Goal: Find contact information: Find contact information

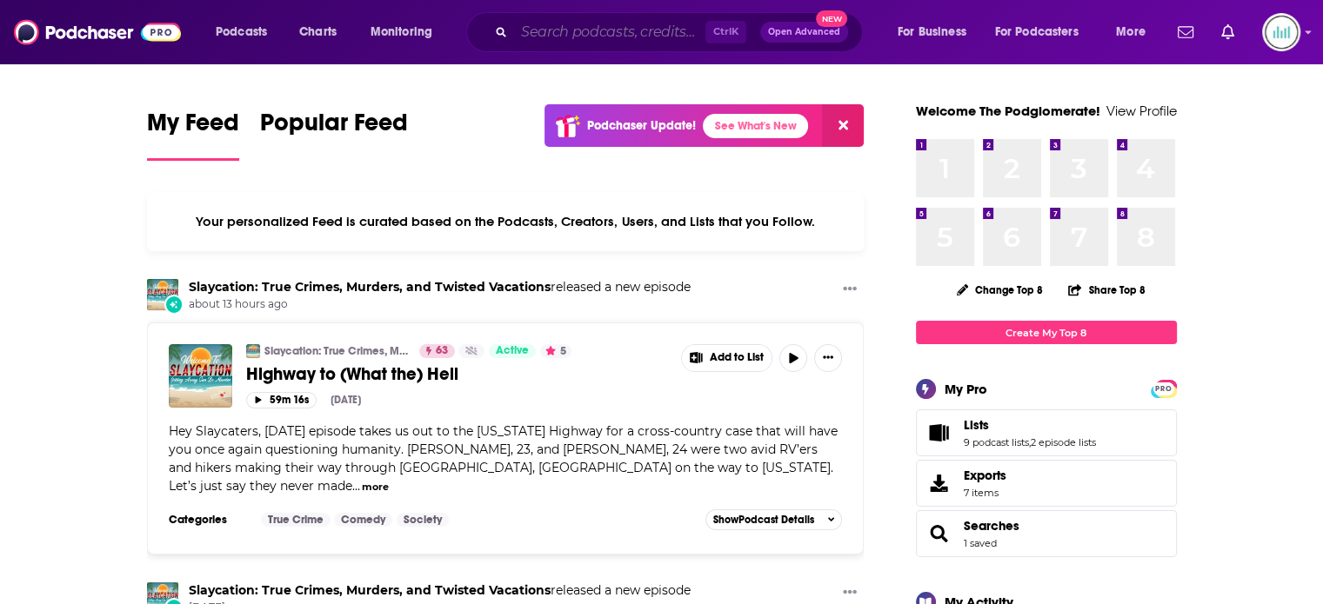
click at [547, 34] on input "Search podcasts, credits, & more..." at bounding box center [609, 32] width 191 height 28
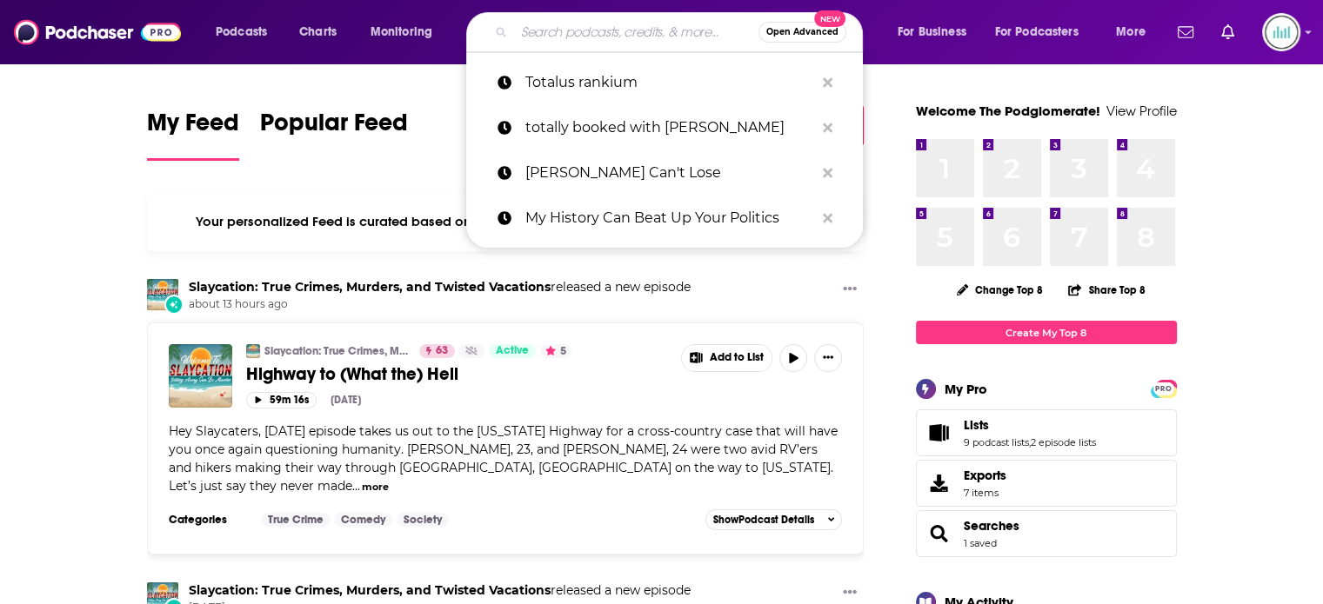
paste input "[PERSON_NAME] Can't Lose"
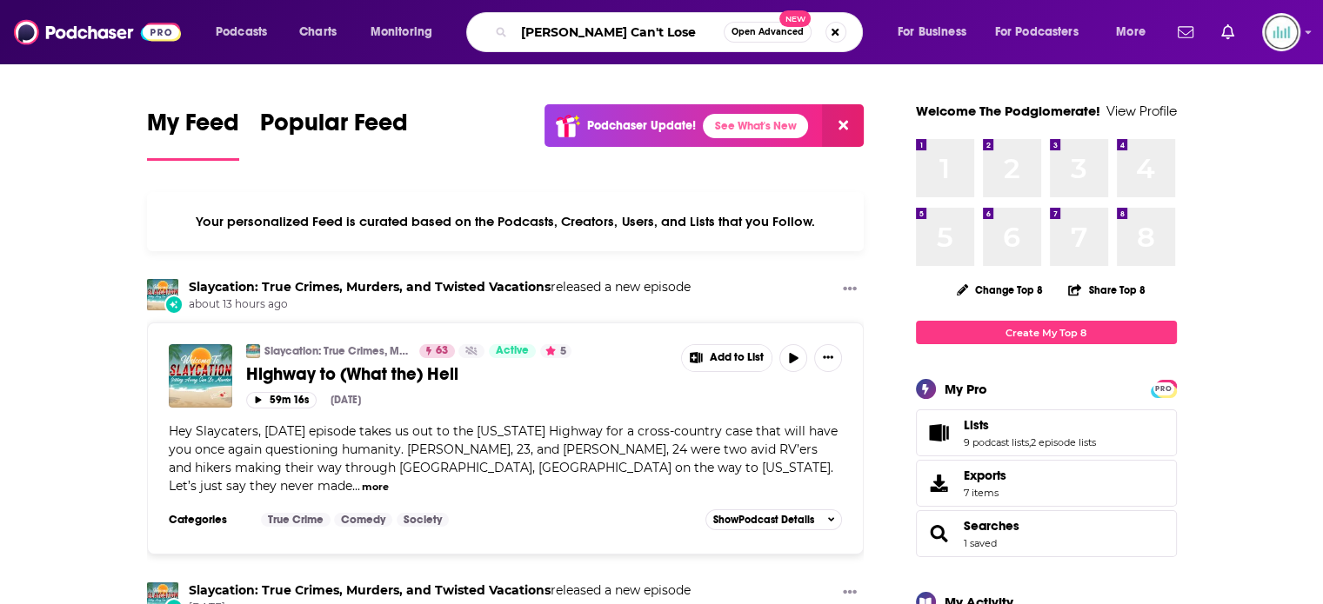
type input "[PERSON_NAME] Can't Lose"
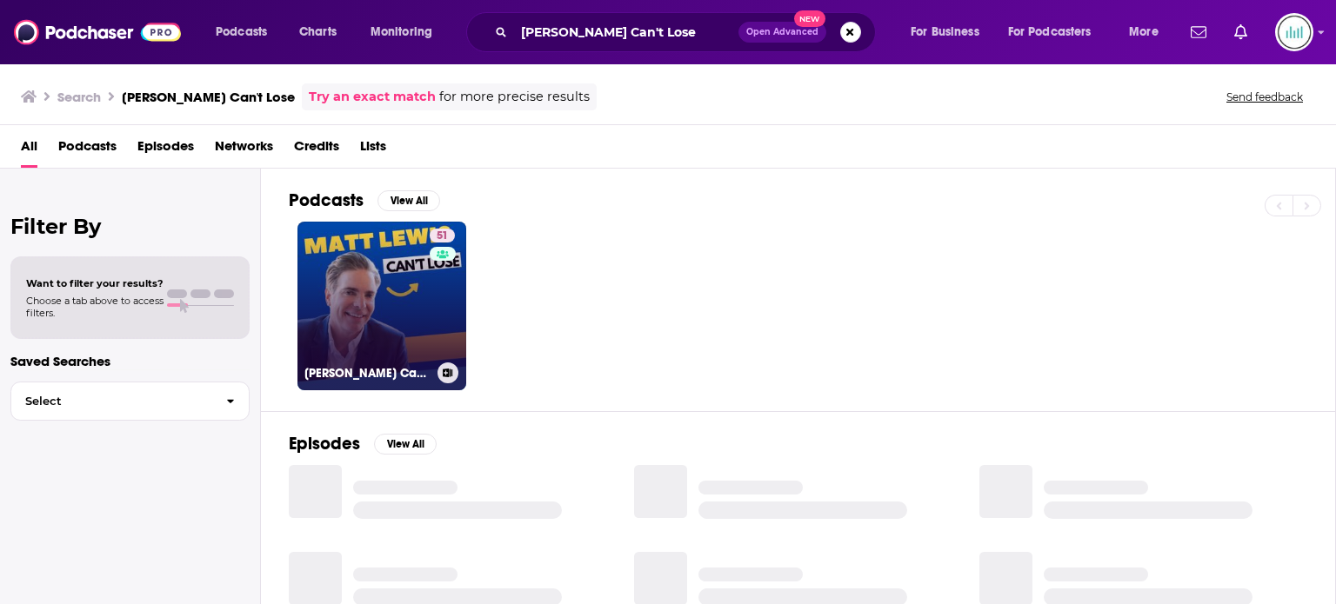
click at [377, 308] on link "51 [PERSON_NAME] Can't Lose" at bounding box center [381, 306] width 169 height 169
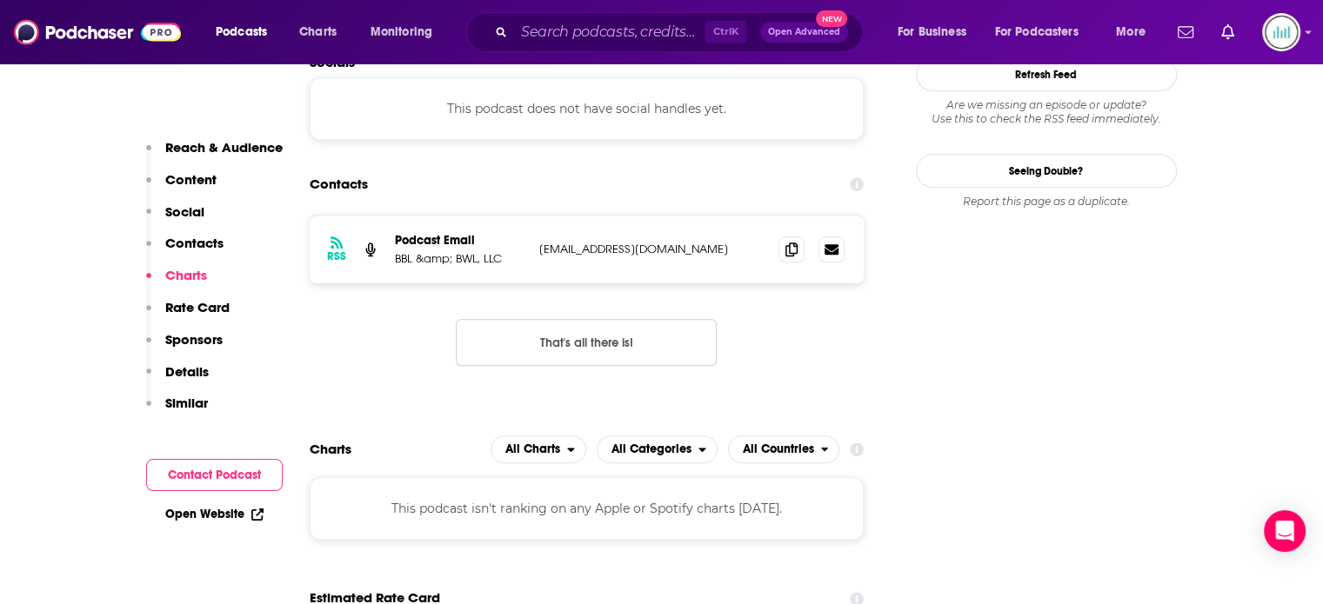
scroll to position [1305, 0]
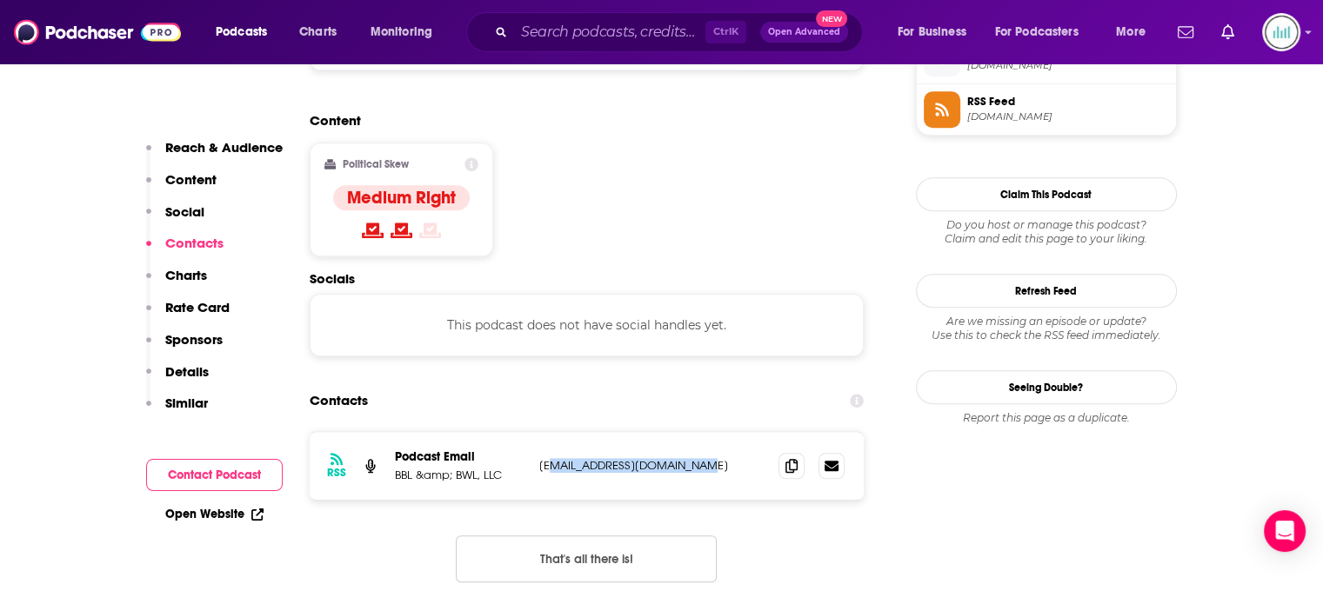
drag, startPoint x: 696, startPoint y: 399, endPoint x: 572, endPoint y: 407, distance: 123.7
click at [553, 458] on p "[EMAIL_ADDRESS][DOMAIN_NAME]" at bounding box center [652, 465] width 226 height 15
drag, startPoint x: 706, startPoint y: 401, endPoint x: 531, endPoint y: 399, distance: 175.7
click at [531, 432] on div "RSS Podcast Email BBL &amp; BWL, LLC [EMAIL_ADDRESS][DOMAIN_NAME] [EMAIL_ADDRES…" at bounding box center [587, 466] width 555 height 68
copy div "[EMAIL_ADDRESS][DOMAIN_NAME]"
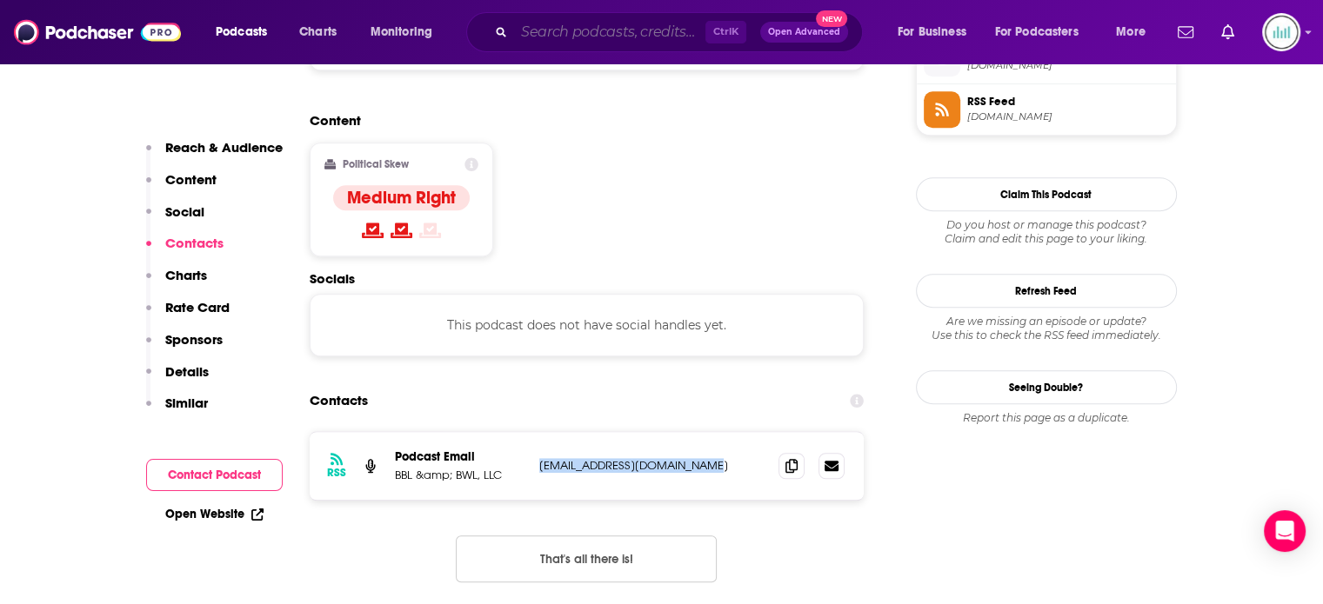
click at [519, 27] on input "Search podcasts, credits, & more..." at bounding box center [609, 32] width 191 height 28
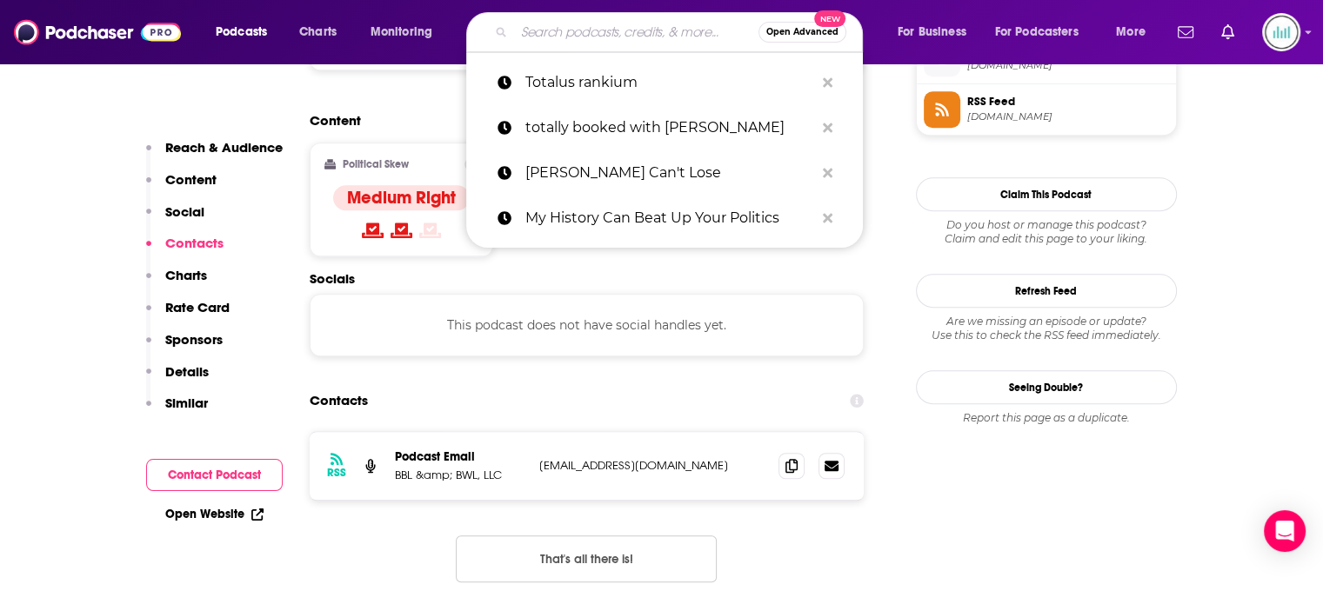
paste input "My History Can Beat Up Your Politics"
type input "My History Can Beat Up Your Politics"
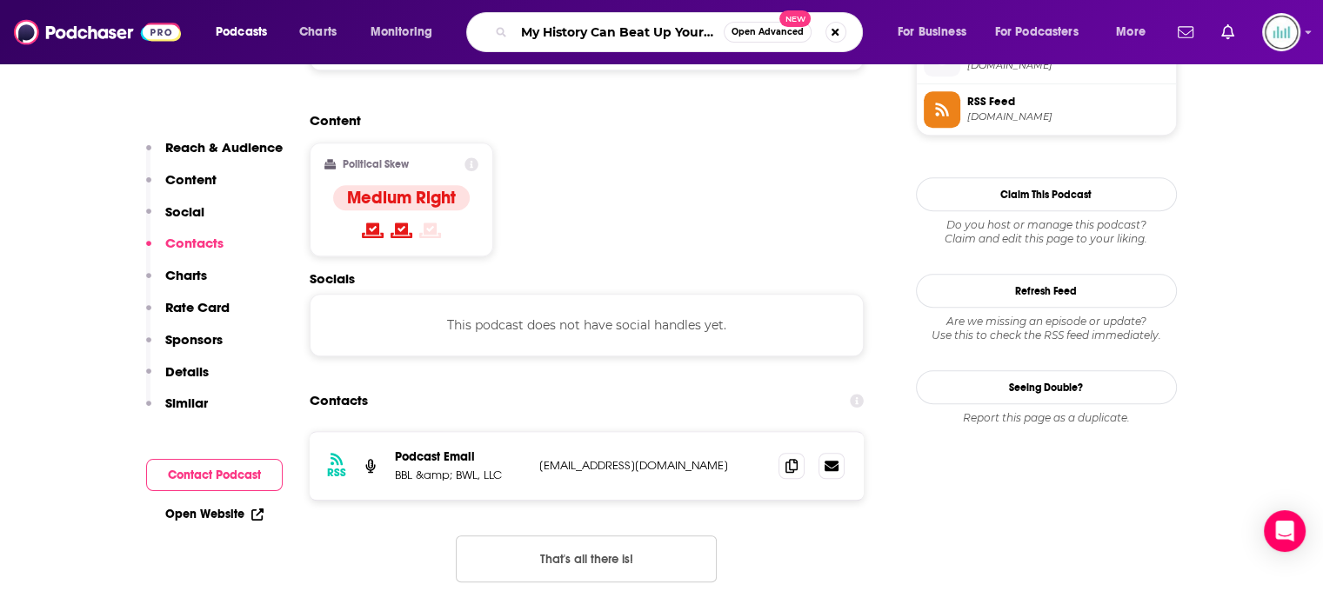
scroll to position [0, 39]
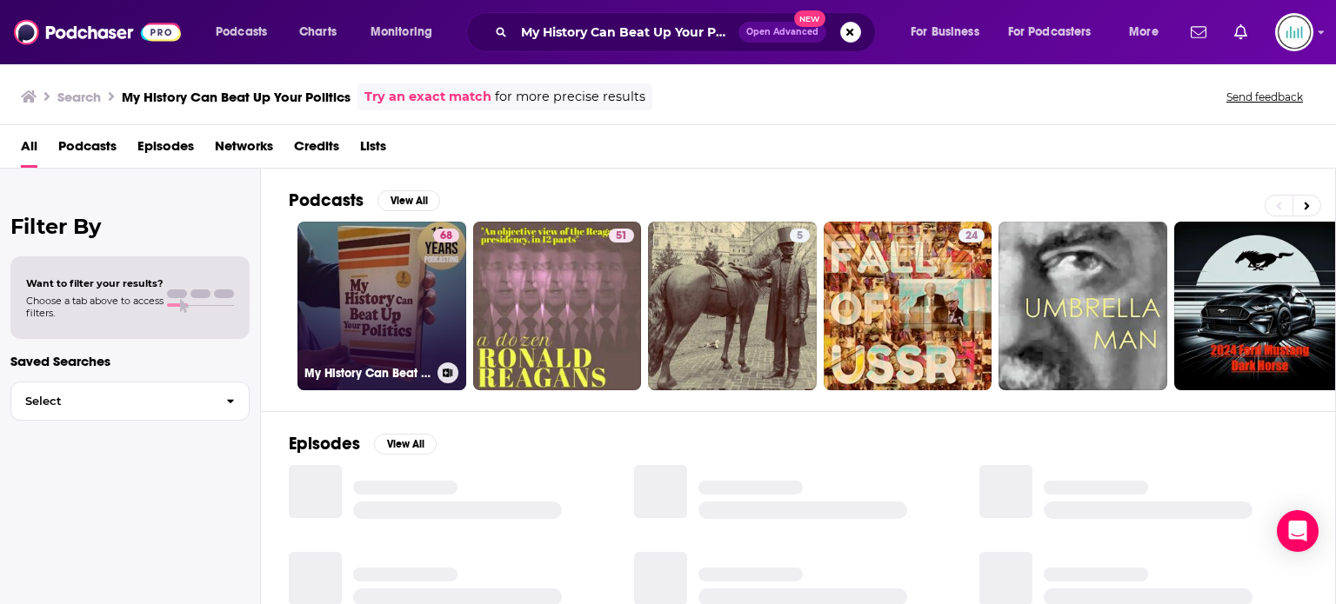
click at [428, 277] on link "68 My History Can Beat Up Your Politics" at bounding box center [381, 306] width 169 height 169
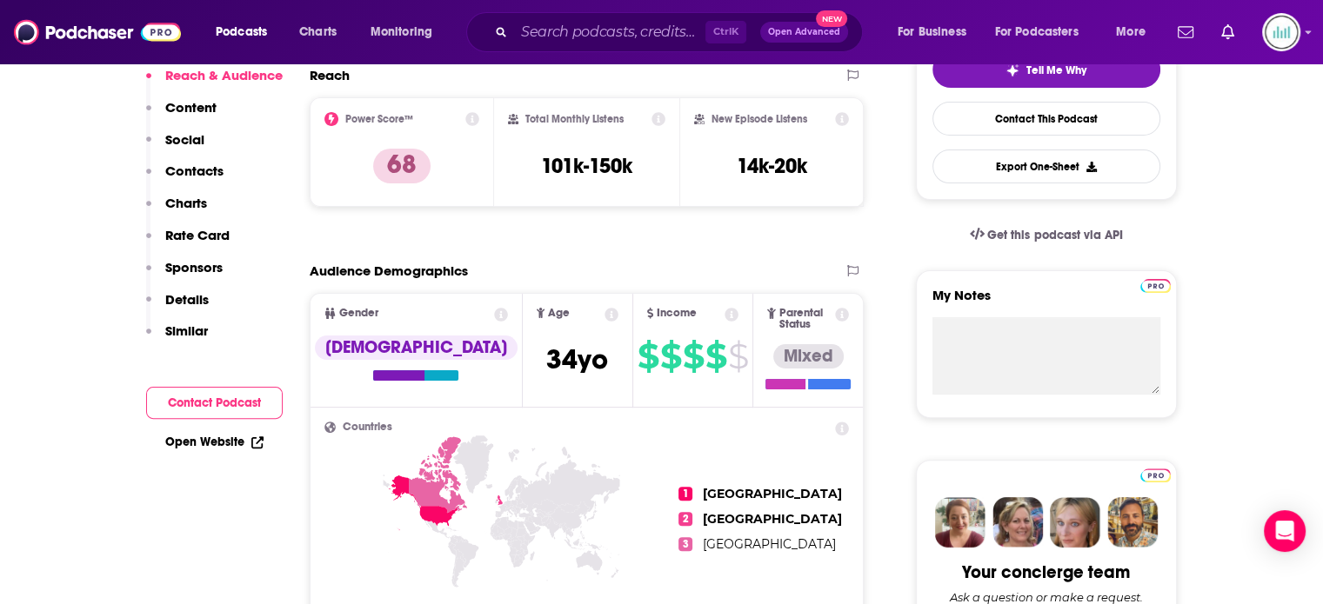
scroll to position [174, 0]
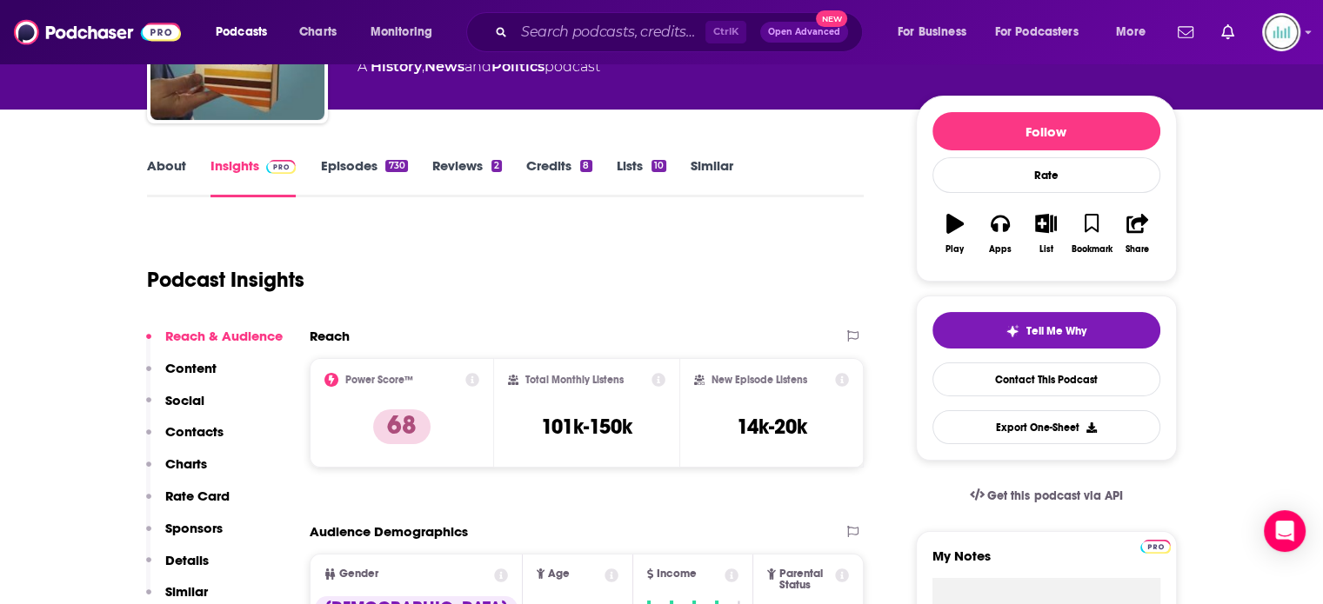
click at [568, 253] on div "Podcast Insights" at bounding box center [499, 269] width 704 height 89
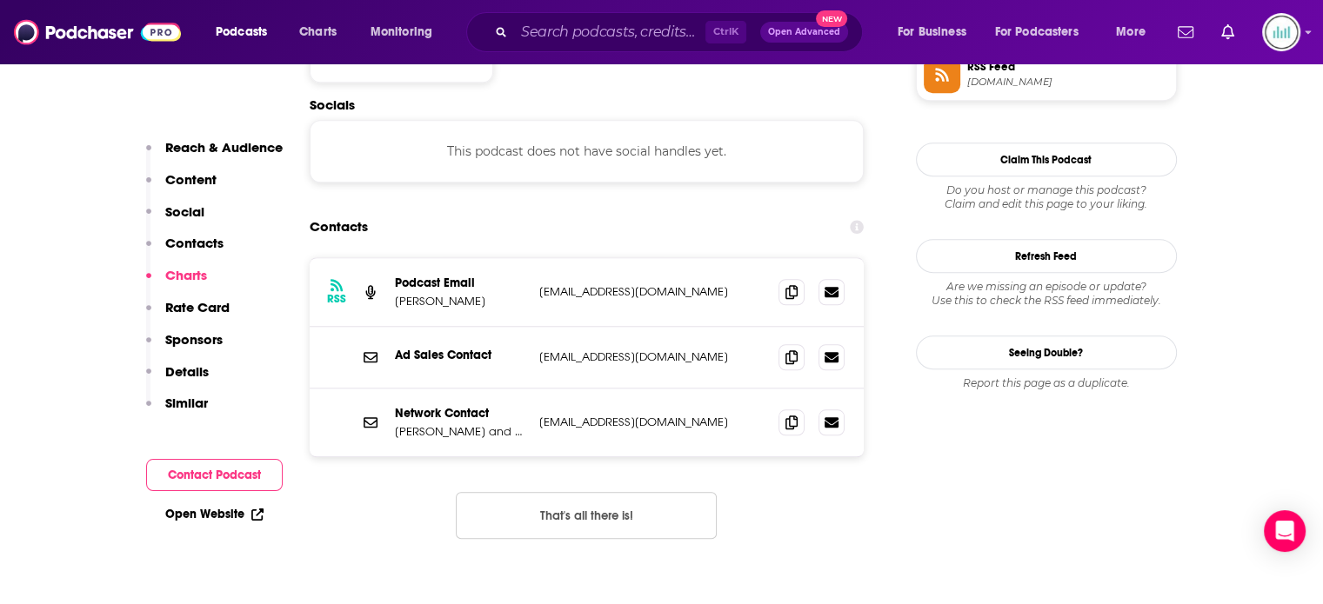
scroll to position [1479, 0]
drag, startPoint x: 697, startPoint y: 333, endPoint x: 542, endPoint y: 333, distance: 154.8
click at [542, 415] on p "contact@airwavemedia.com" at bounding box center [652, 422] width 226 height 15
copy p "contact@airwavemedia.com"
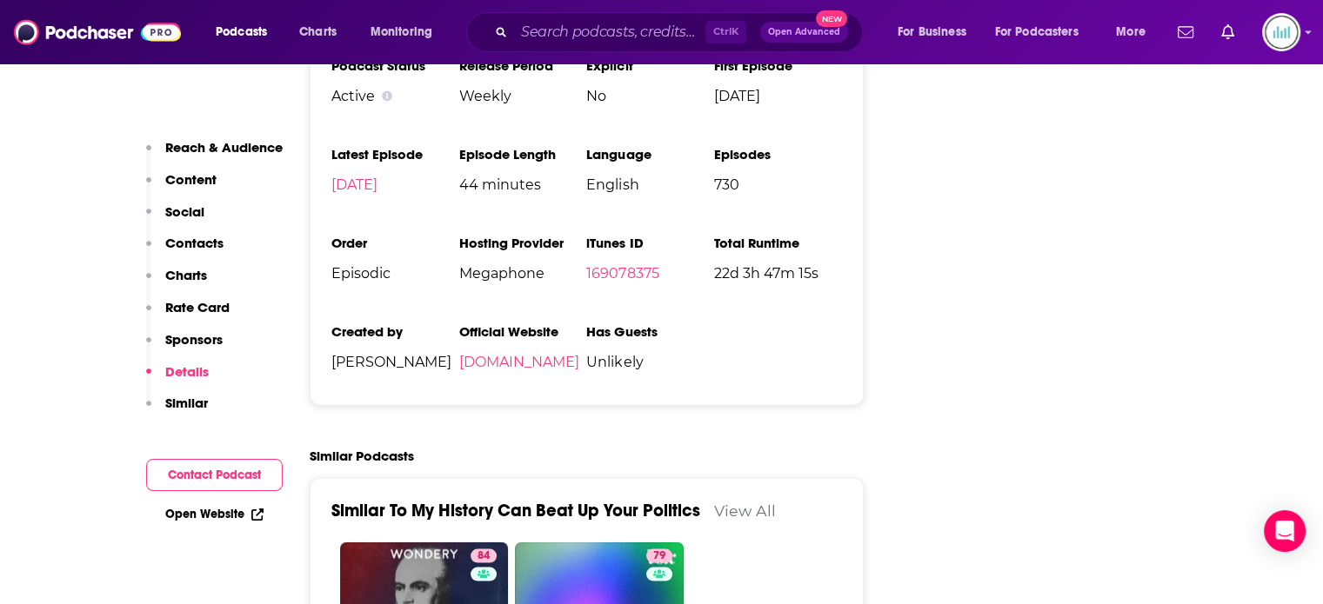
scroll to position [3392, 0]
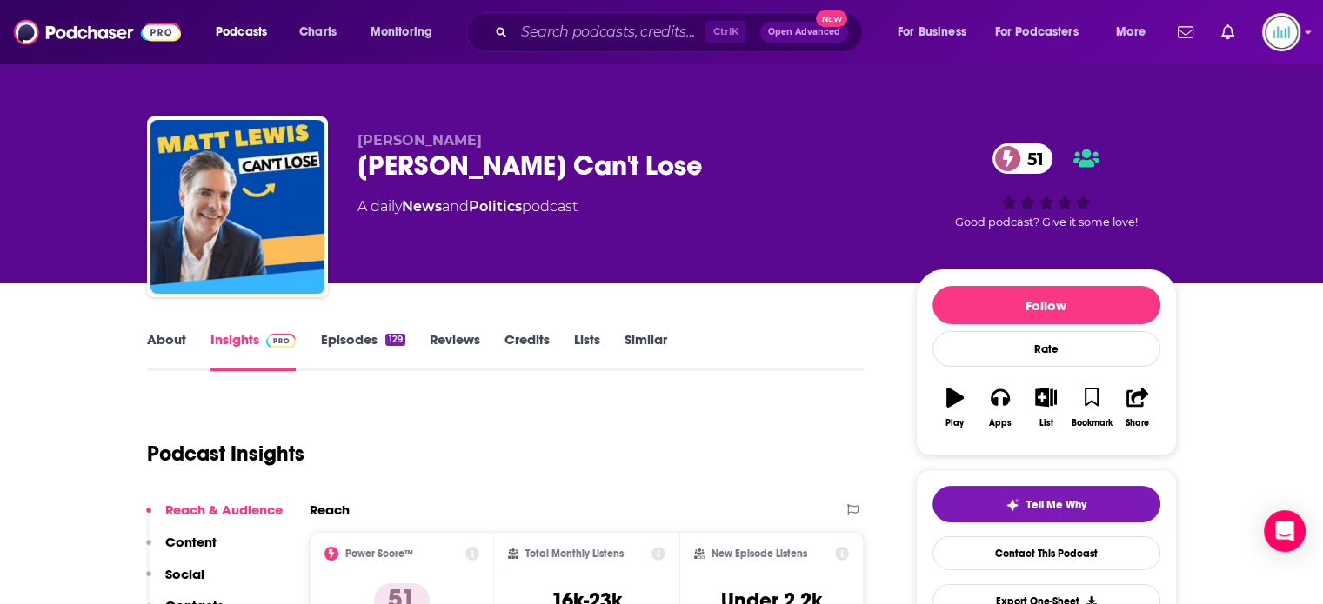
click at [152, 338] on link "About" at bounding box center [166, 351] width 39 height 40
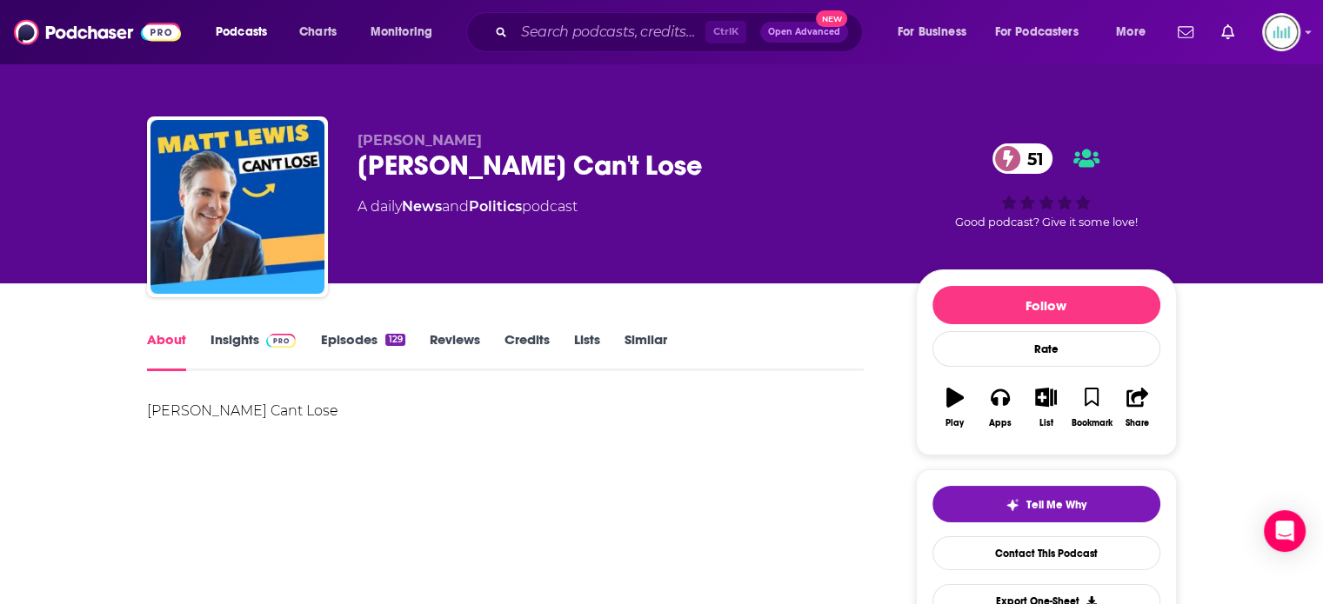
scroll to position [174, 0]
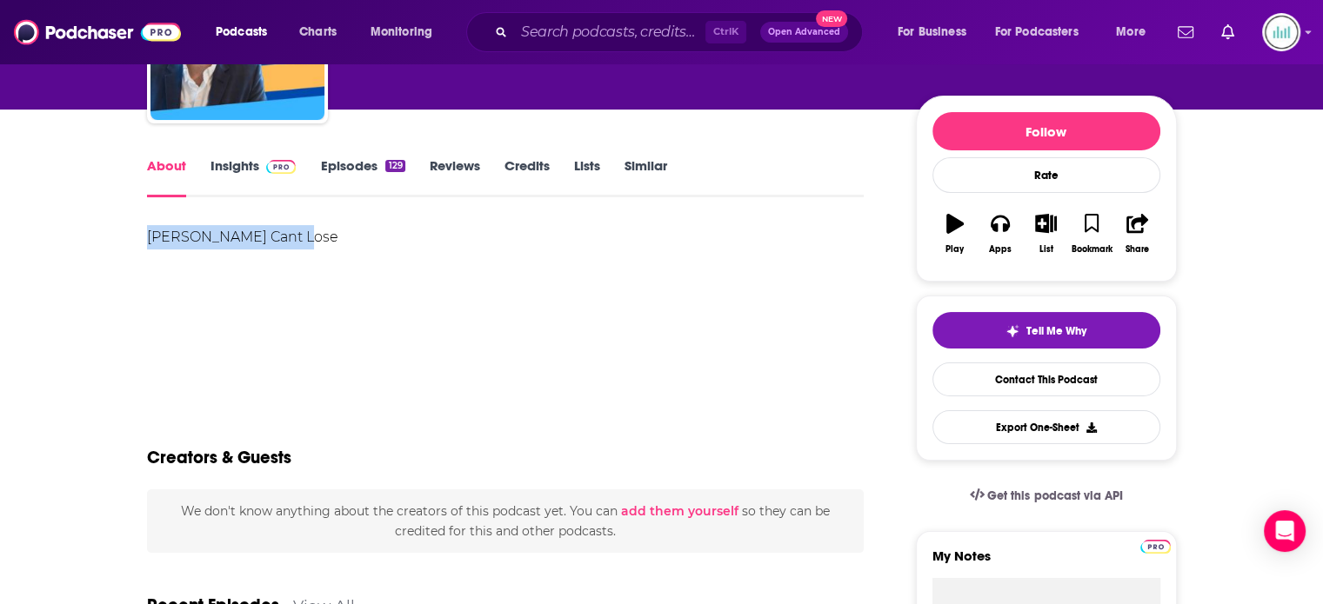
drag, startPoint x: 306, startPoint y: 246, endPoint x: 128, endPoint y: 247, distance: 178.3
copy div "Matt Lewis Cant Lose"
click at [525, 33] on input "Search podcasts, credits, & more..." at bounding box center [609, 32] width 191 height 28
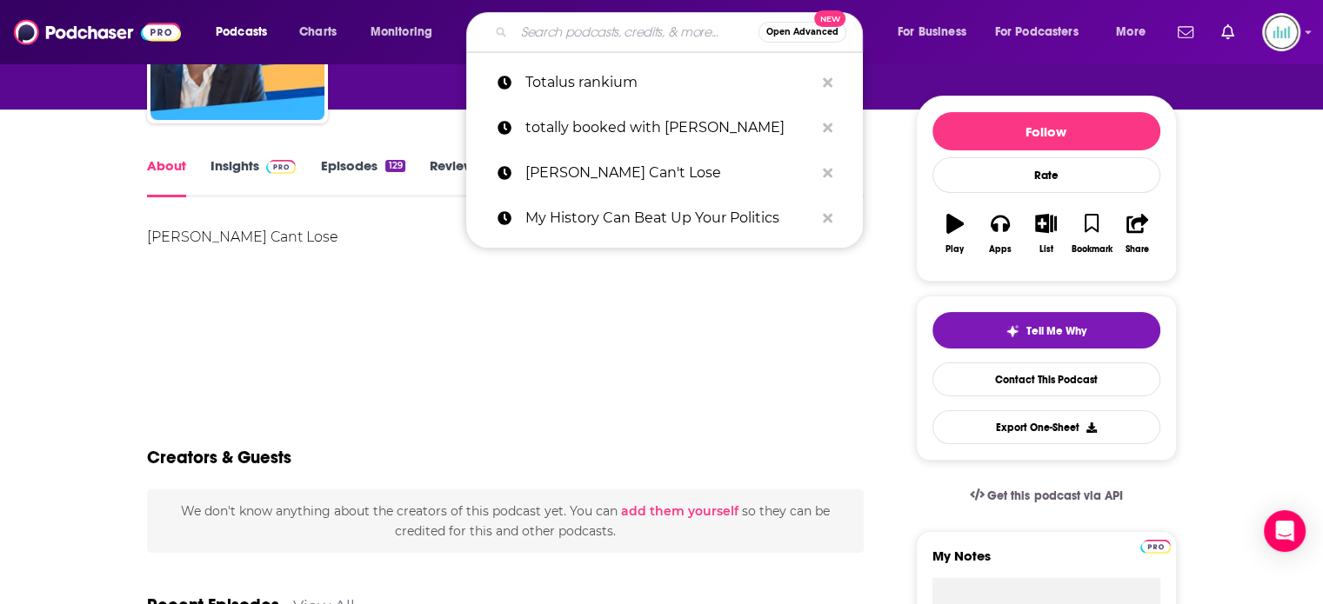
paste input "Night Owls"
type input "Night Owls"
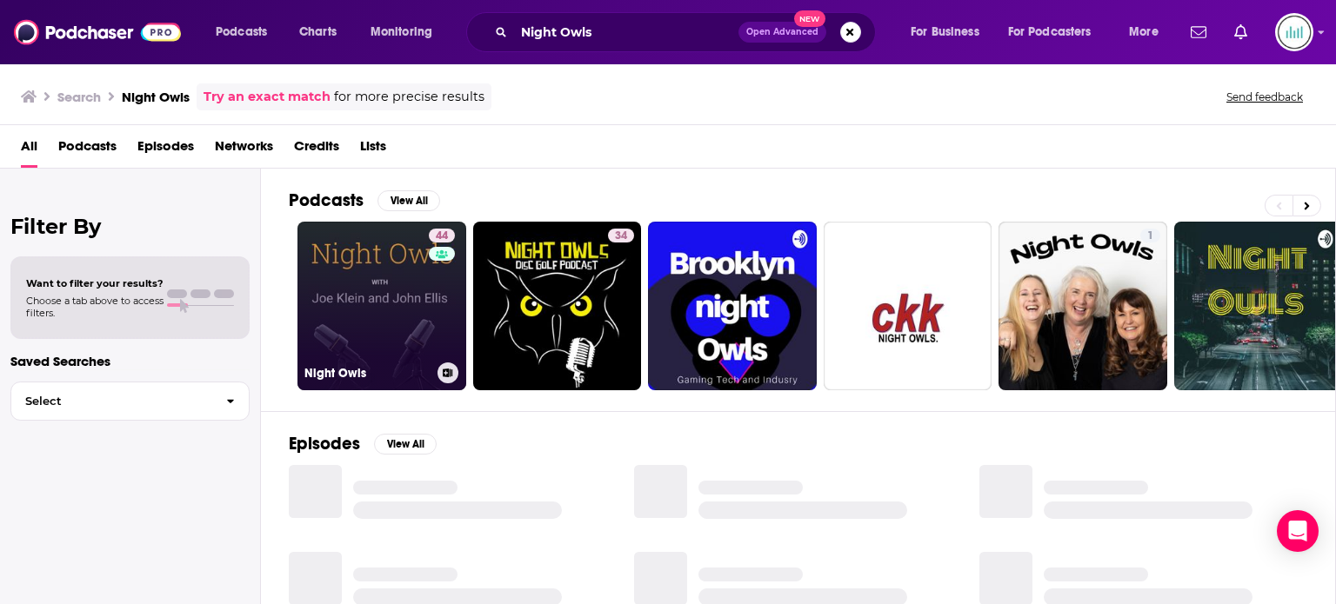
click at [369, 304] on link "44 Night Owls" at bounding box center [381, 306] width 169 height 169
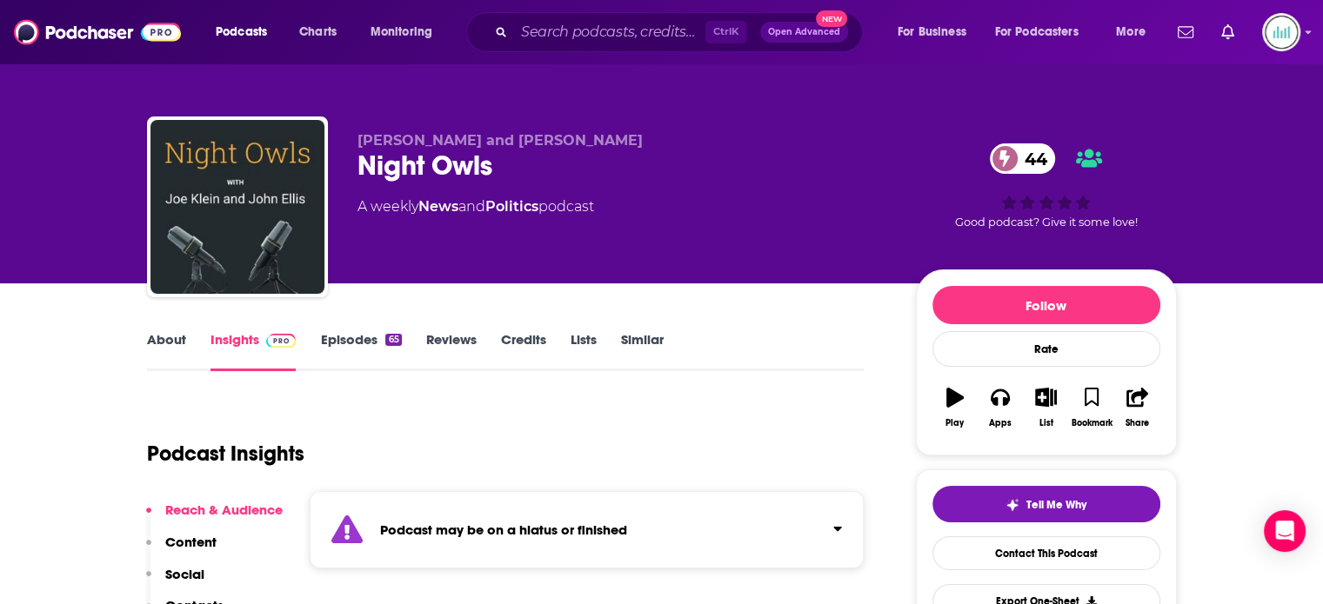
click at [165, 337] on link "About" at bounding box center [166, 351] width 39 height 40
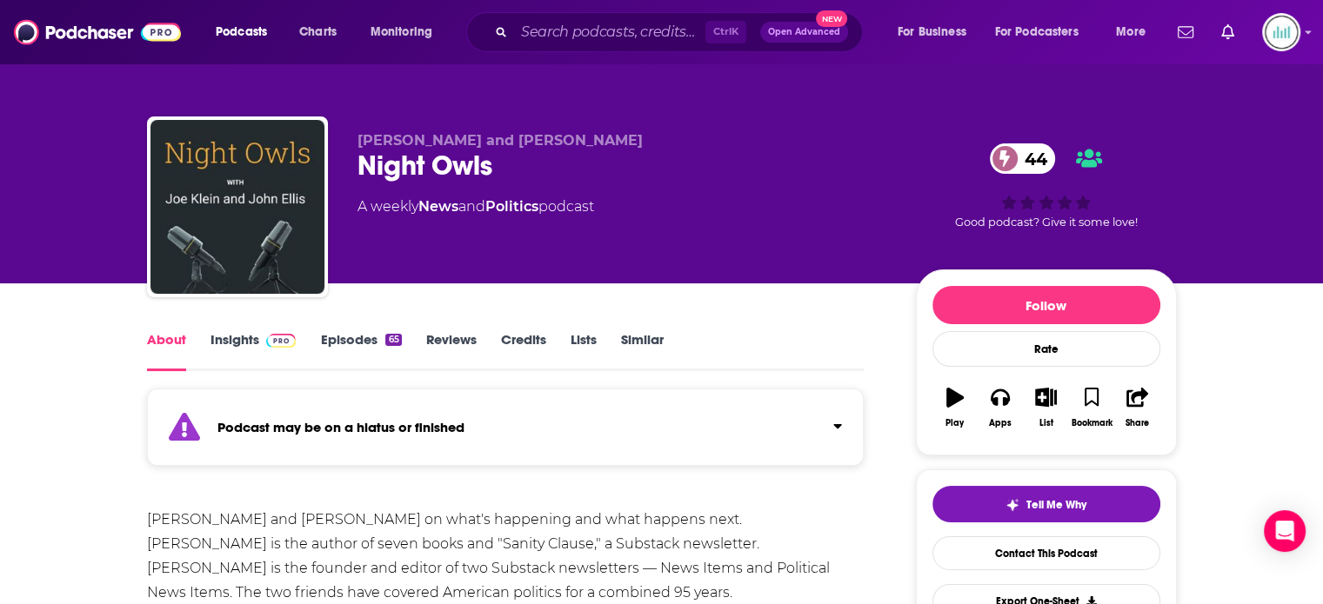
click at [244, 331] on link "Insights" at bounding box center [253, 351] width 86 height 40
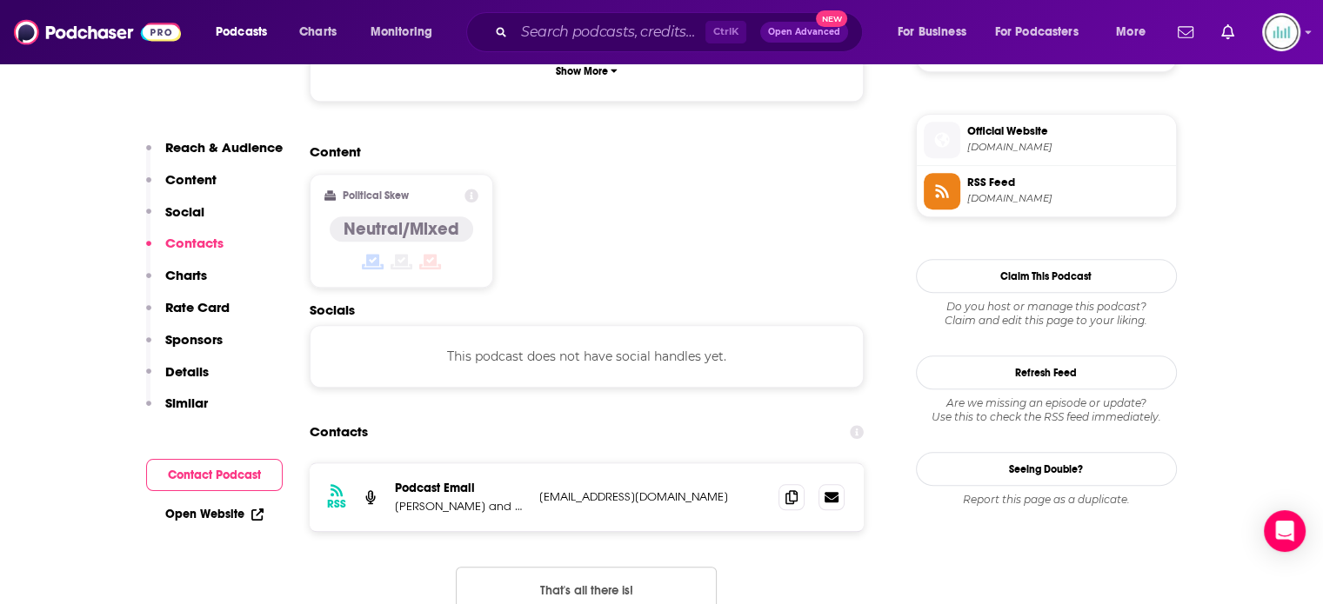
scroll to position [1566, 0]
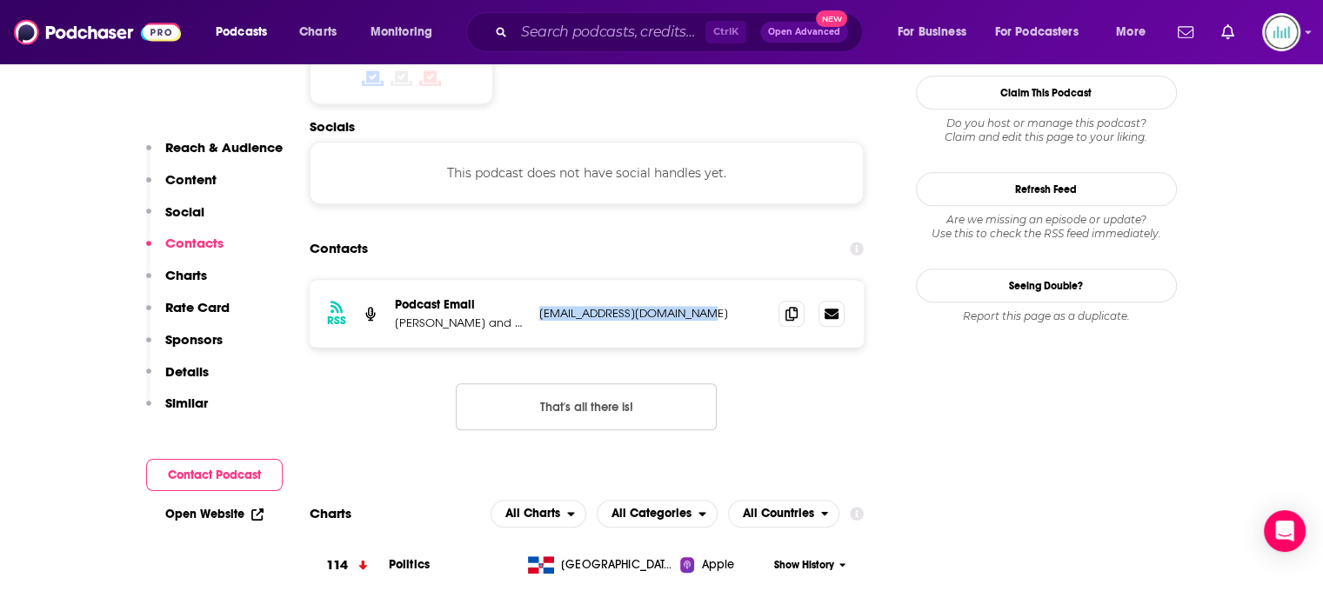
drag, startPoint x: 704, startPoint y: 246, endPoint x: 540, endPoint y: 252, distance: 164.5
click at [540, 306] on p "nightowlspodmail@gmail.com" at bounding box center [652, 313] width 226 height 15
copy p "nightowlspodmail@gmail.com"
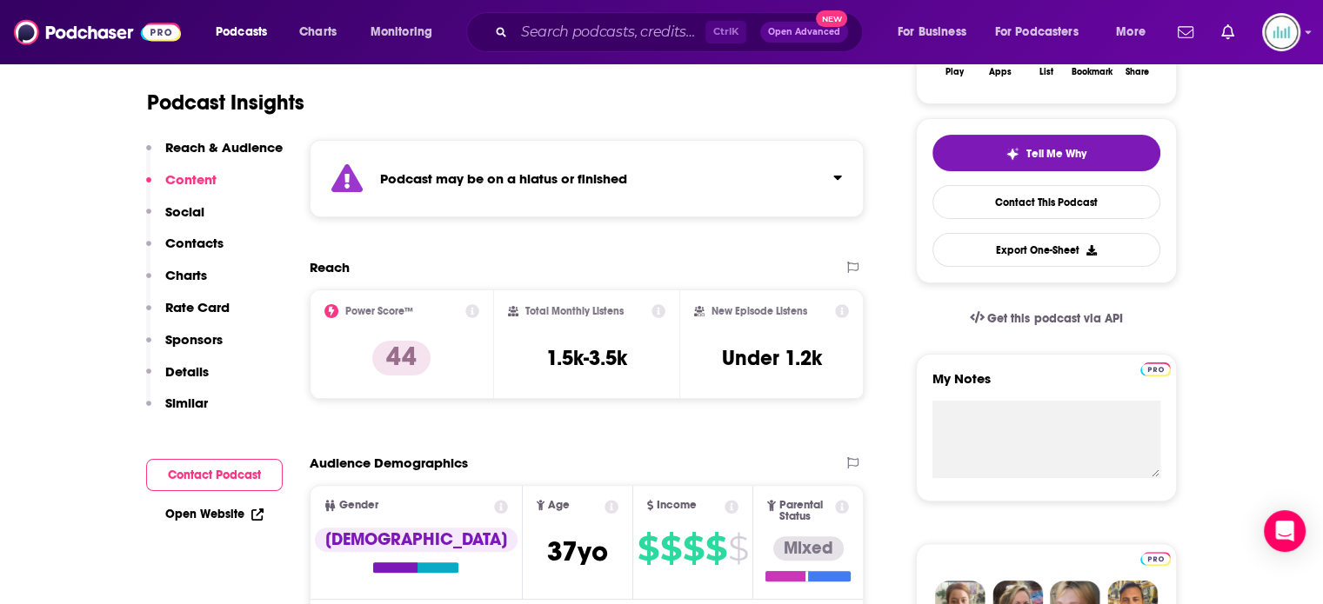
scroll to position [348, 0]
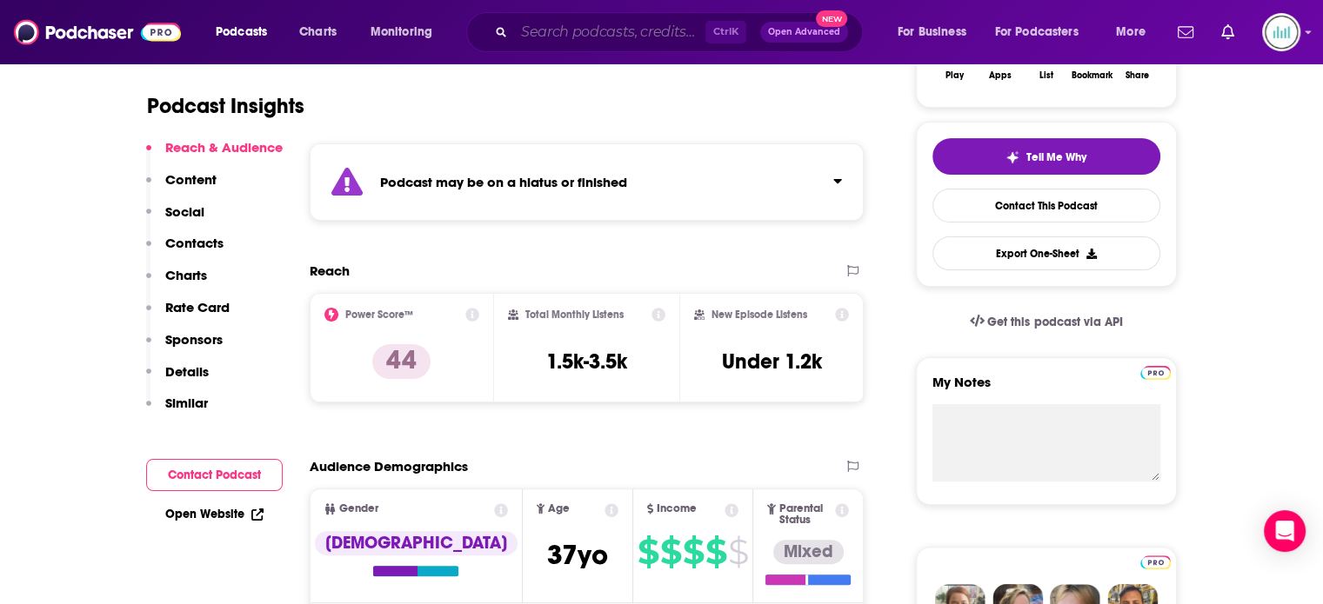
click at [548, 26] on input "Search podcasts, credits, & more..." at bounding box center [609, 32] width 191 height 28
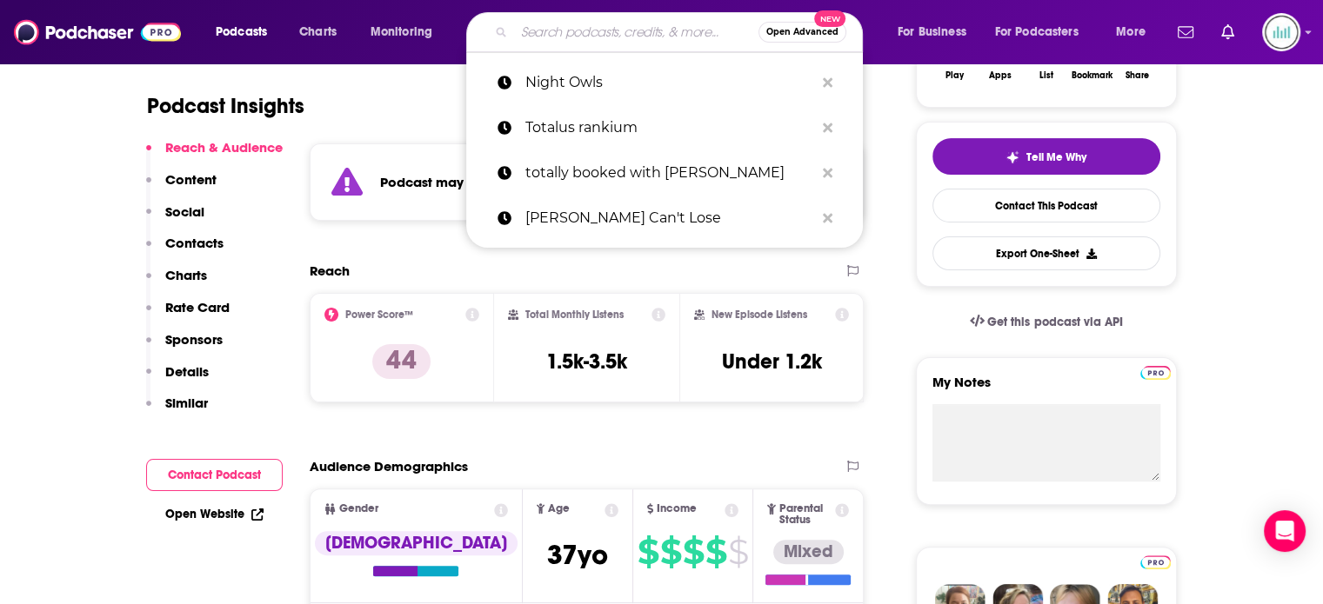
paste input "Nobody Listens to Paula Poundstone"
type input "Nobody Listens to Paula Poundstone"
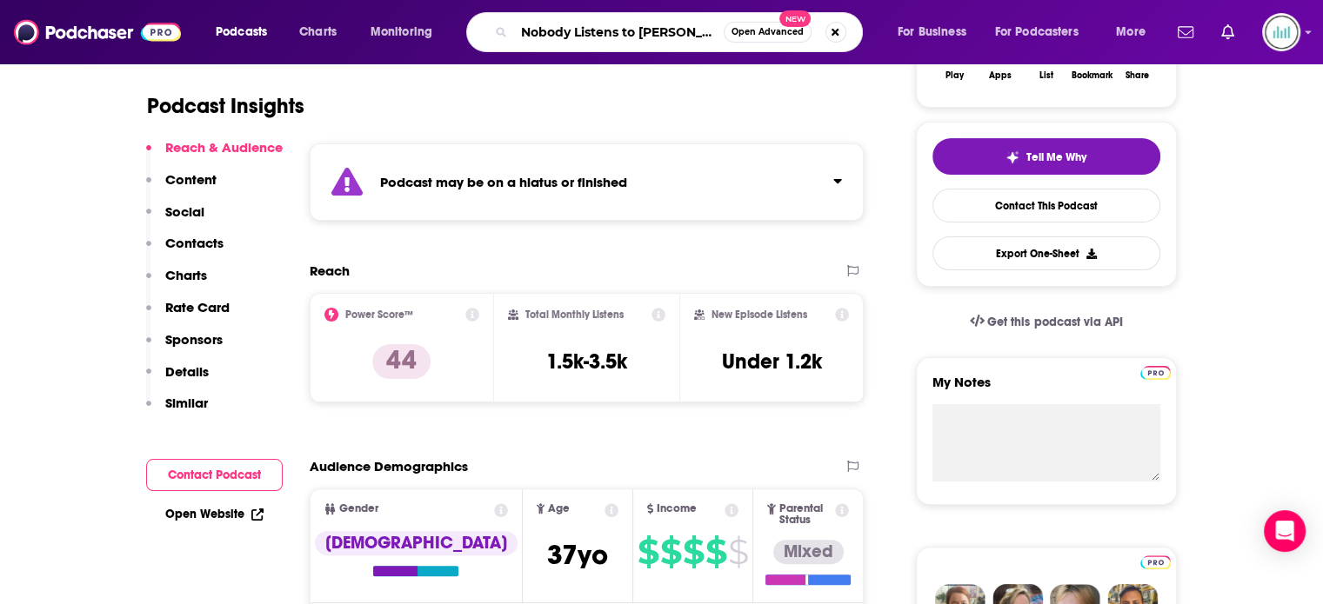
scroll to position [0, 41]
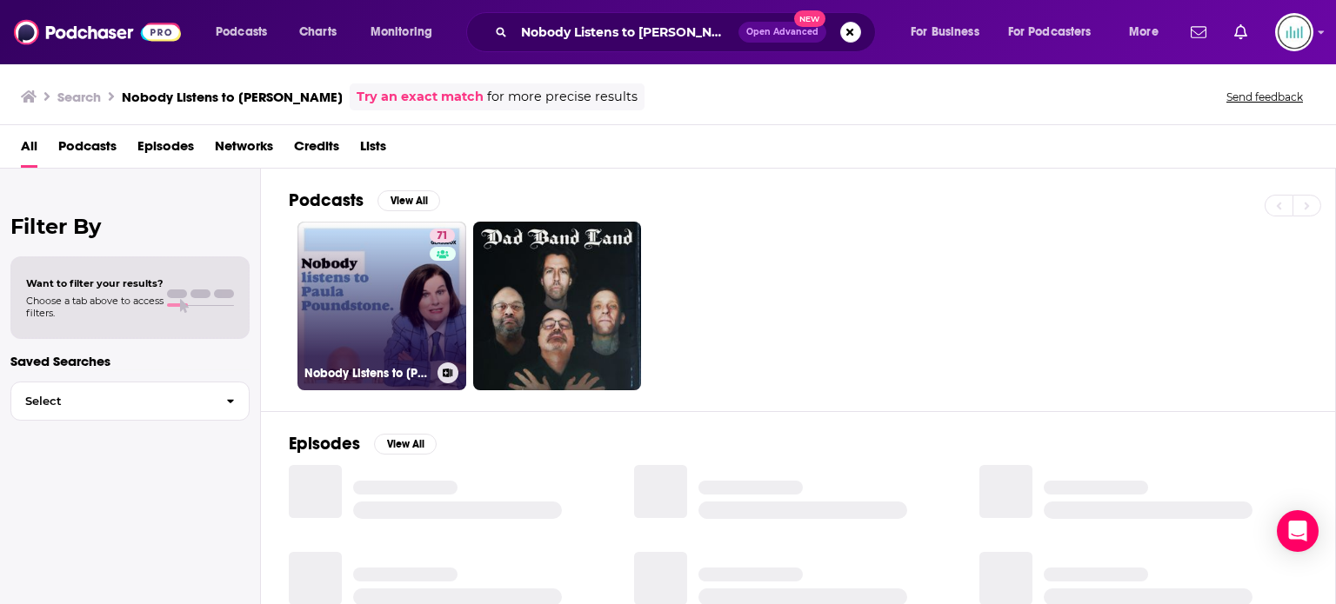
click at [421, 316] on link "71 Nobody Listens to Paula Poundstone" at bounding box center [381, 306] width 169 height 169
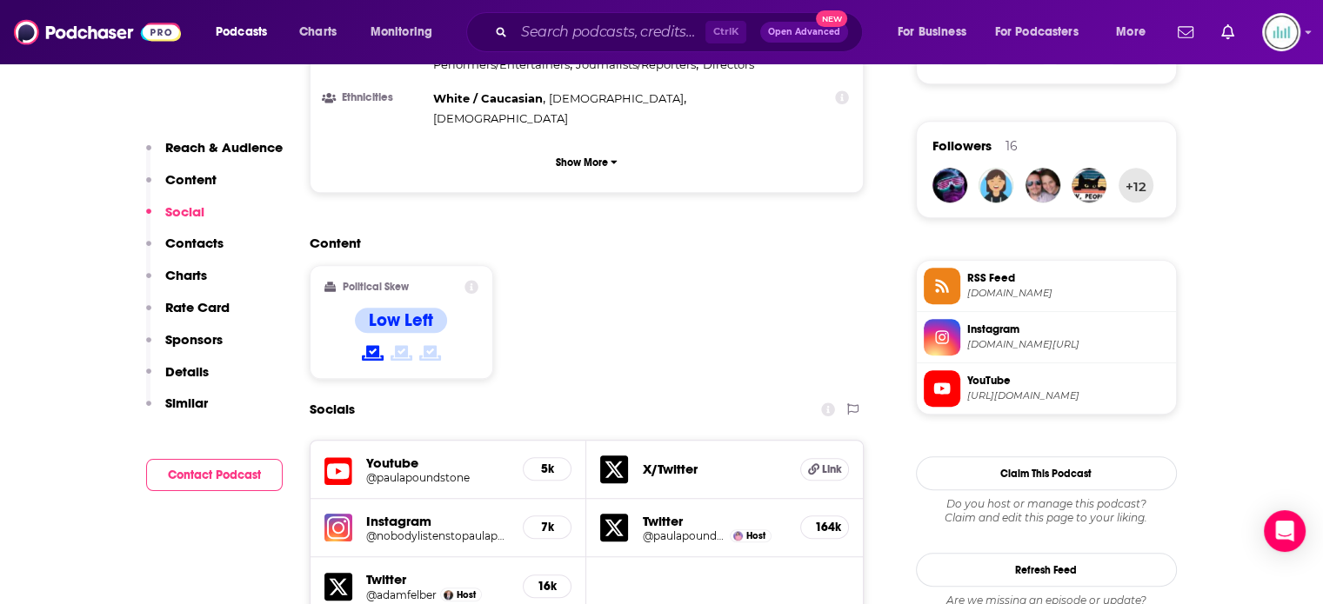
scroll to position [1392, 0]
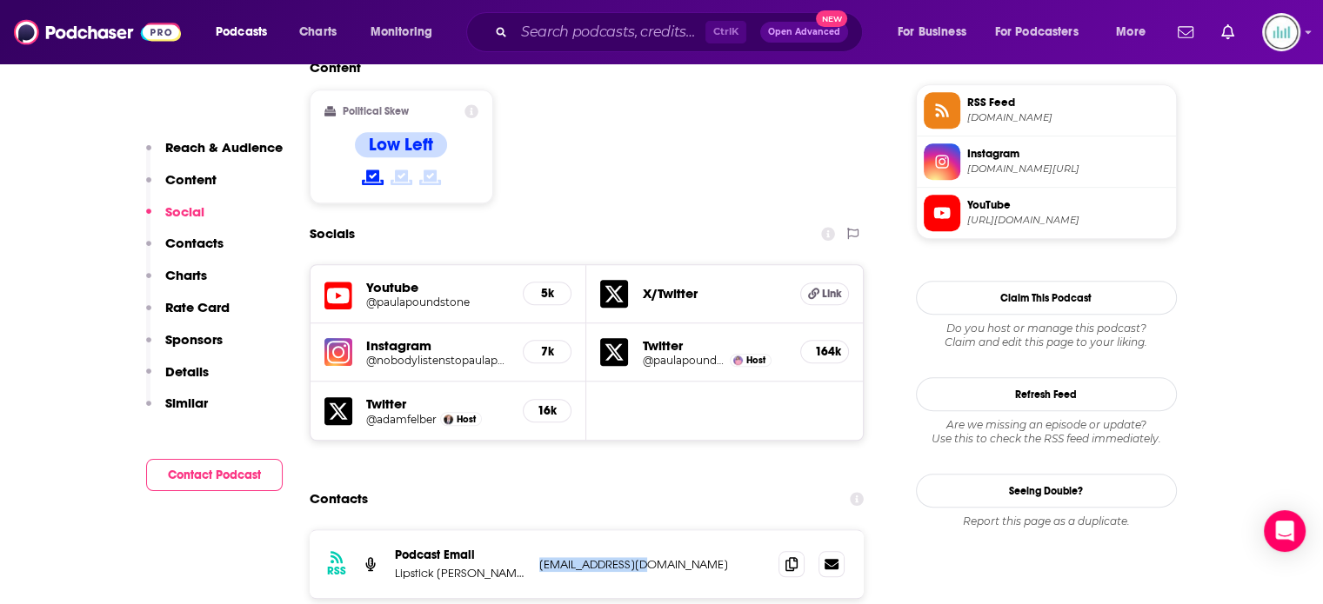
drag, startPoint x: 651, startPoint y: 465, endPoint x: 518, endPoint y: 468, distance: 132.2
click at [0, 0] on div "Podcast Email Lipstick Nancy, Inc. & Glassbox Media adameft@gmail.com adameft@g…" at bounding box center [0, 0] width 0 height 0
copy div "lassbox Media adameft@gmail.com"
click at [798, 551] on span at bounding box center [791, 564] width 26 height 26
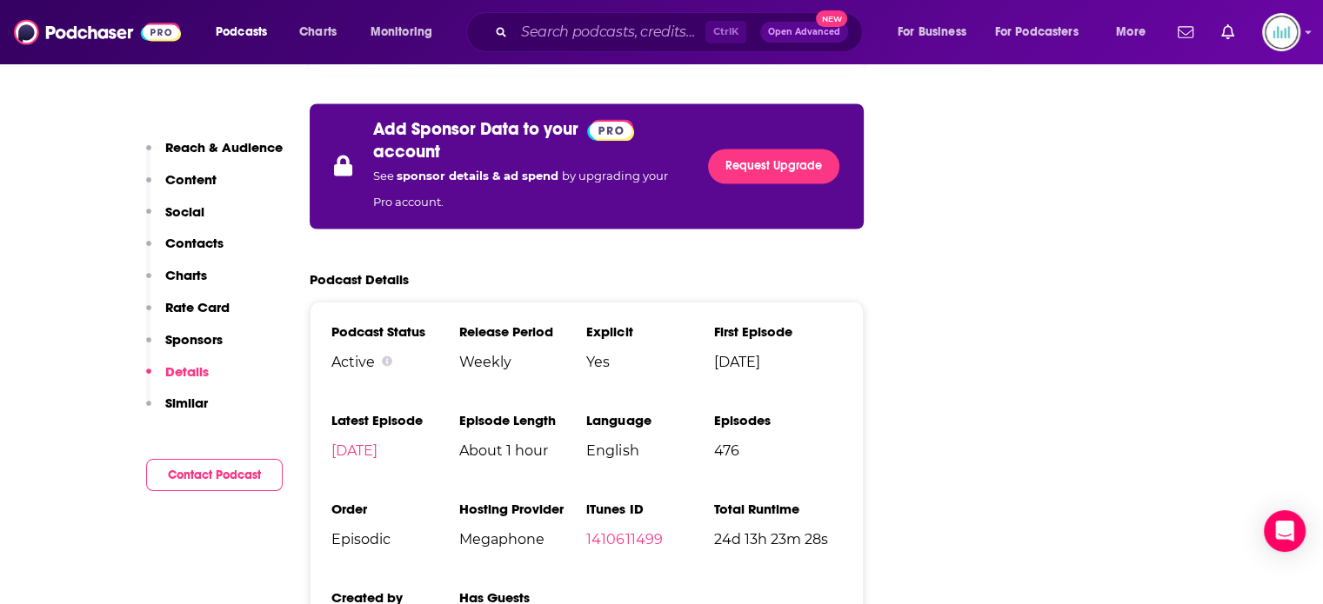
scroll to position [3044, 0]
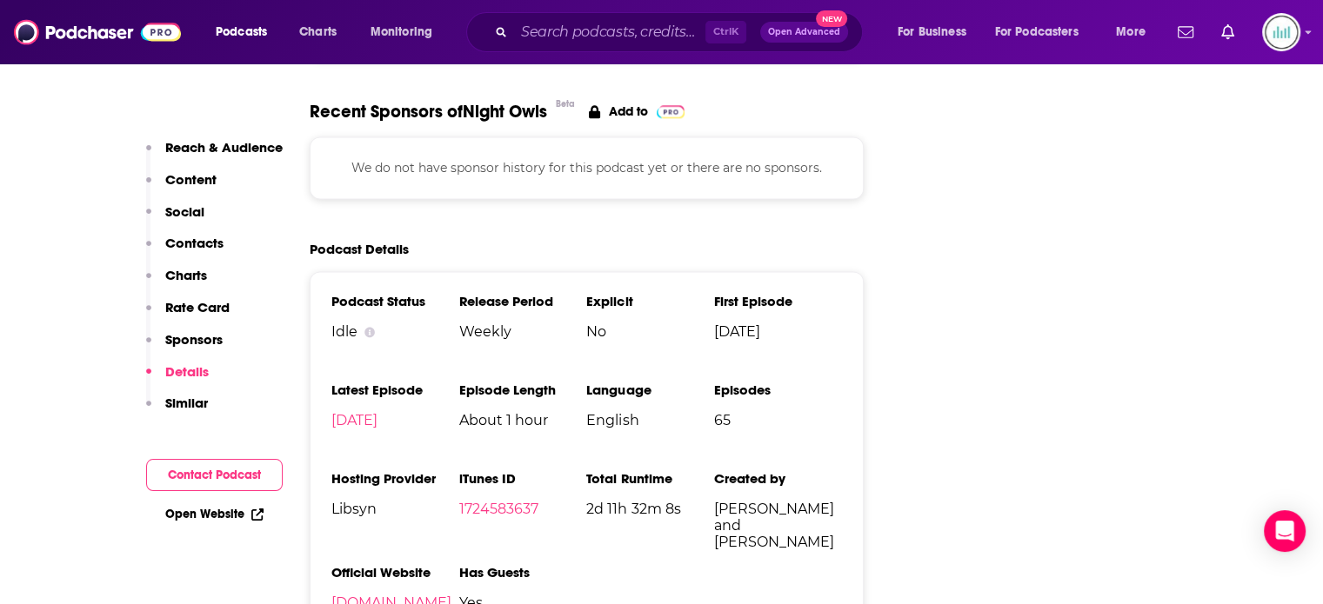
scroll to position [2435, 0]
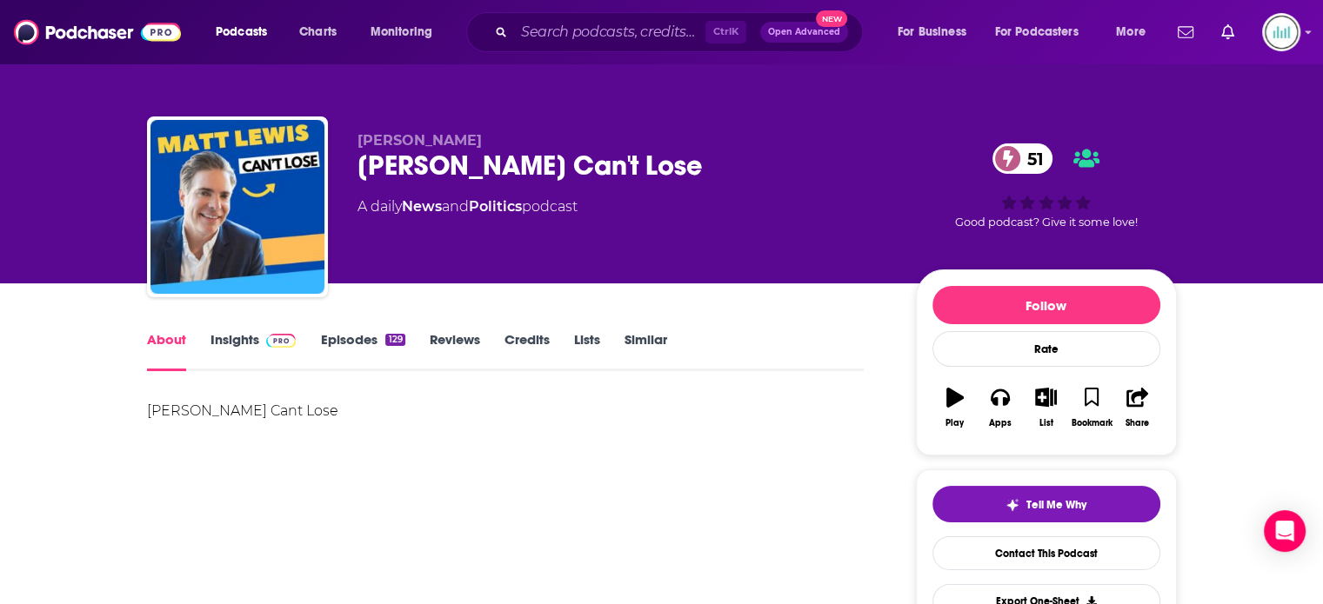
click at [248, 344] on link "Insights" at bounding box center [253, 351] width 86 height 40
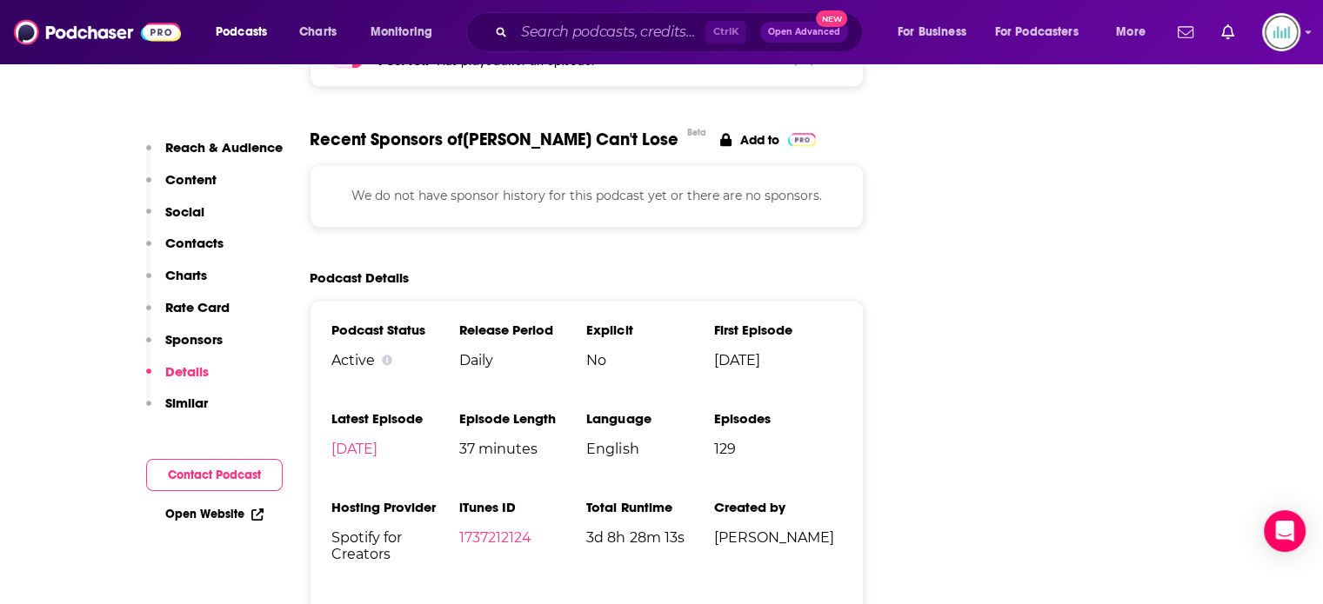
scroll to position [2261, 0]
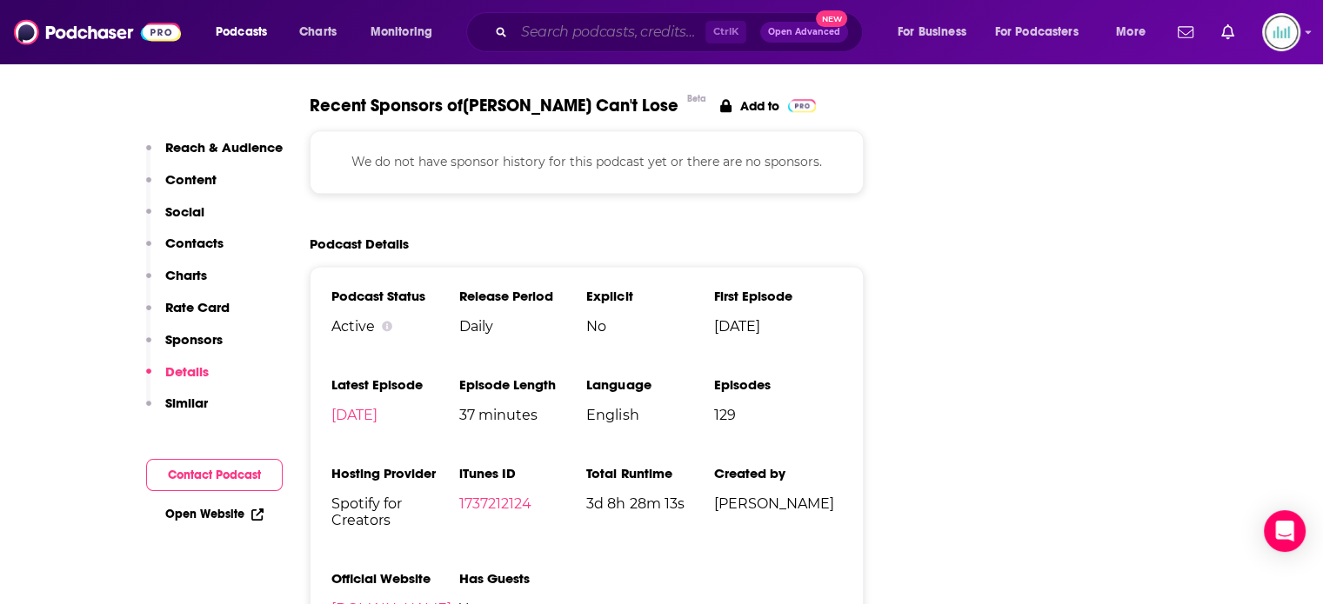
click at [555, 42] on input "Search podcasts, credits, & more..." at bounding box center [609, 32] width 191 height 28
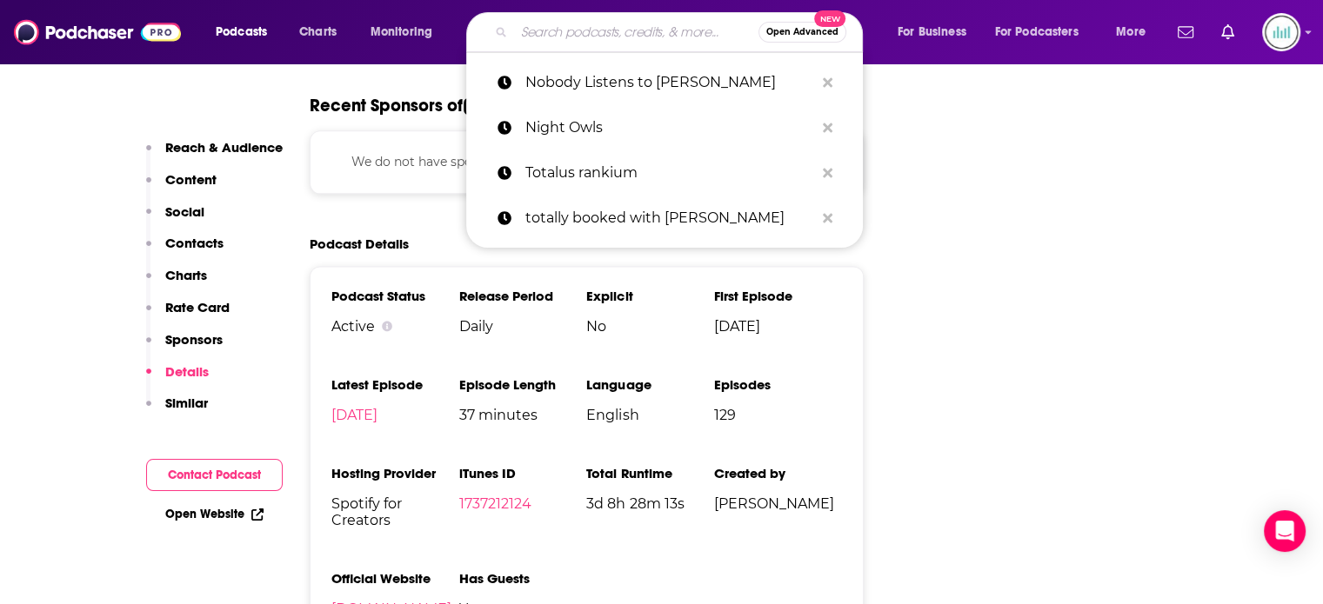
paste input "People Who Read People"
type input "People Who Read People"
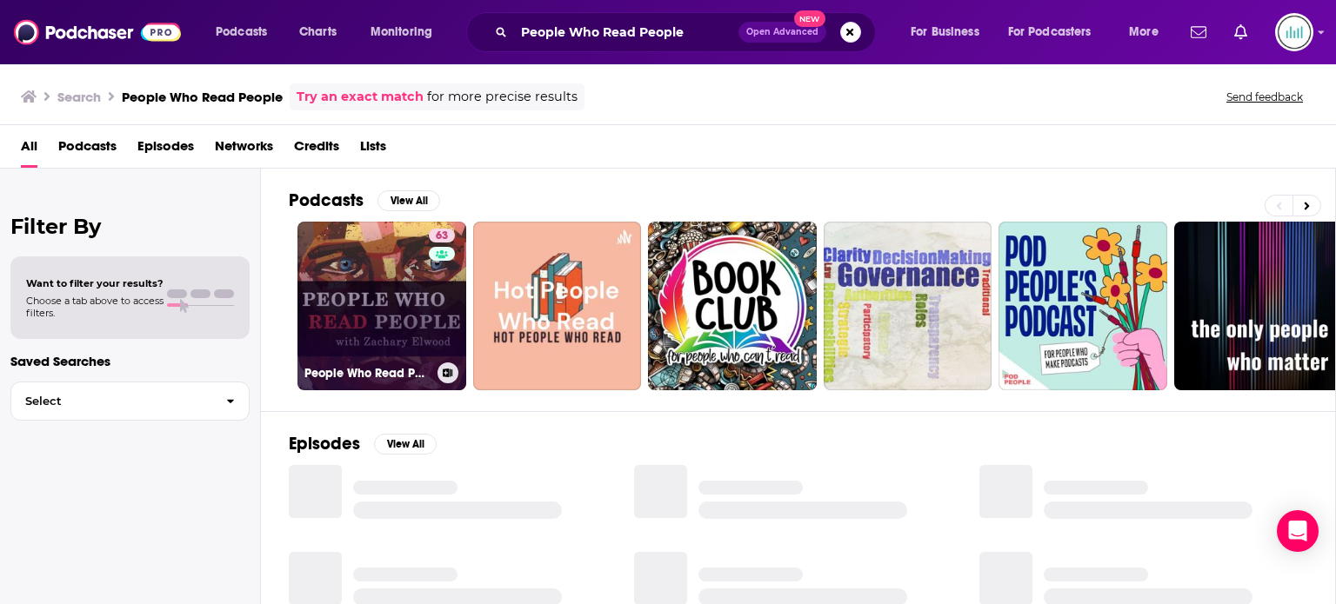
click at [377, 313] on link "63 People Who Read People: A Behavior and Psychology Podcast" at bounding box center [381, 306] width 169 height 169
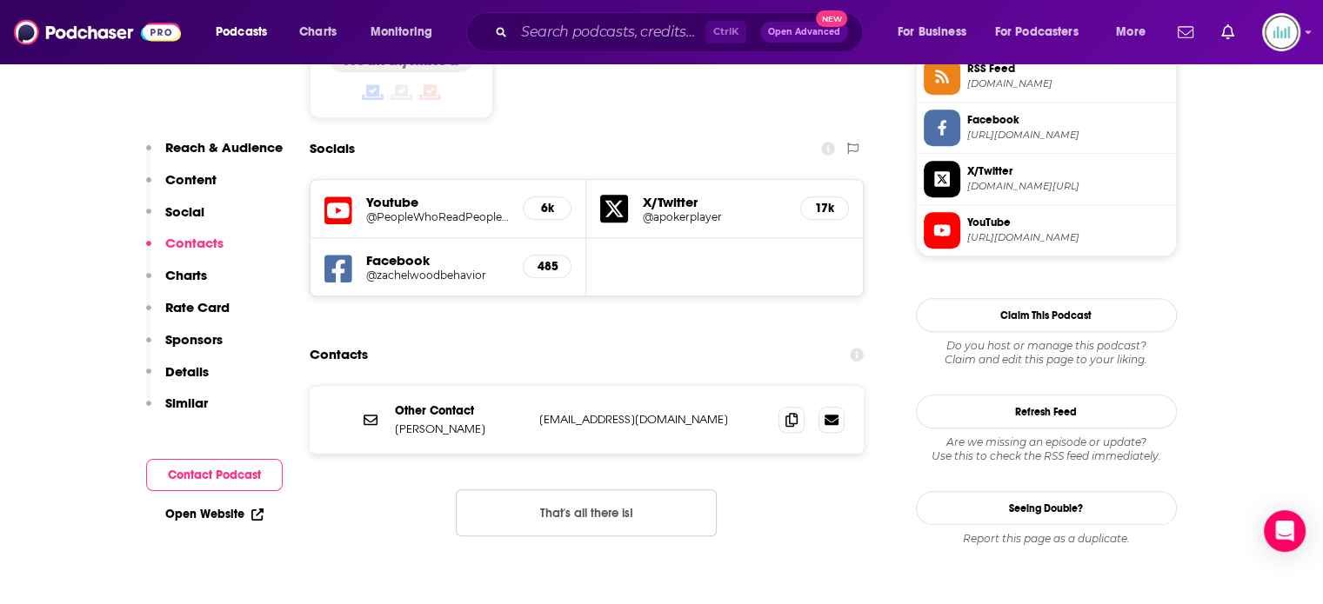
scroll to position [1479, 0]
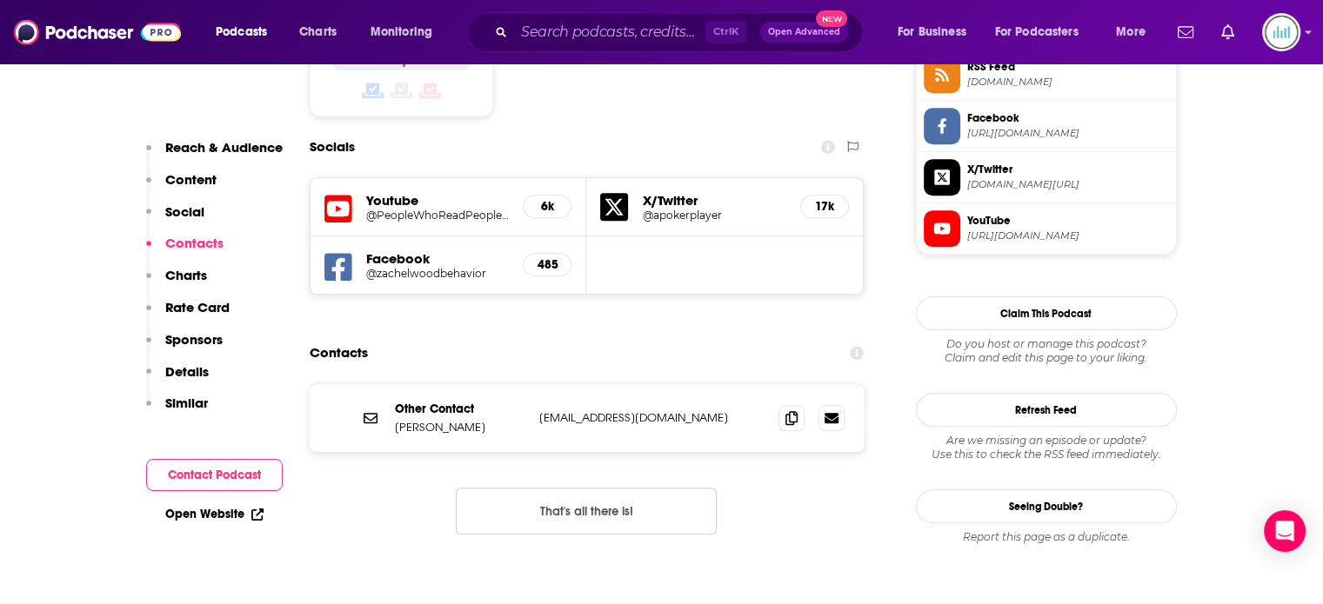
drag, startPoint x: 701, startPoint y: 342, endPoint x: 525, endPoint y: 345, distance: 175.7
click at [525, 384] on div "Other Contact Zachary Elwood info@readingpokertells.com info@readingpokertells.…" at bounding box center [587, 418] width 555 height 68
copy div "info@readingpokertells.com"
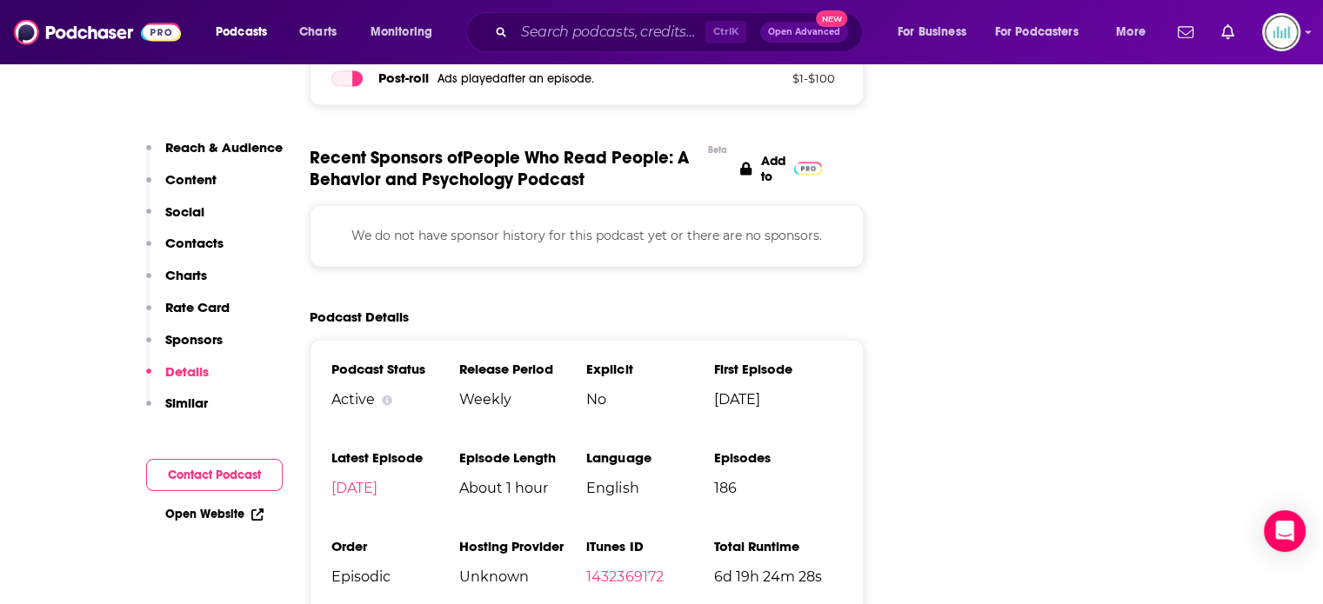
scroll to position [2870, 0]
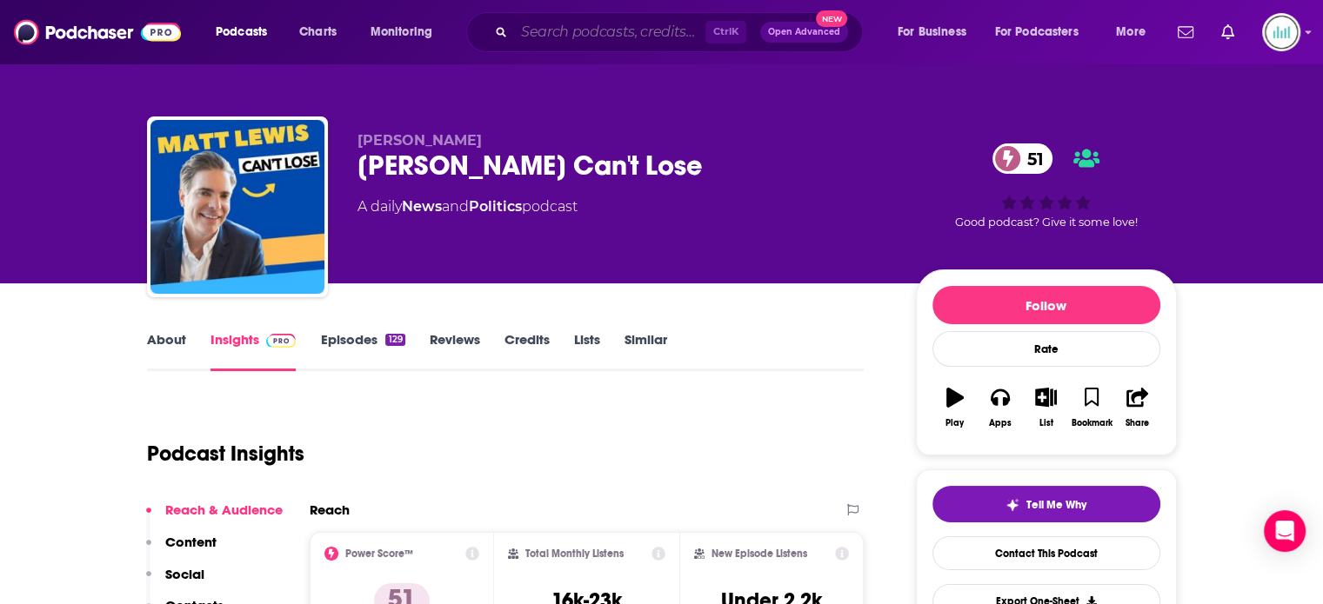
click at [528, 39] on input "Search podcasts, credits, & more..." at bounding box center [609, 32] width 191 height 28
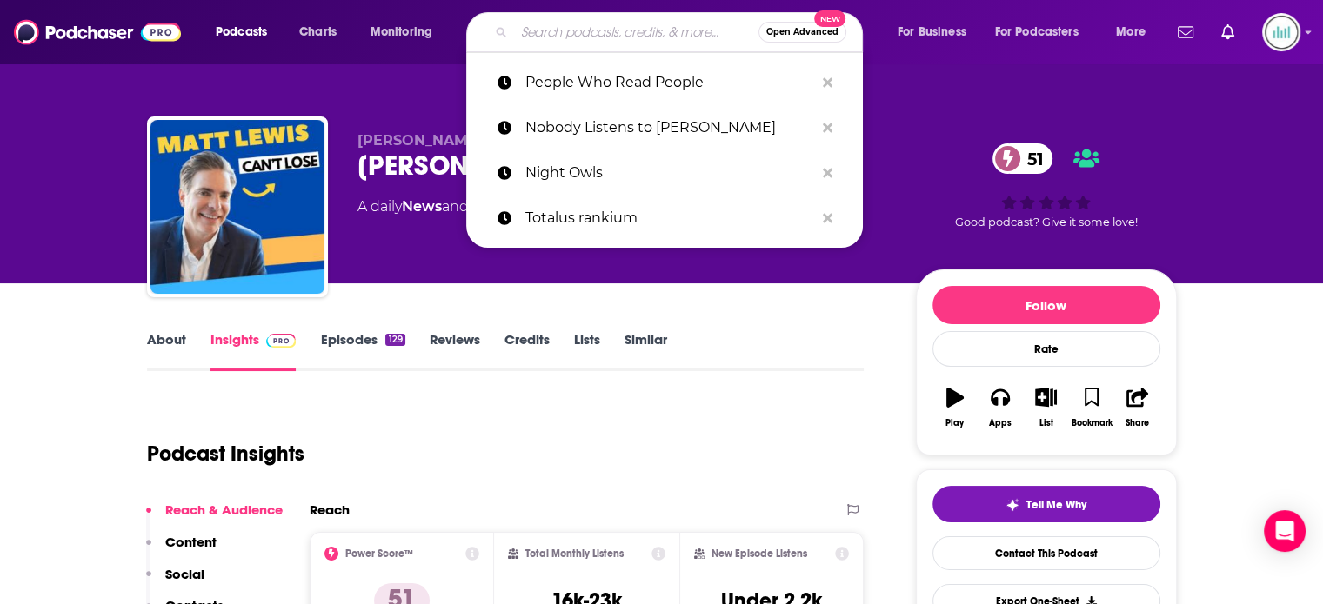
paste input "Nobody Listens to Paula Poundstone"
type input "Nobody Listens to Paula Poundstone"
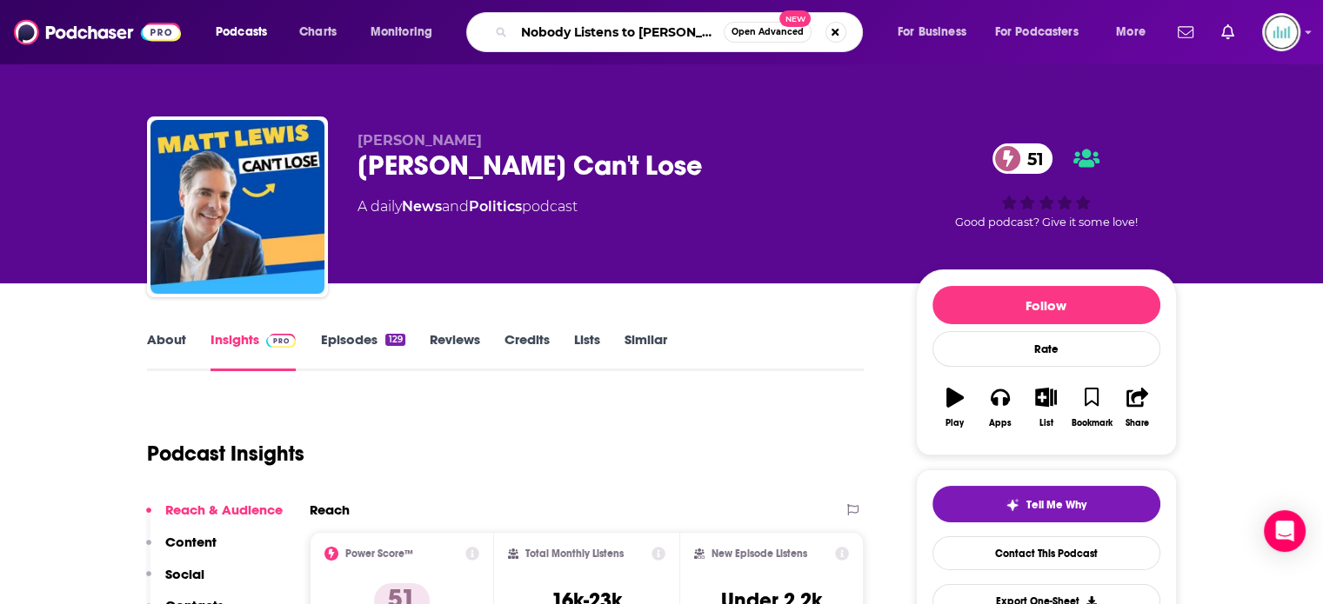
scroll to position [0, 41]
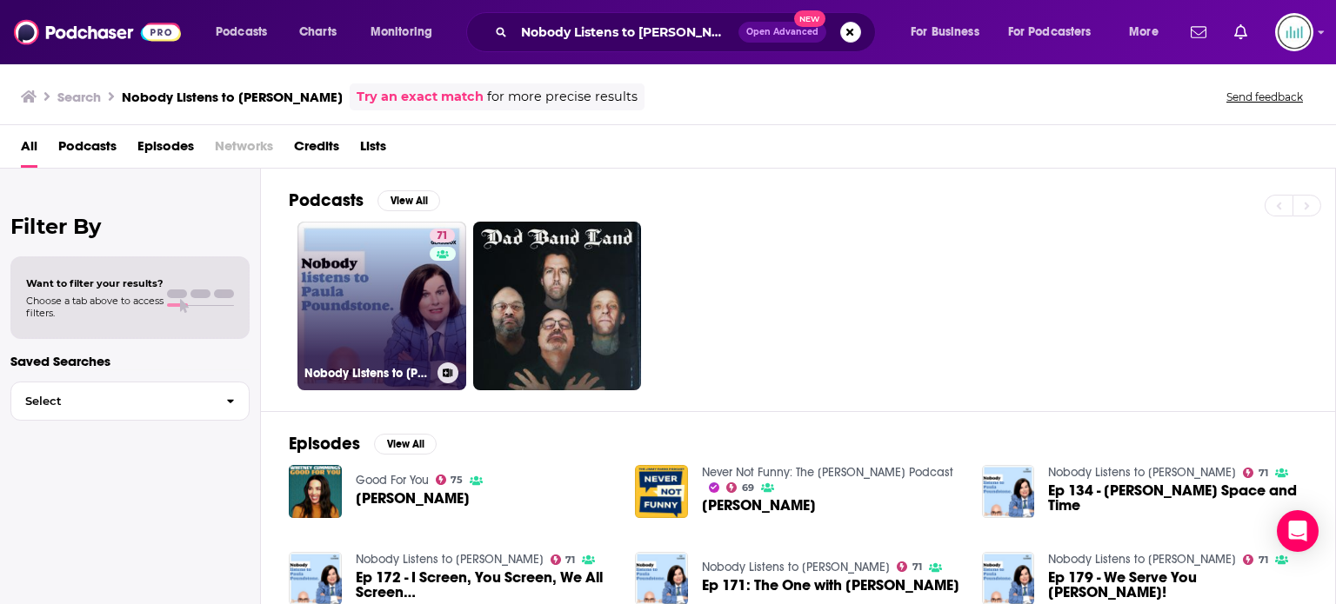
click at [397, 310] on link "71 Nobody Listens to Paula Poundstone" at bounding box center [381, 306] width 169 height 169
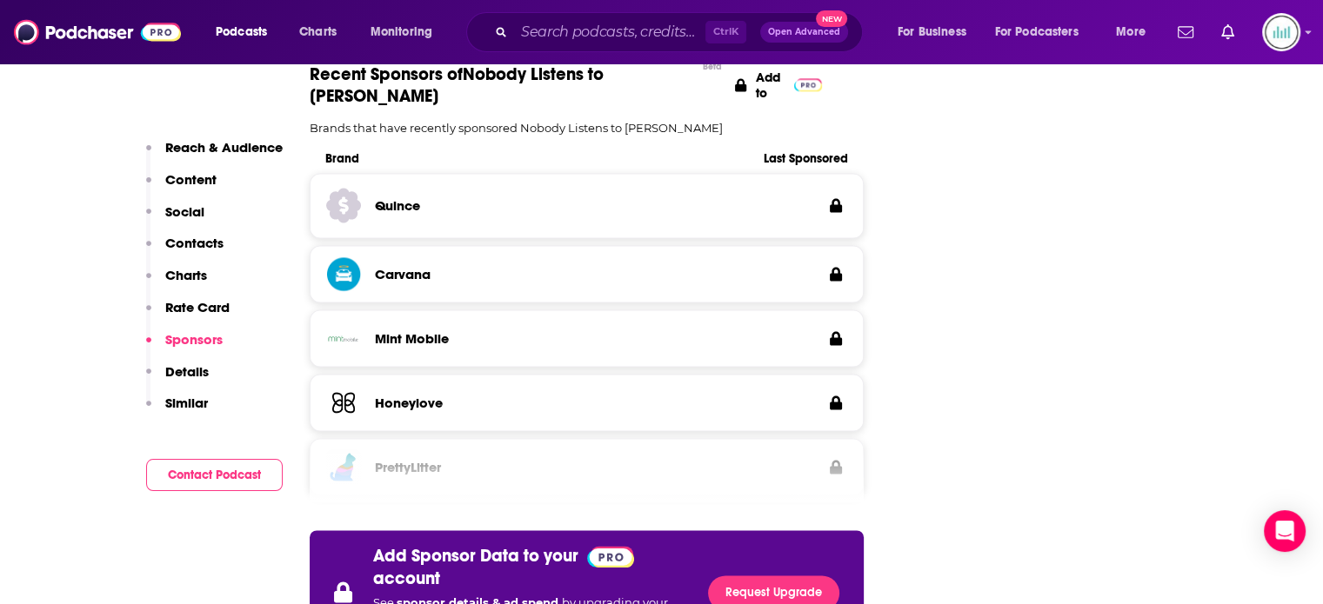
scroll to position [3218, 0]
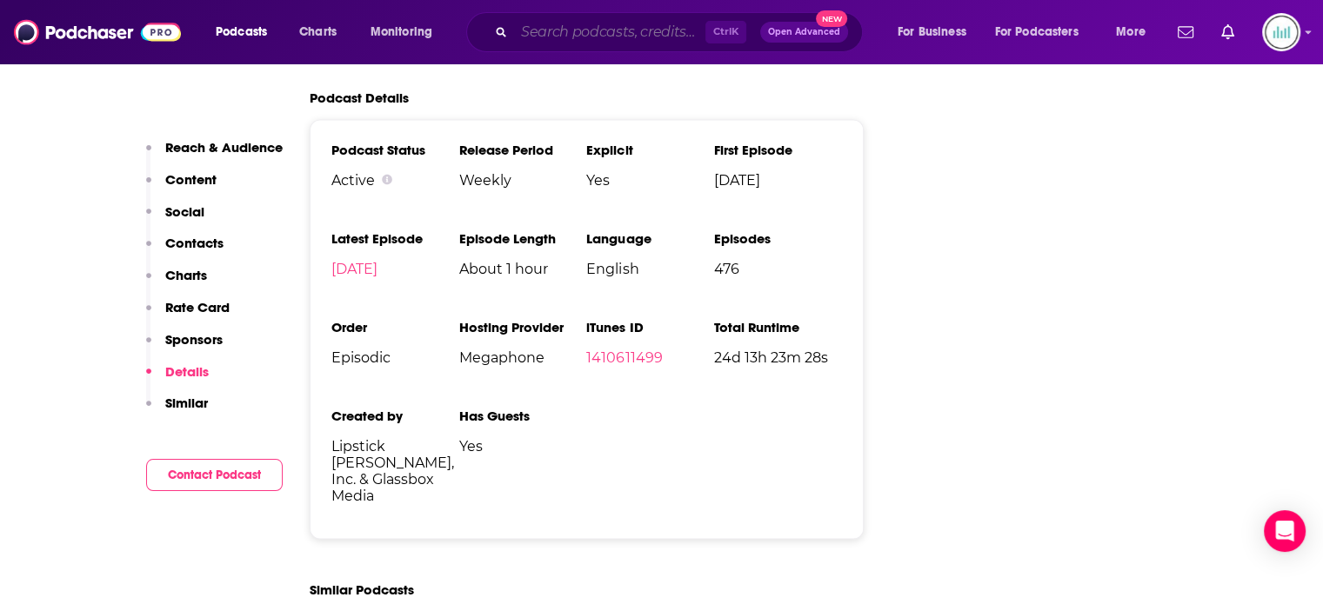
click at [533, 26] on input "Search podcasts, credits, & more..." at bounding box center [609, 32] width 191 height 28
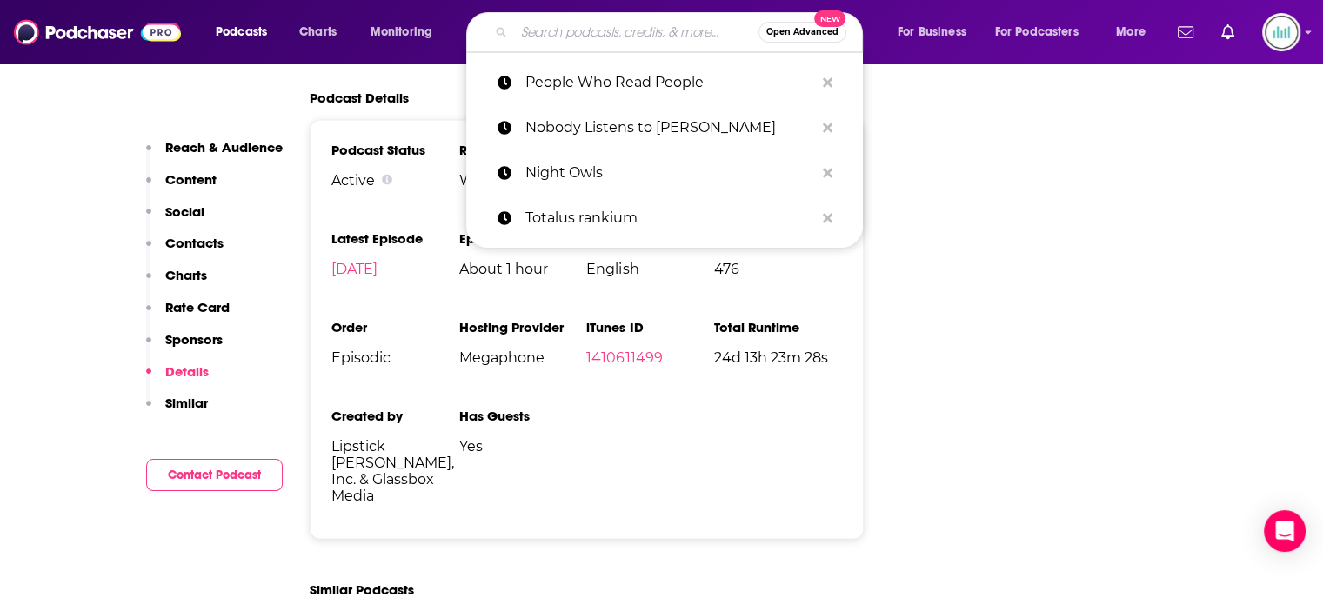
paste input "Politics War Room"
type input "Politics War Room"
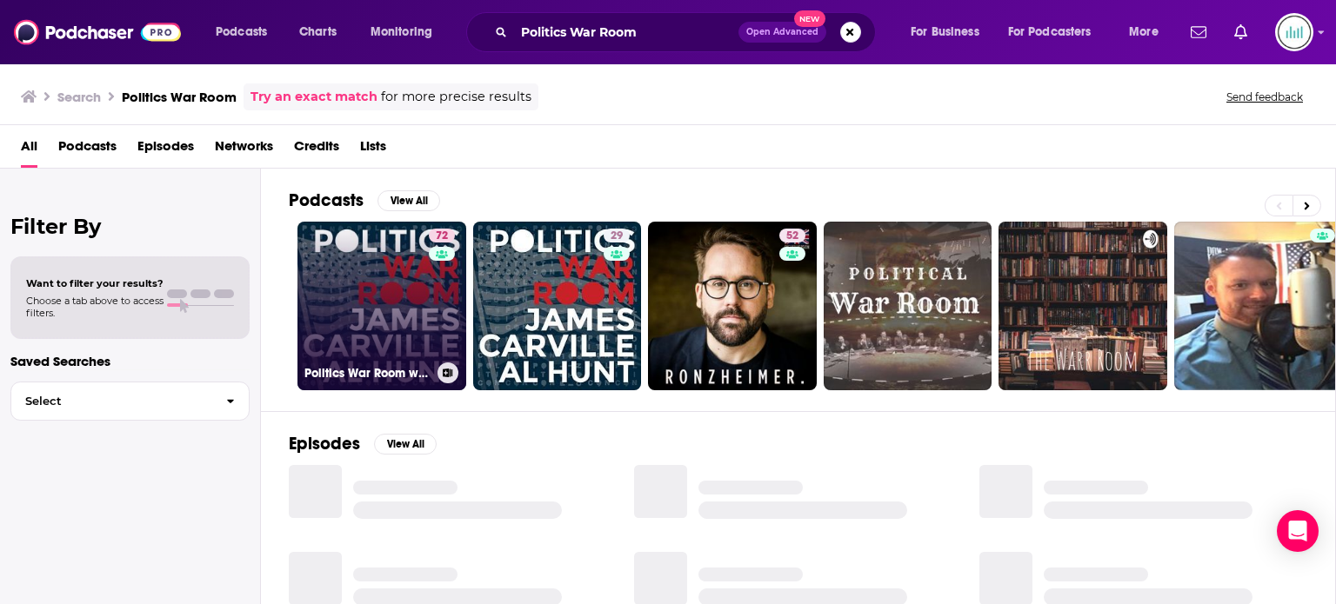
click at [429, 326] on div "72" at bounding box center [444, 296] width 30 height 134
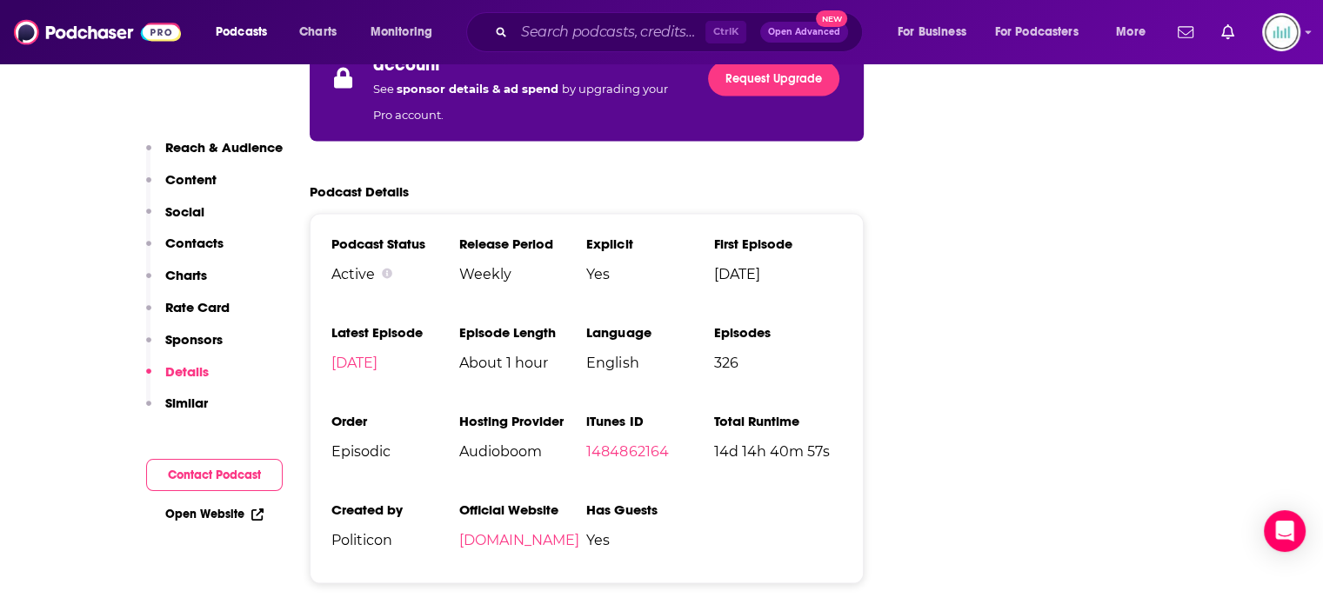
scroll to position [3566, 0]
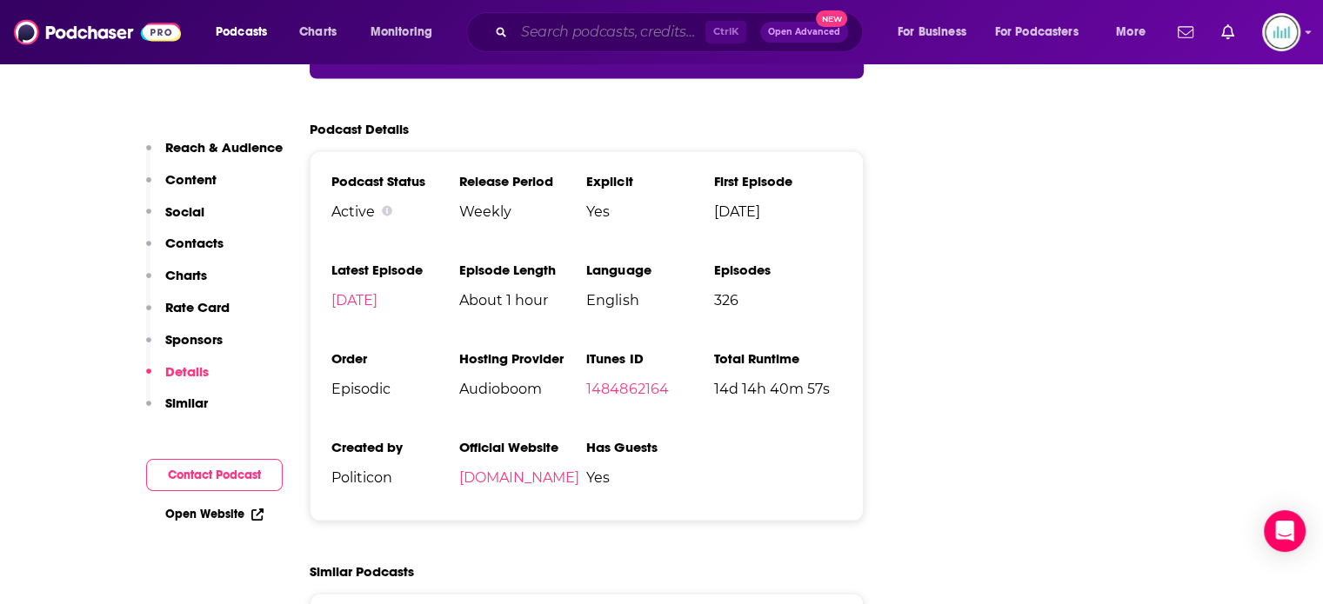
click at [560, 32] on input "Search podcasts, credits, & more..." at bounding box center [609, 32] width 191 height 28
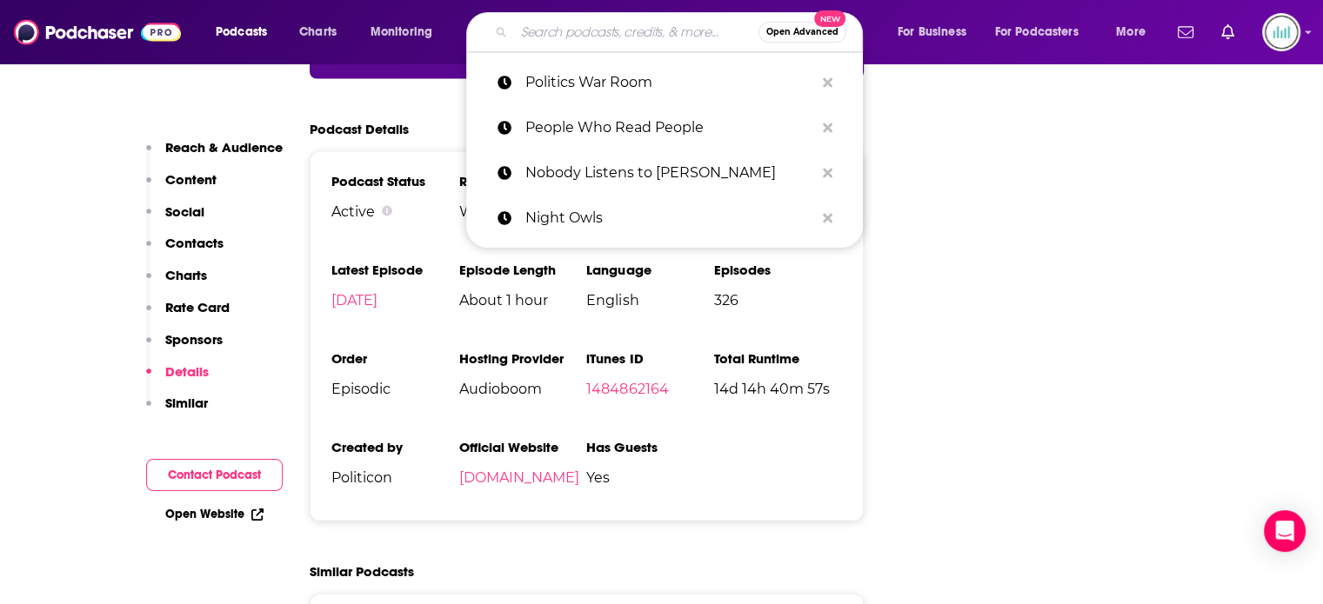
paste input "Politix"
type input "Politix"
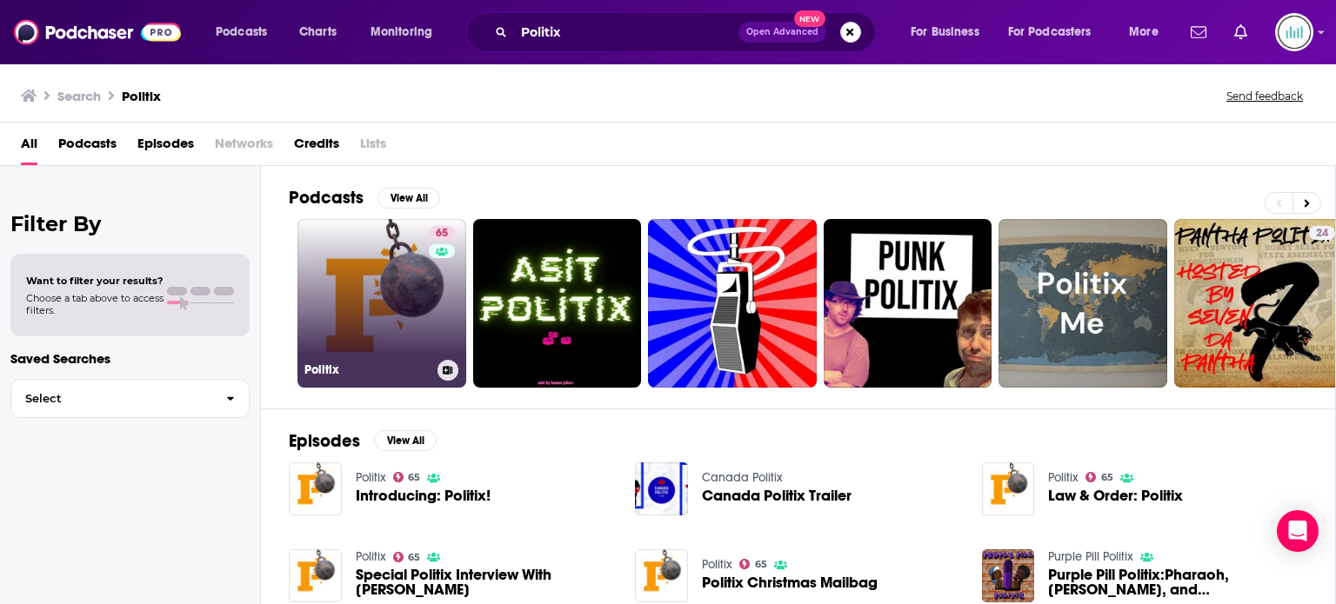
click at [397, 327] on link "65 Politix" at bounding box center [381, 303] width 169 height 169
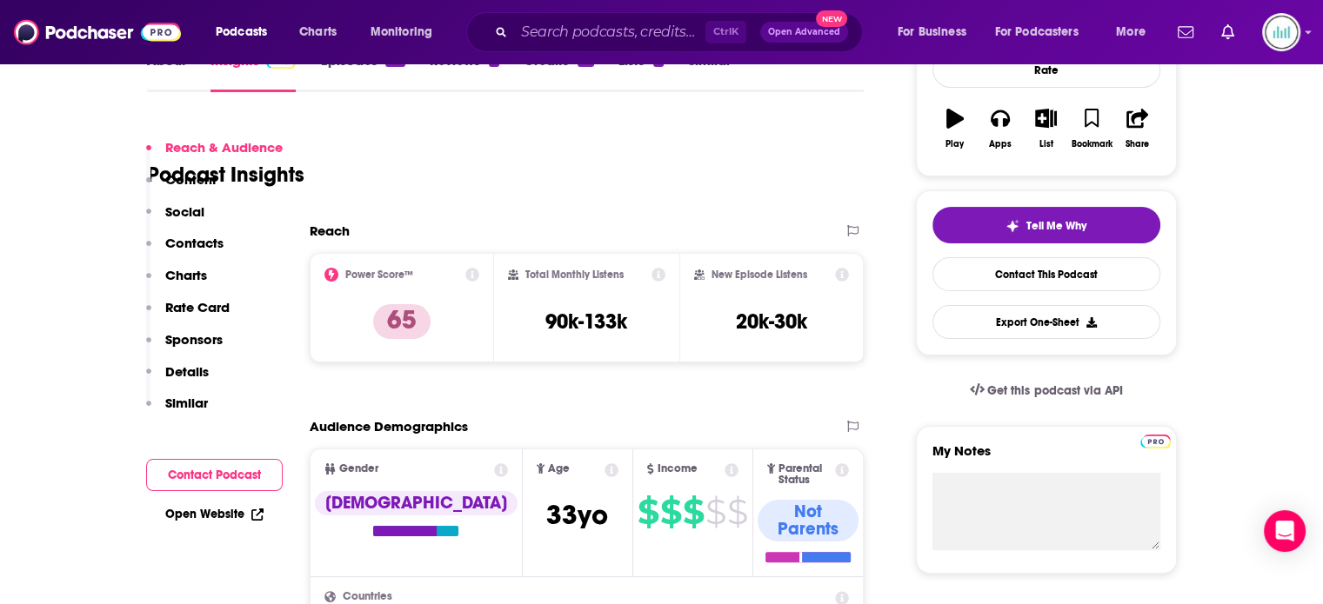
scroll to position [522, 0]
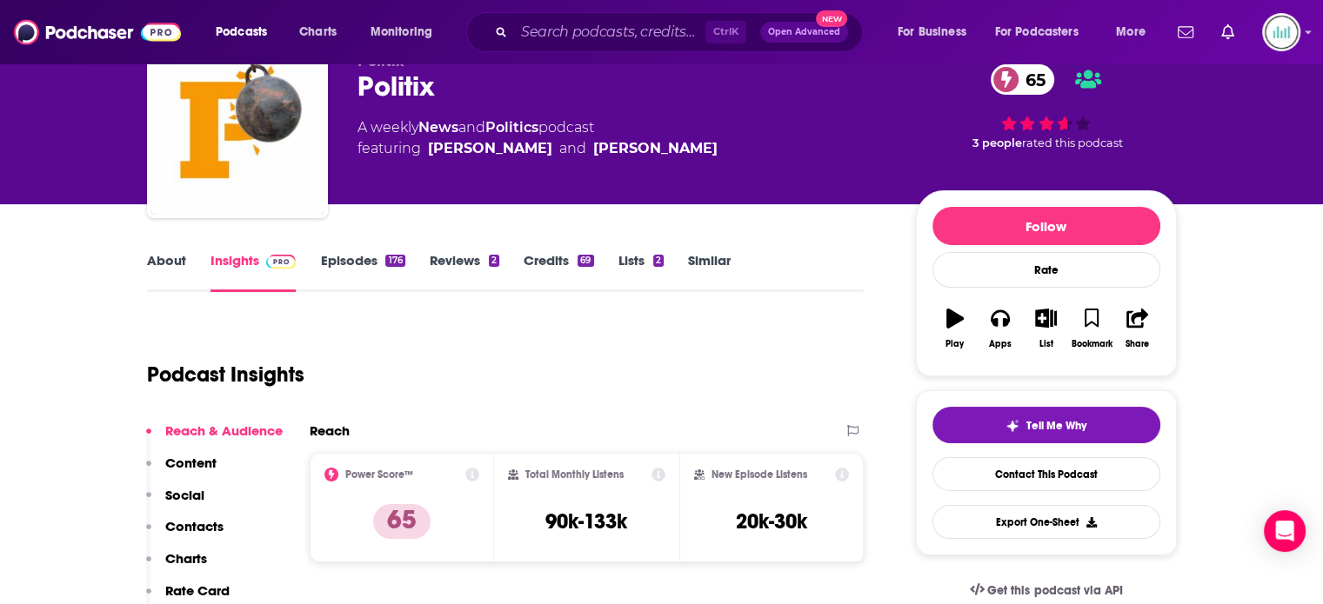
scroll to position [0, 0]
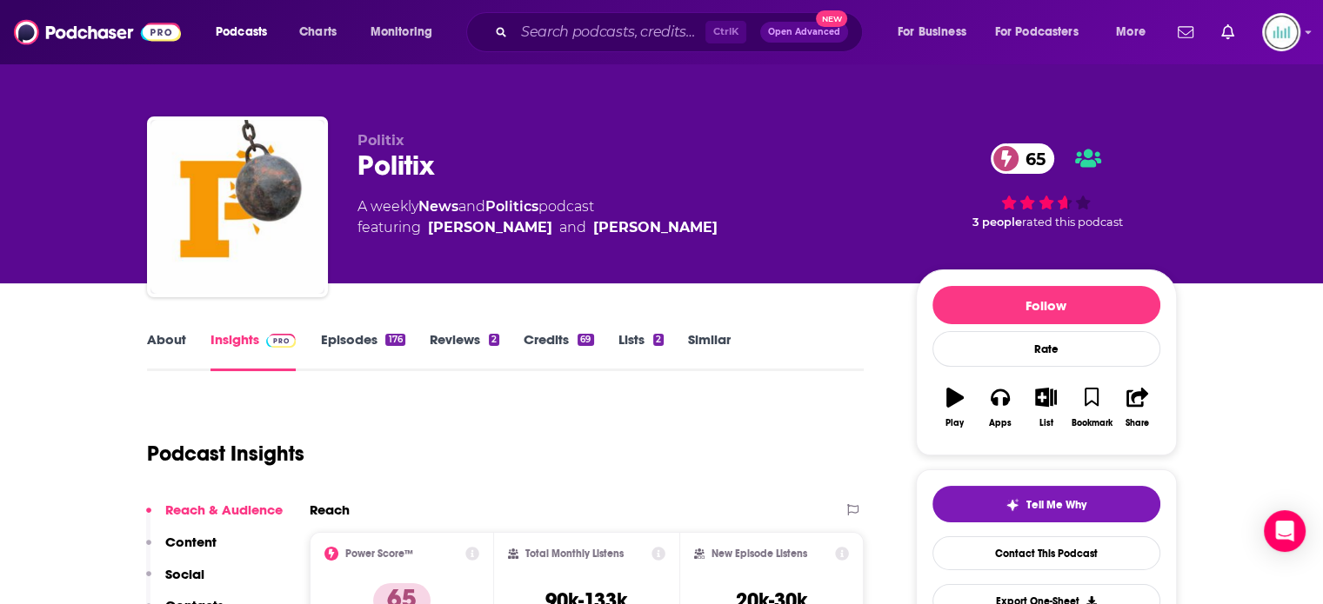
click at [167, 340] on link "About" at bounding box center [166, 351] width 39 height 40
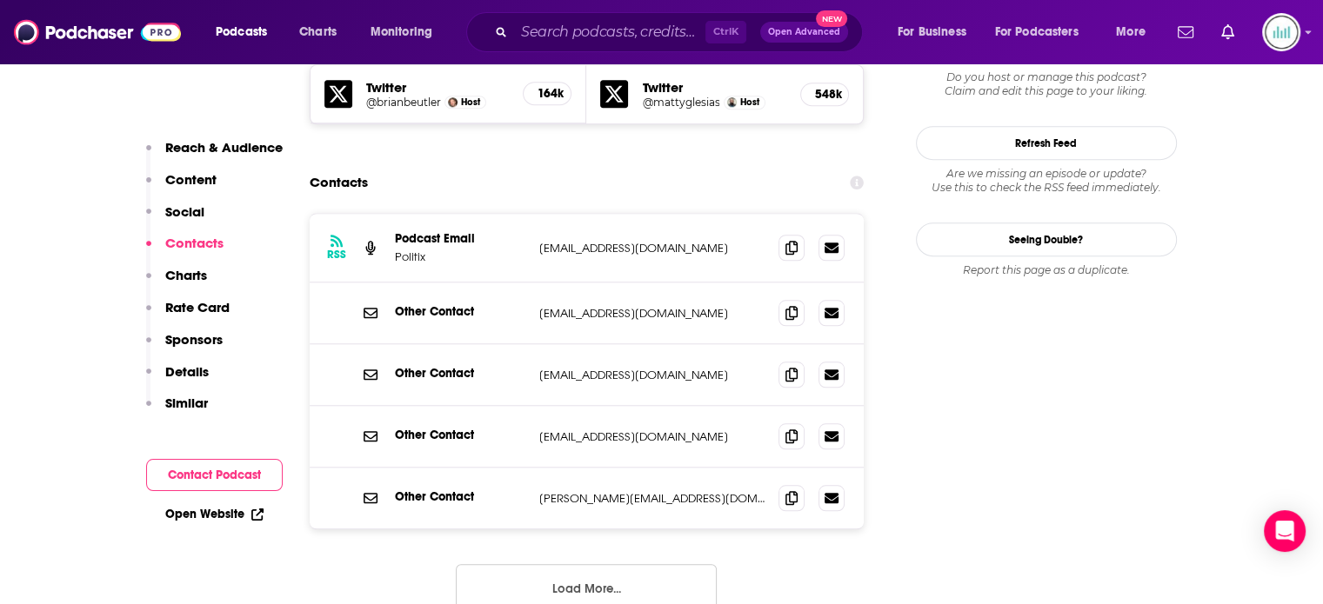
scroll to position [1392, 0]
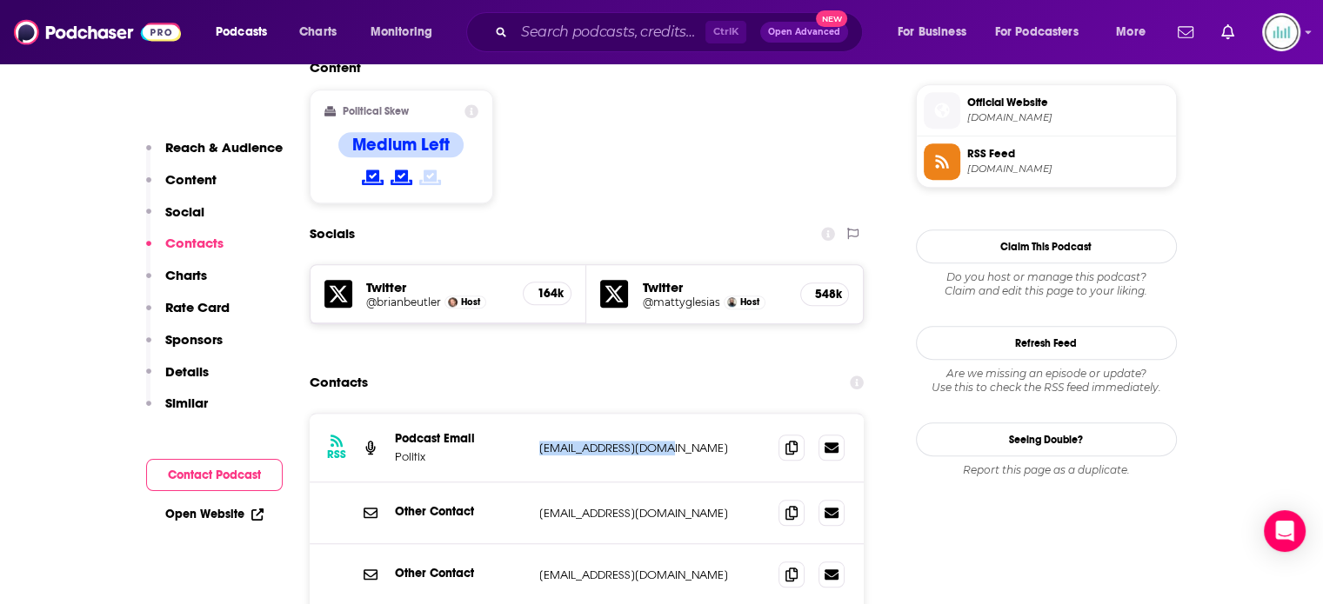
drag, startPoint x: 536, startPoint y: 348, endPoint x: 658, endPoint y: 347, distance: 121.8
click at [658, 414] on div "RSS Podcast Email Politix politix@substack.com politix@substack.com" at bounding box center [587, 448] width 555 height 69
copy p "politix@substack.com"
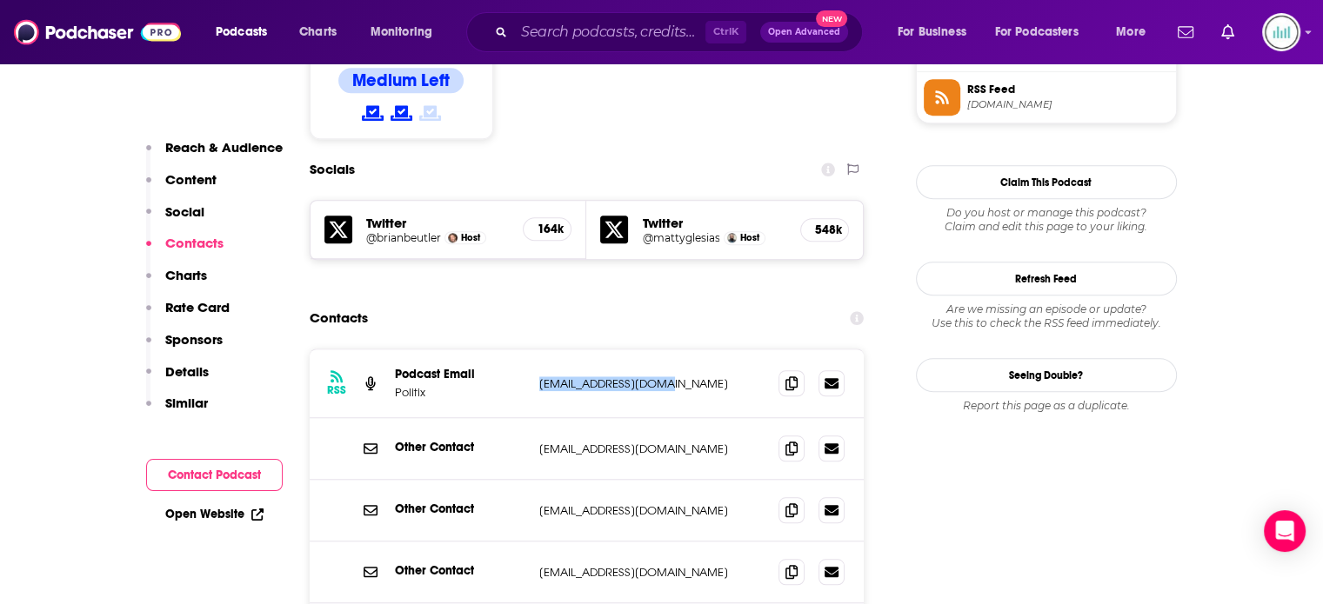
scroll to position [1479, 0]
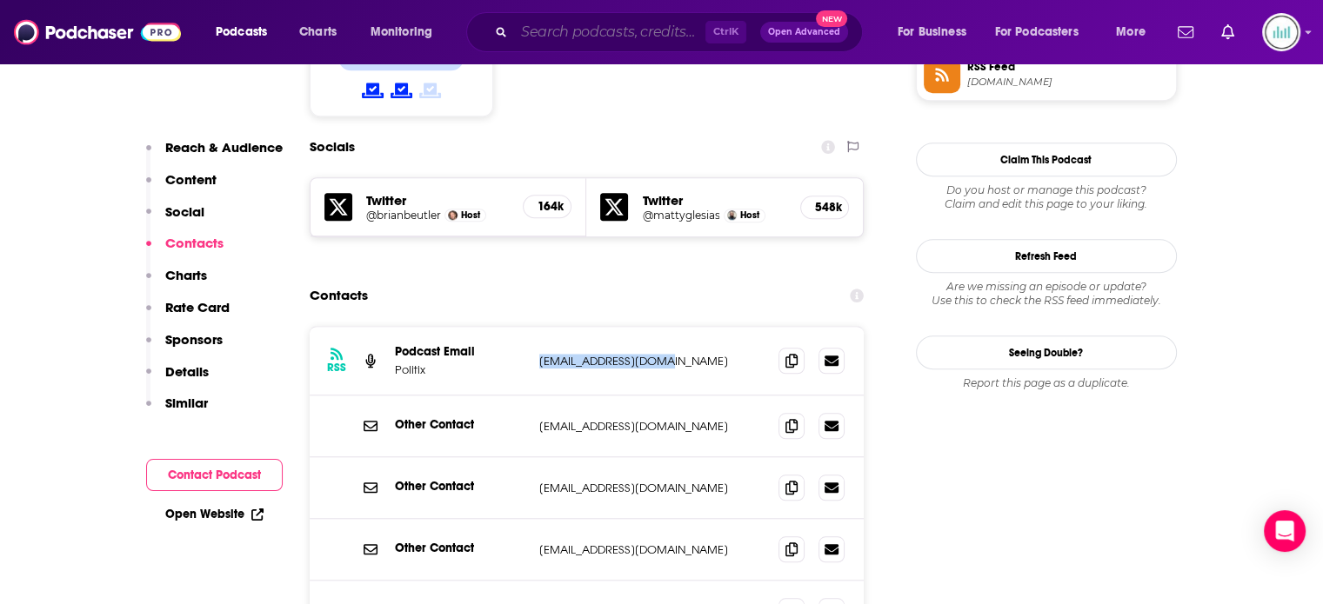
click at [535, 37] on input "Search podcasts, credits, & more..." at bounding box center [609, 32] width 191 height 28
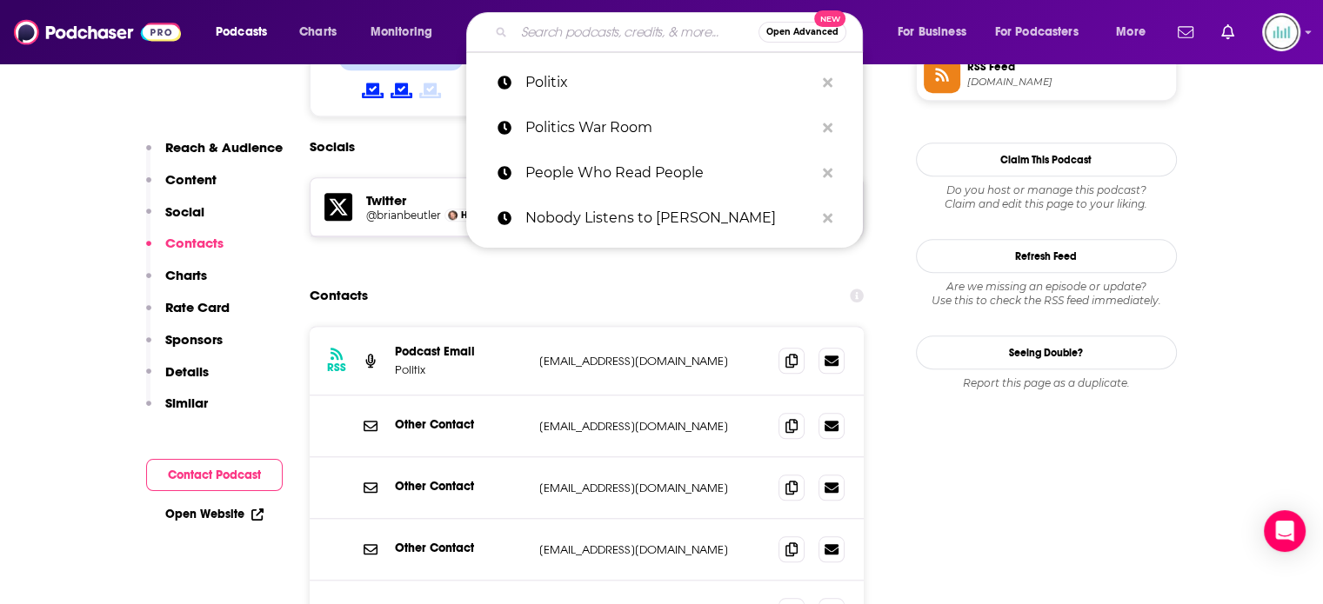
paste input "Quillette Podcast"
type input "Quillette Podcast"
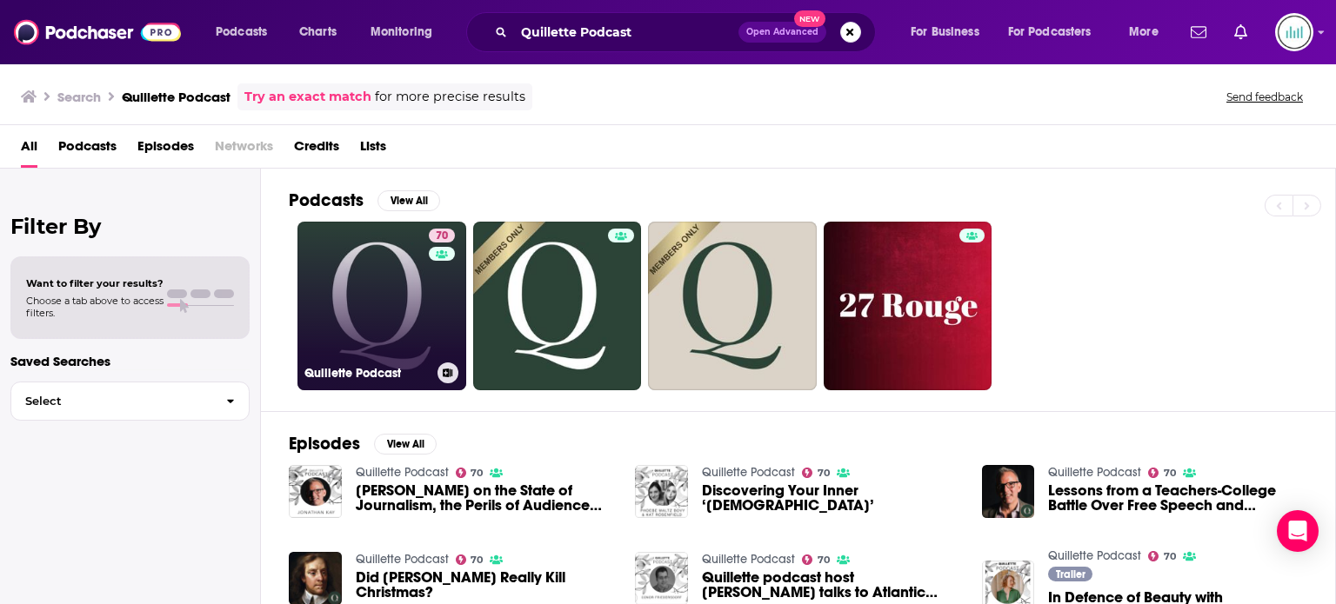
click at [384, 350] on link "70 Quillette Podcast" at bounding box center [381, 306] width 169 height 169
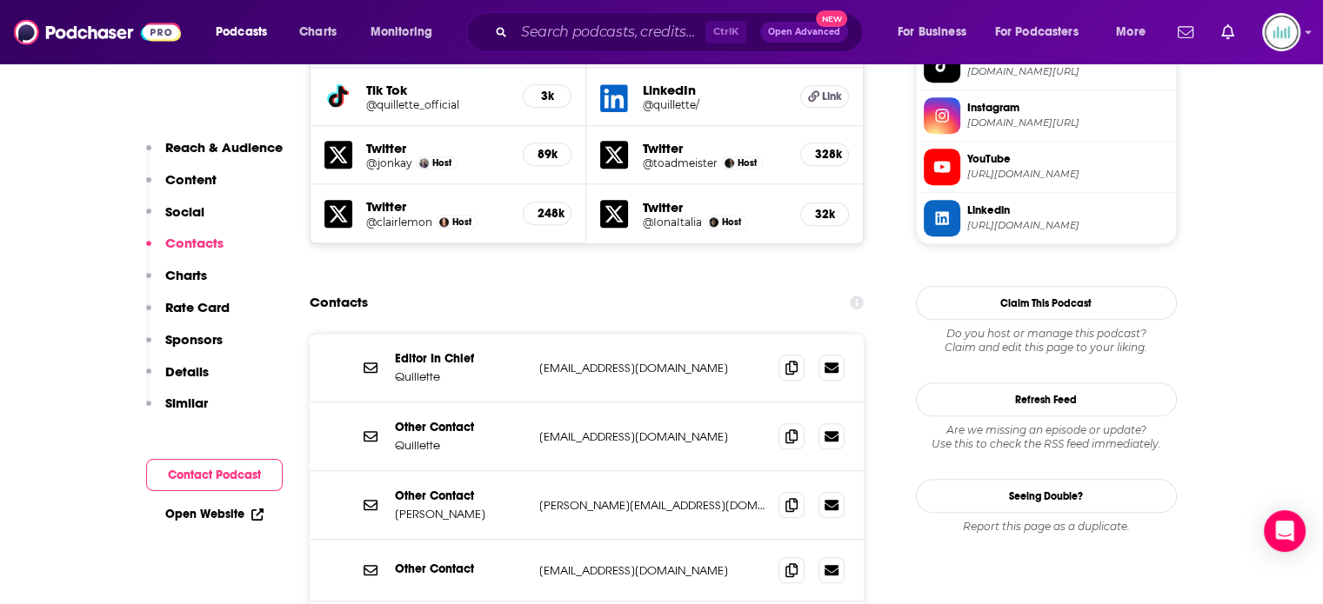
scroll to position [1652, 0]
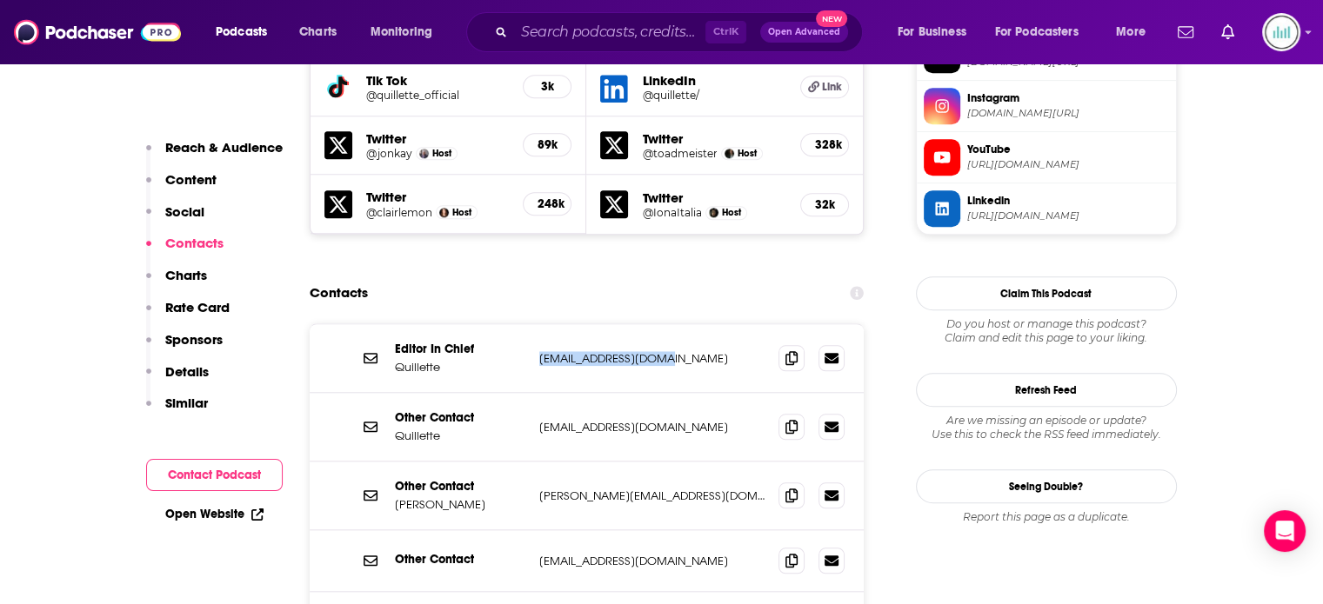
drag, startPoint x: 654, startPoint y: 319, endPoint x: 539, endPoint y: 330, distance: 115.3
click at [539, 351] on p "claire@quillette.com" at bounding box center [652, 358] width 226 height 15
copy p "claire@quillette.com"
click at [650, 489] on p "jamie@quillette.com" at bounding box center [652, 496] width 226 height 15
drag, startPoint x: 650, startPoint y: 455, endPoint x: 533, endPoint y: 456, distance: 116.5
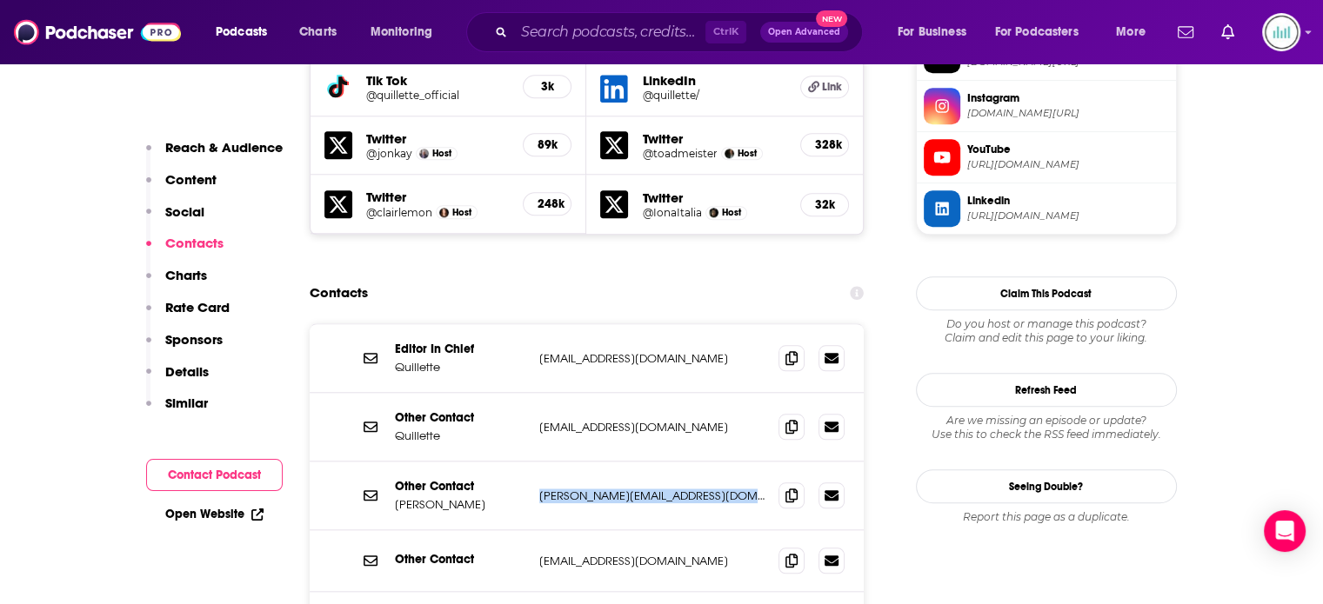
click at [533, 462] on div "Other Contact Jamie Lehmann jamie@quillette.com jamie@quillette.com" at bounding box center [587, 496] width 555 height 69
copy div "jamie@quillette.com jamie@quillette.com"
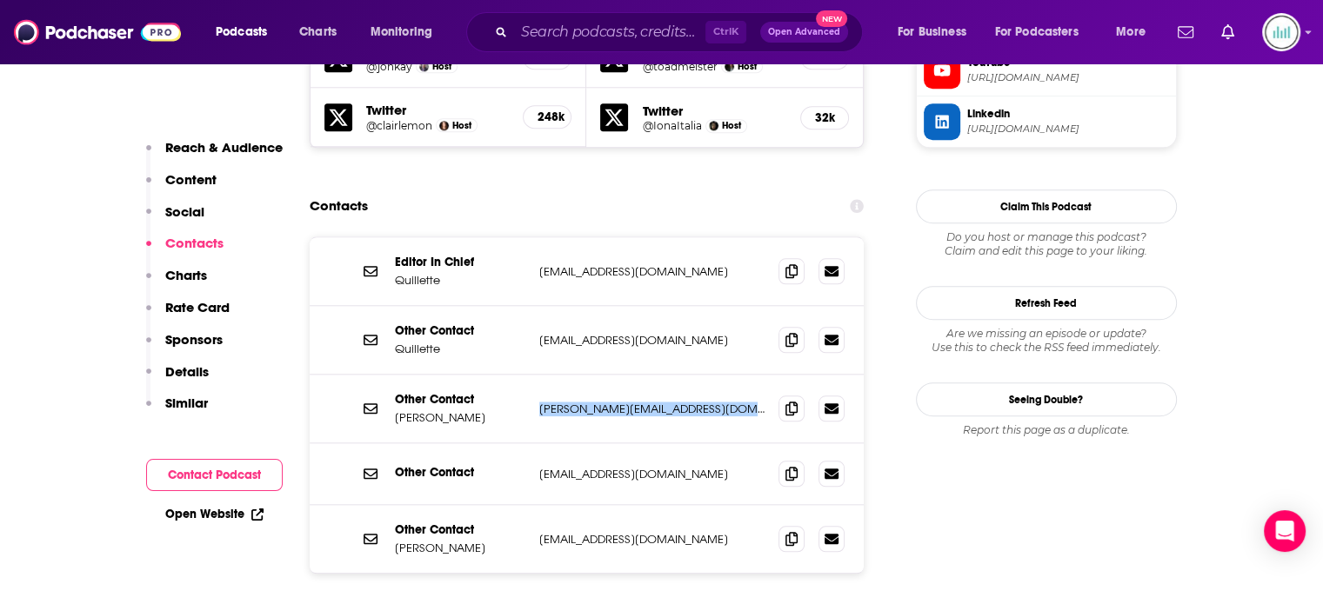
scroll to position [1826, 0]
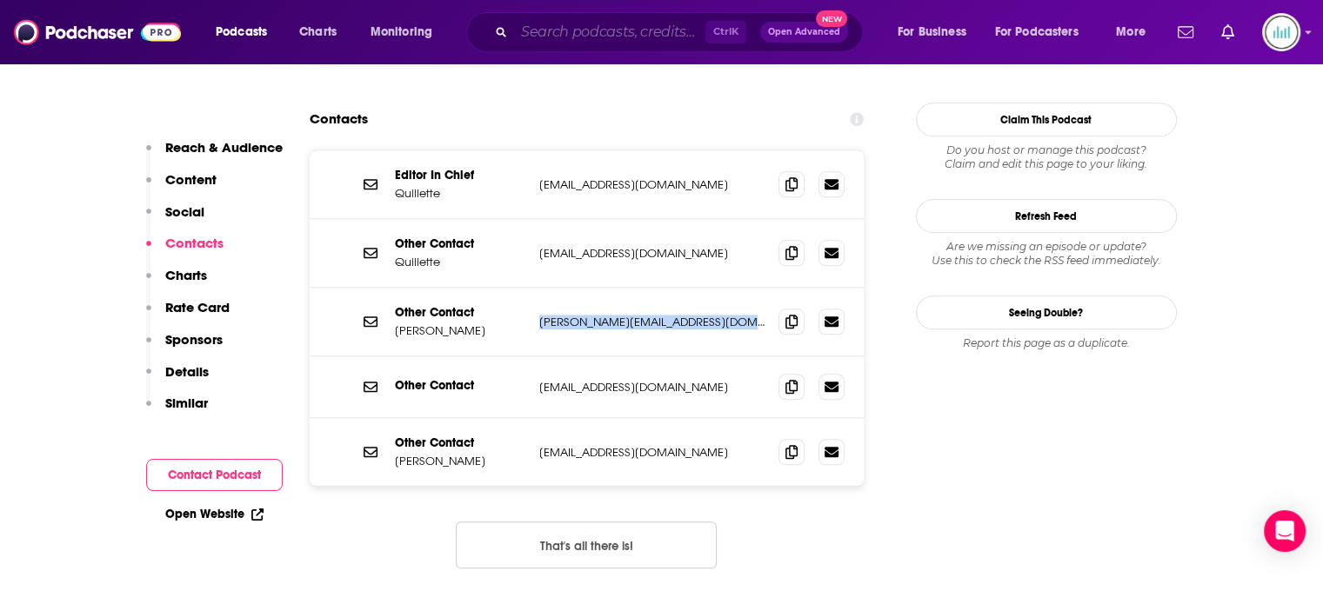
drag, startPoint x: 545, startPoint y: 27, endPoint x: 631, endPoint y: 37, distance: 85.9
click at [545, 27] on input "Search podcasts, credits, & more..." at bounding box center [609, 32] width 191 height 28
paste input "Radio Atlantic"
type input "Radio Atlantic"
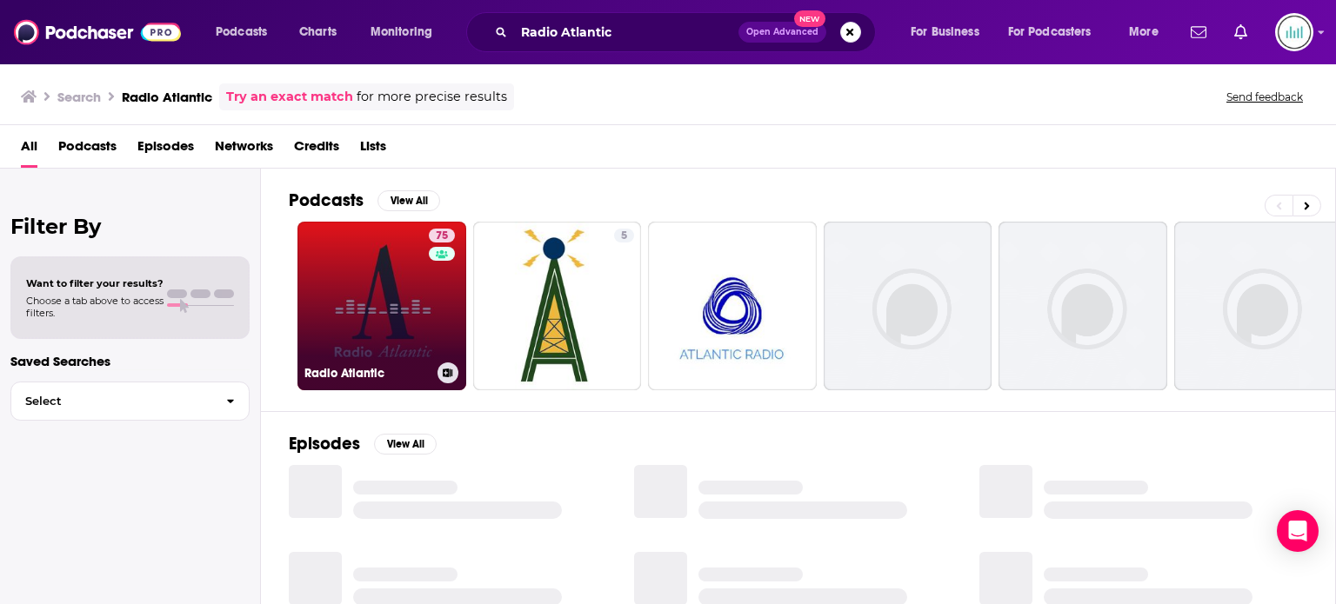
click at [359, 266] on link "75 Radio Atlantic" at bounding box center [381, 306] width 169 height 169
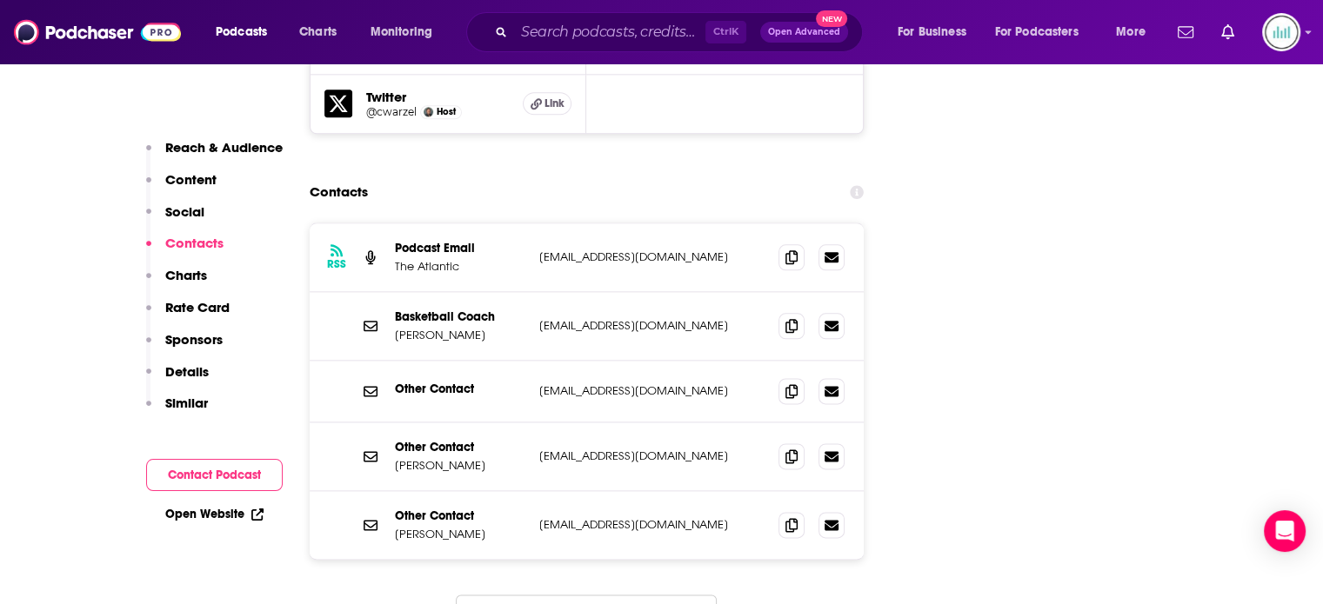
scroll to position [2174, 0]
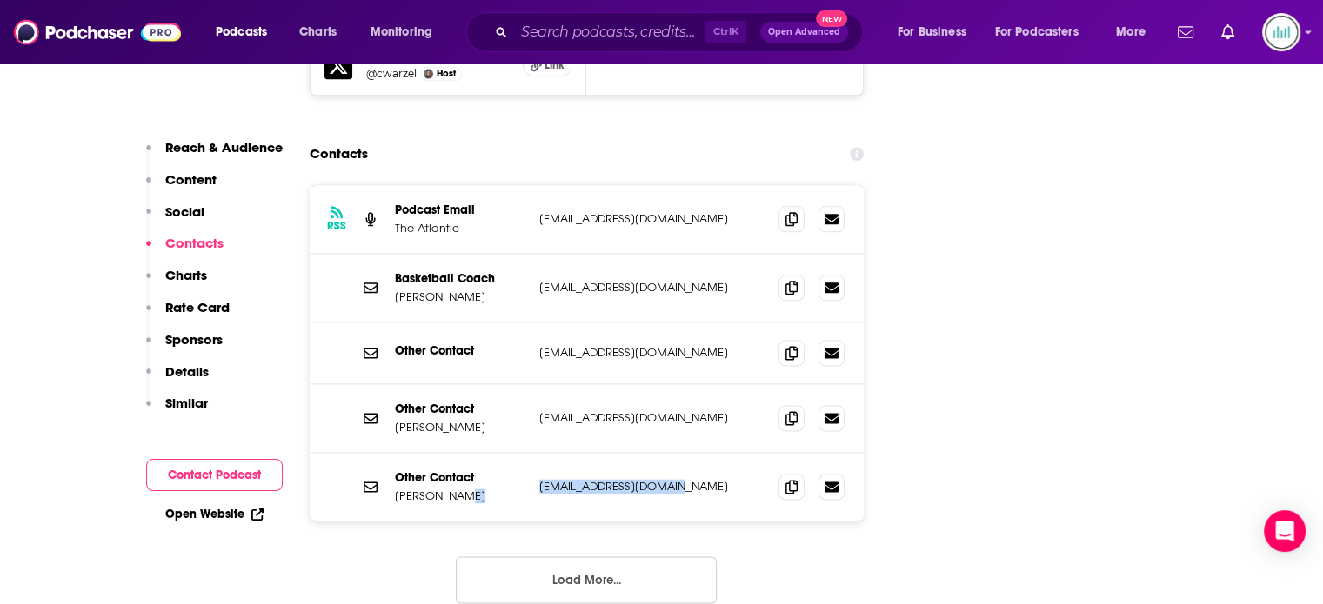
drag, startPoint x: 671, startPoint y: 415, endPoint x: 518, endPoint y: 411, distance: 152.3
click at [0, 0] on div "Other Contact Jacob Stern jstern@theatlantic.com jstern@theatlantic.com" at bounding box center [0, 0] width 0 height 0
copy div "jstern@theatlantic.com"
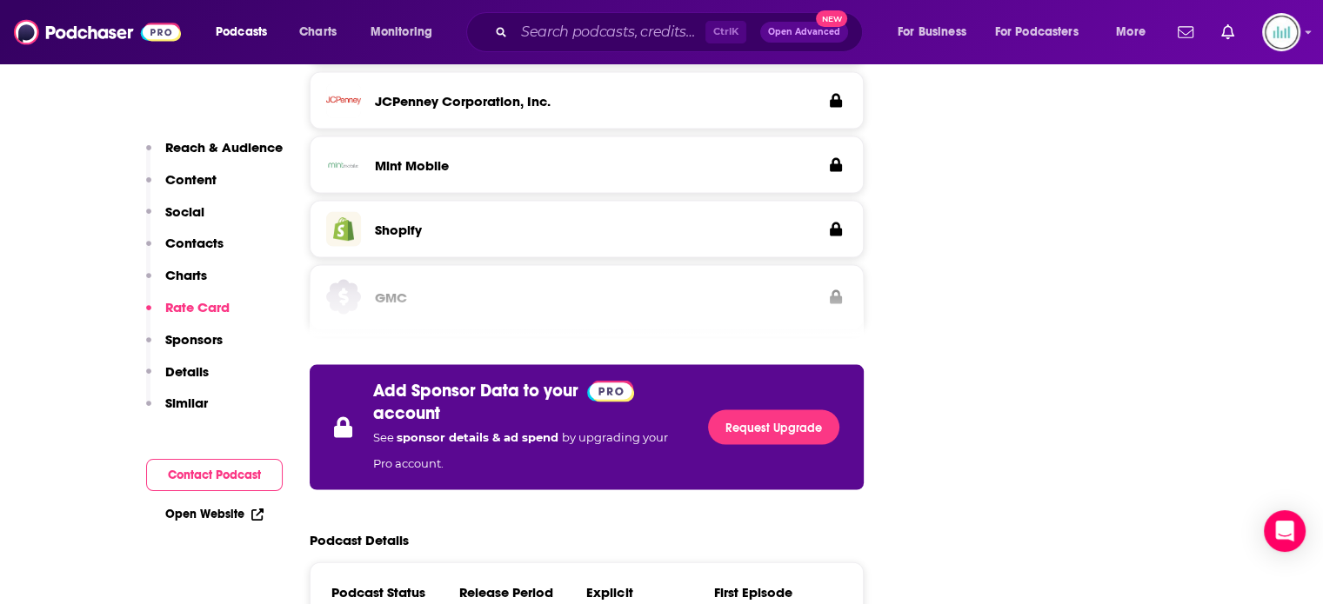
scroll to position [3914, 0]
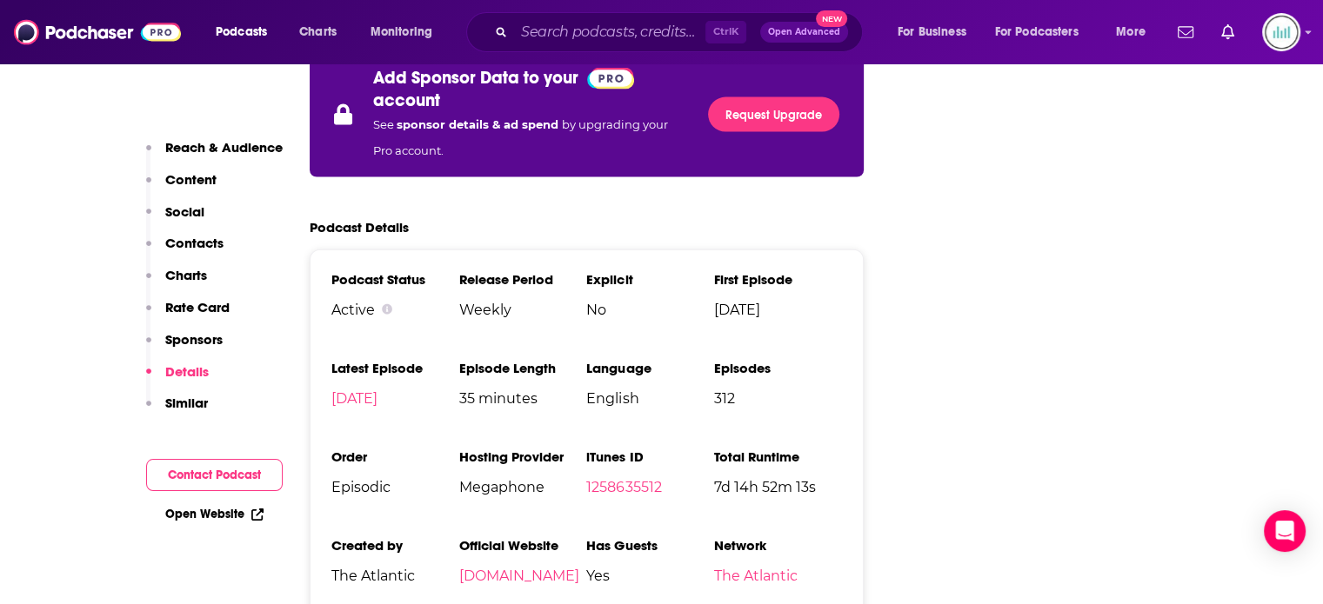
click at [511, 34] on div "Ctrl K Open Advanced New" at bounding box center [664, 32] width 397 height 40
click at [517, 30] on input "Search podcasts, credits, & more..." at bounding box center [609, 32] width 191 height 28
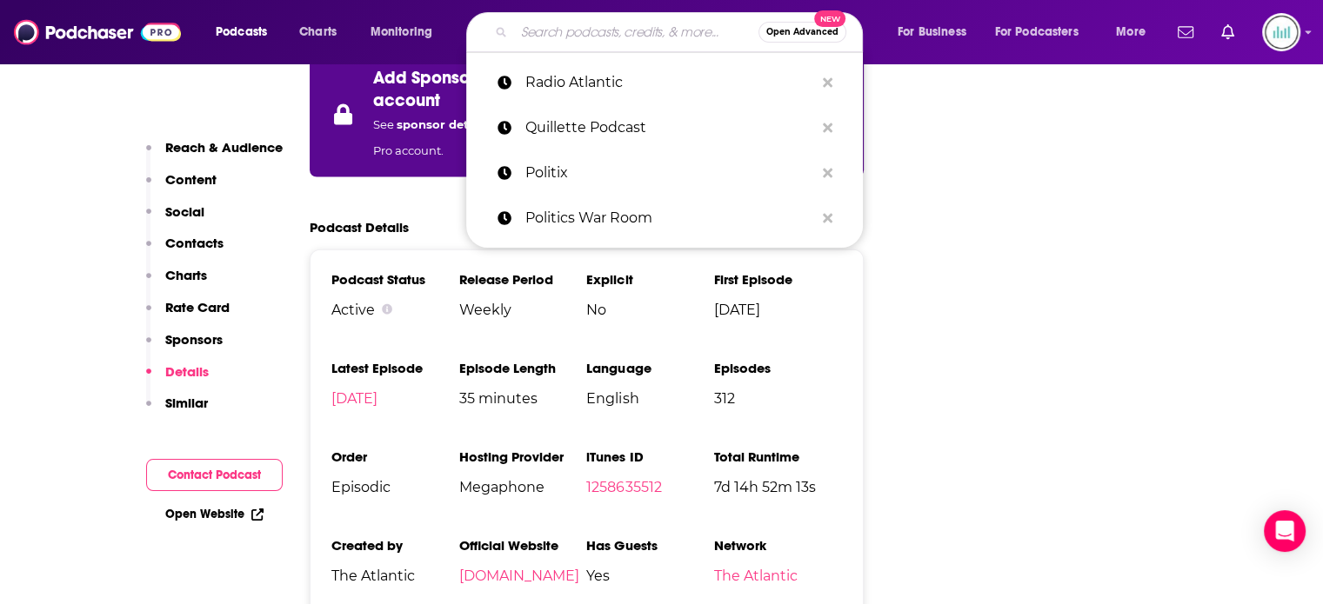
paste input "Raging Moderates"
type input "Raging Moderates"
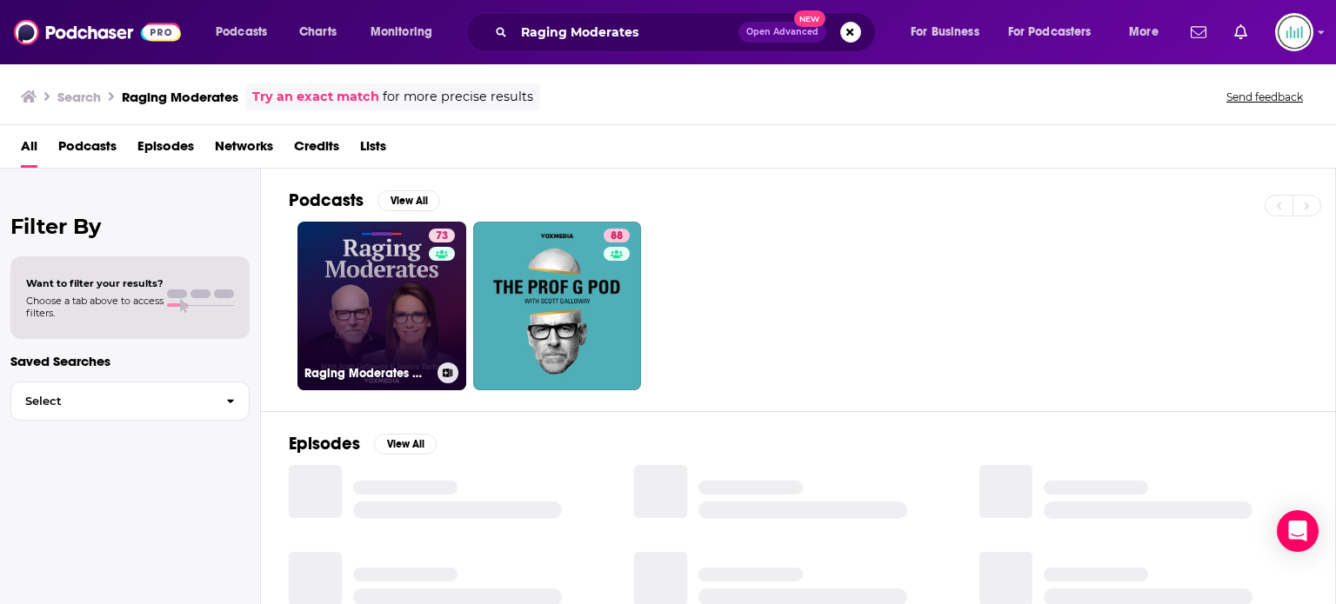
click at [327, 339] on link "73 Raging Moderates with Scott Galloway and Jessica Tarlov" at bounding box center [381, 306] width 169 height 169
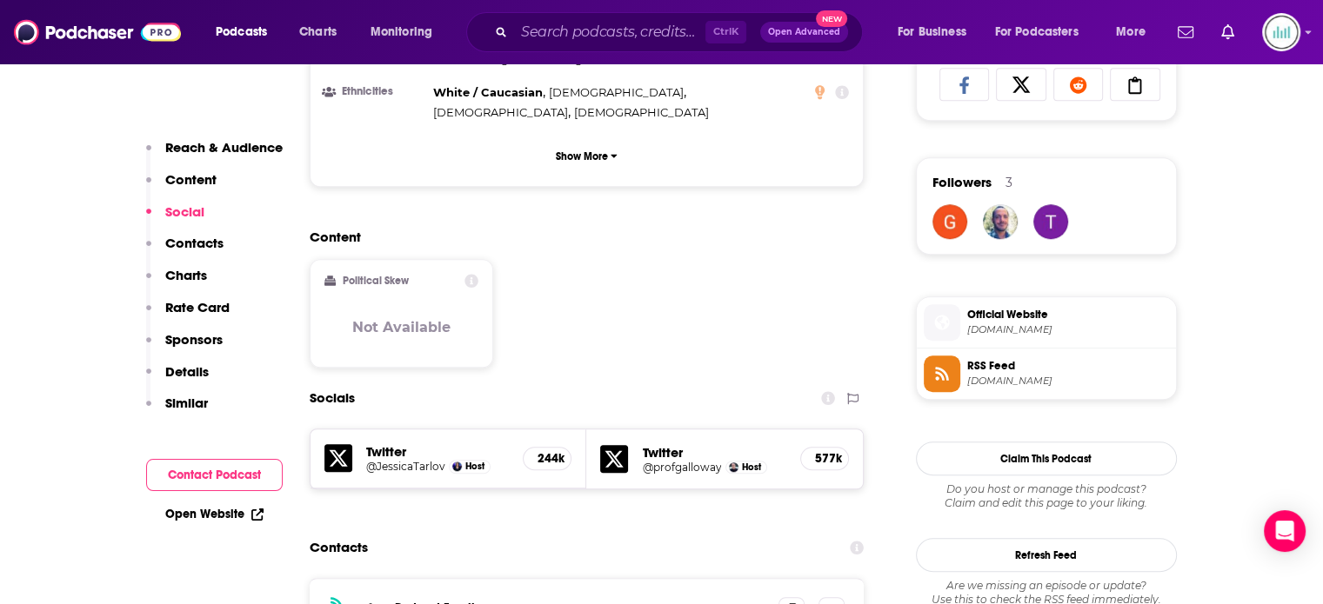
scroll to position [1392, 0]
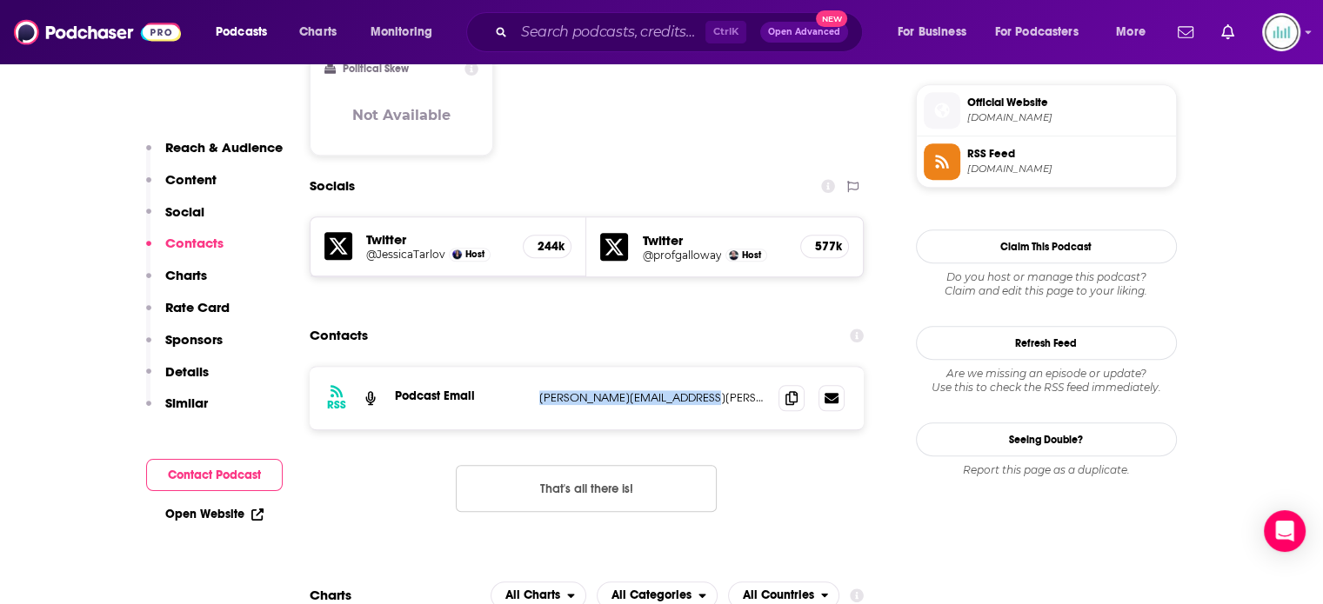
drag, startPoint x: 711, startPoint y: 337, endPoint x: 534, endPoint y: 343, distance: 176.6
click at [534, 367] on div "RSS Podcast Email brandon.santos@voxmedia.com brandon.santos@voxmedia.com" at bounding box center [587, 398] width 555 height 63
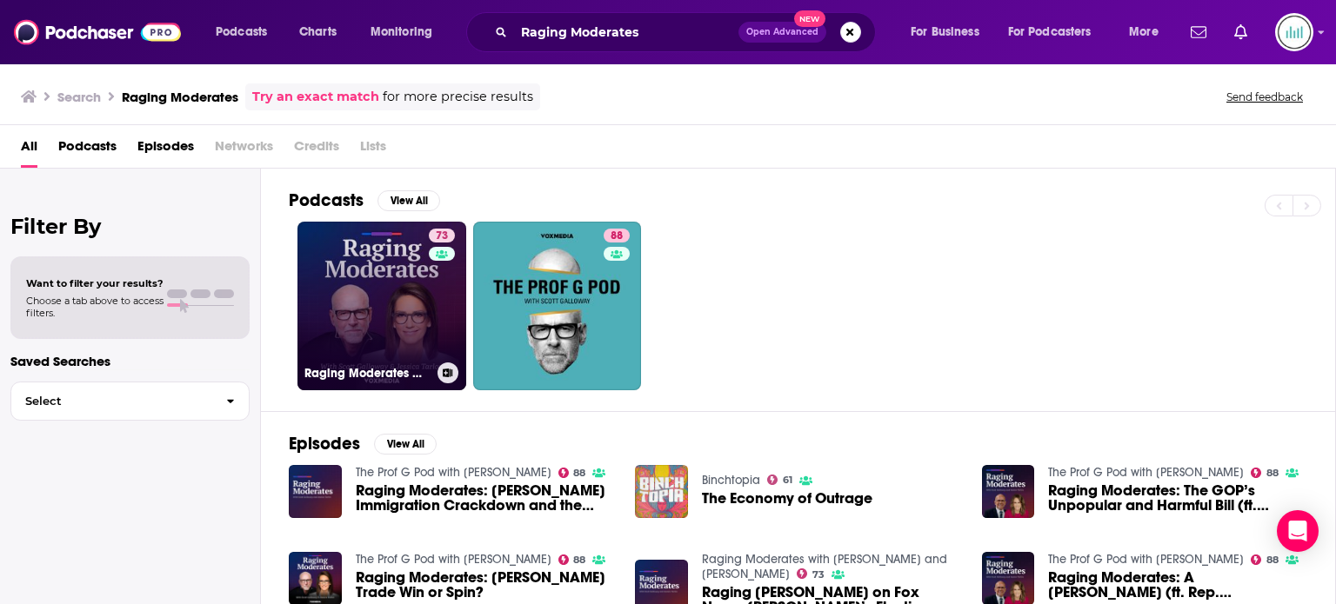
click at [439, 334] on div "73" at bounding box center [444, 296] width 30 height 134
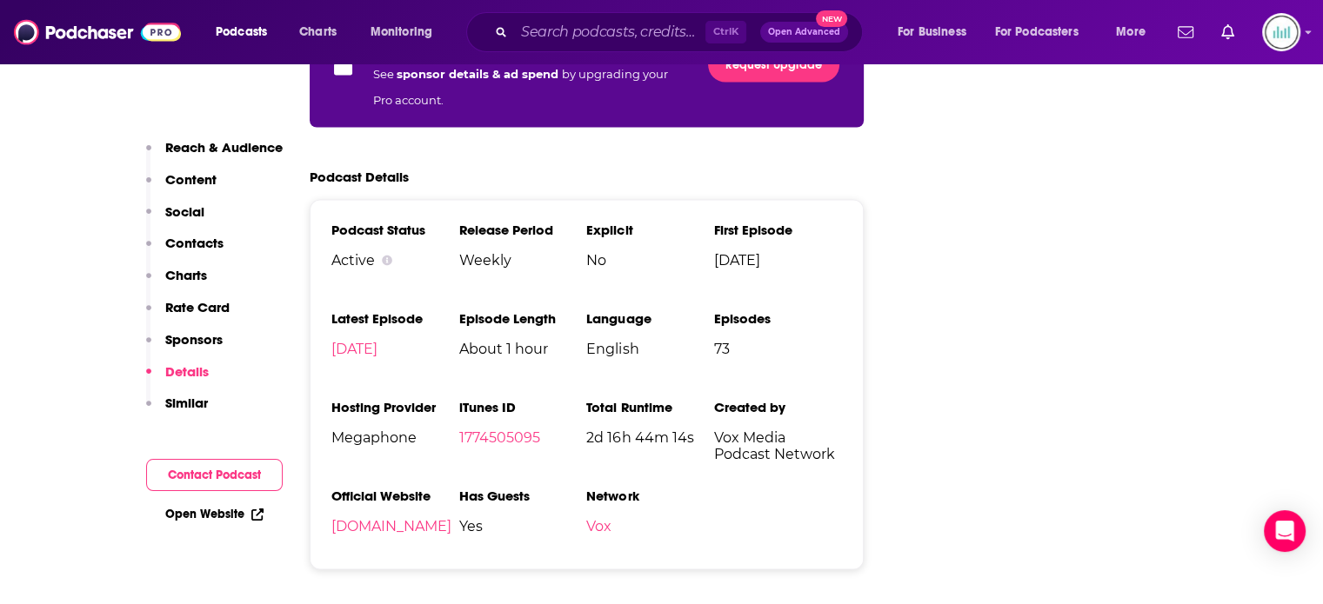
scroll to position [3305, 0]
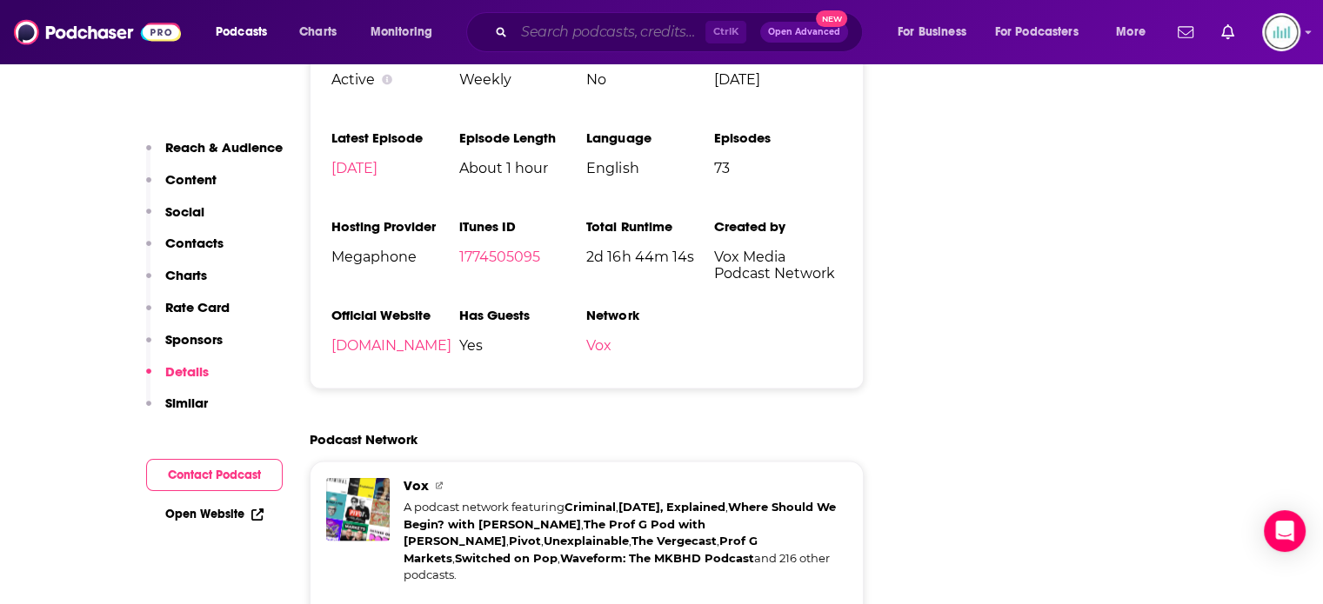
click at [524, 28] on input "Search podcasts, credits, & more..." at bounding box center [609, 32] width 191 height 28
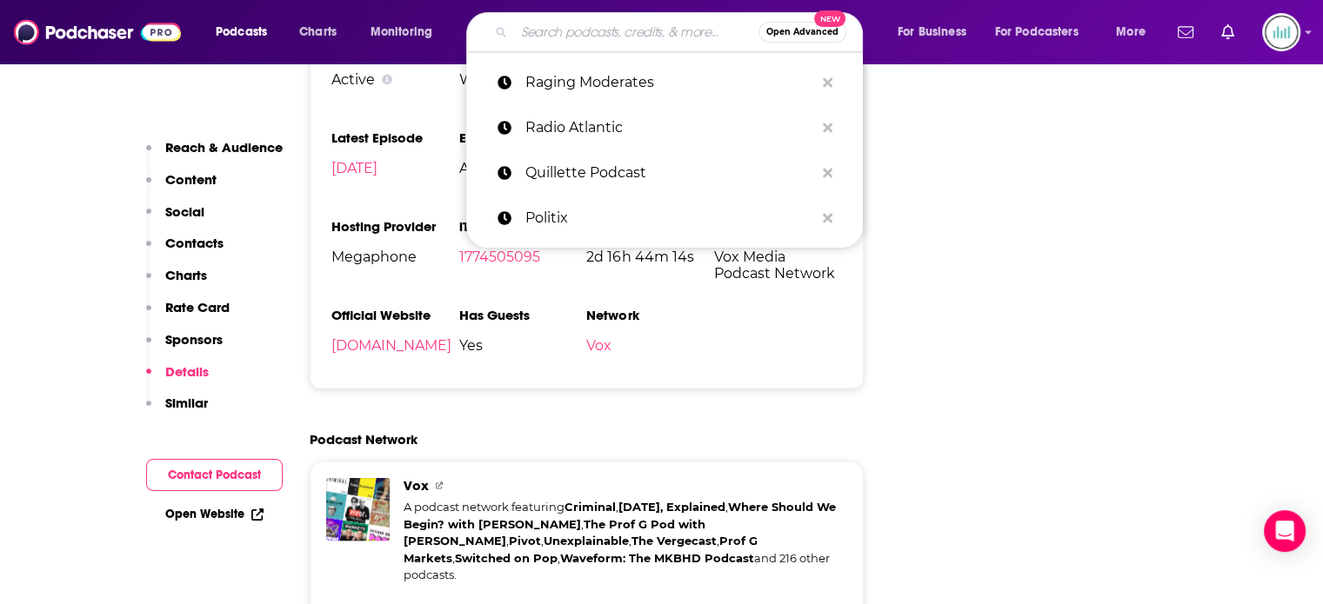
paste input "Savage Lovecast"
type input "Savage Lovecast"
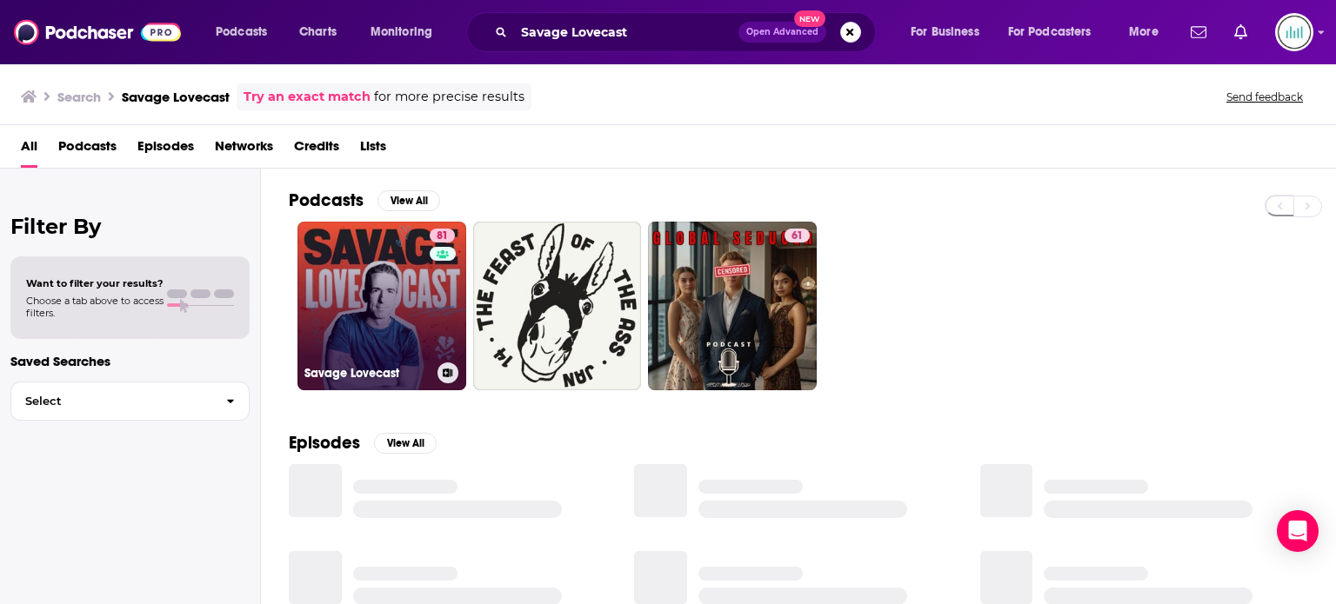
click at [366, 323] on link "81 Savage Lovecast" at bounding box center [381, 306] width 169 height 169
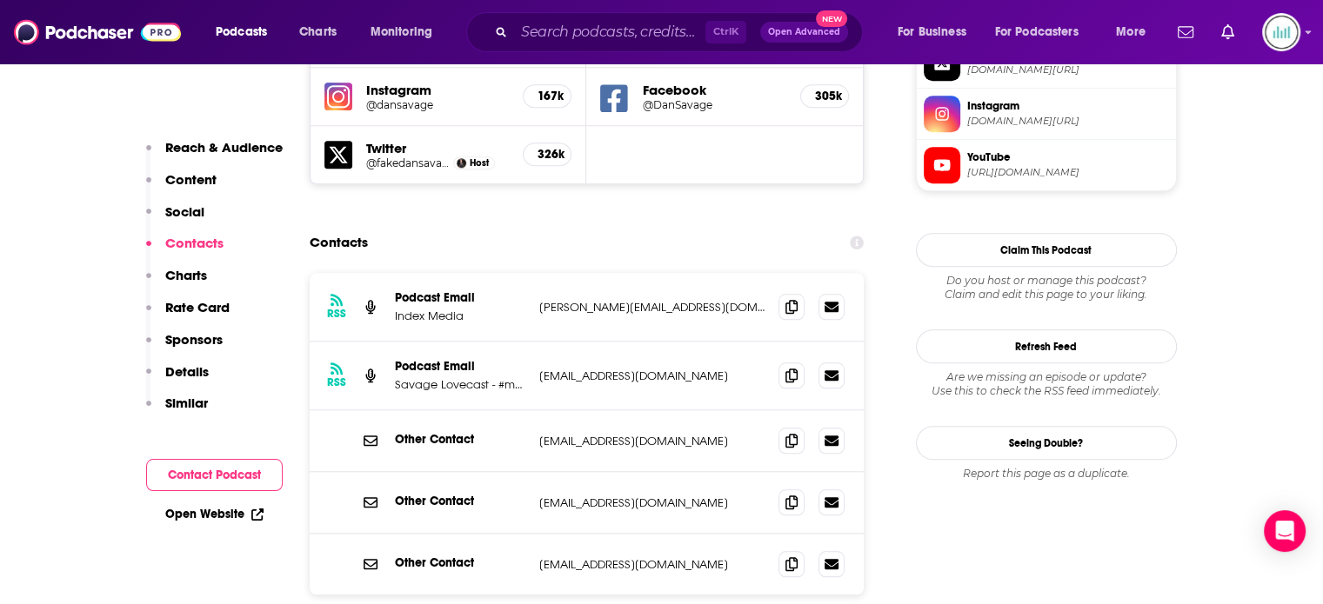
scroll to position [1652, 0]
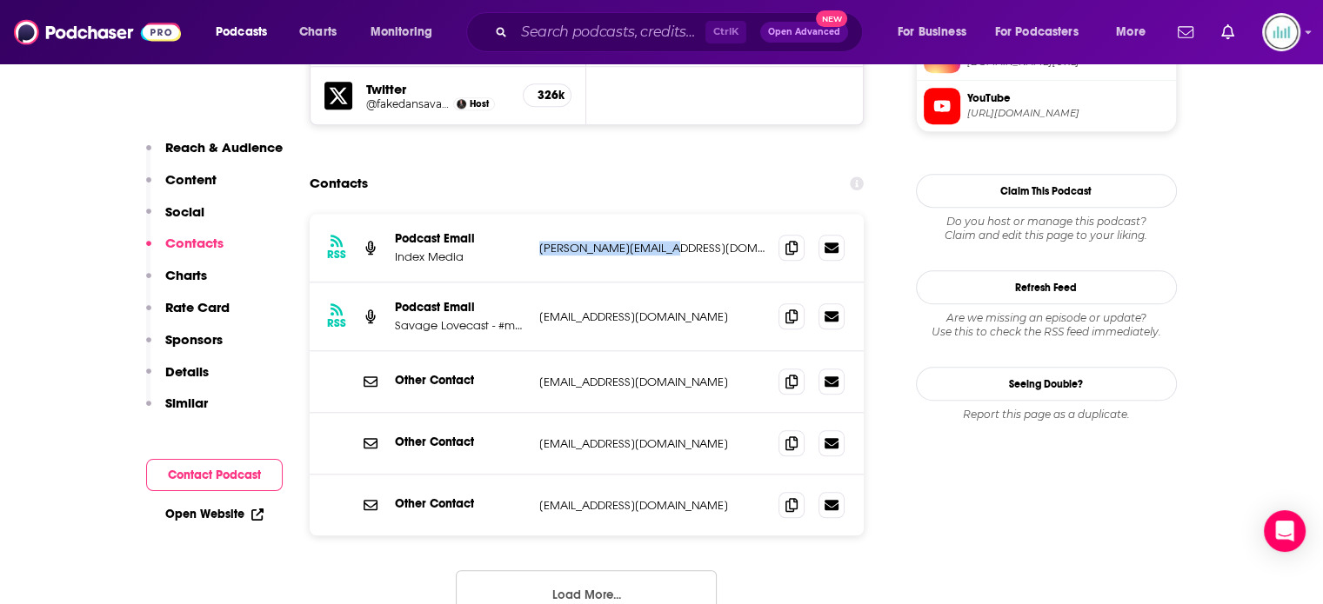
drag, startPoint x: 671, startPoint y: 204, endPoint x: 536, endPoint y: 208, distance: 135.7
click at [536, 214] on div "RSS Podcast Email Index Media [PERSON_NAME][EMAIL_ADDRESS][DOMAIN_NAME] [PERSON…" at bounding box center [587, 248] width 555 height 69
copy p "[PERSON_NAME][EMAIL_ADDRESS][DOMAIN_NAME]"
drag, startPoint x: 664, startPoint y: 270, endPoint x: 531, endPoint y: 277, distance: 132.4
click at [531, 283] on div "RSS Podcast Email Savage Lovecast - #maxinecross003 [EMAIL_ADDRESS][DOMAIN_NAME…" at bounding box center [587, 317] width 555 height 69
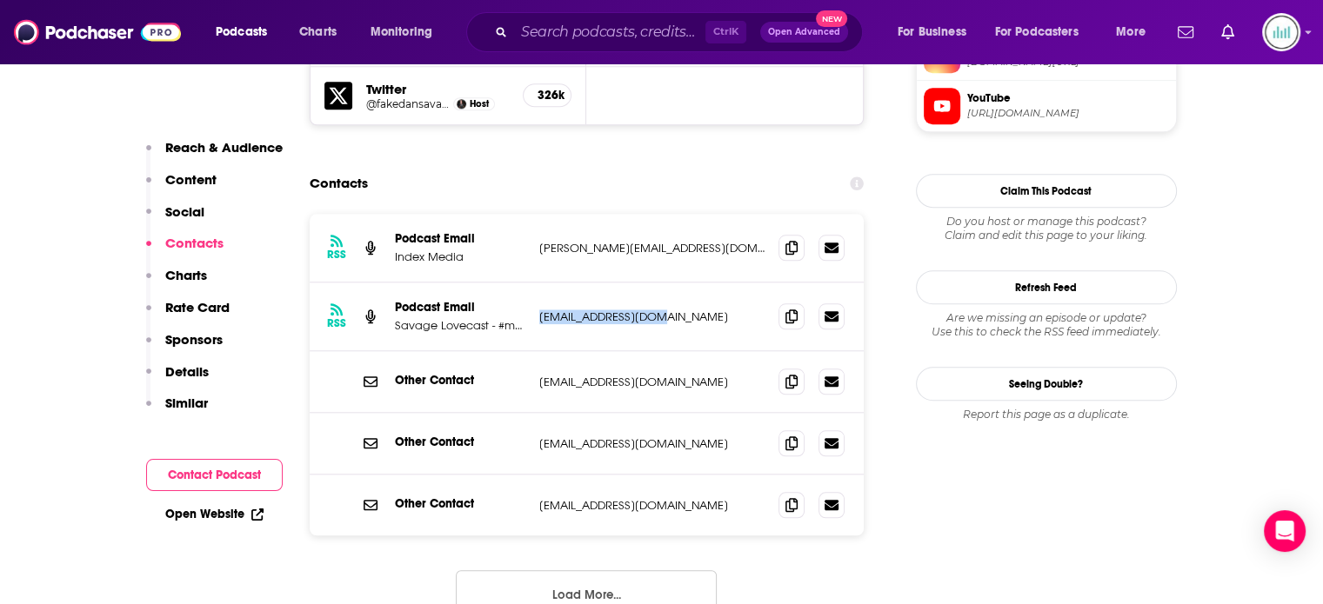
copy p "[EMAIL_ADDRESS][DOMAIN_NAME]"
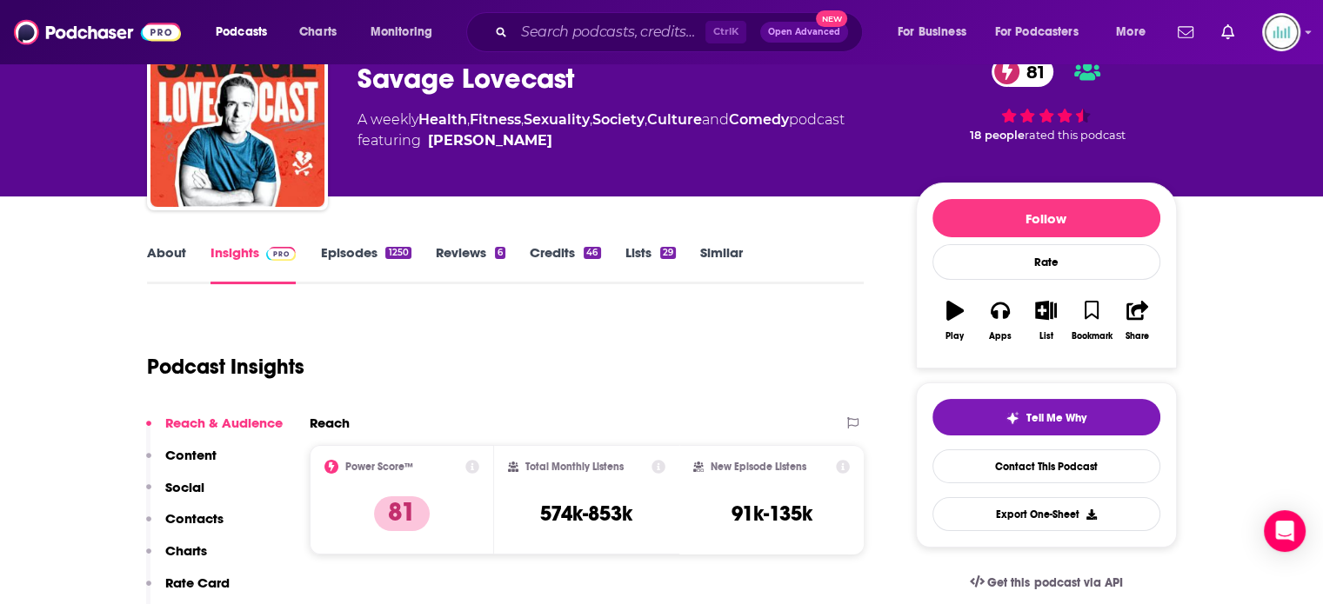
scroll to position [0, 0]
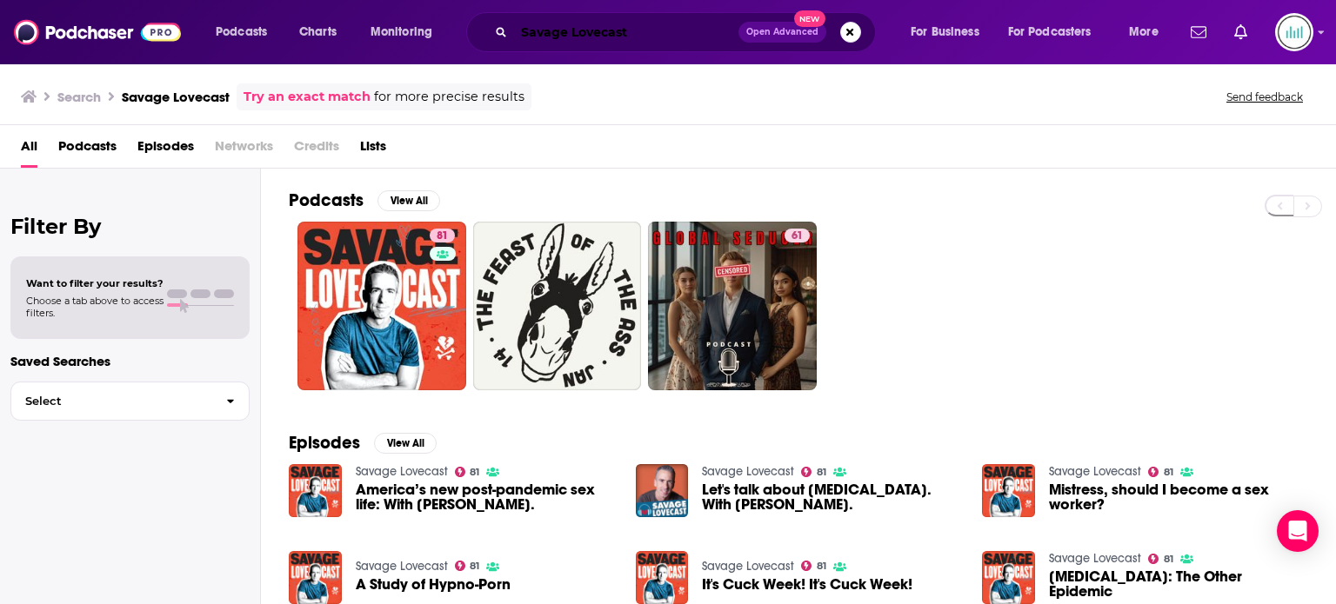
click at [664, 32] on input "Savage Lovecast" at bounding box center [626, 32] width 224 height 28
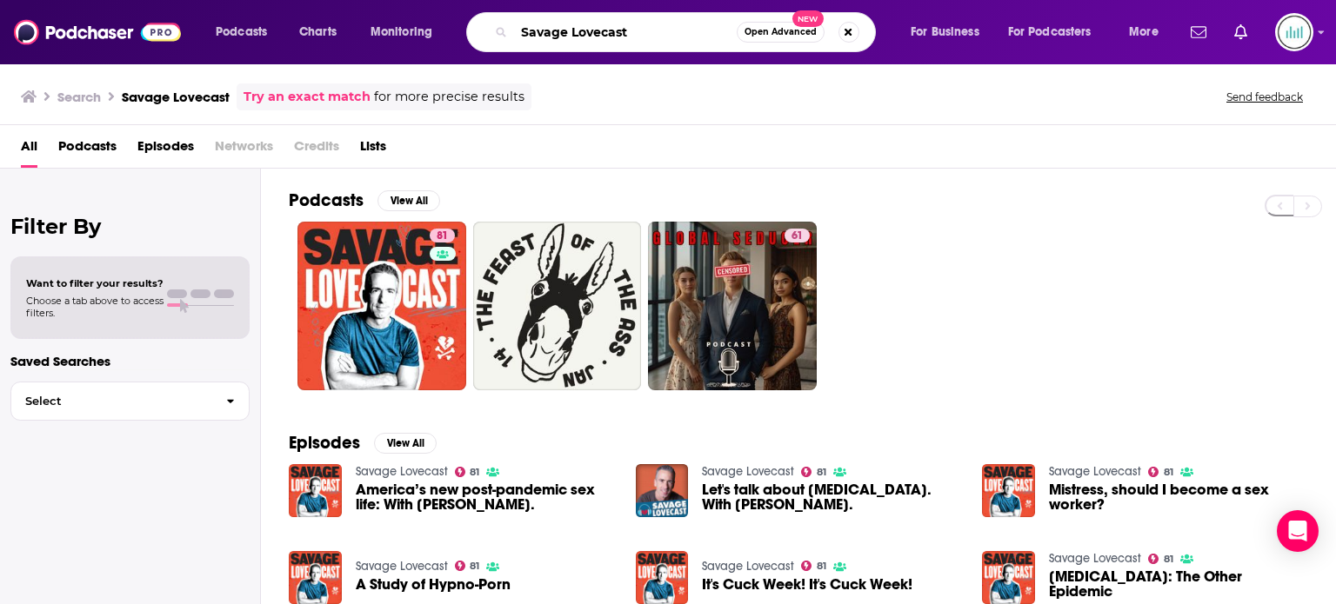
drag, startPoint x: 664, startPoint y: 32, endPoint x: 461, endPoint y: 32, distance: 203.5
click at [461, 32] on div "Podcasts Charts Monitoring Savage Lovecast Open Advanced New For Business For P…" at bounding box center [689, 32] width 971 height 40
type input "v"
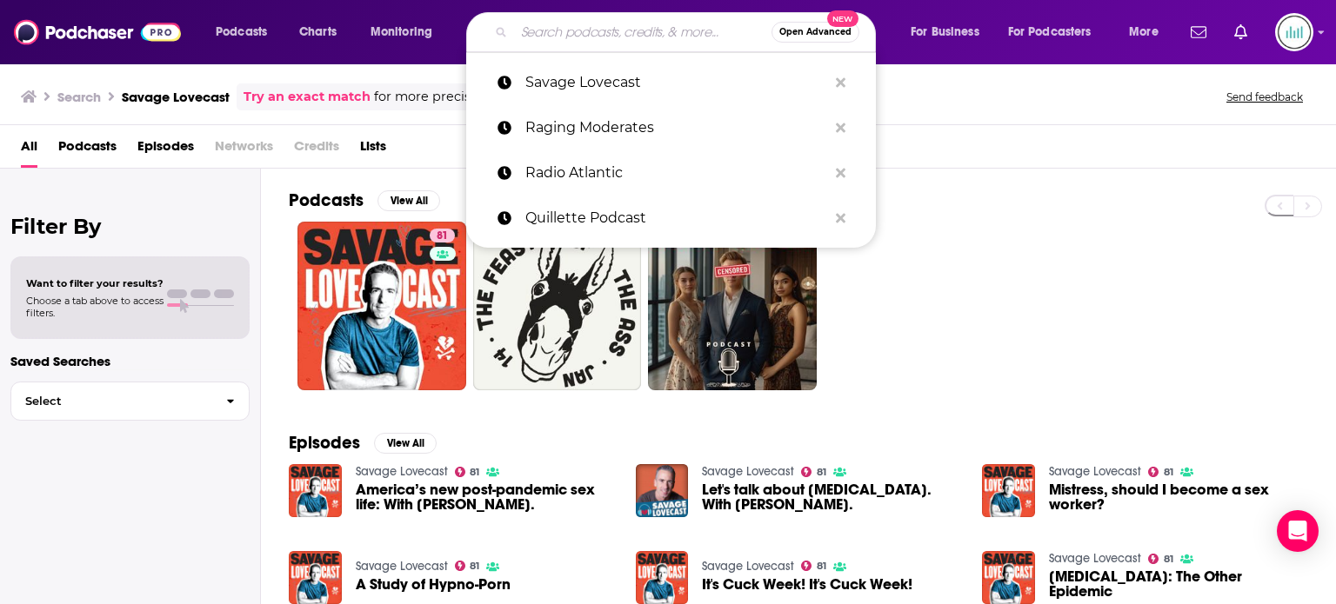
paste input "The [PERSON_NAME] Show"
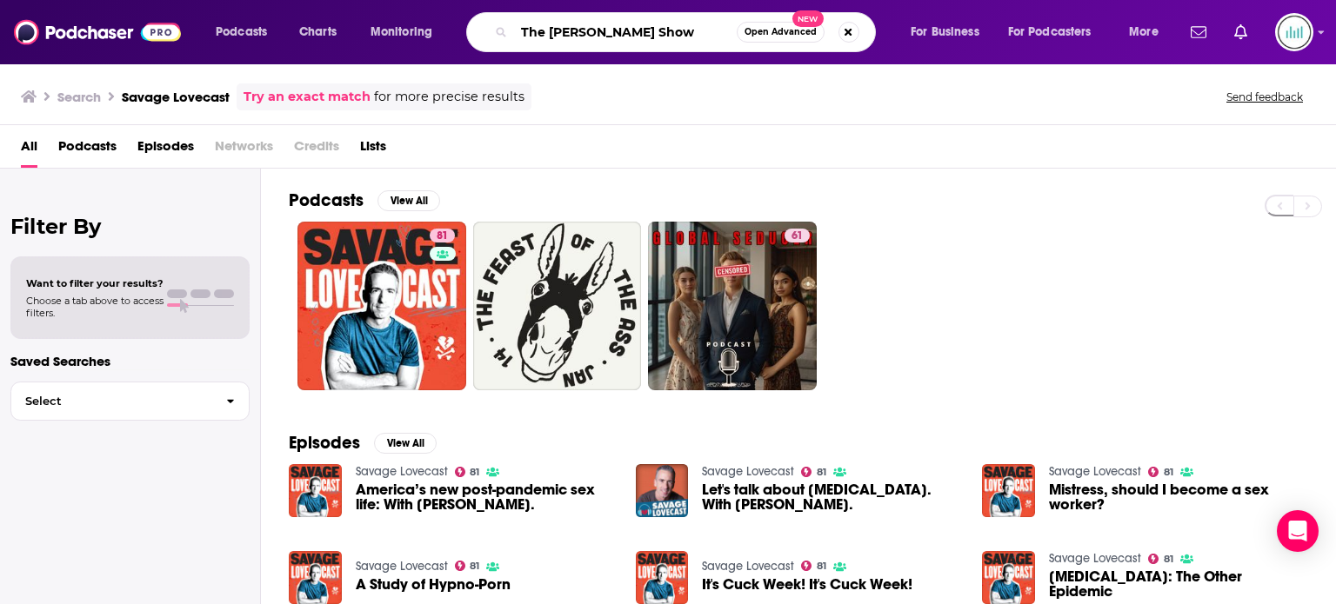
type input "The [PERSON_NAME] Show"
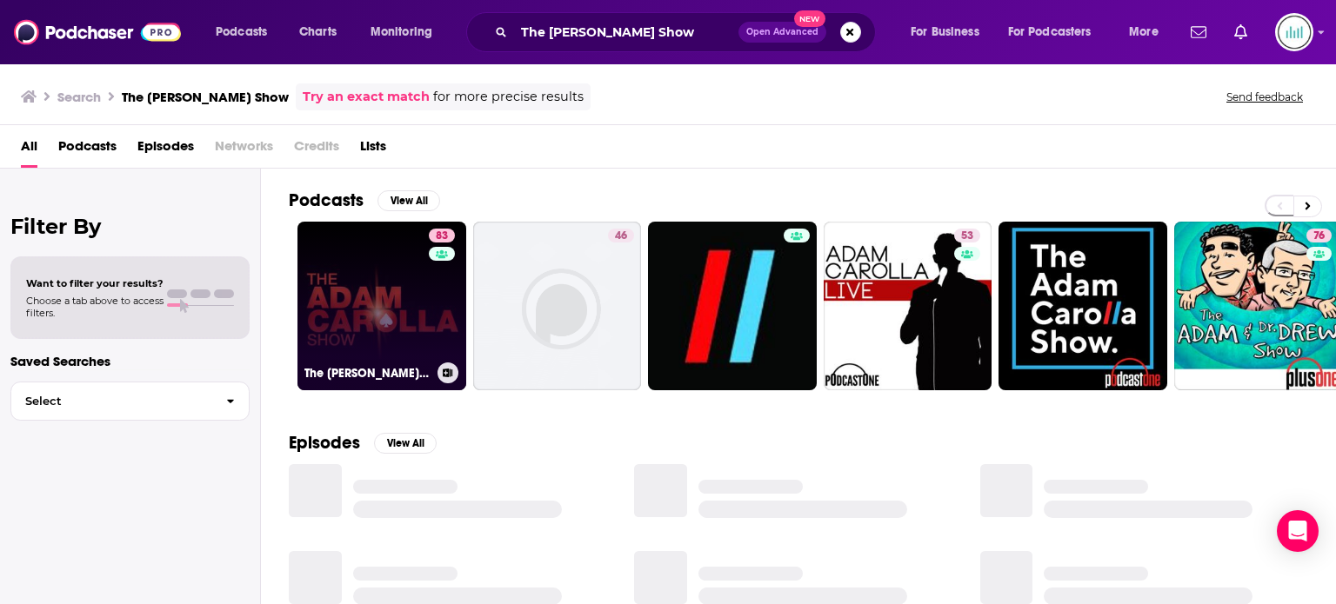
click at [365, 287] on link "83 The [PERSON_NAME] Show" at bounding box center [381, 306] width 169 height 169
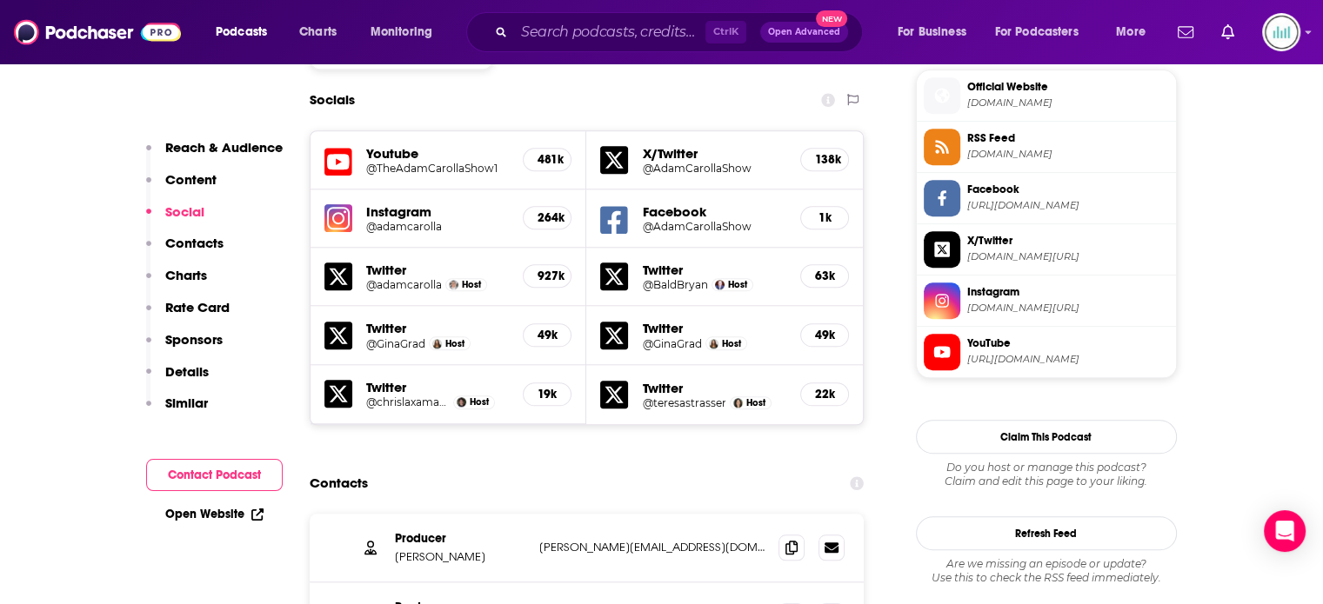
scroll to position [1739, 0]
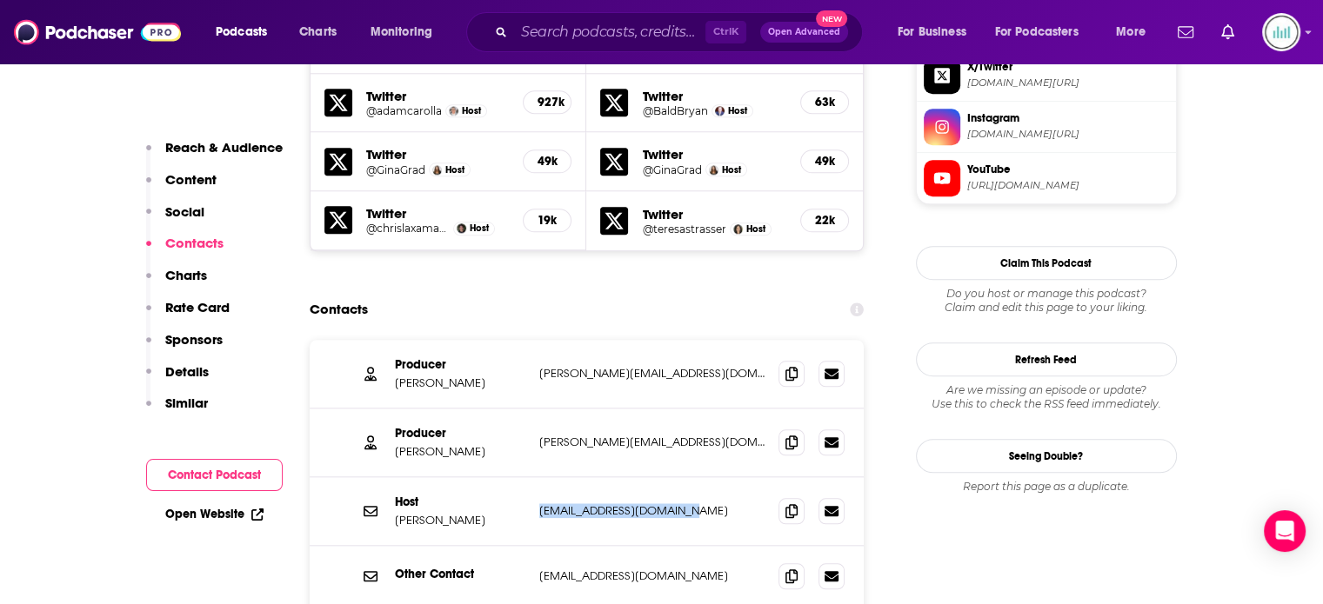
drag, startPoint x: 705, startPoint y: 395, endPoint x: 534, endPoint y: 399, distance: 171.4
click at [534, 477] on div "Host [PERSON_NAME] [EMAIL_ADDRESS][DOMAIN_NAME] [EMAIL_ADDRESS][DOMAIN_NAME]" at bounding box center [587, 511] width 555 height 69
copy p "[EMAIL_ADDRESS][DOMAIN_NAME]"
click at [678, 366] on p "[PERSON_NAME][EMAIL_ADDRESS][DOMAIN_NAME]" at bounding box center [652, 373] width 226 height 15
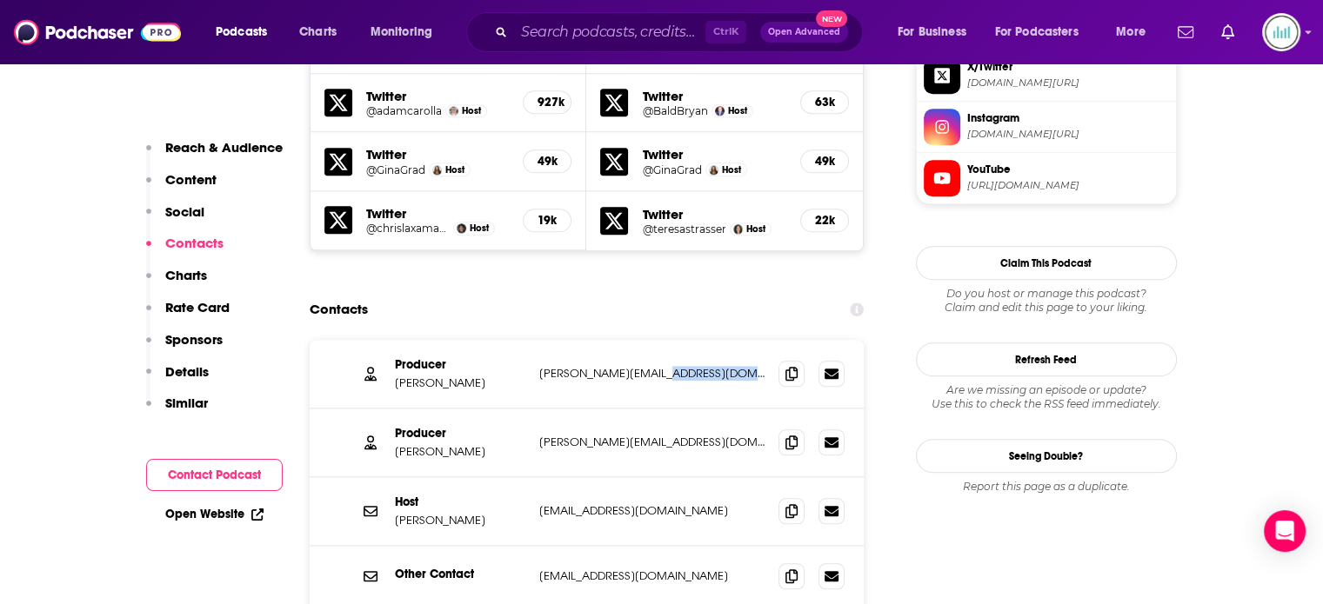
click at [672, 366] on p "[PERSON_NAME][EMAIL_ADDRESS][DOMAIN_NAME]" at bounding box center [652, 373] width 226 height 15
drag, startPoint x: 671, startPoint y: 257, endPoint x: 574, endPoint y: 257, distance: 97.4
click at [574, 366] on p "[PERSON_NAME][EMAIL_ADDRESS][DOMAIN_NAME]" at bounding box center [652, 373] width 226 height 15
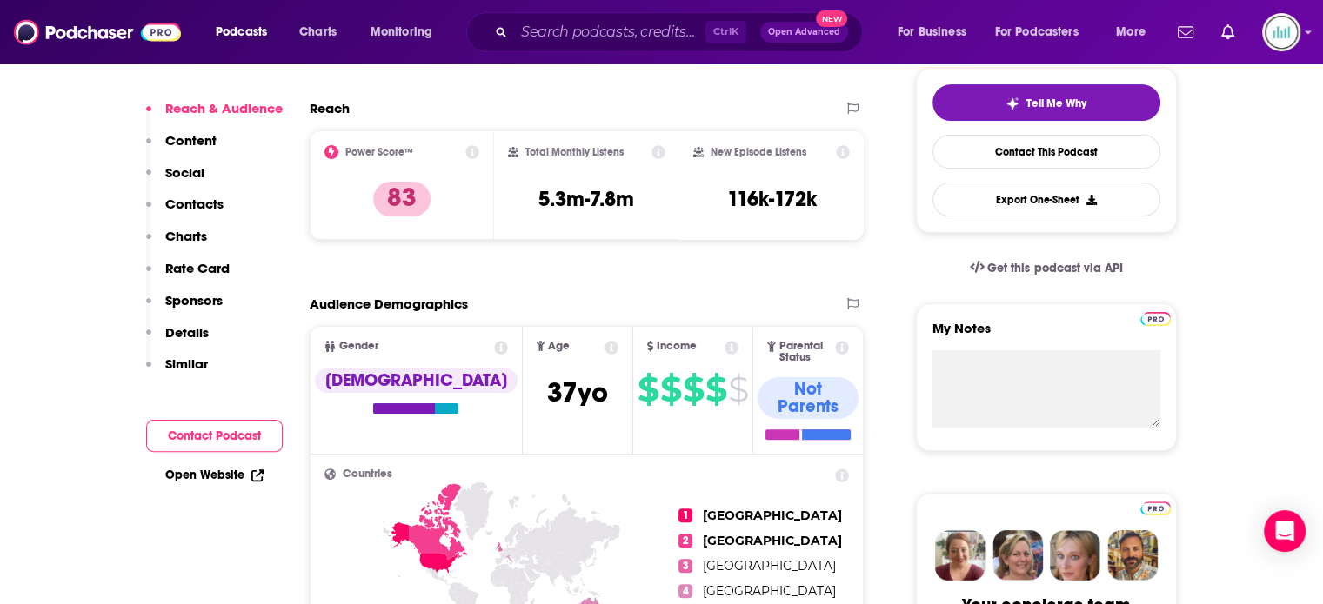
scroll to position [174, 0]
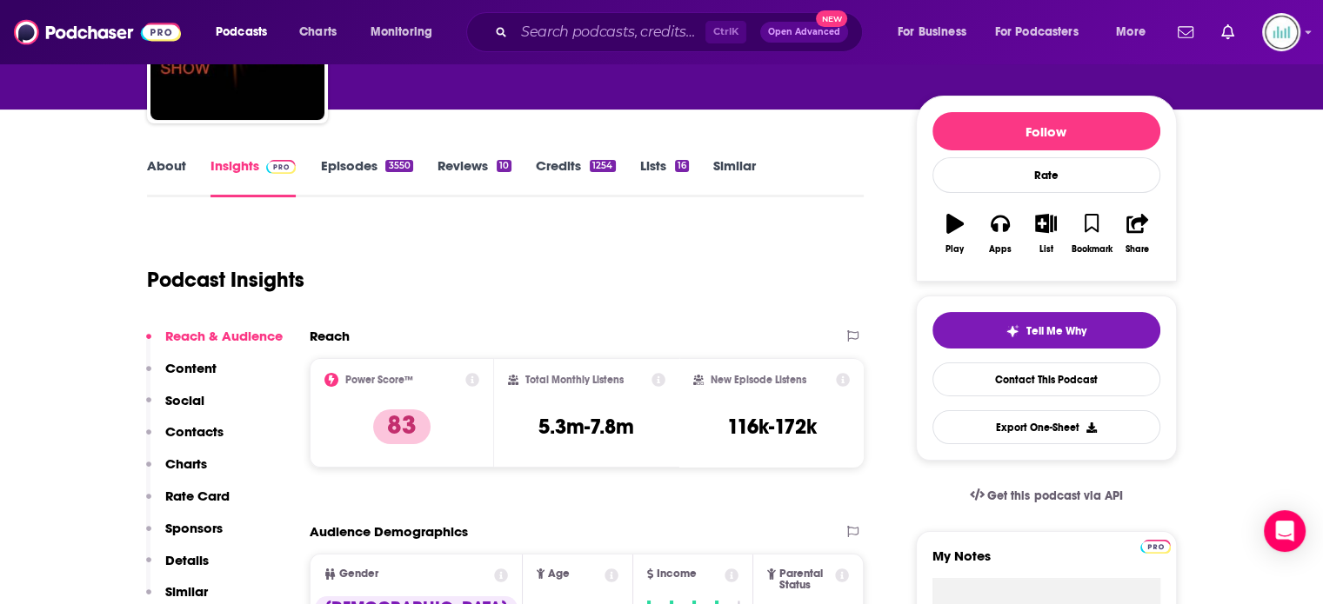
click at [599, 260] on div "Podcast Insights" at bounding box center [499, 269] width 704 height 89
click at [523, 29] on input "Search podcasts, credits, & more..." at bounding box center [609, 32] width 191 height 28
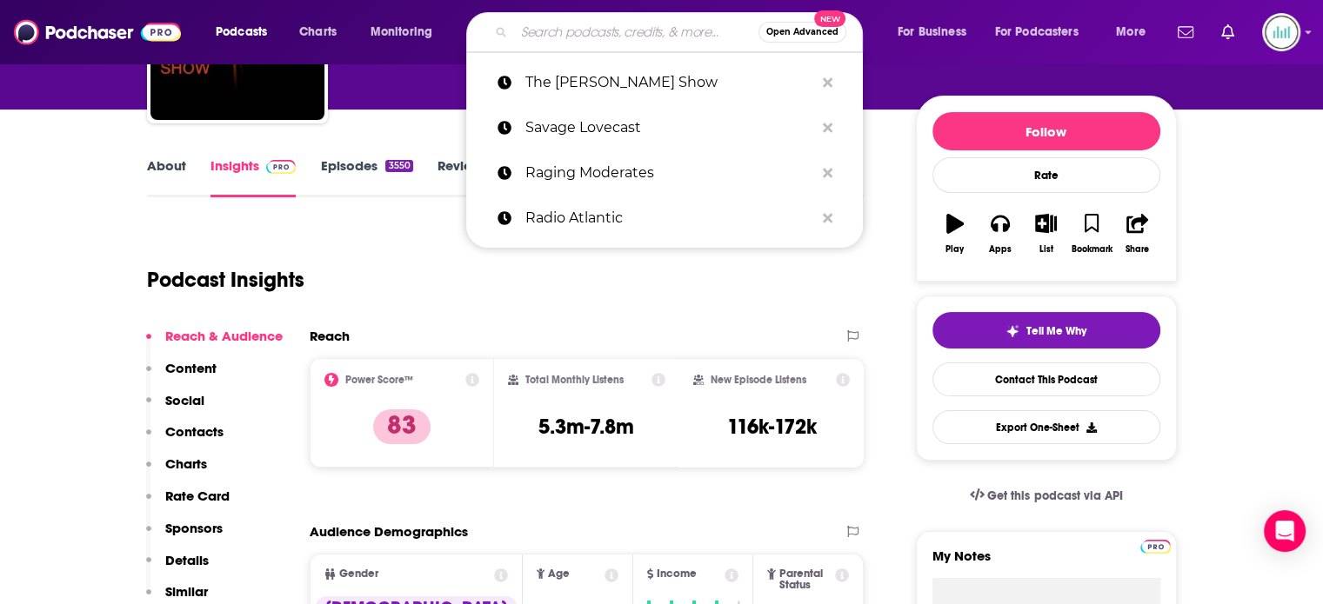
paste input "The Best Hang"
type input "The Best Hang"
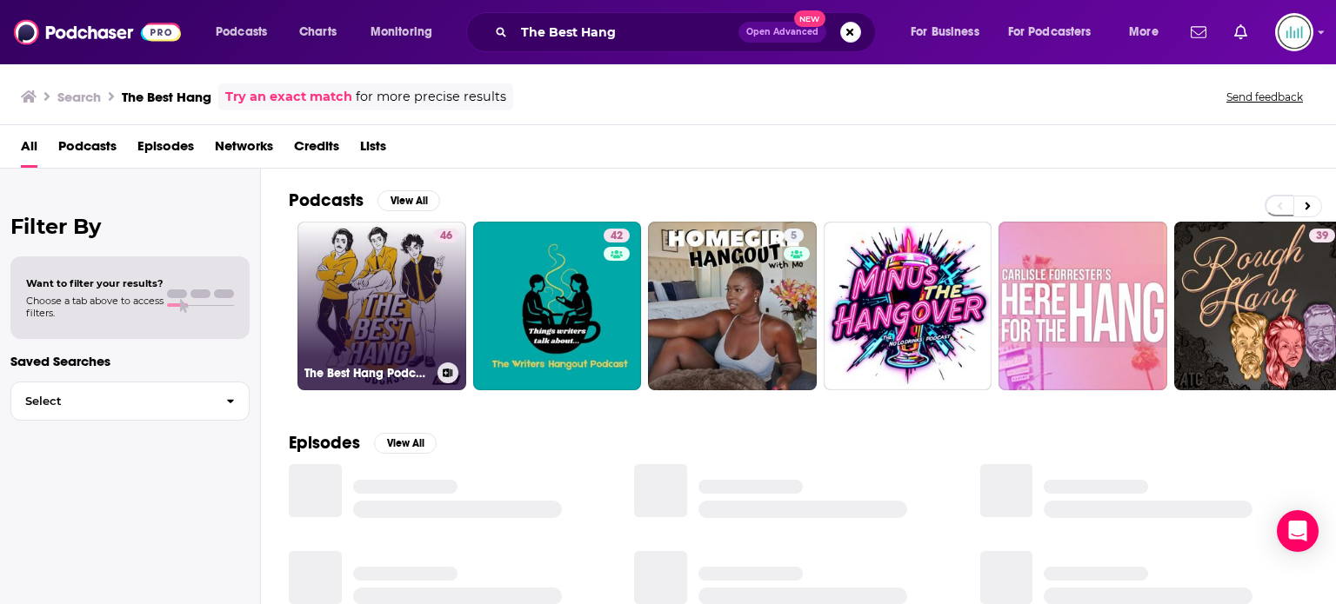
click at [387, 286] on link "46 The Best Hang Podcast" at bounding box center [381, 306] width 169 height 169
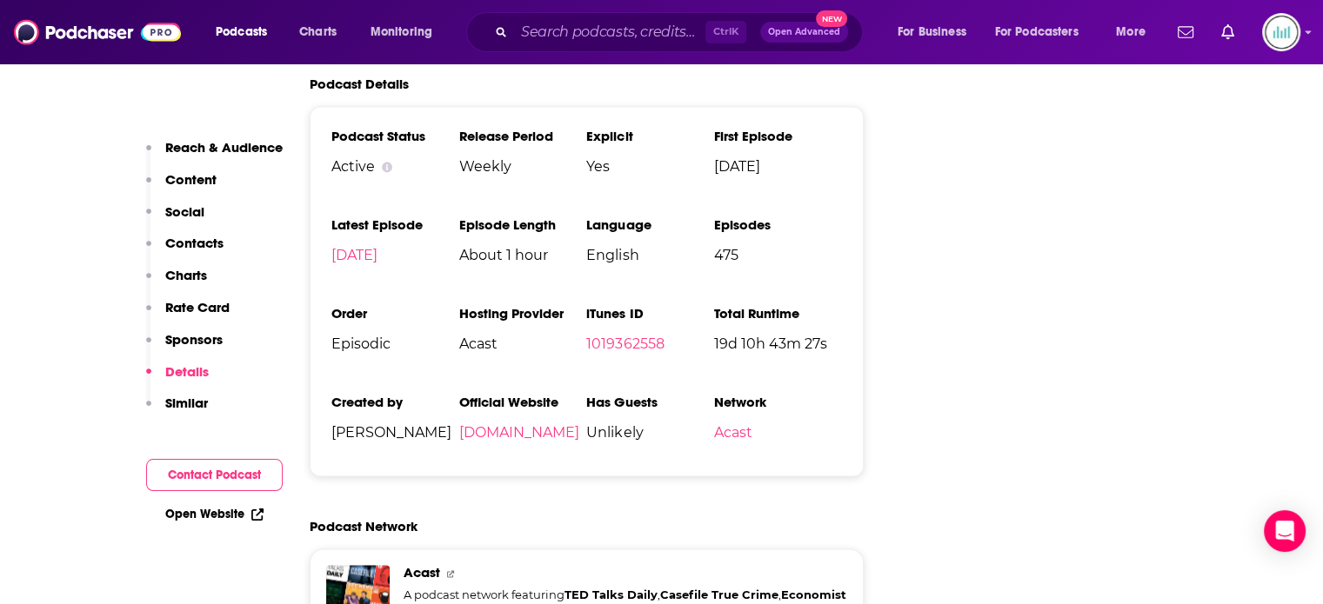
scroll to position [2696, 0]
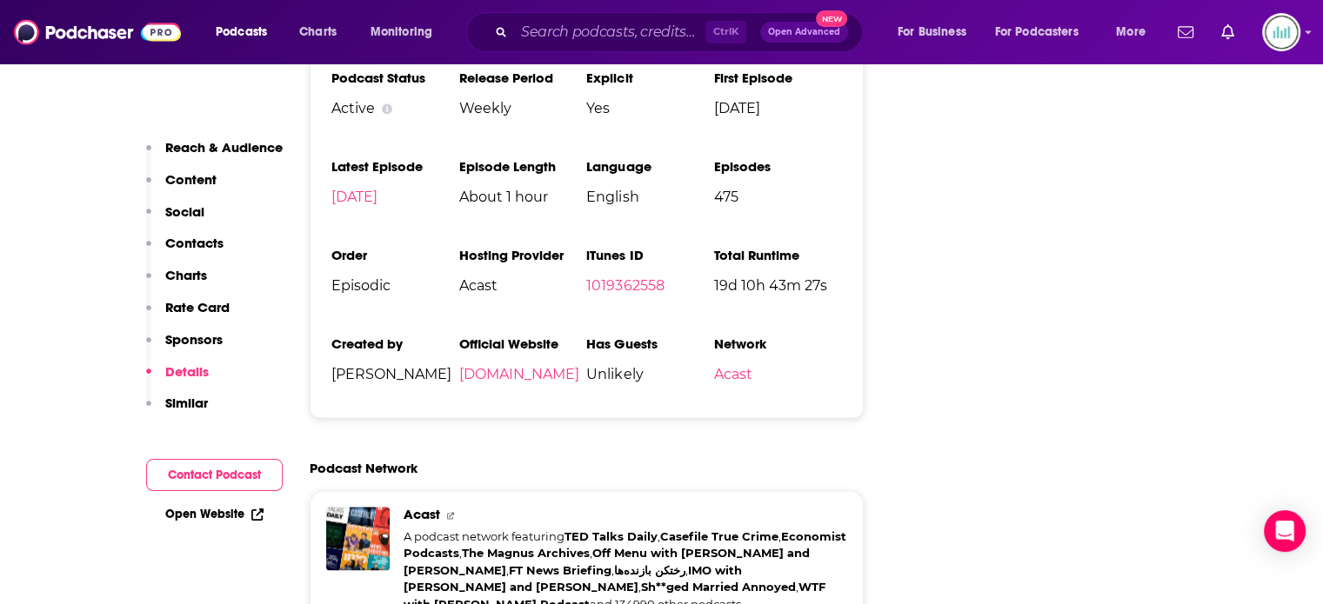
click at [530, 33] on input "Search podcasts, credits, & more..." at bounding box center [609, 32] width 191 height 28
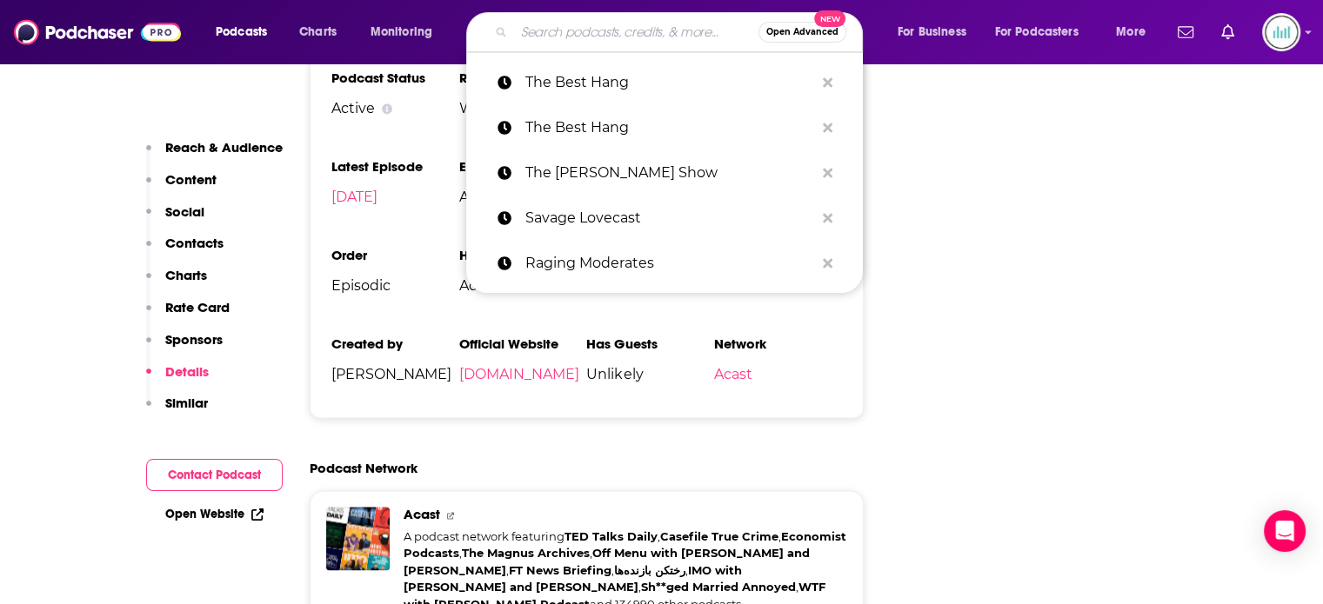
paste input "The [PERSON_NAME] Show"
type input "The [PERSON_NAME] Show"
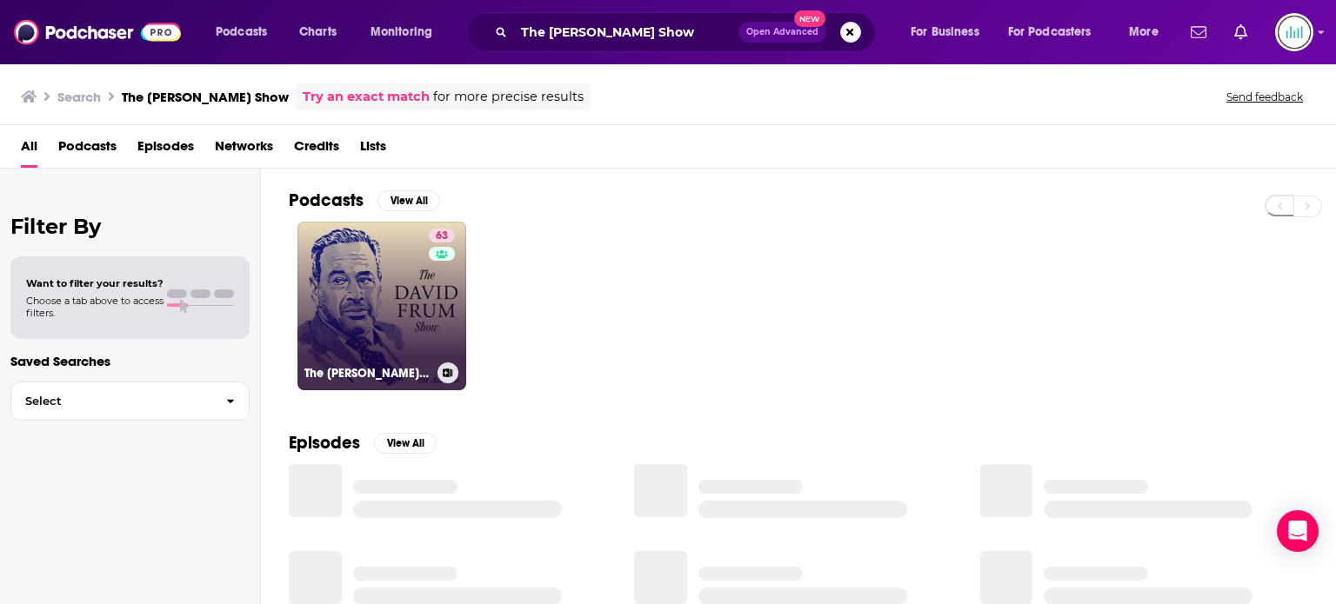
click at [384, 354] on link "63 The [PERSON_NAME] Show" at bounding box center [381, 306] width 169 height 169
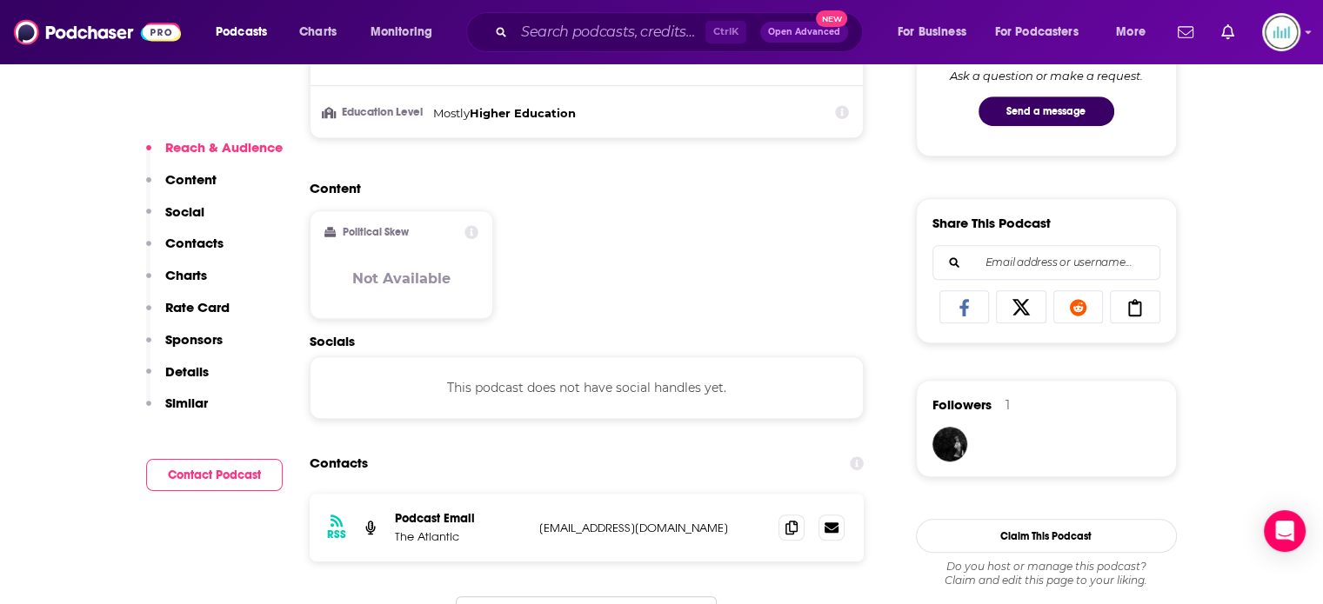
scroll to position [1131, 0]
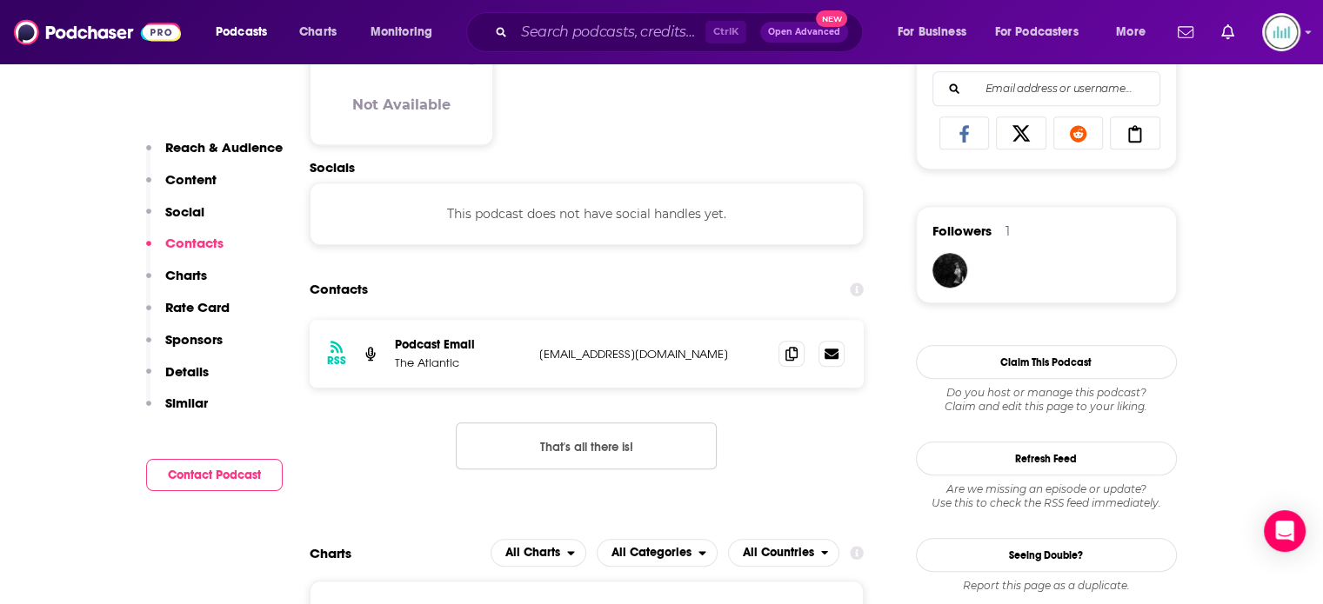
drag, startPoint x: 724, startPoint y: 354, endPoint x: 539, endPoint y: 354, distance: 184.4
click at [539, 354] on p "[EMAIL_ADDRESS][DOMAIN_NAME]" at bounding box center [652, 354] width 226 height 15
click at [797, 356] on icon at bounding box center [791, 353] width 12 height 14
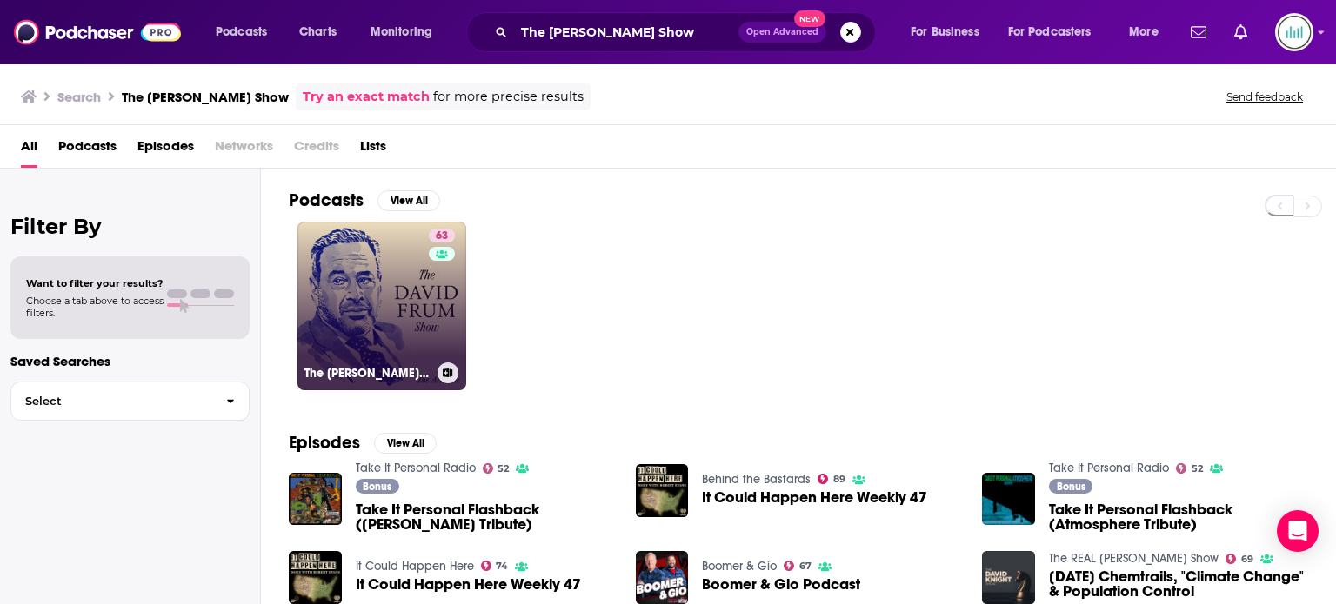
click at [417, 330] on link "63 The [PERSON_NAME] Show" at bounding box center [381, 306] width 169 height 169
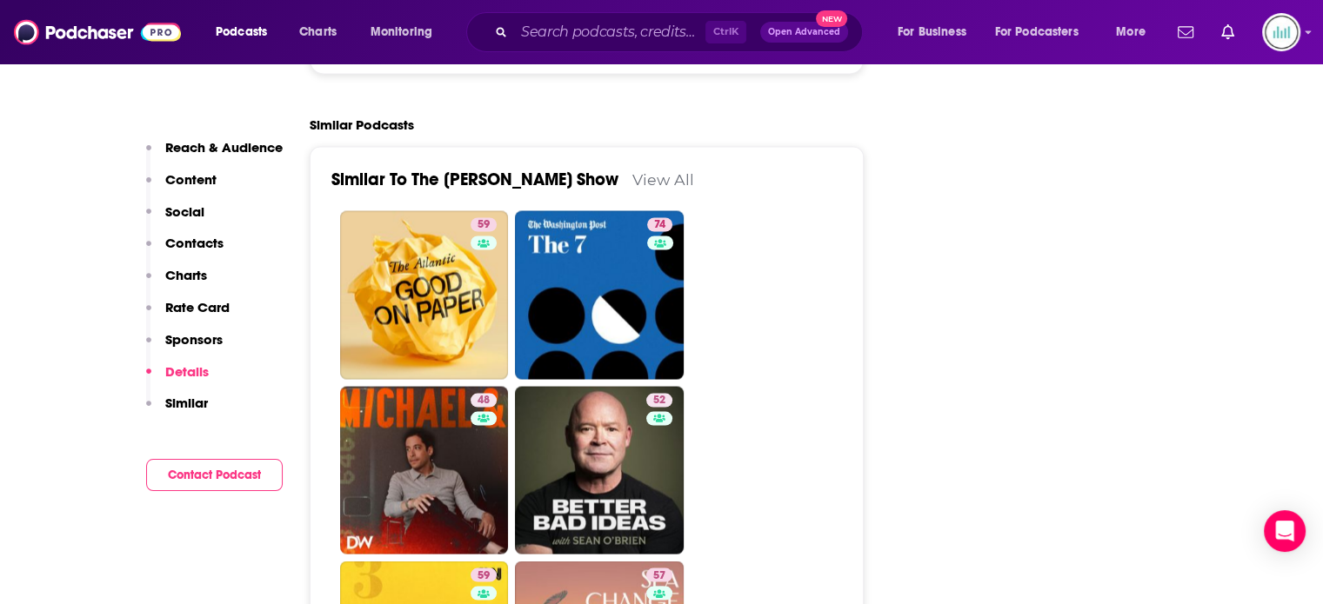
scroll to position [2783, 0]
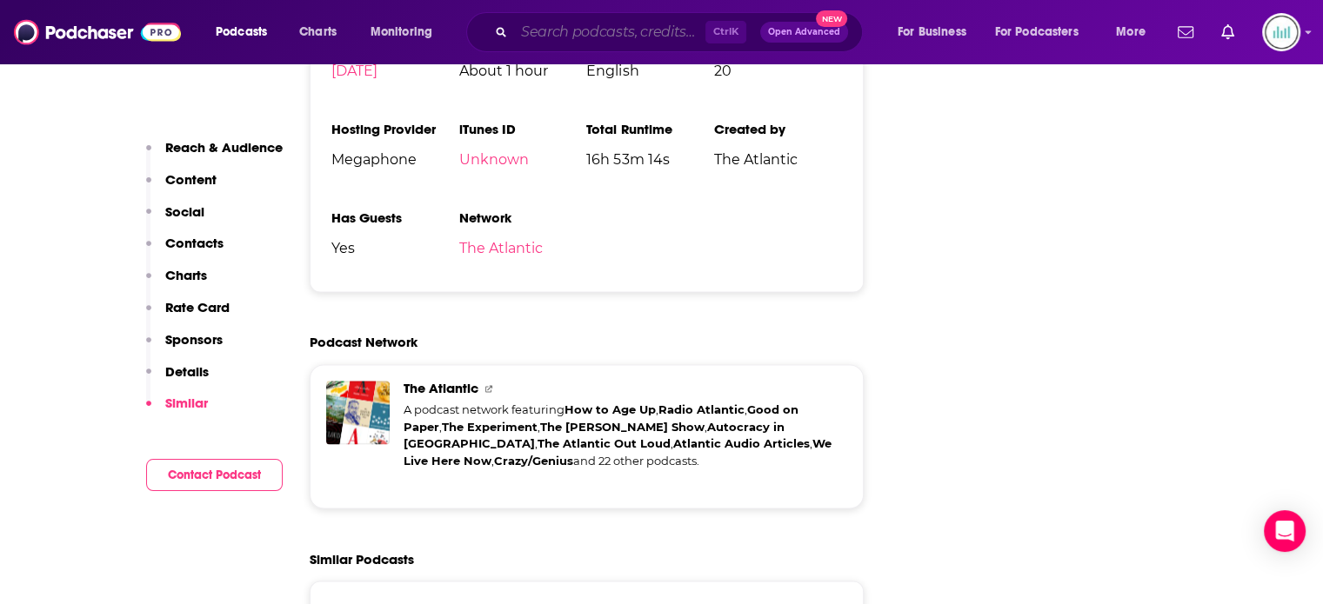
click at [529, 29] on input "Search podcasts, credits, & more..." at bounding box center [609, 32] width 191 height 28
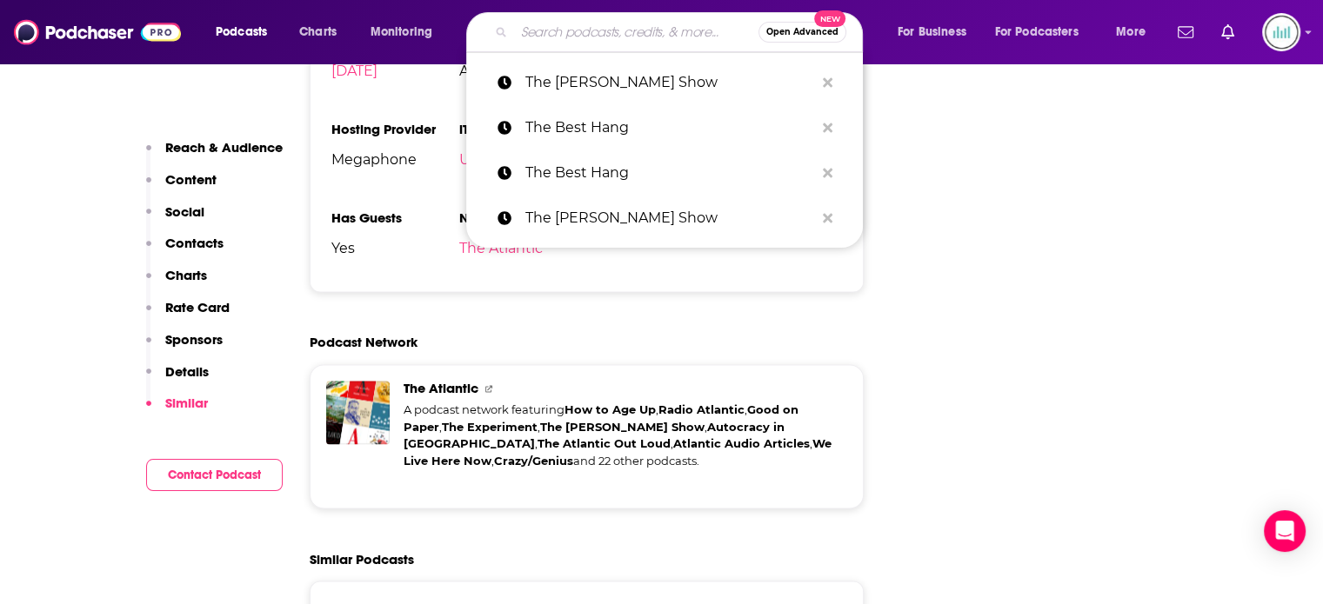
paste input "The Dishcast"
type input "The Dishcast"
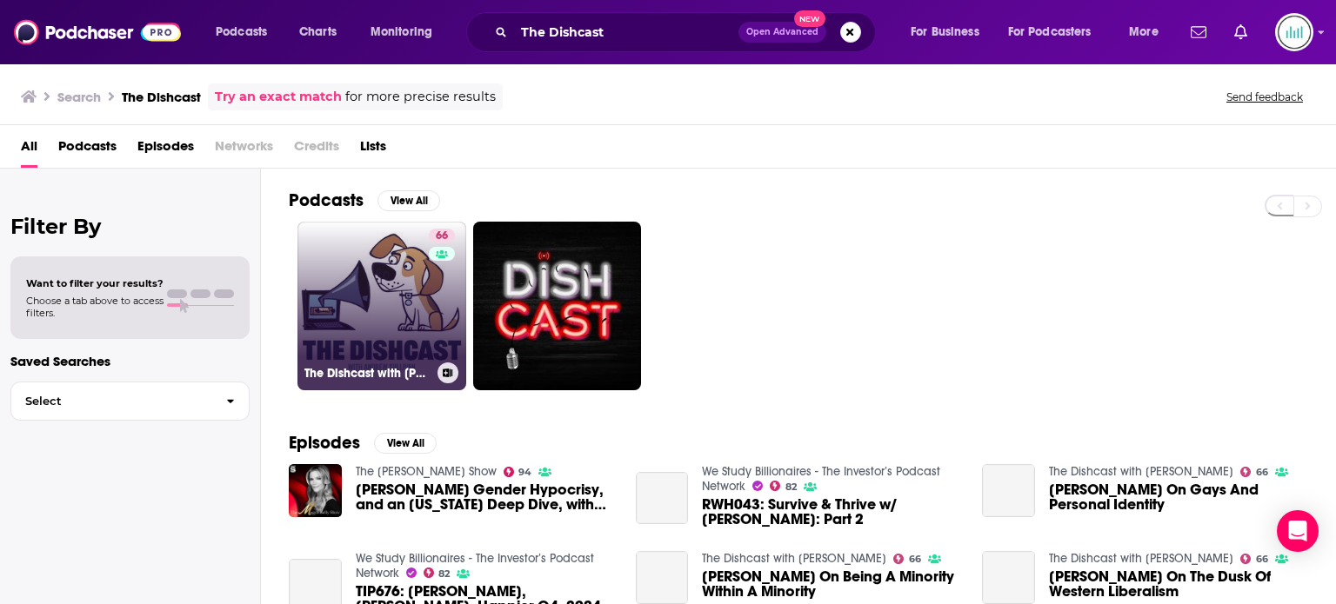
click at [390, 288] on link "66 The Dishcast with [PERSON_NAME]" at bounding box center [381, 306] width 169 height 169
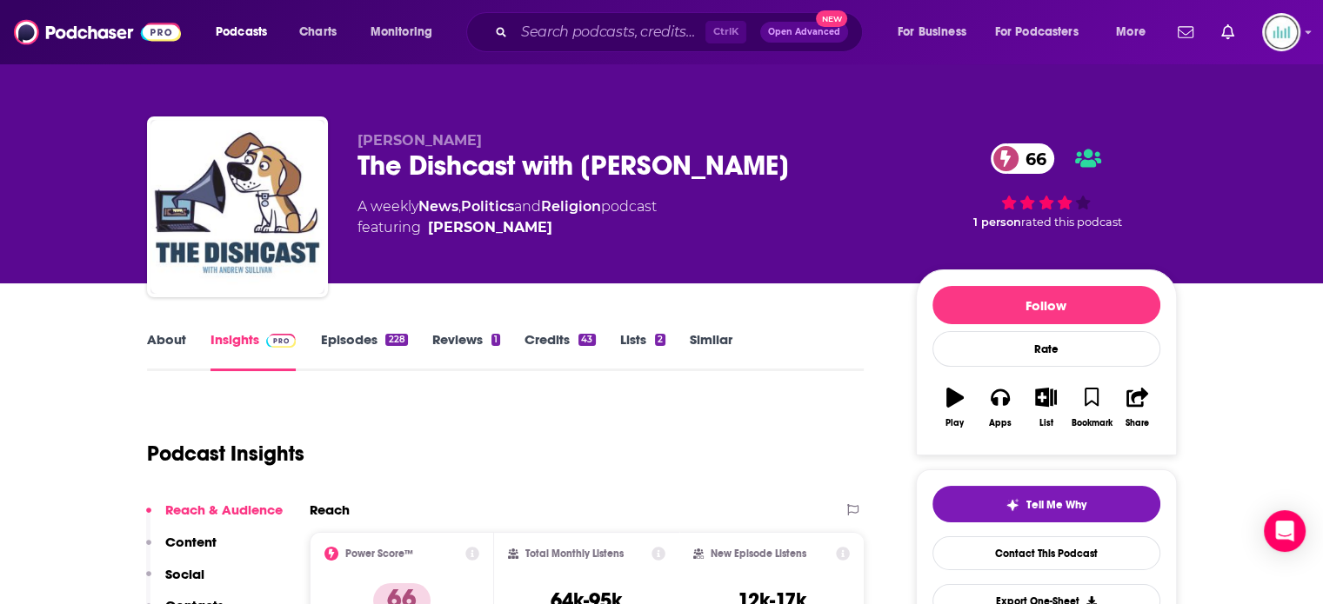
click at [164, 344] on link "About" at bounding box center [166, 351] width 39 height 40
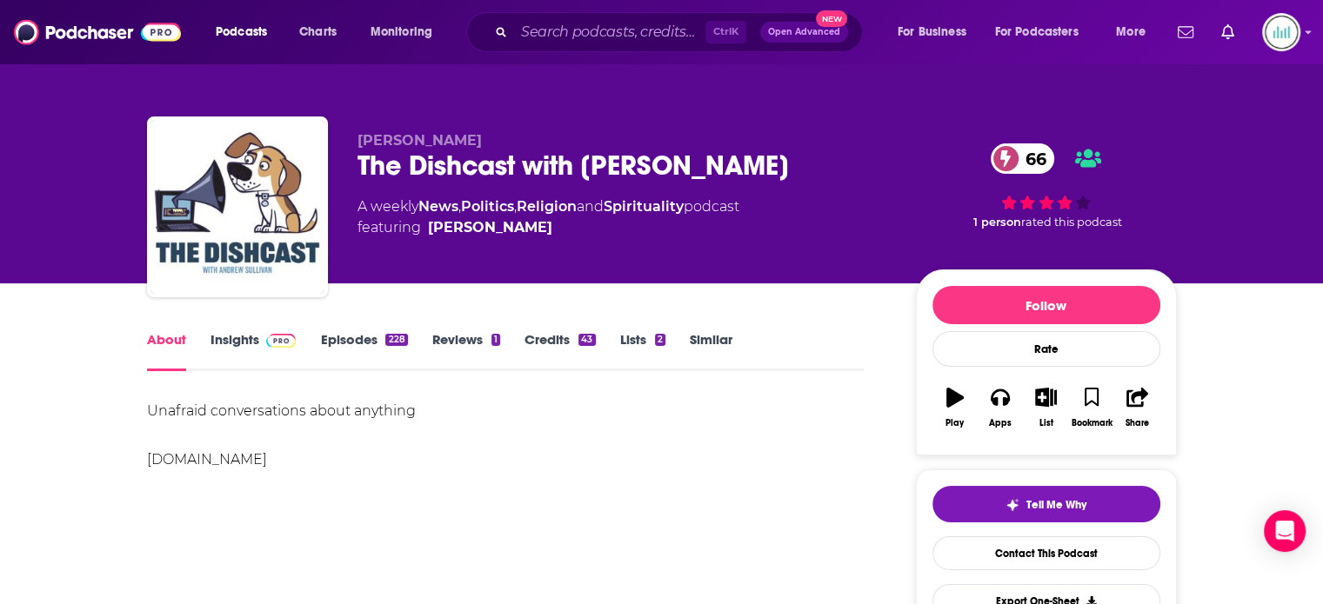
click at [240, 337] on link "Insights" at bounding box center [253, 351] width 86 height 40
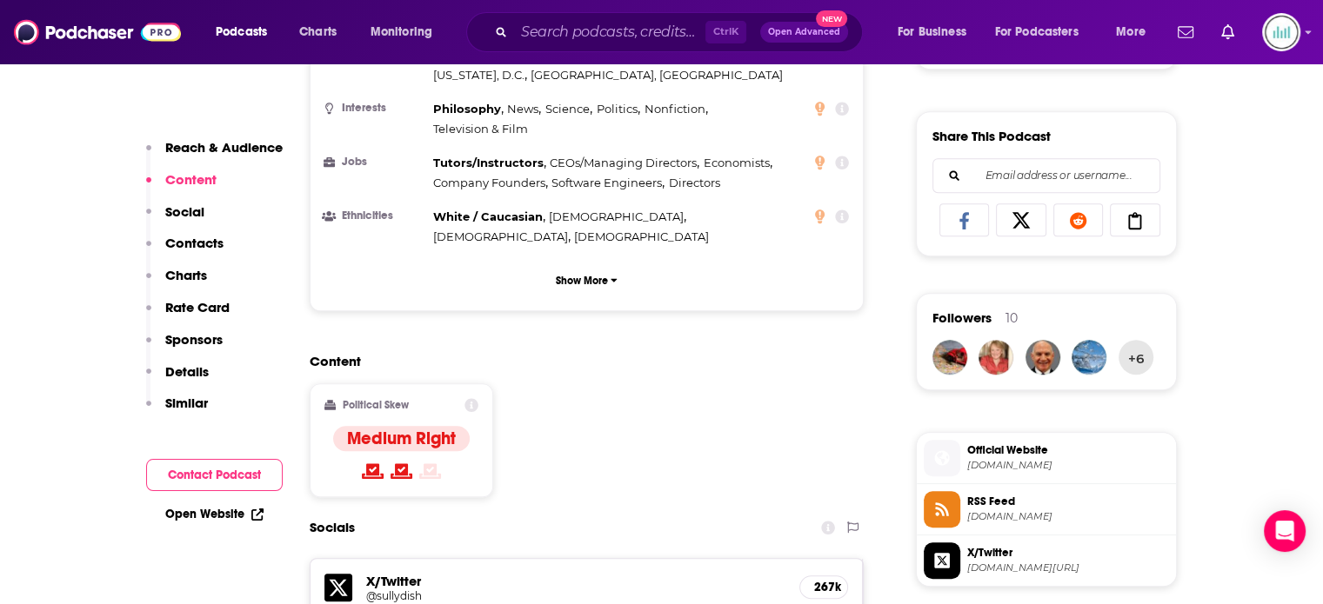
scroll to position [1479, 0]
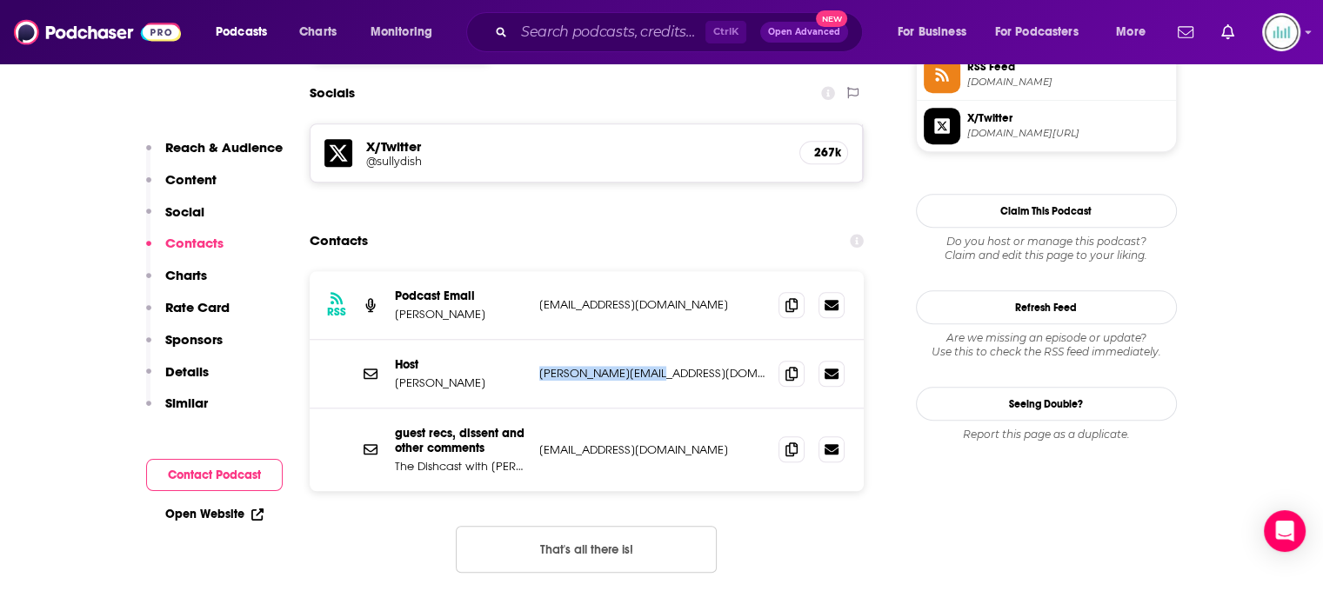
drag, startPoint x: 668, startPoint y: 323, endPoint x: 532, endPoint y: 328, distance: 135.8
click at [532, 340] on div "Host [PERSON_NAME] [PERSON_NAME][EMAIL_ADDRESS][DOMAIN_NAME] [PERSON_NAME][EMAI…" at bounding box center [587, 374] width 555 height 69
copy p "[PERSON_NAME][EMAIL_ADDRESS][DOMAIN_NAME]"
click at [547, 32] on input "Search podcasts, credits, & more..." at bounding box center [609, 32] width 191 height 28
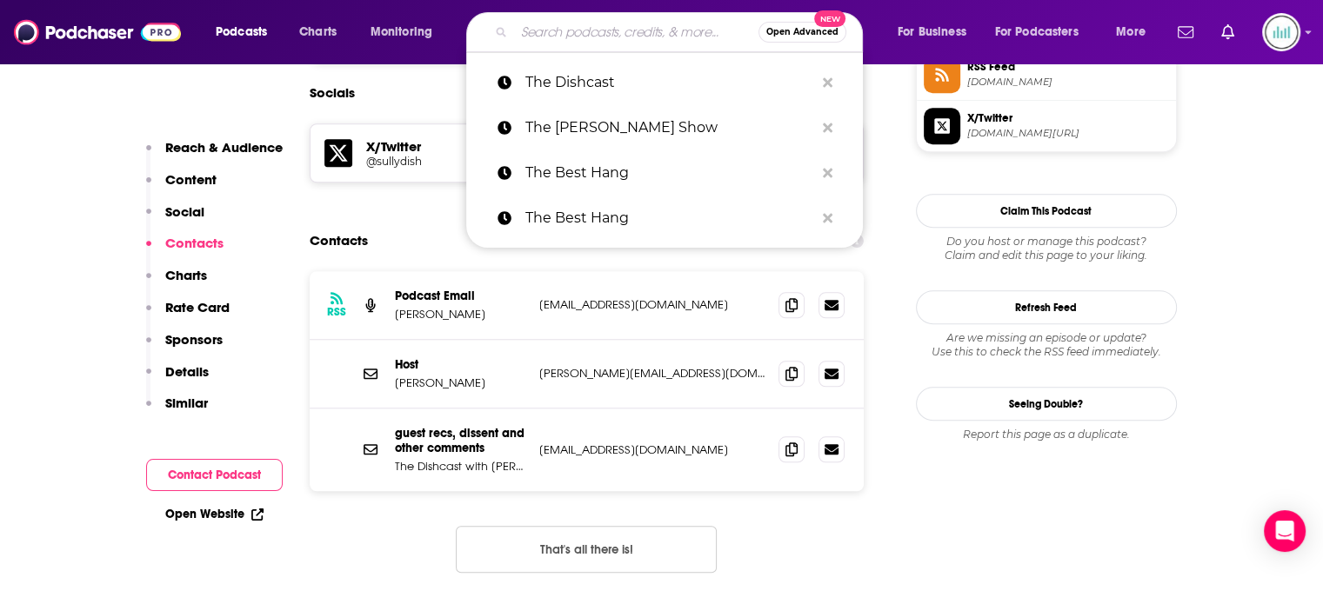
paste input "The [PERSON_NAME] Experience"
type input "The [PERSON_NAME] Experience"
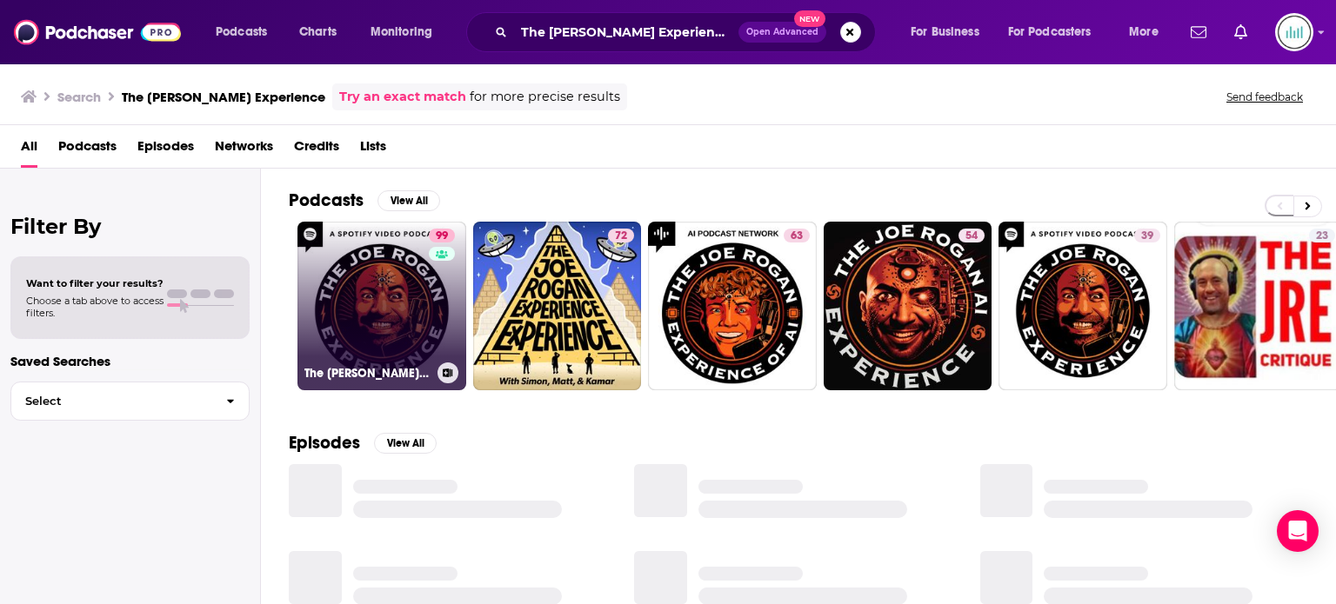
click at [406, 296] on link "99 The [PERSON_NAME] Experience" at bounding box center [381, 306] width 169 height 169
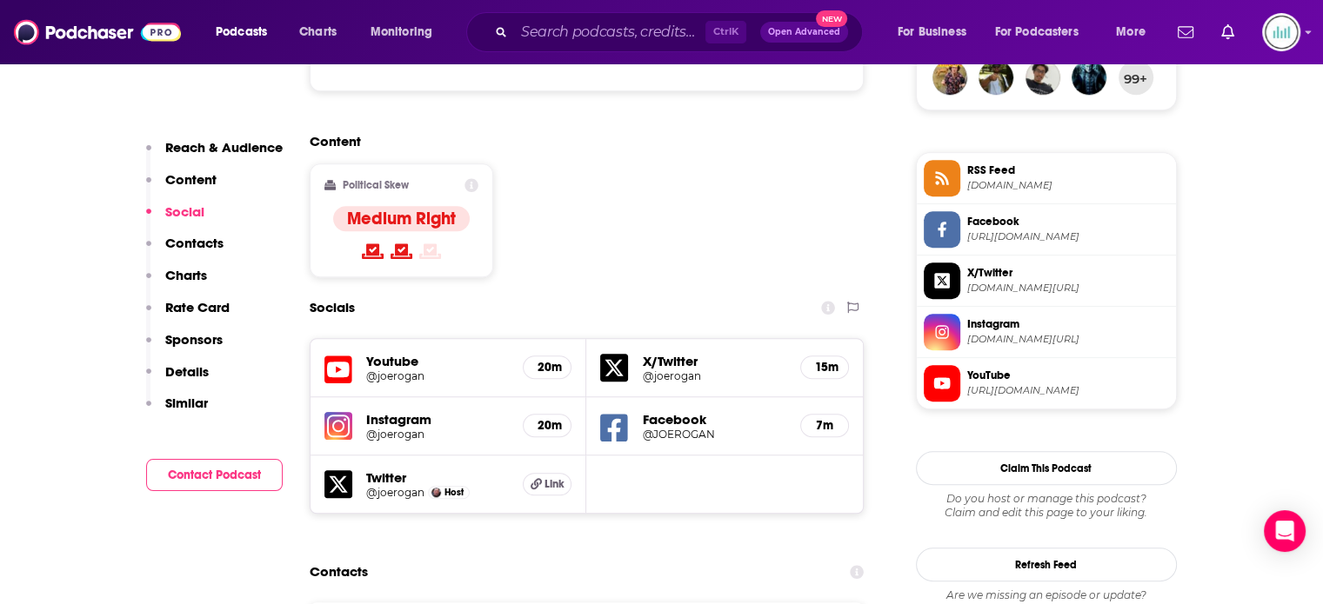
scroll to position [1566, 0]
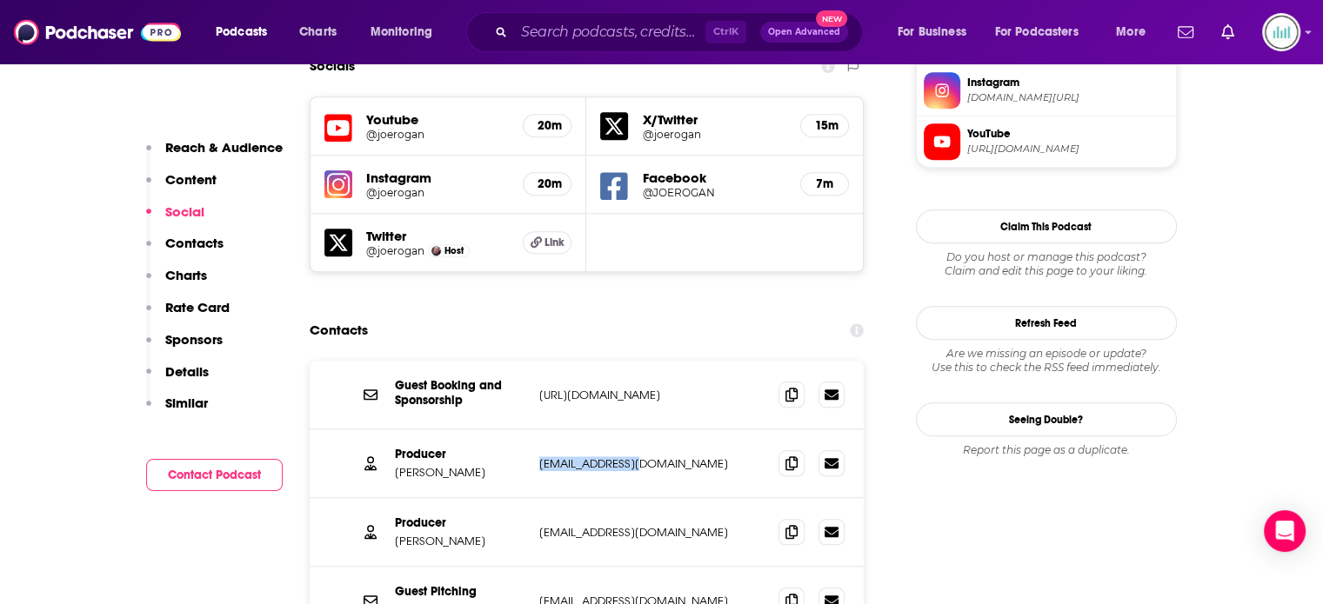
drag, startPoint x: 658, startPoint y: 384, endPoint x: 538, endPoint y: 388, distance: 119.2
click at [538, 430] on div "Producer [PERSON_NAME] [EMAIL_ADDRESS][DOMAIN_NAME] [EMAIL_ADDRESS][DOMAIN_NAME]" at bounding box center [587, 464] width 555 height 69
copy p "[EMAIL_ADDRESS][DOMAIN_NAME]"
drag, startPoint x: 675, startPoint y: 449, endPoint x: 514, endPoint y: 455, distance: 161.0
click at [0, 0] on div "Producer [PERSON_NAME] [PERSON_NAME][EMAIL_ADDRESS][DOMAIN_NAME] [EMAIL_ADDRESS…" at bounding box center [0, 0] width 0 height 0
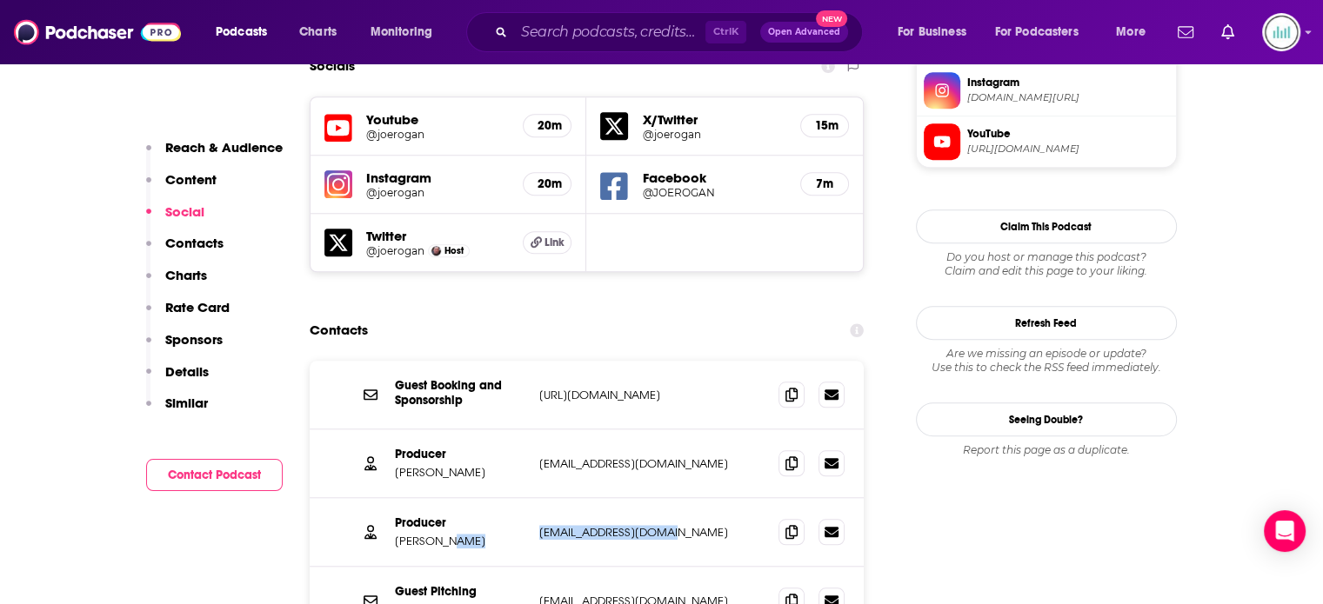
copy div "[EMAIL_ADDRESS][DOMAIN_NAME]"
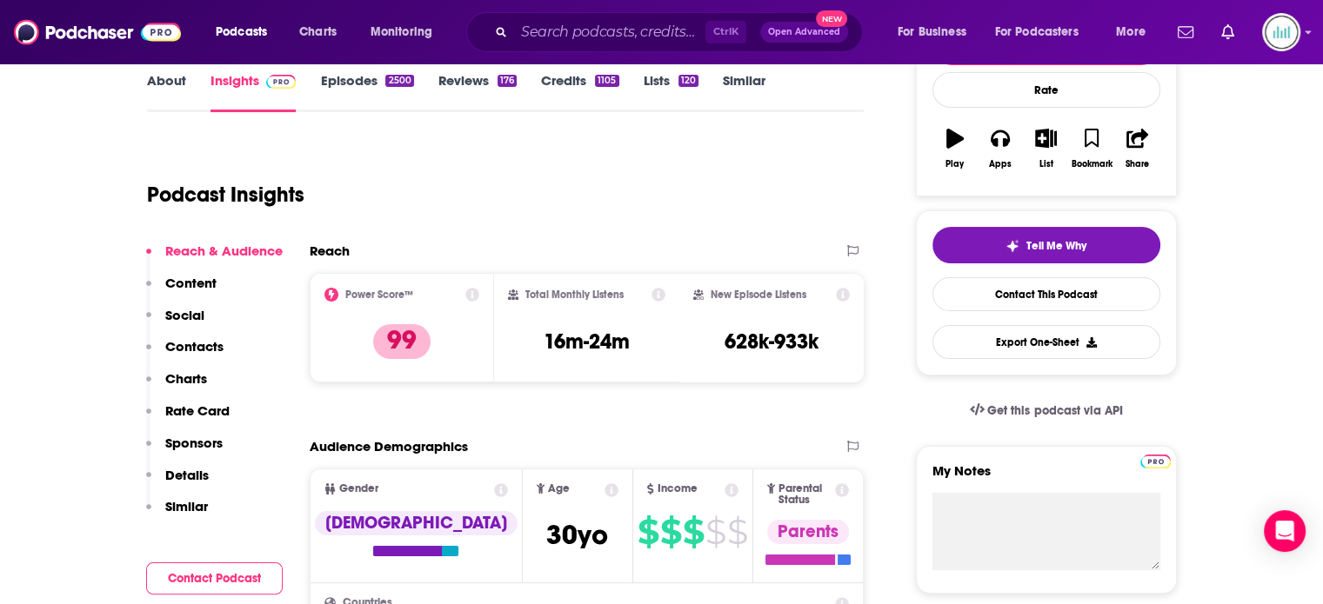
scroll to position [261, 0]
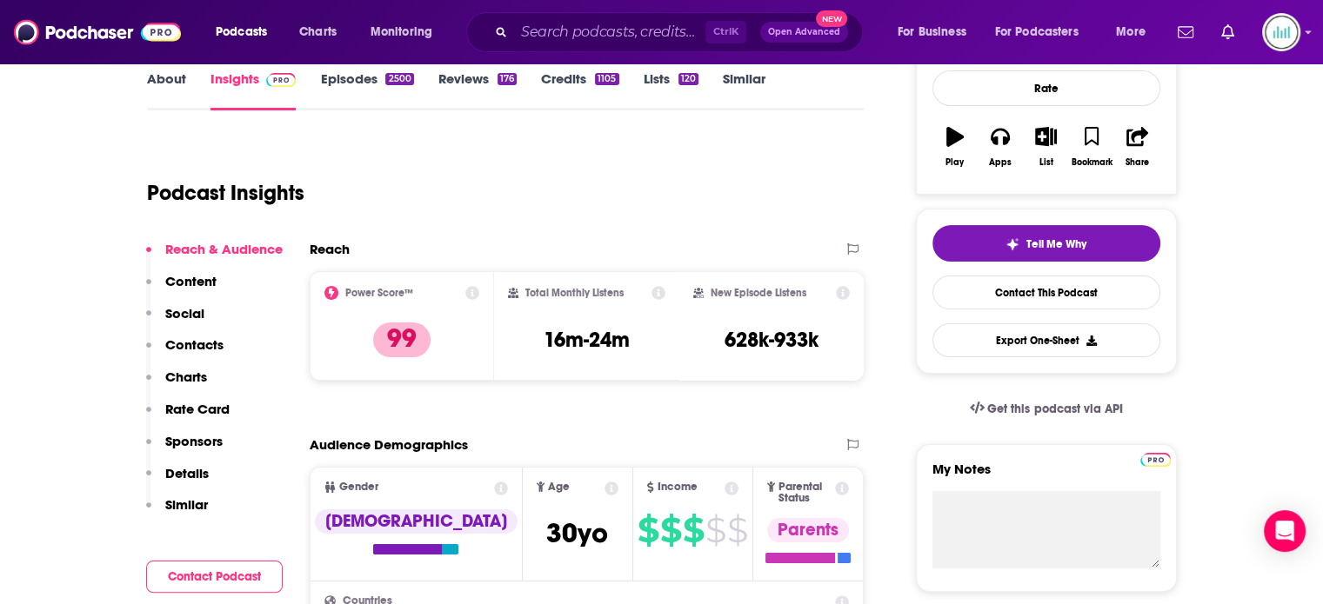
click at [179, 82] on link "About" at bounding box center [166, 90] width 39 height 40
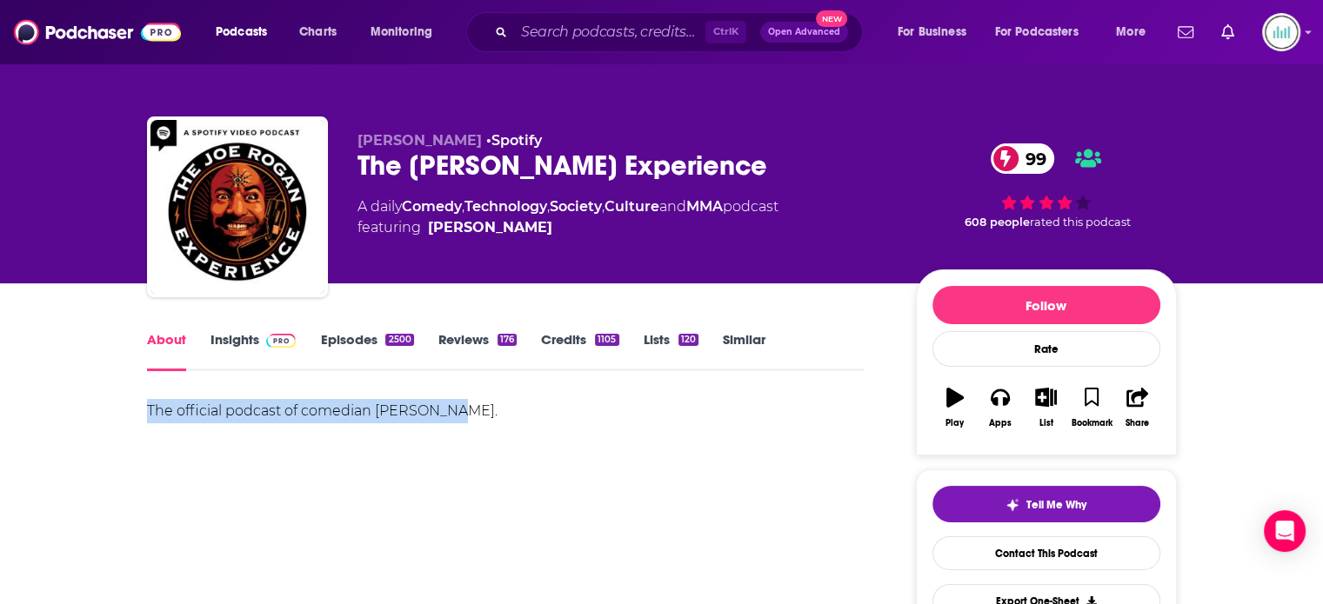
drag, startPoint x: 137, startPoint y: 409, endPoint x: 470, endPoint y: 409, distance: 332.2
copy div "The official podcast of comedian [PERSON_NAME]."
click at [534, 32] on input "Search podcasts, credits, & more..." at bounding box center [609, 32] width 191 height 28
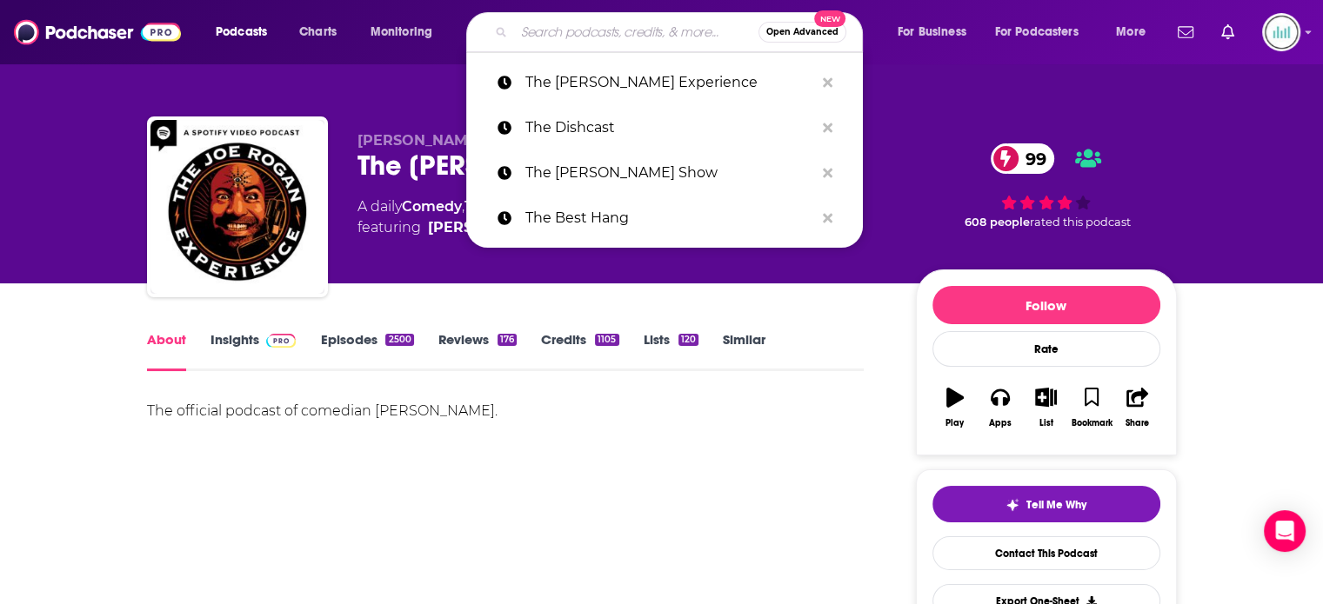
paste input "The Mincing Rascals"
type input "The Mincing Rascals"
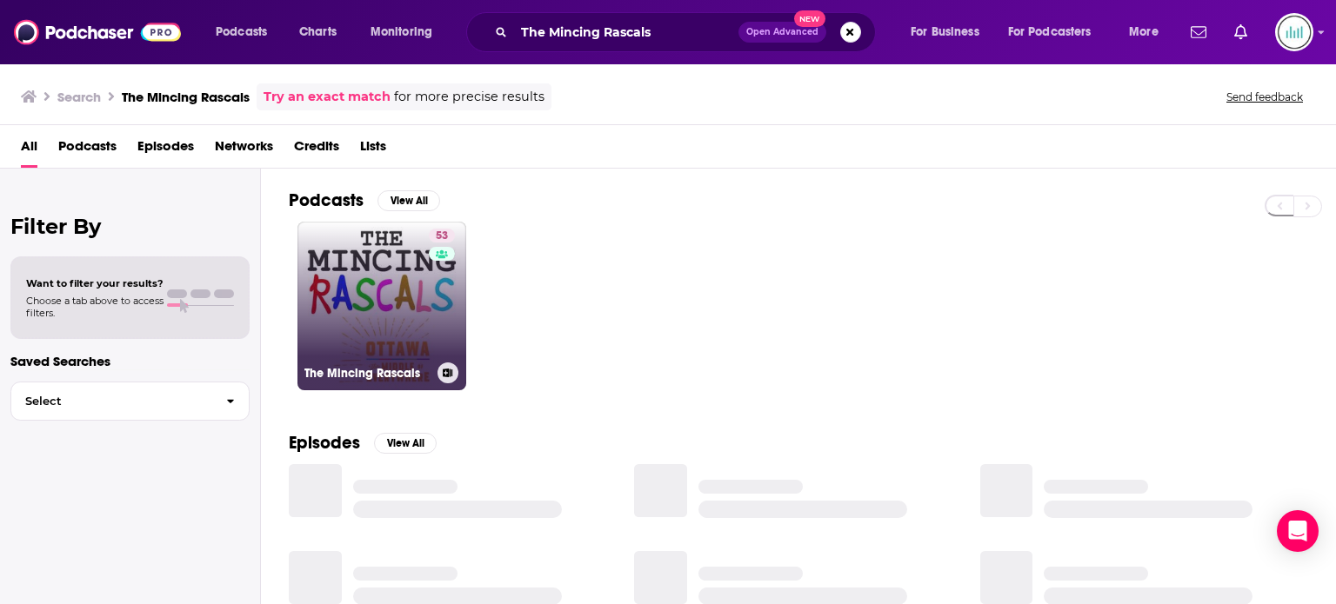
click at [374, 308] on link "53 The Mincing Rascals" at bounding box center [381, 306] width 169 height 169
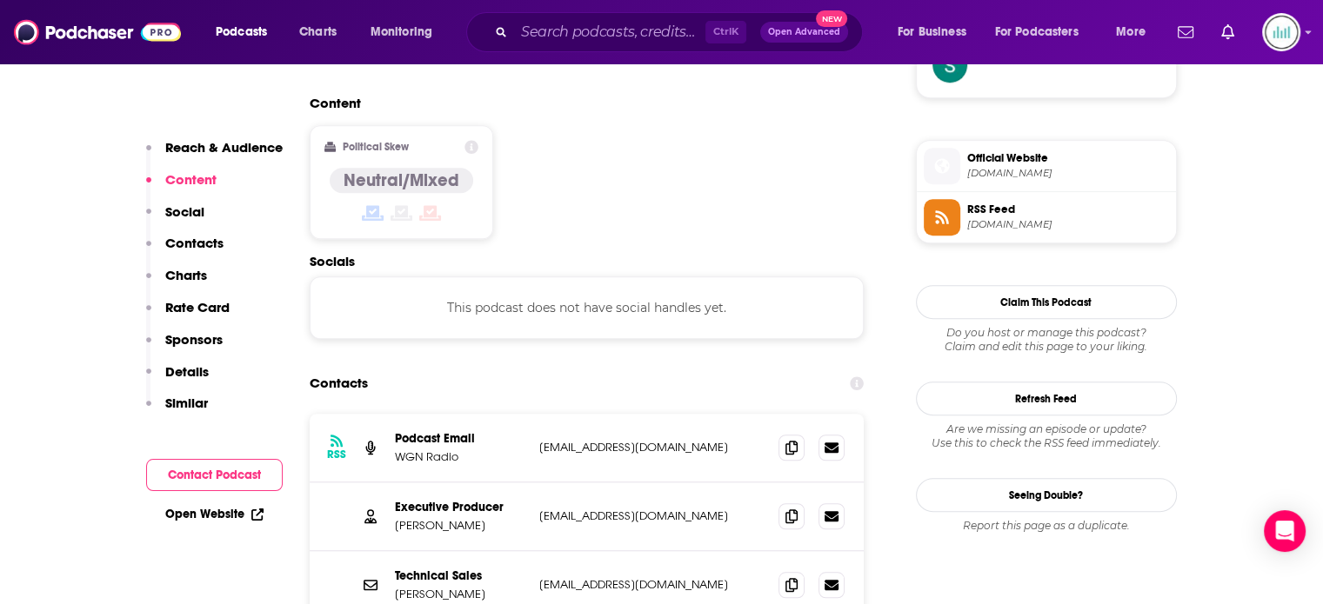
scroll to position [1566, 0]
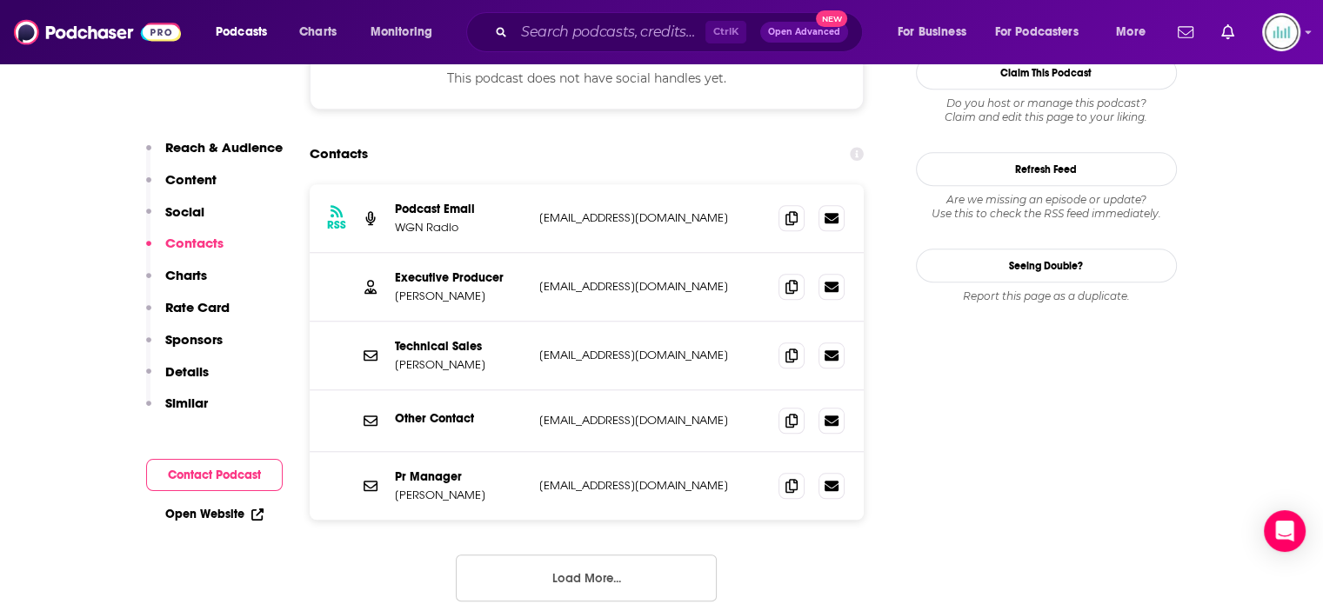
click at [667, 210] on p "[EMAIL_ADDRESS][DOMAIN_NAME]" at bounding box center [652, 217] width 226 height 15
drag, startPoint x: 711, startPoint y: 227, endPoint x: 537, endPoint y: 233, distance: 174.1
click at [537, 253] on div "Executive Producer [PERSON_NAME] [PERSON_NAME][EMAIL_ADDRESS][DOMAIN_NAME] [EMA…" at bounding box center [587, 287] width 555 height 69
copy p "[EMAIL_ADDRESS][DOMAIN_NAME]"
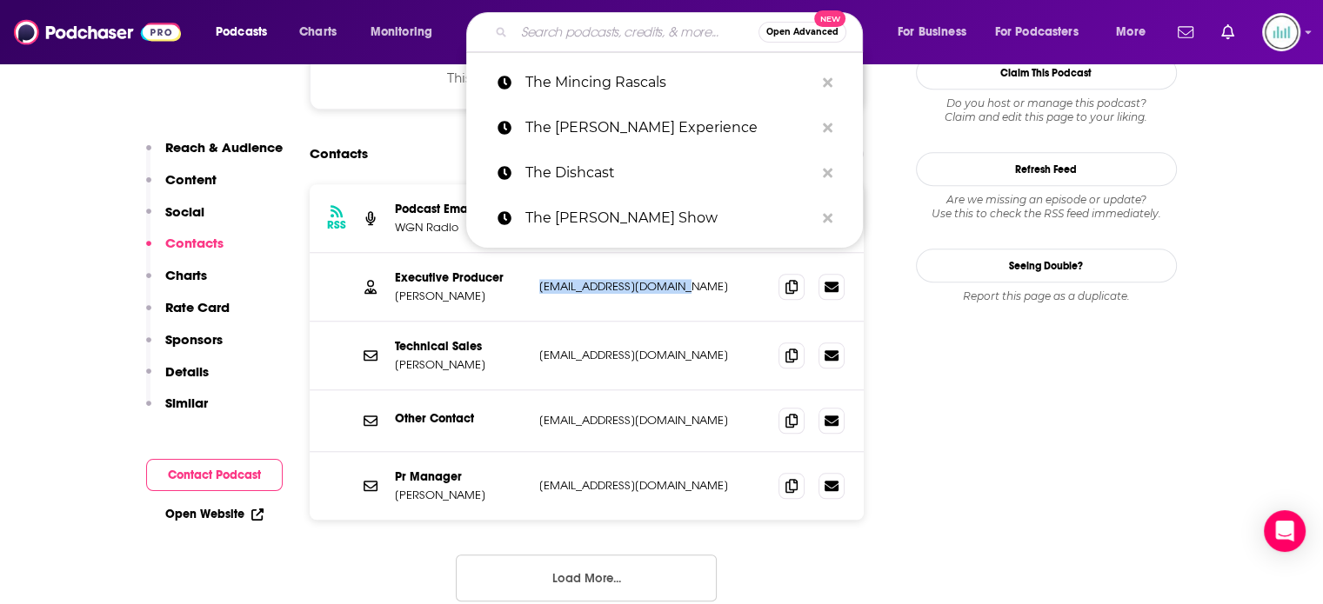
click at [522, 34] on input "Search podcasts, credits, & more..." at bounding box center [636, 32] width 244 height 28
paste input "The [PERSON_NAME] Show"
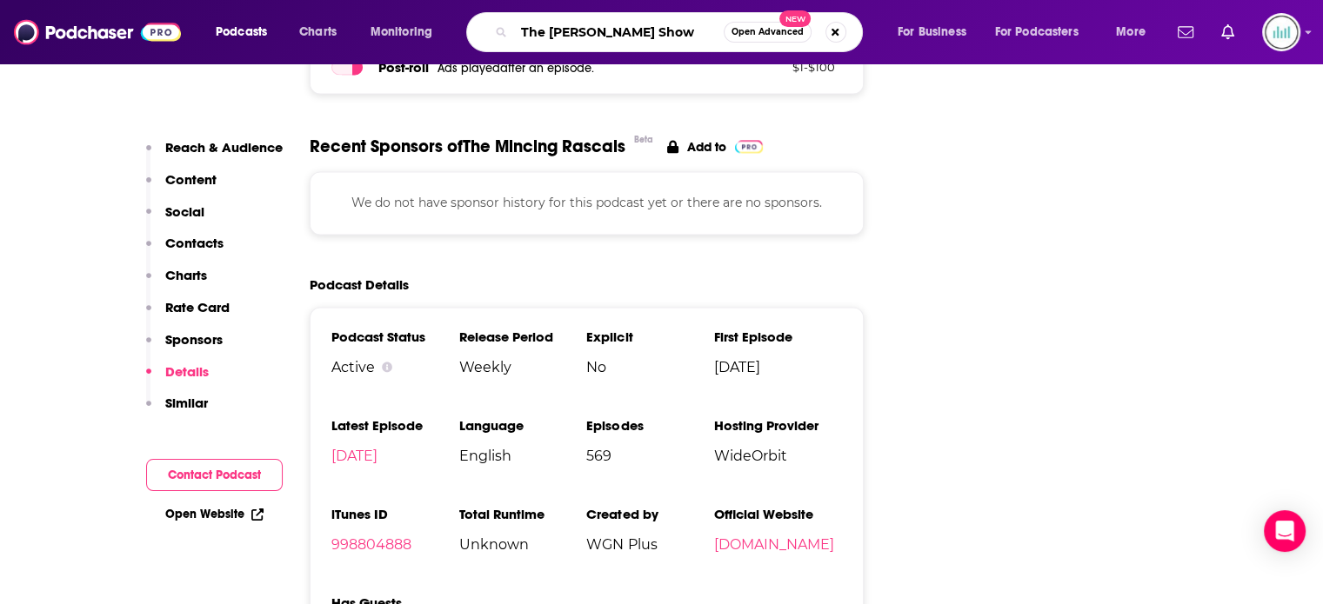
scroll to position [2522, 0]
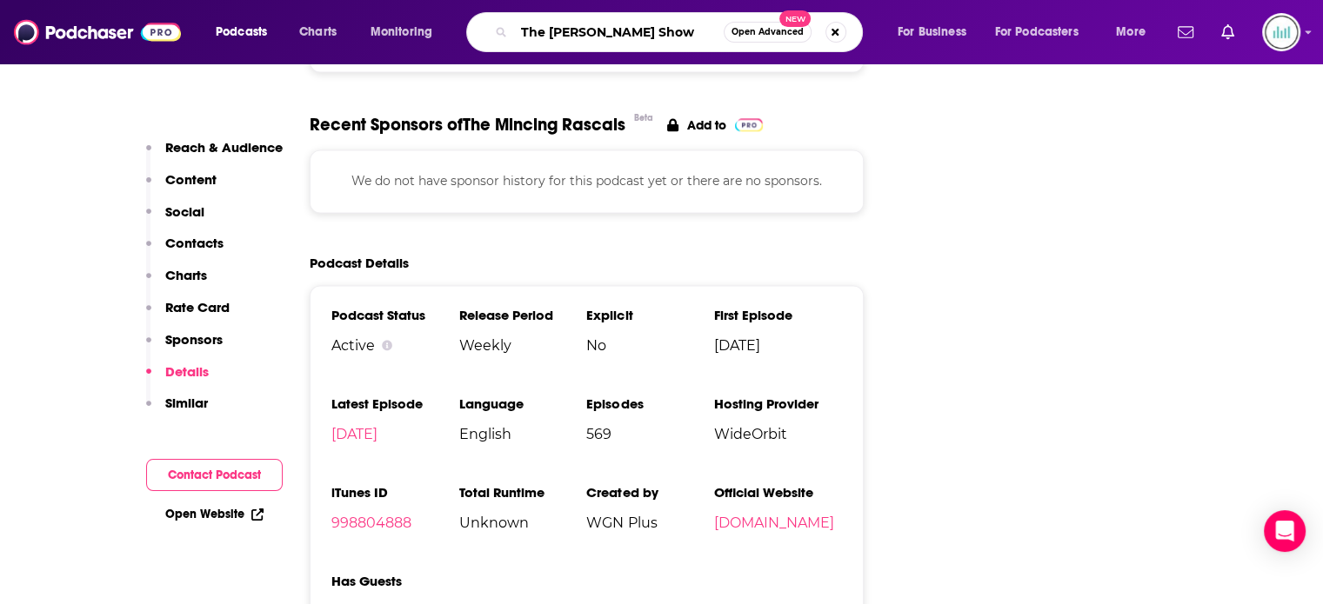
type input "The [PERSON_NAME] Show"
click at [696, 30] on input "The [PERSON_NAME] Show" at bounding box center [619, 32] width 210 height 28
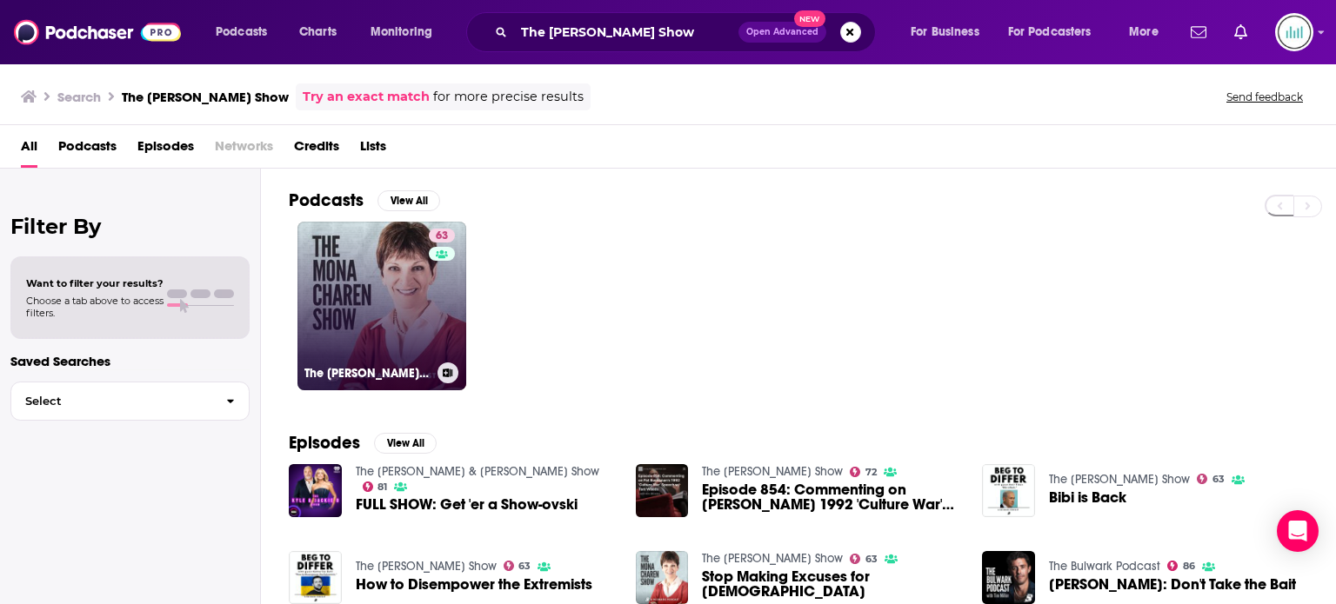
click at [348, 299] on link "63 The [PERSON_NAME] Show" at bounding box center [381, 306] width 169 height 169
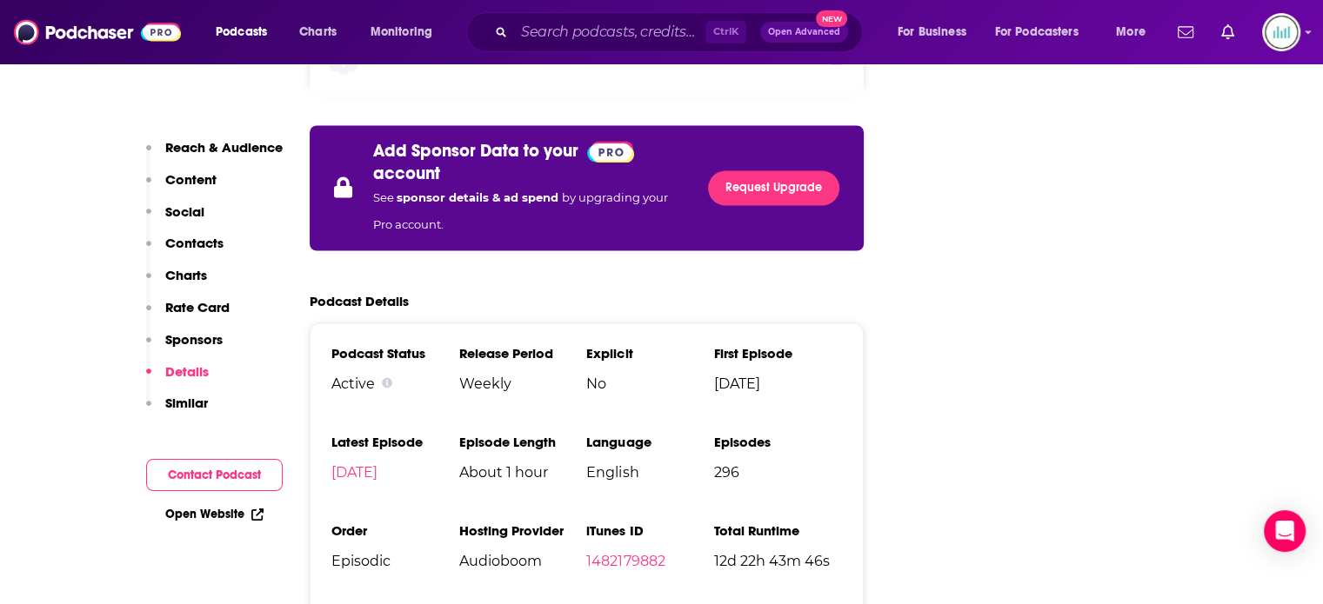
scroll to position [3131, 0]
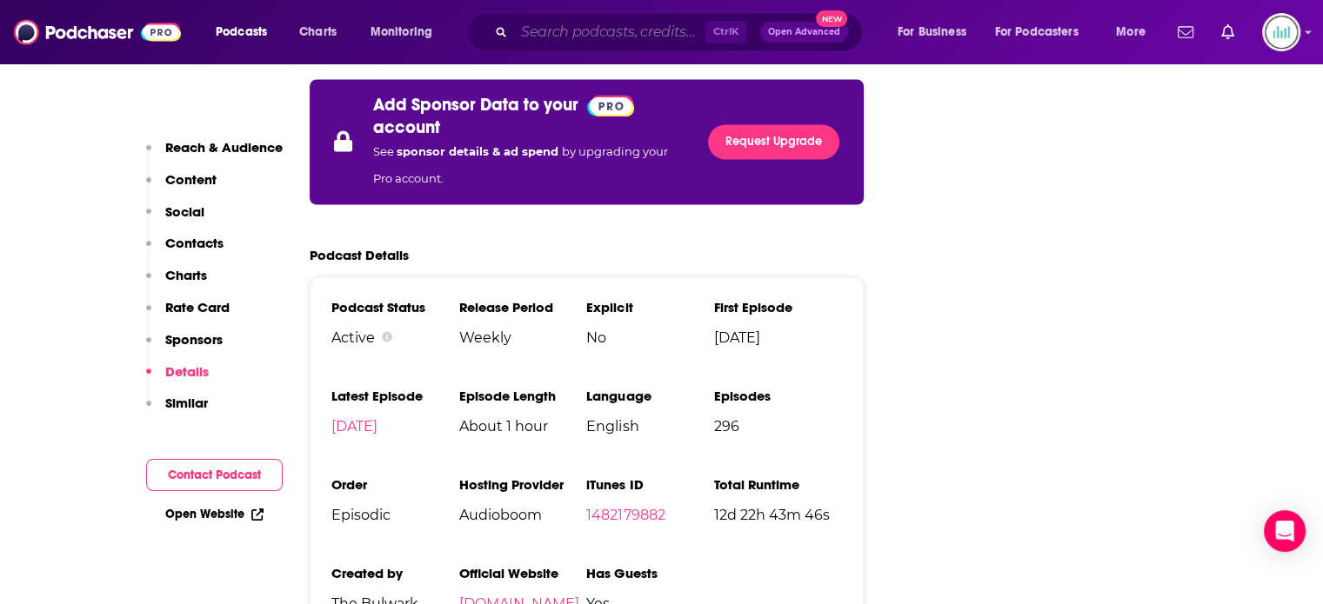
click at [548, 32] on input "Search podcasts, credits, & more..." at bounding box center [609, 32] width 191 height 28
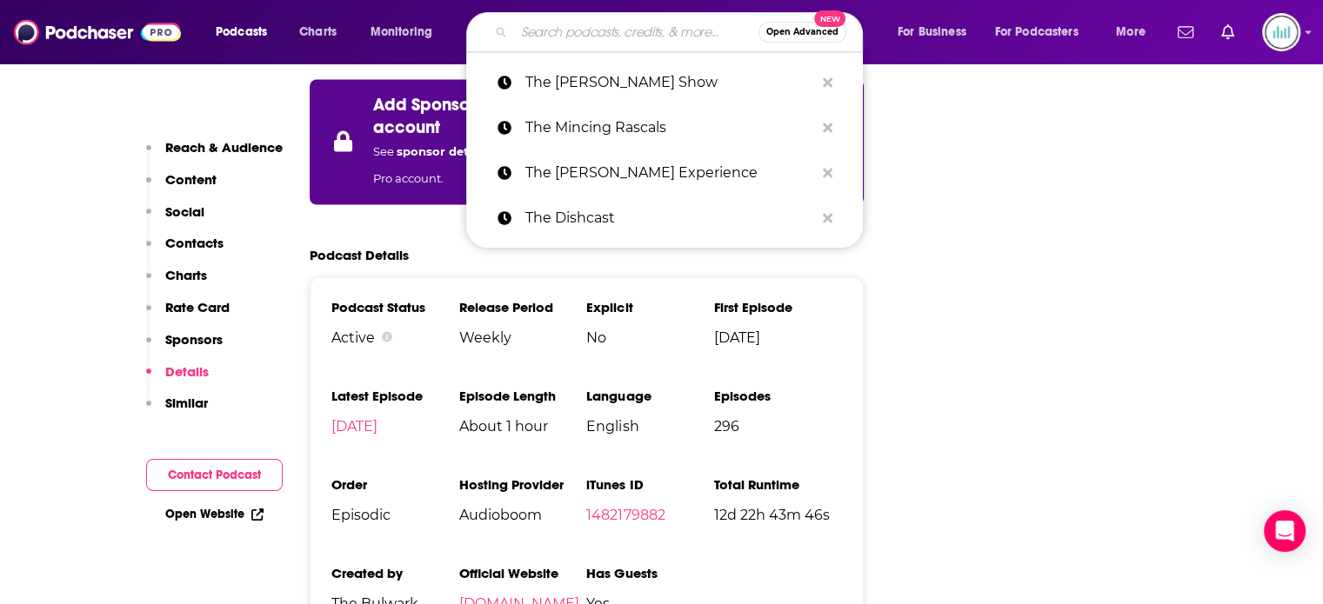
paste input "The Prof G Pod"
type input "The Prof G Pod"
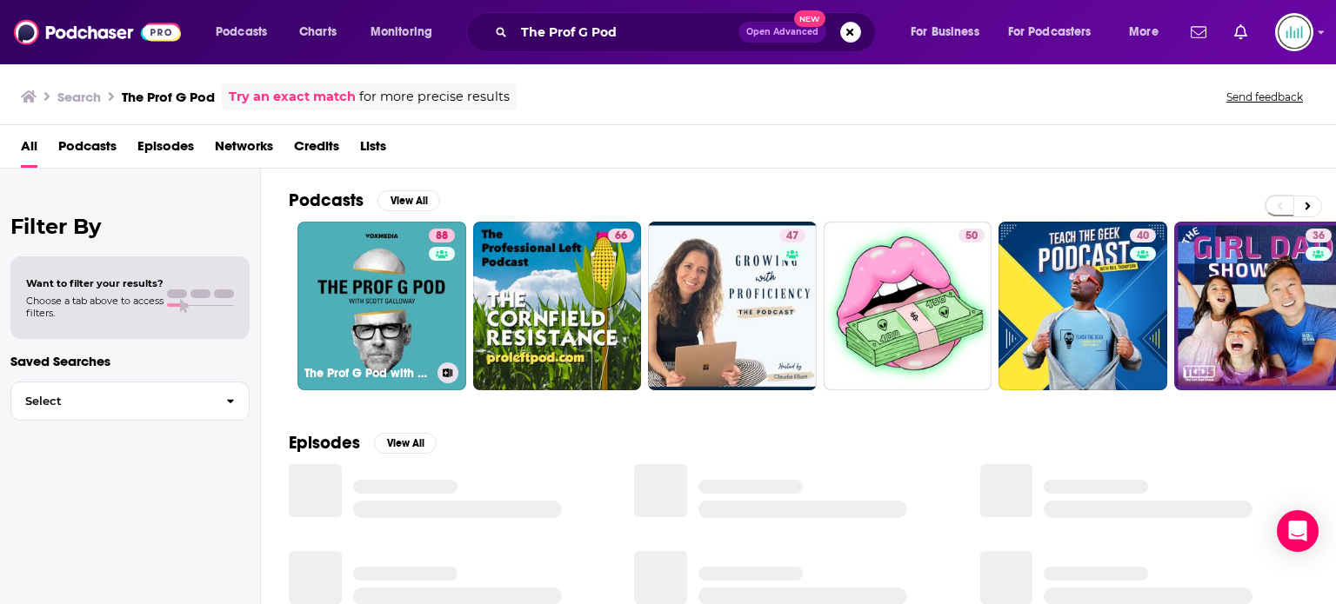
click at [359, 263] on link "88 The Prof G Pod with [PERSON_NAME]" at bounding box center [381, 306] width 169 height 169
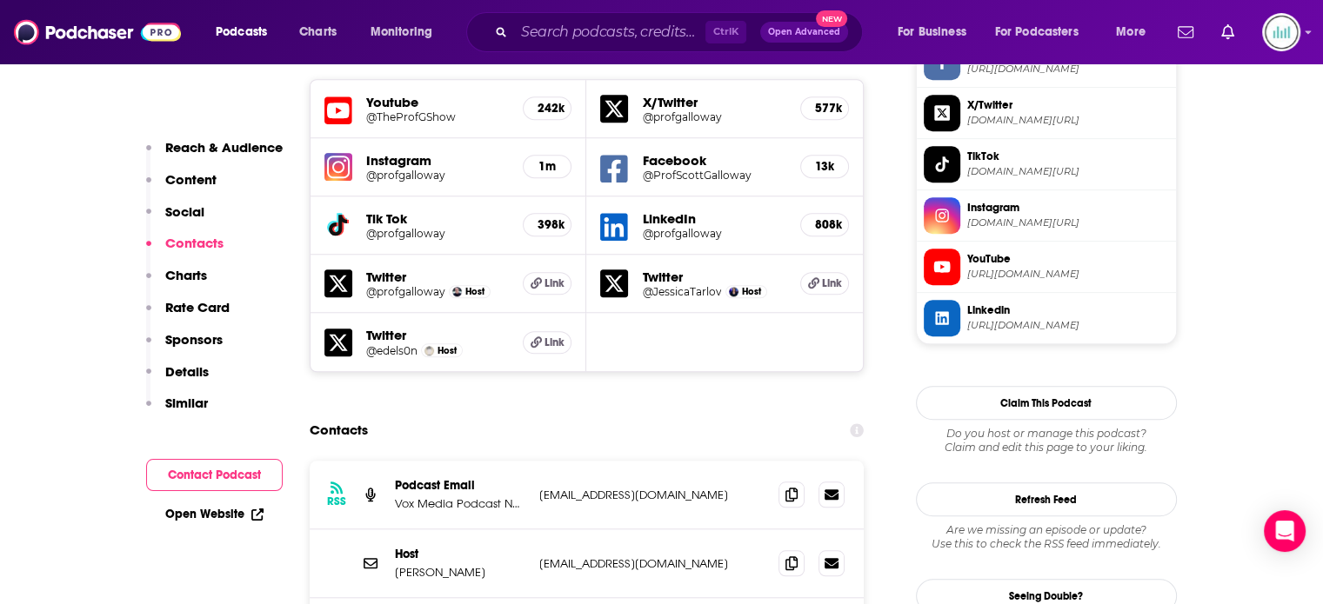
scroll to position [1652, 0]
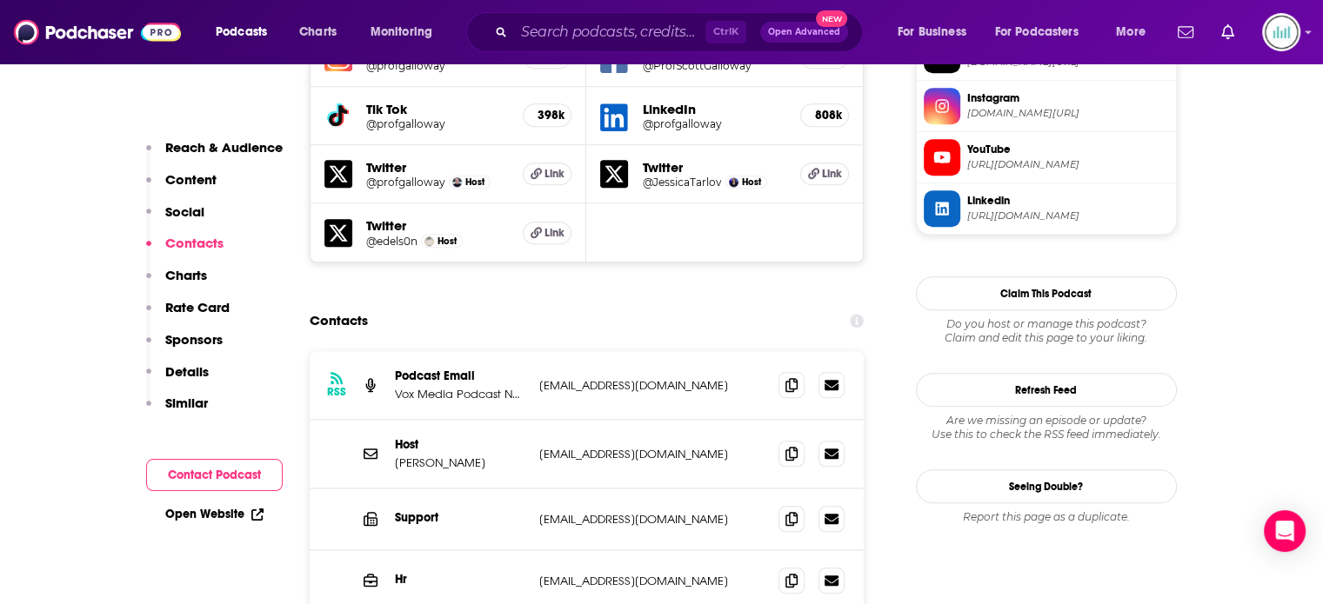
drag, startPoint x: 688, startPoint y: 557, endPoint x: 533, endPoint y: 571, distance: 155.5
copy p "[EMAIL_ADDRESS][DOMAIN_NAME]"
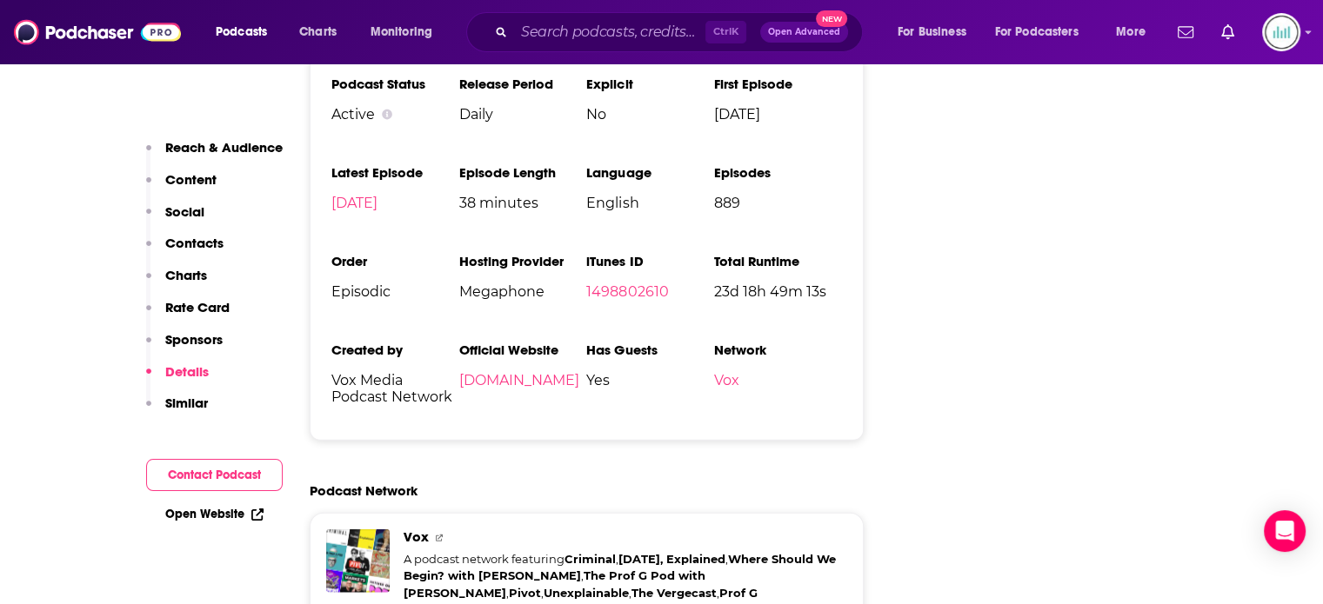
scroll to position [3740, 0]
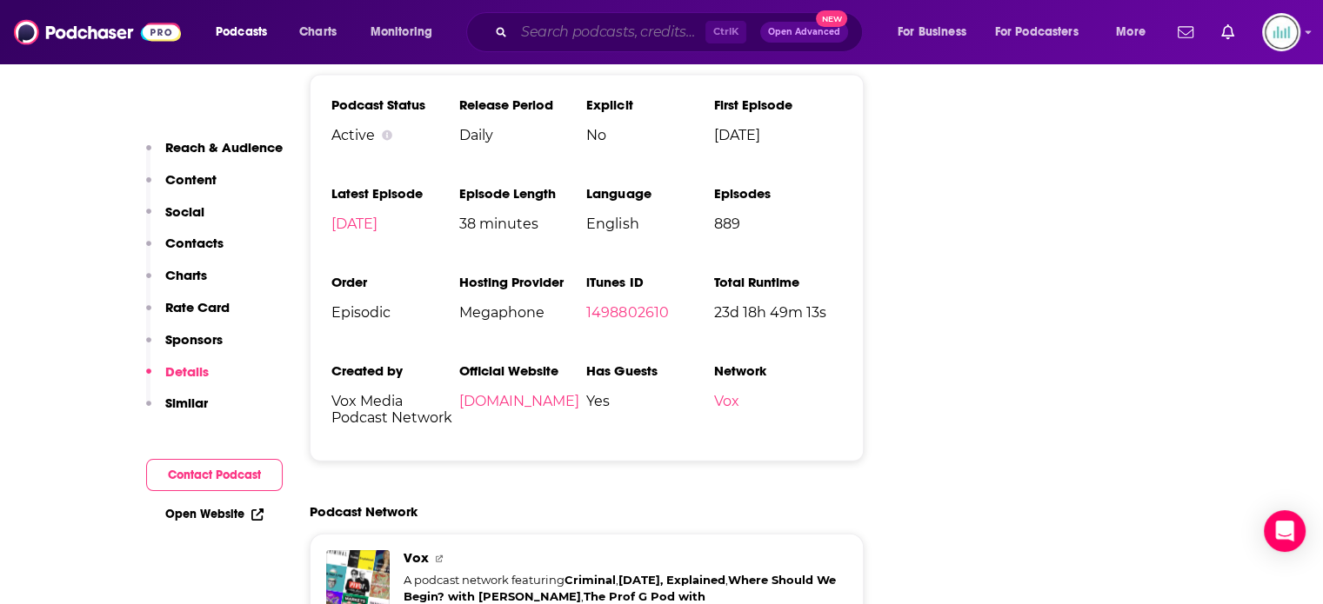
click at [535, 32] on input "Search podcasts, credits, & more..." at bounding box center [609, 32] width 191 height 28
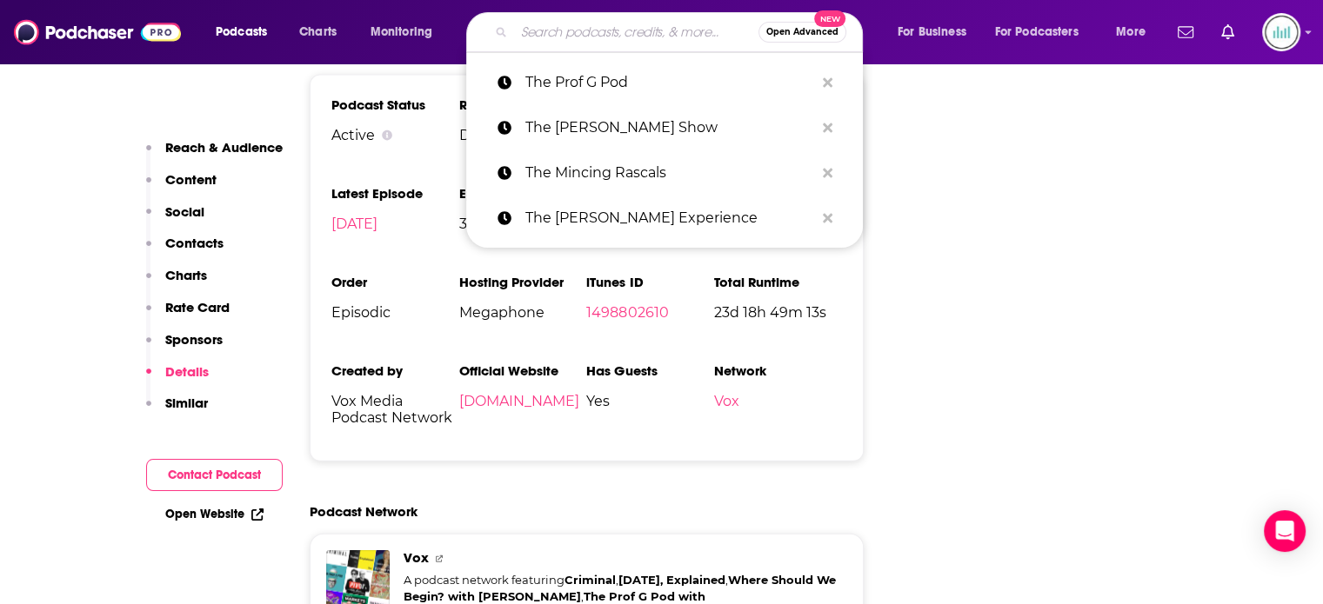
paste input "The Reason Interview with [PERSON_NAME]"
type input "The Reason Interview with [PERSON_NAME]"
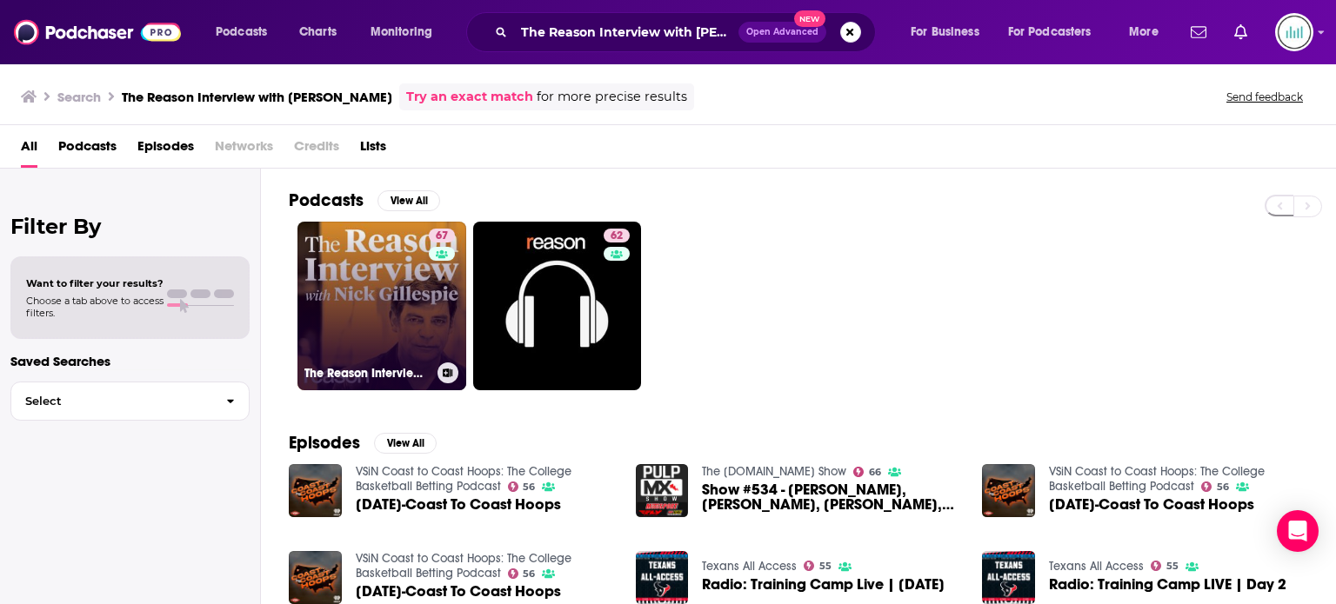
click at [428, 364] on div "The Reason Interview With [PERSON_NAME]" at bounding box center [381, 373] width 155 height 21
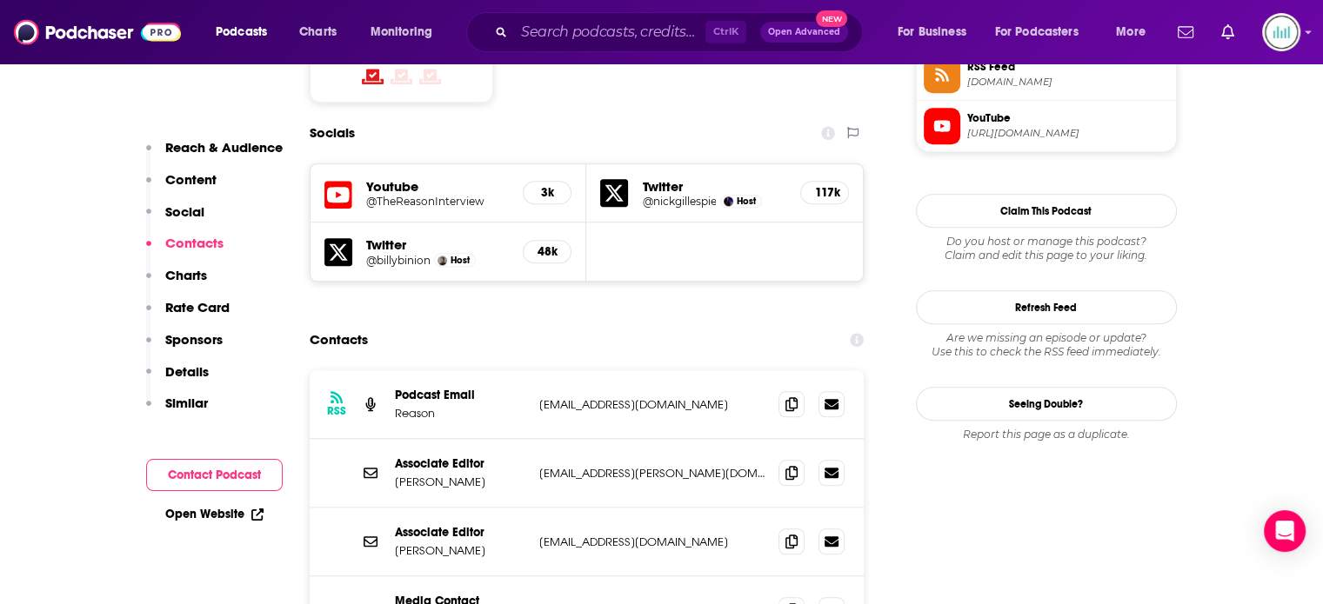
scroll to position [1652, 0]
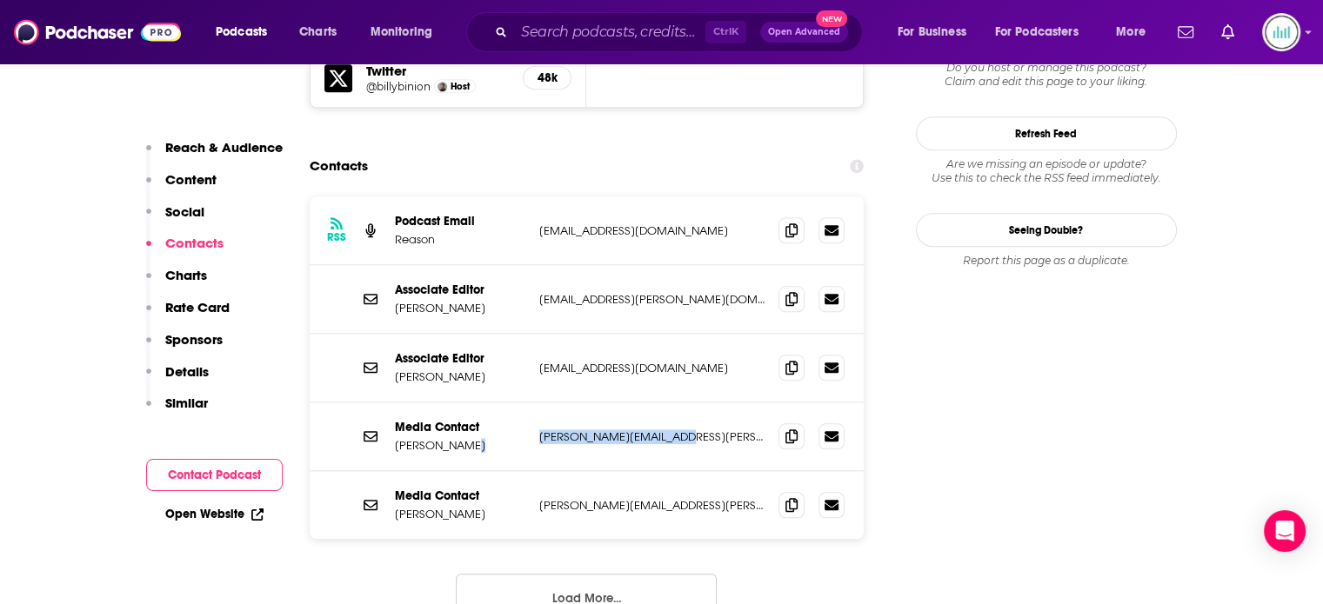
drag, startPoint x: 678, startPoint y: 356, endPoint x: 529, endPoint y: 357, distance: 149.6
click at [529, 403] on div "Media Contact Regan Taylor [EMAIL_ADDRESS][PERSON_NAME][DOMAIN_NAME] [PERSON_NA…" at bounding box center [587, 437] width 555 height 69
copy div "[PERSON_NAME][EMAIL_ADDRESS][PERSON_NAME][DOMAIN_NAME]"
click at [798, 423] on span at bounding box center [791, 436] width 26 height 26
drag, startPoint x: 683, startPoint y: 417, endPoint x: 536, endPoint y: 417, distance: 147.0
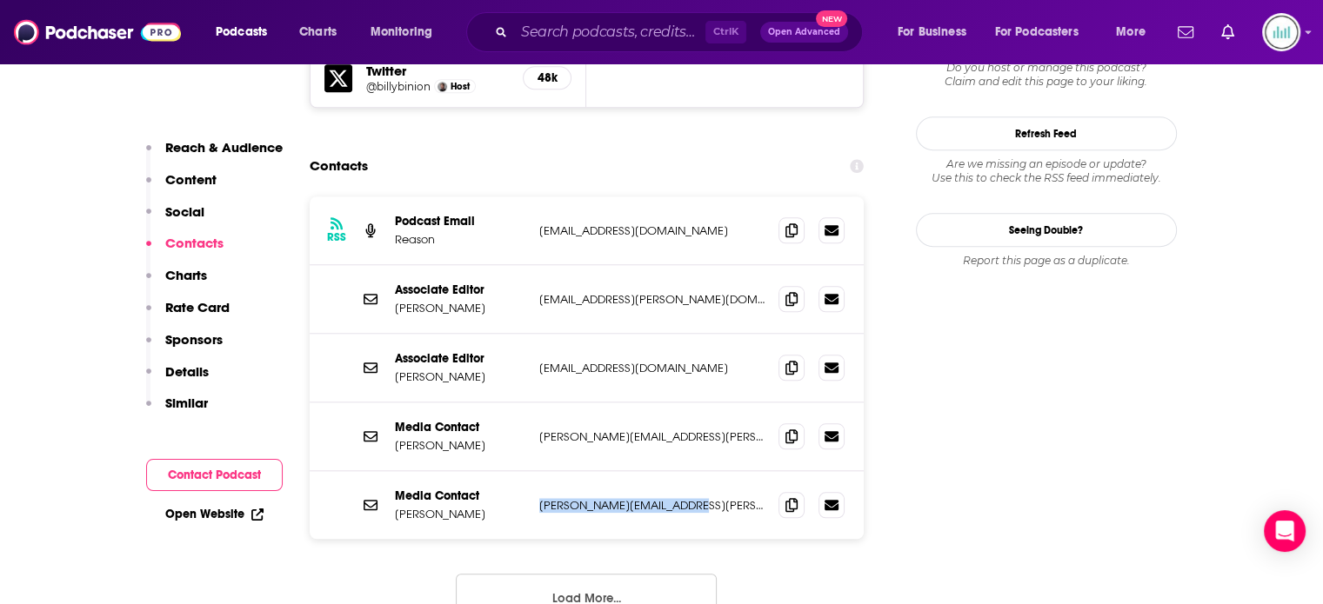
click at [536, 471] on div "Media Contact [PERSON_NAME] [PERSON_NAME][EMAIL_ADDRESS][PERSON_NAME][DOMAIN_NA…" at bounding box center [587, 505] width 555 height 68
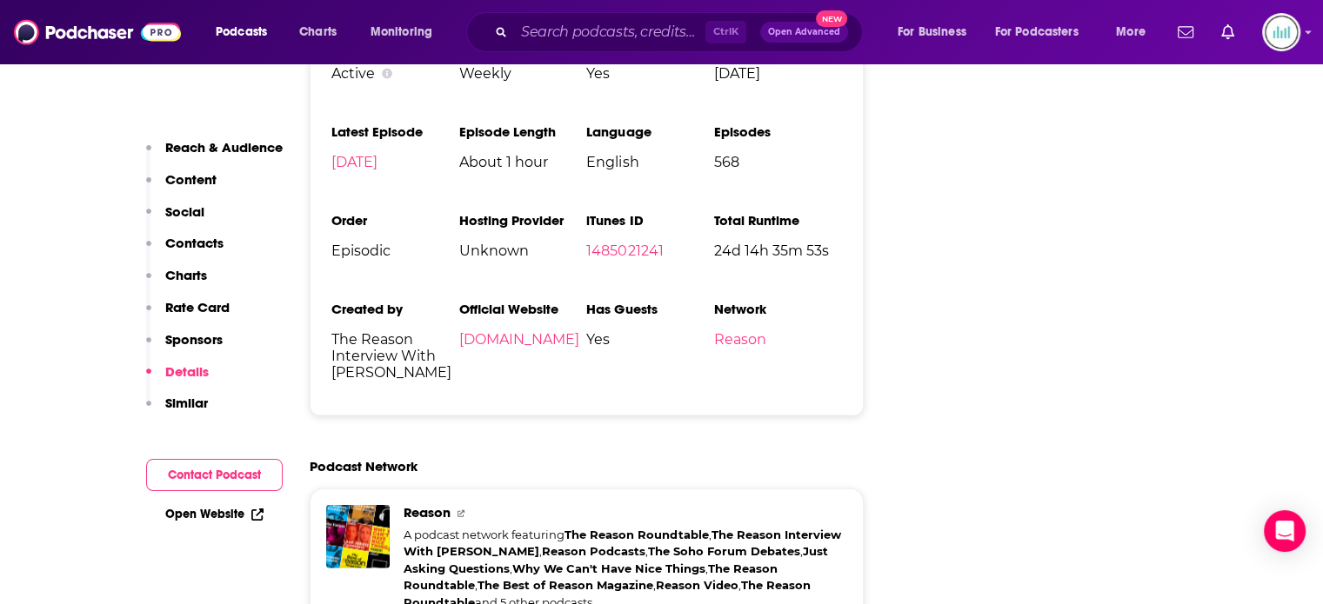
scroll to position [3653, 0]
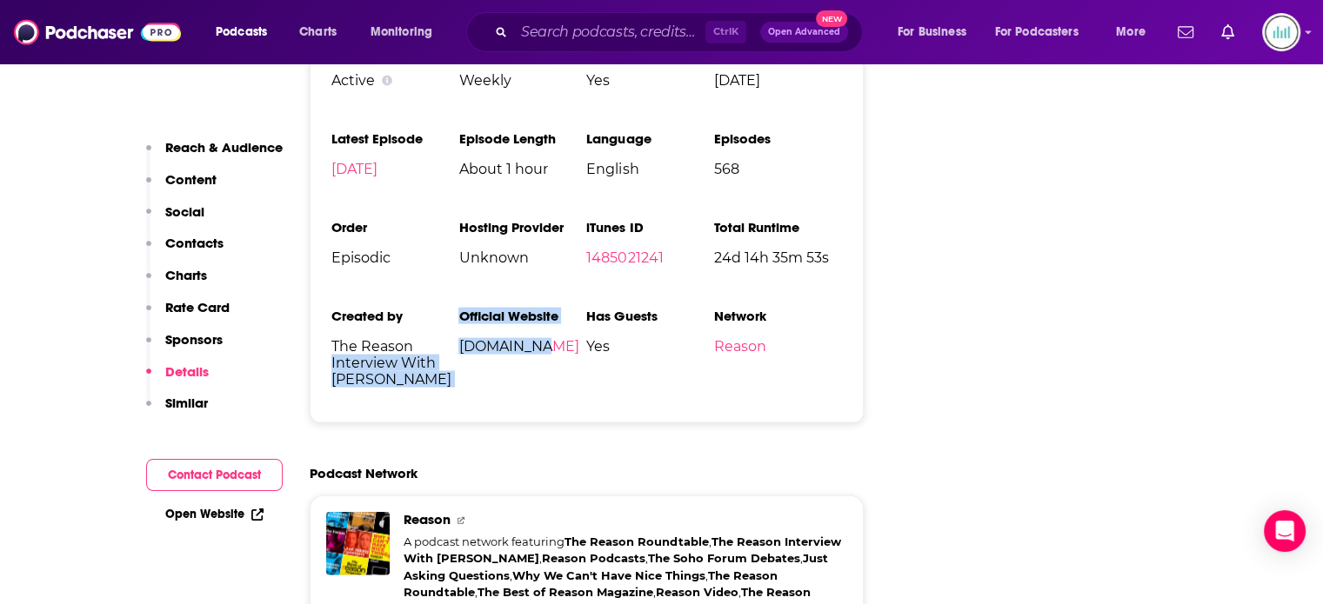
drag, startPoint x: 548, startPoint y: 270, endPoint x: 457, endPoint y: 273, distance: 90.5
click at [457, 273] on ul "Podcast Status Active Release Period Weekly Explicit Yes First Episode [DATE] L…" at bounding box center [586, 222] width 511 height 360
click at [484, 308] on li "Official Website [DOMAIN_NAME]" at bounding box center [522, 355] width 128 height 94
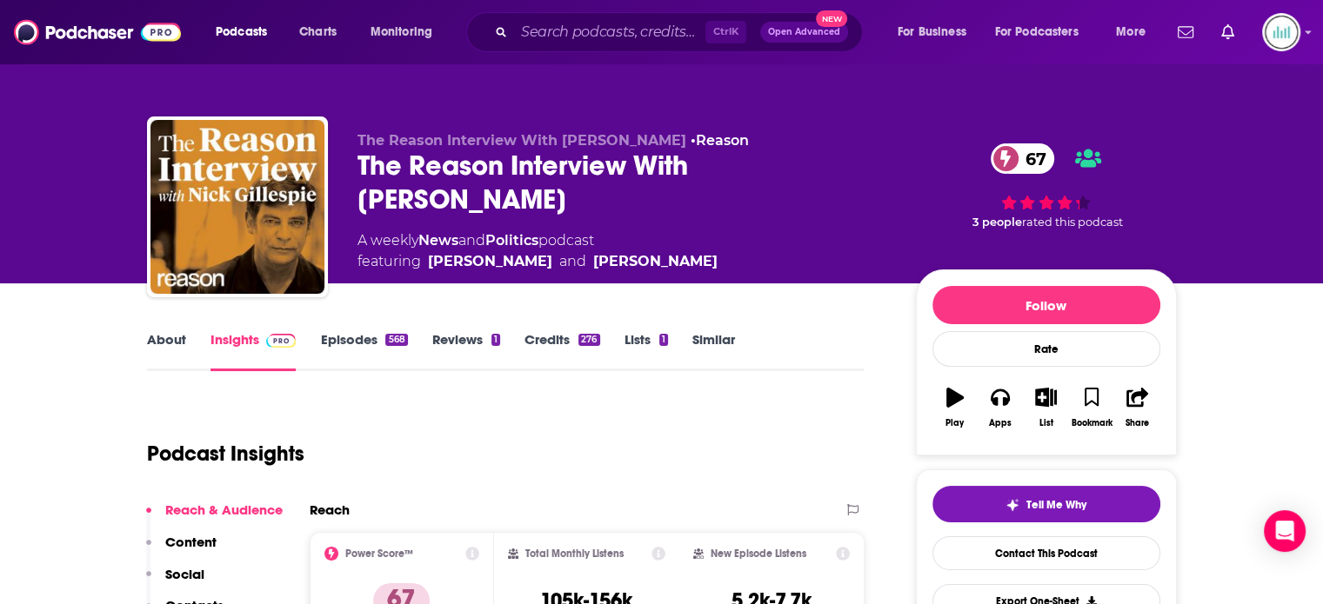
scroll to position [261, 0]
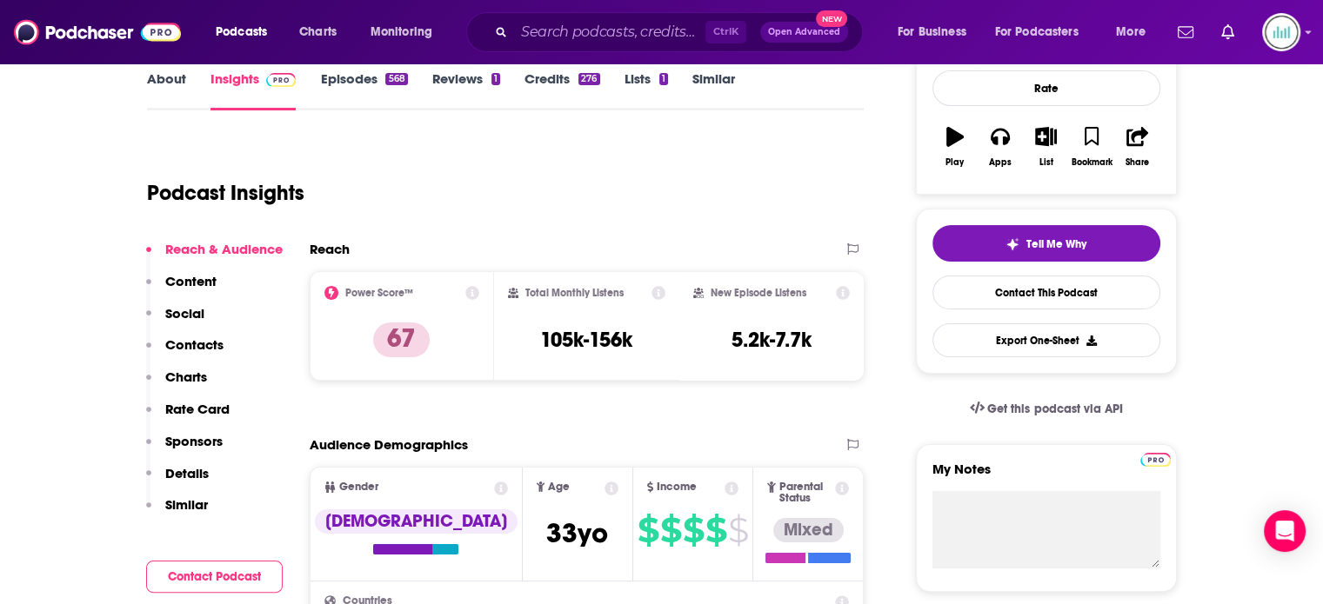
click at [172, 75] on link "About" at bounding box center [166, 90] width 39 height 40
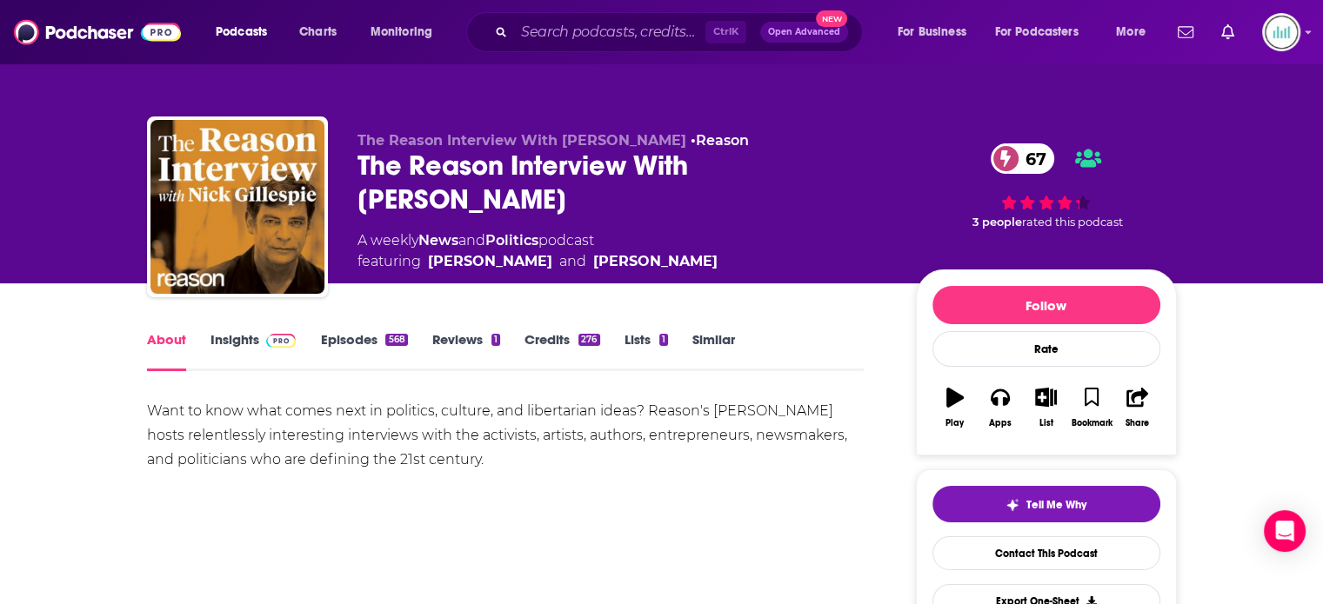
drag, startPoint x: 137, startPoint y: 404, endPoint x: 498, endPoint y: 469, distance: 367.6
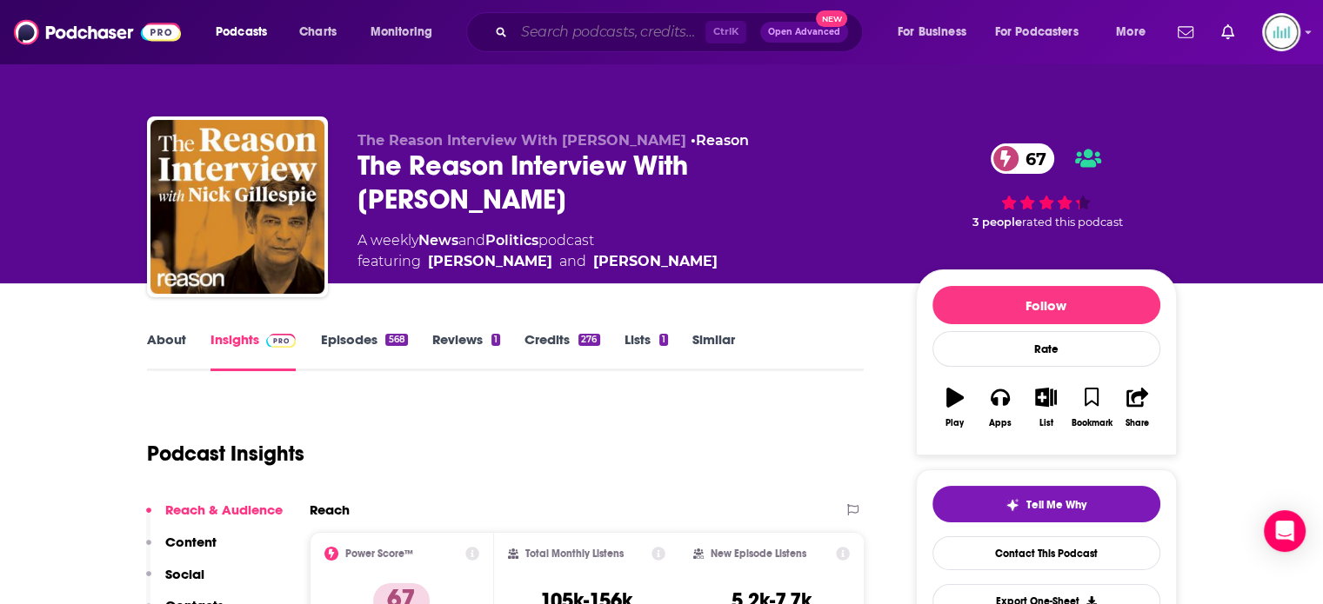
drag, startPoint x: 532, startPoint y: 34, endPoint x: 575, endPoint y: 35, distance: 42.6
click at [532, 34] on input "Search podcasts, credits, & more..." at bounding box center [609, 32] width 191 height 28
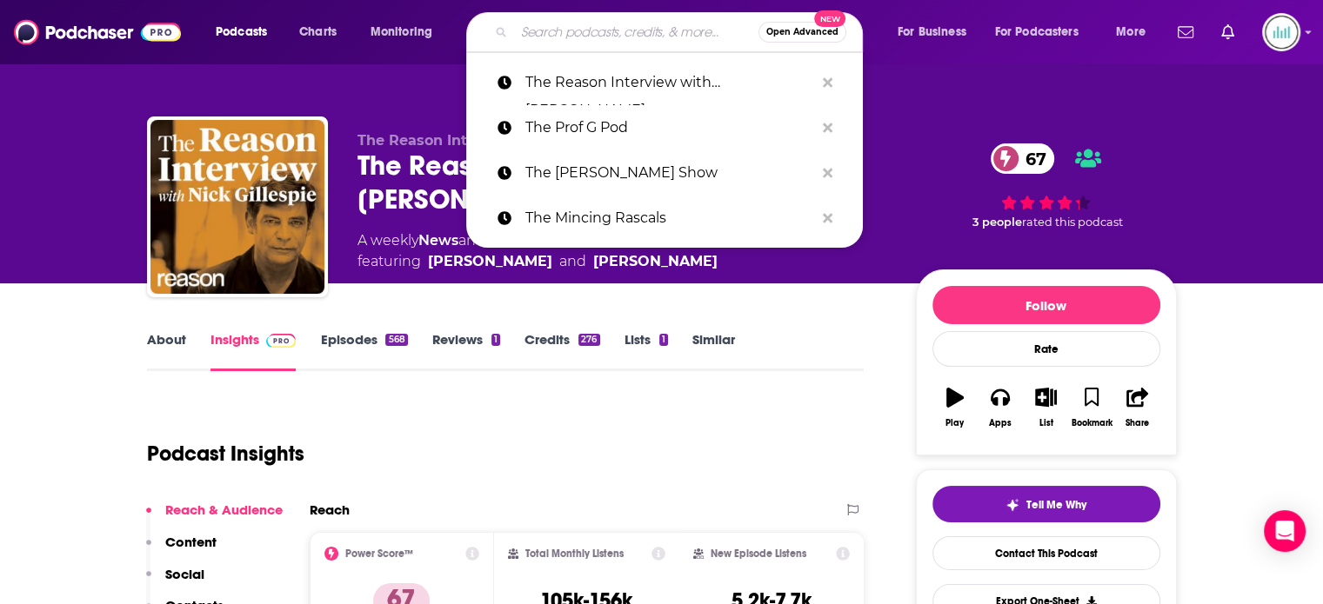
paste input "The Reason Roundtable"
type input "The Reason Roundtable"
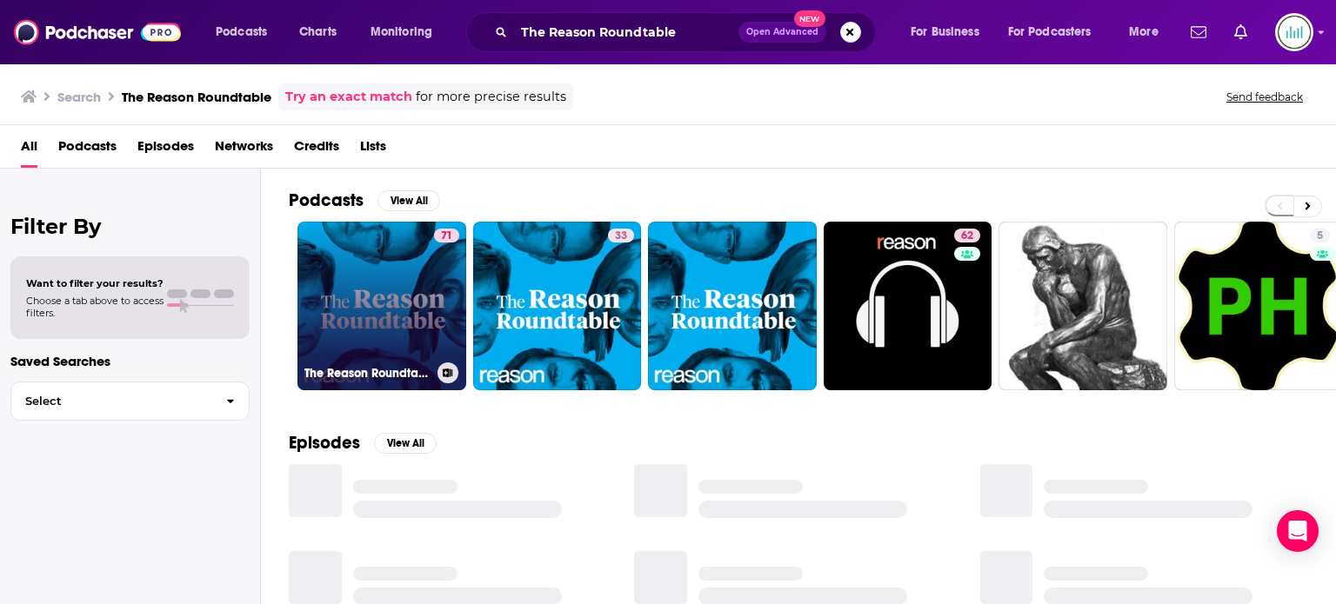
click at [393, 331] on link "71 The Reason Roundtable" at bounding box center [381, 306] width 169 height 169
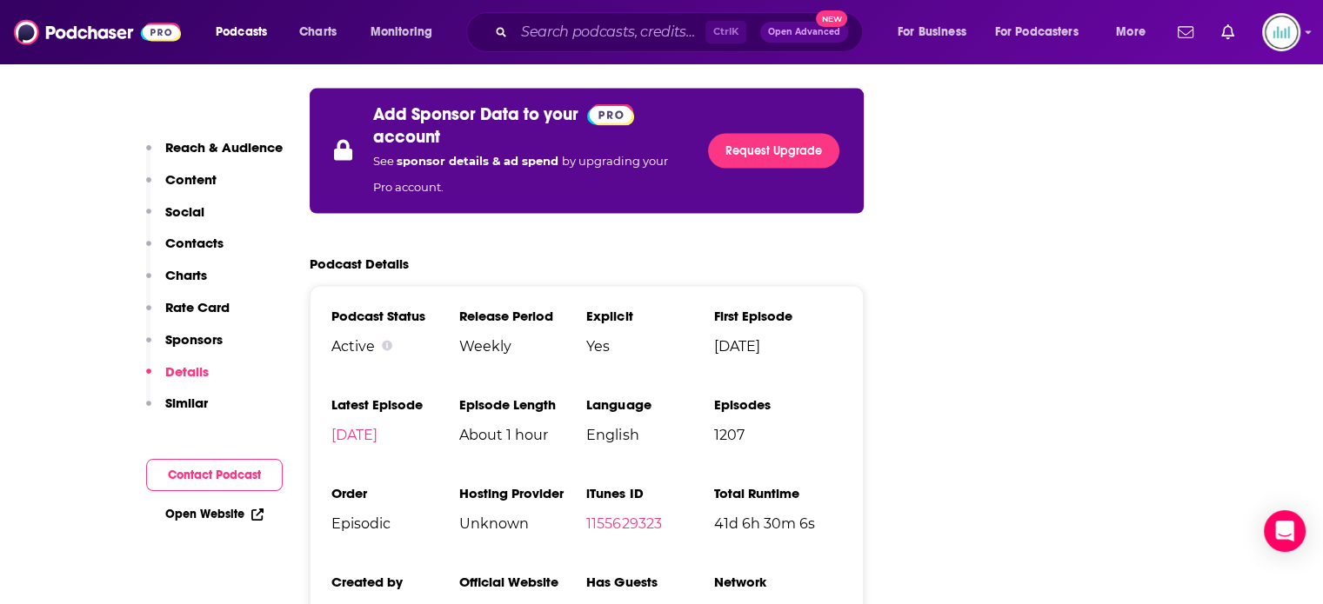
scroll to position [3566, 0]
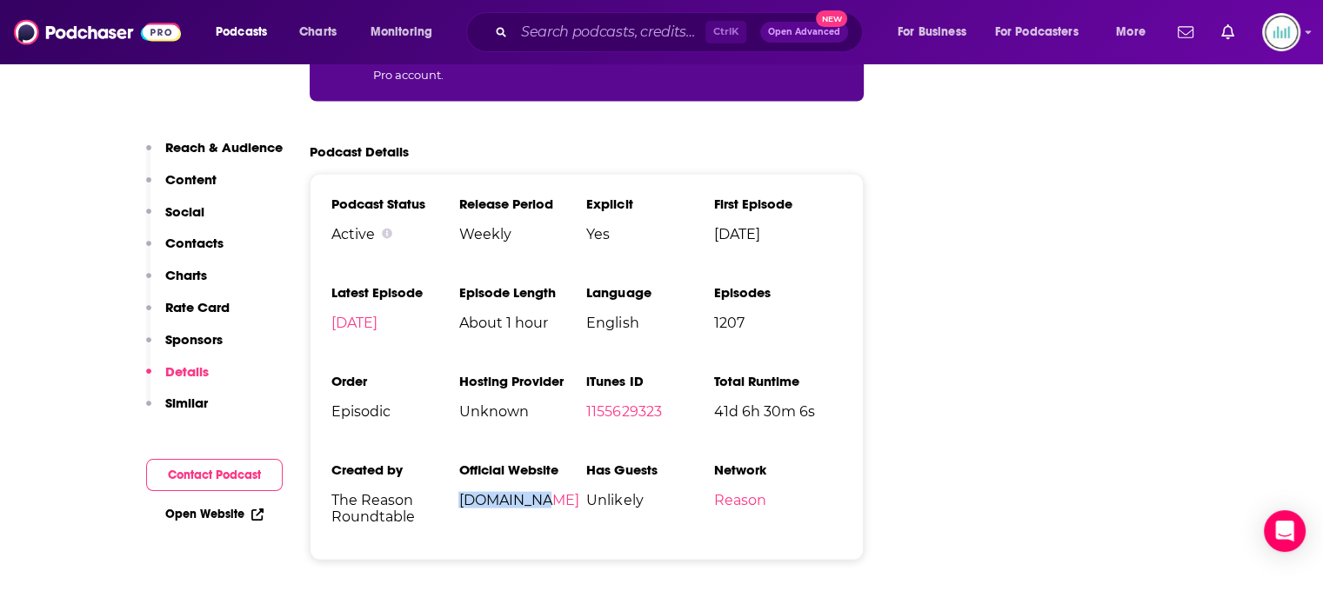
drag, startPoint x: 545, startPoint y: 385, endPoint x: 459, endPoint y: 395, distance: 86.6
click at [459, 462] on li "Official Website [DOMAIN_NAME]" at bounding box center [522, 500] width 128 height 77
click at [596, 37] on input "Search podcasts, credits, & more..." at bounding box center [609, 32] width 191 height 28
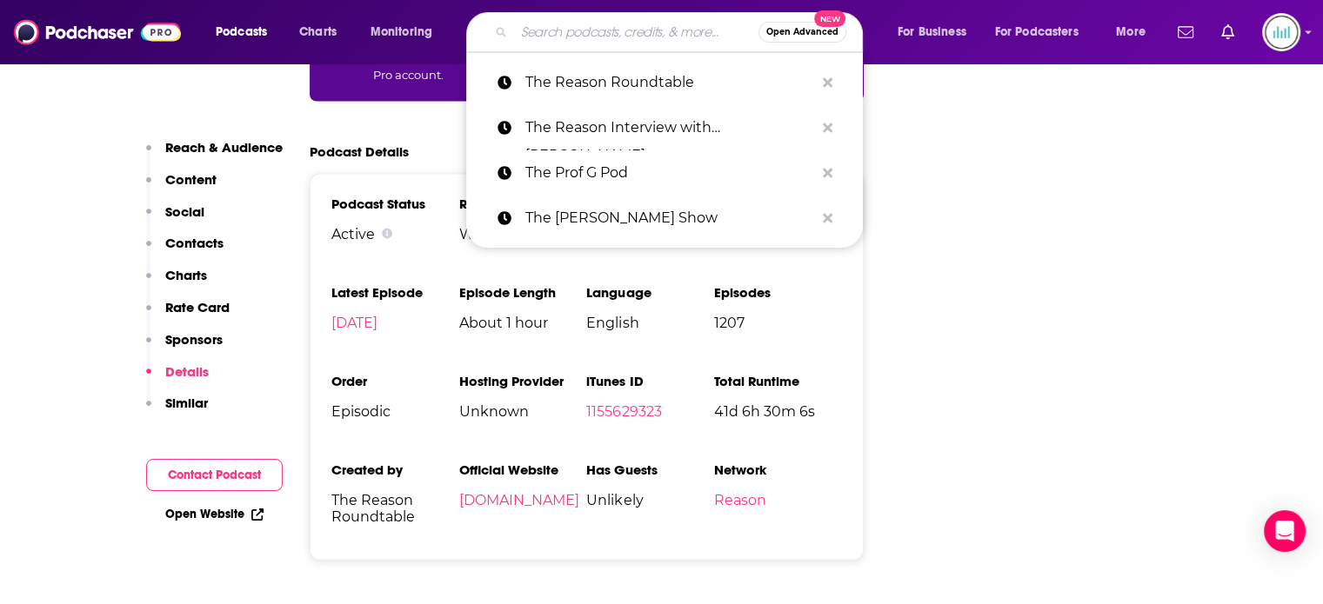
paste input "The Weekly Show"
type input "The Weekly Show"
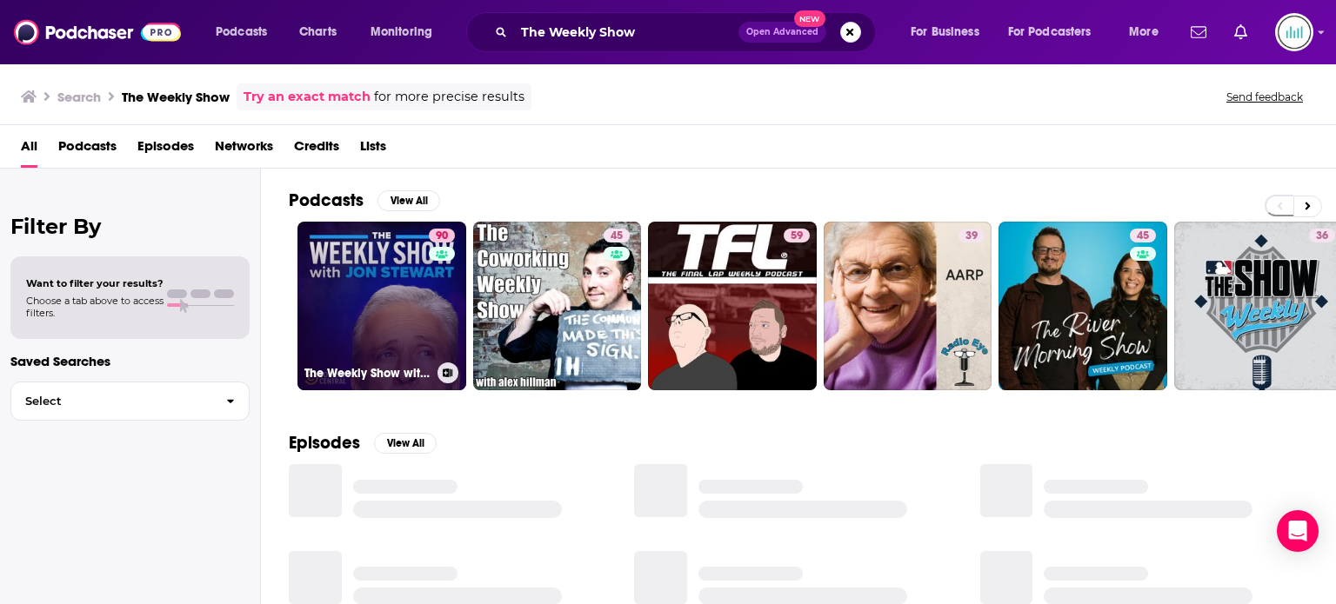
click at [355, 310] on link "90 The Weekly Show with [PERSON_NAME]" at bounding box center [381, 306] width 169 height 169
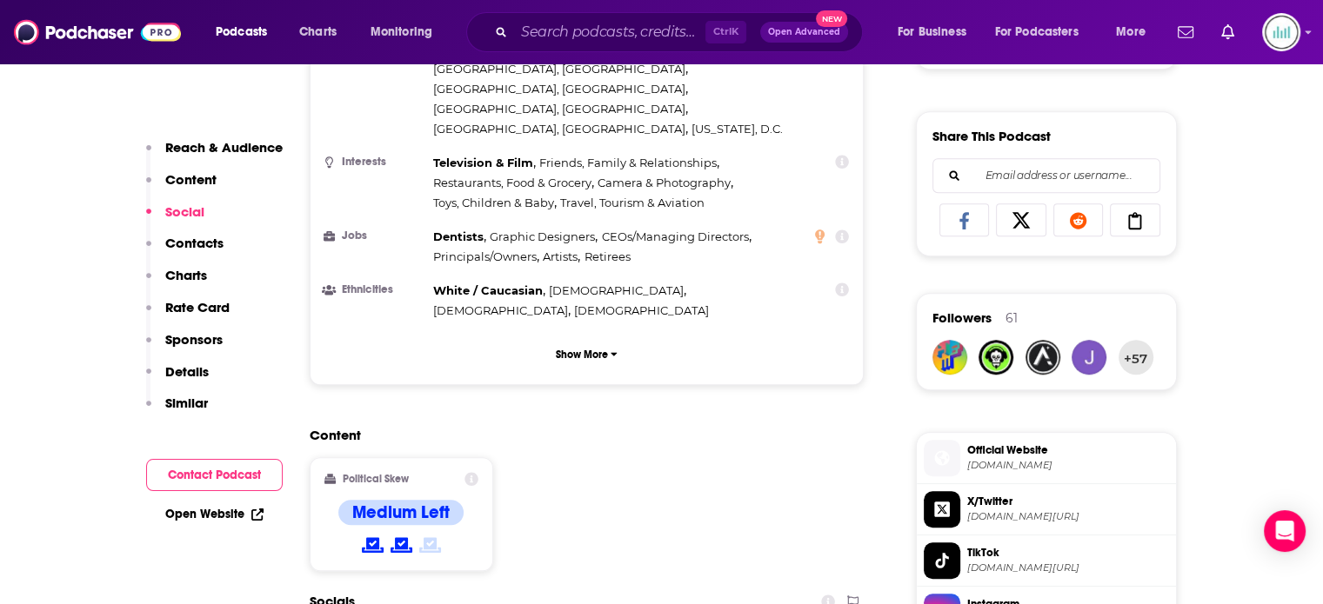
scroll to position [1392, 0]
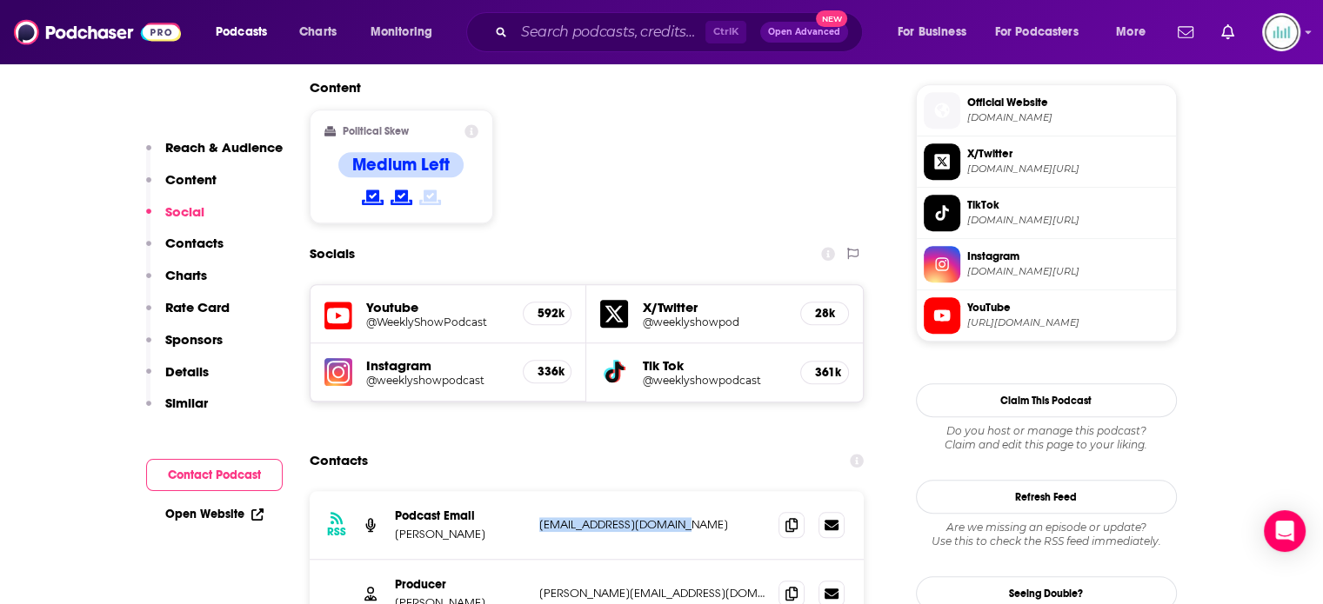
drag, startPoint x: 704, startPoint y: 424, endPoint x: 539, endPoint y: 424, distance: 164.4
click at [539, 517] on p "[EMAIL_ADDRESS][DOMAIN_NAME]" at bounding box center [652, 524] width 226 height 15
click at [715, 560] on div "Producer [PERSON_NAME] [PERSON_NAME][EMAIL_ADDRESS][DOMAIN_NAME] [DOMAIN_NAME][…" at bounding box center [587, 594] width 555 height 68
drag, startPoint x: 698, startPoint y: 495, endPoint x: 536, endPoint y: 492, distance: 162.7
click at [536, 560] on div "Producer [PERSON_NAME] [PERSON_NAME][EMAIL_ADDRESS][DOMAIN_NAME] [DOMAIN_NAME][…" at bounding box center [587, 594] width 555 height 68
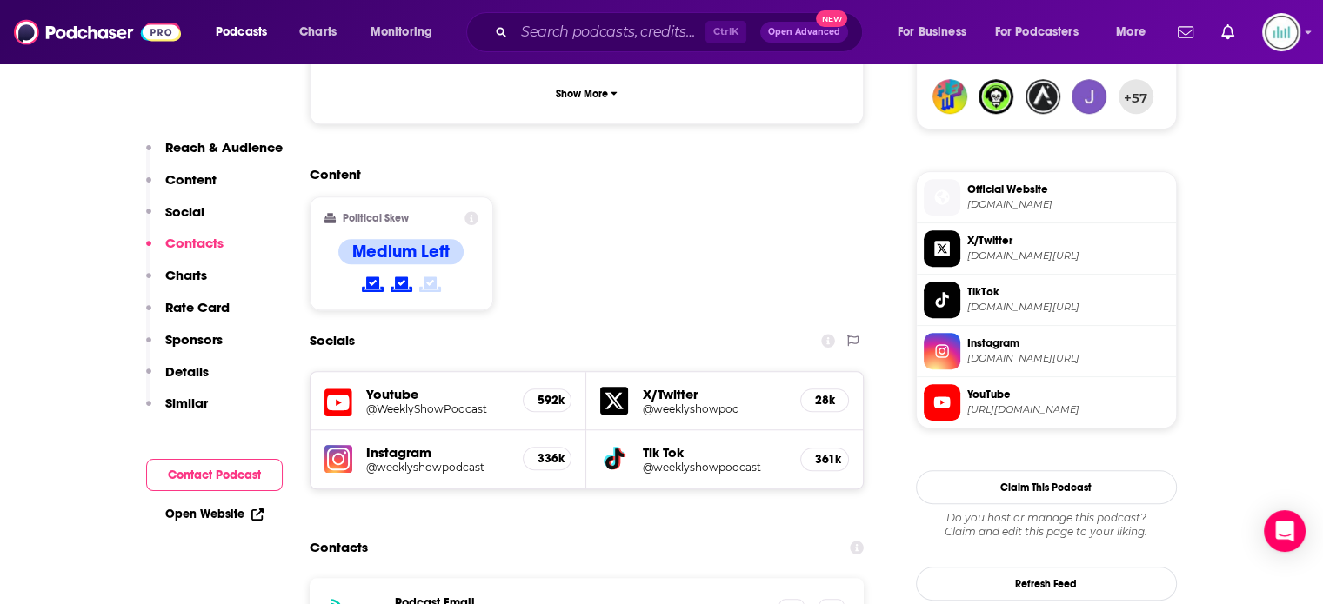
scroll to position [1652, 0]
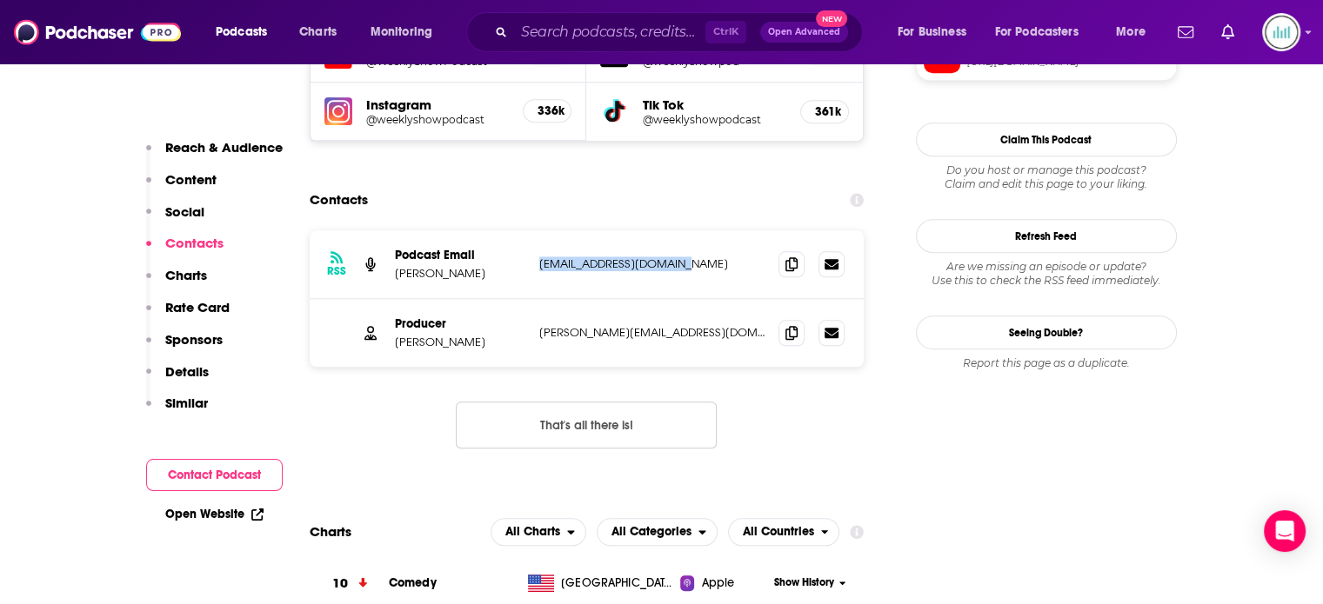
drag, startPoint x: 713, startPoint y: 163, endPoint x: 532, endPoint y: 162, distance: 180.9
click at [532, 230] on div "RSS Podcast Email [PERSON_NAME] [EMAIL_ADDRESS][DOMAIN_NAME] [EMAIL_ADDRESS][DO…" at bounding box center [587, 264] width 555 height 69
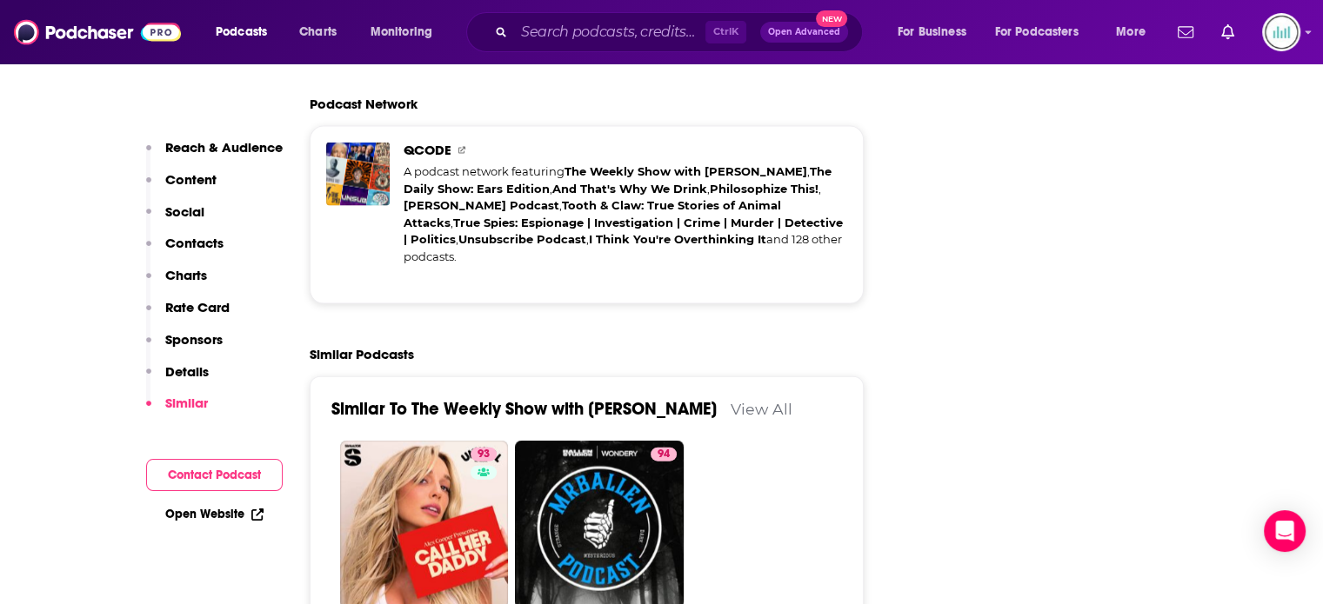
scroll to position [3827, 0]
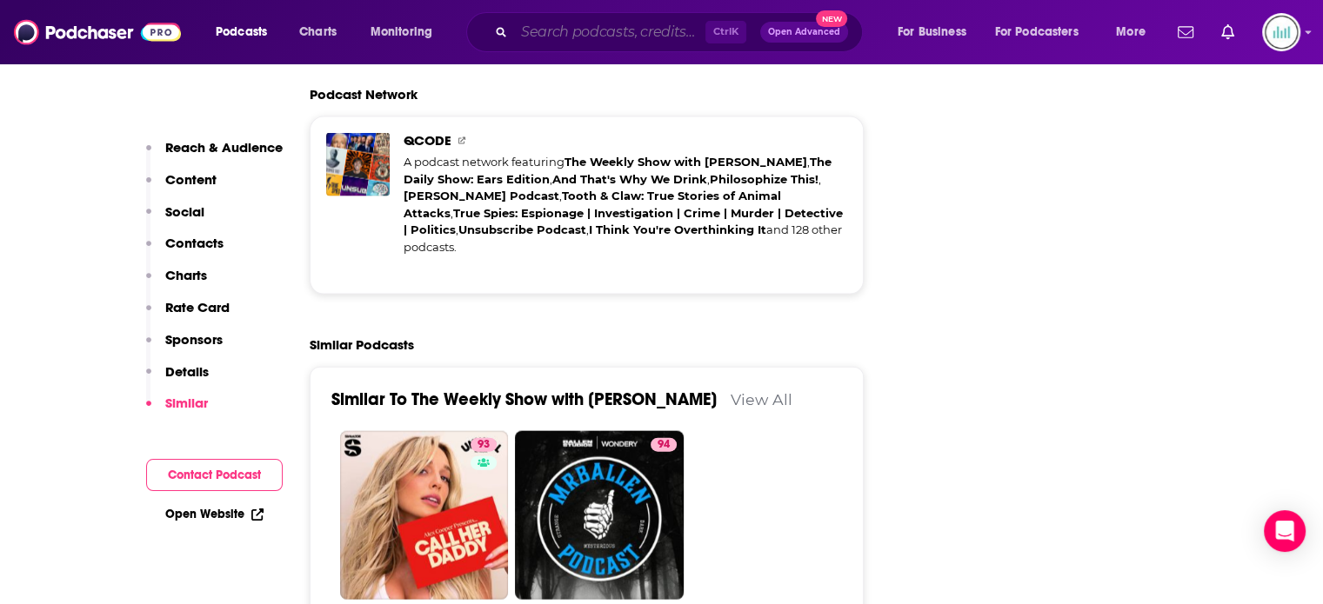
click at [544, 27] on input "Search podcasts, credits, & more..." at bounding box center [609, 32] width 191 height 28
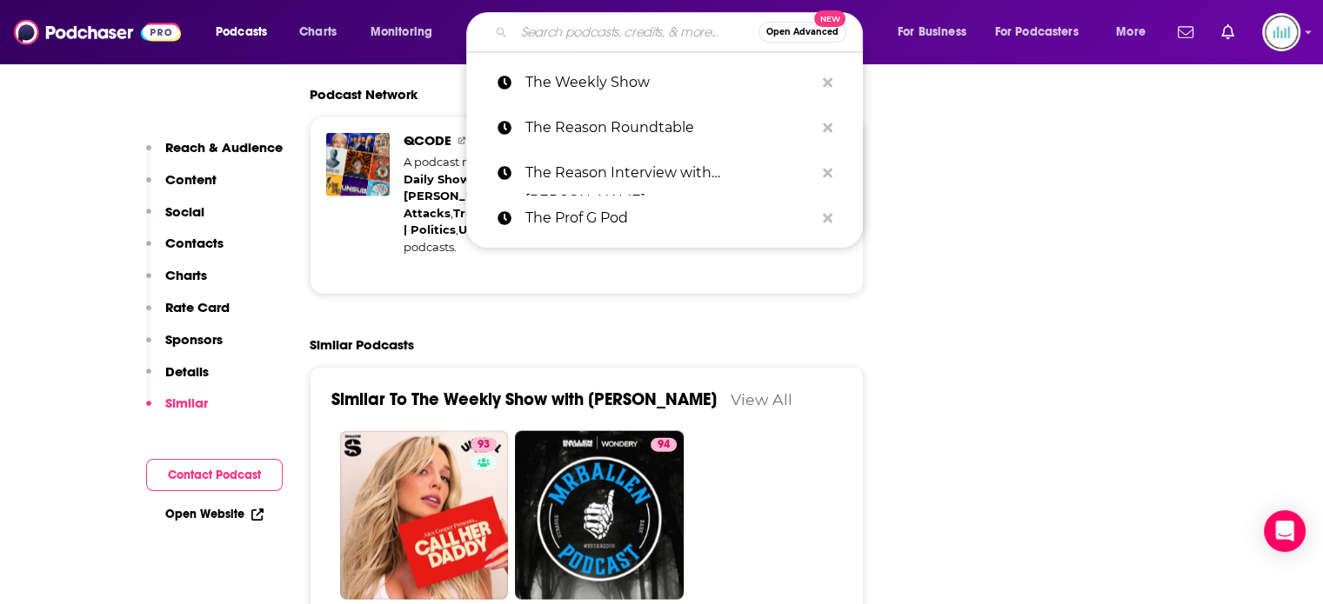
paste input "This Past Weekend with [PERSON_NAME]"
type input "This Past Weekend with [PERSON_NAME]"
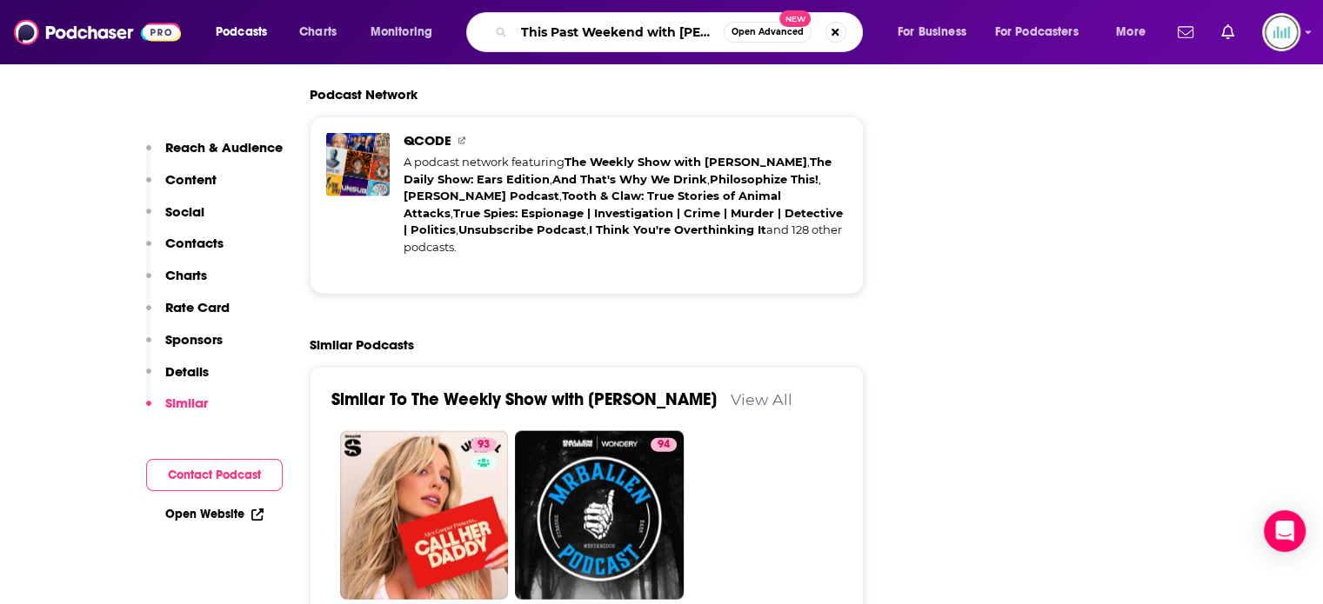
scroll to position [0, 23]
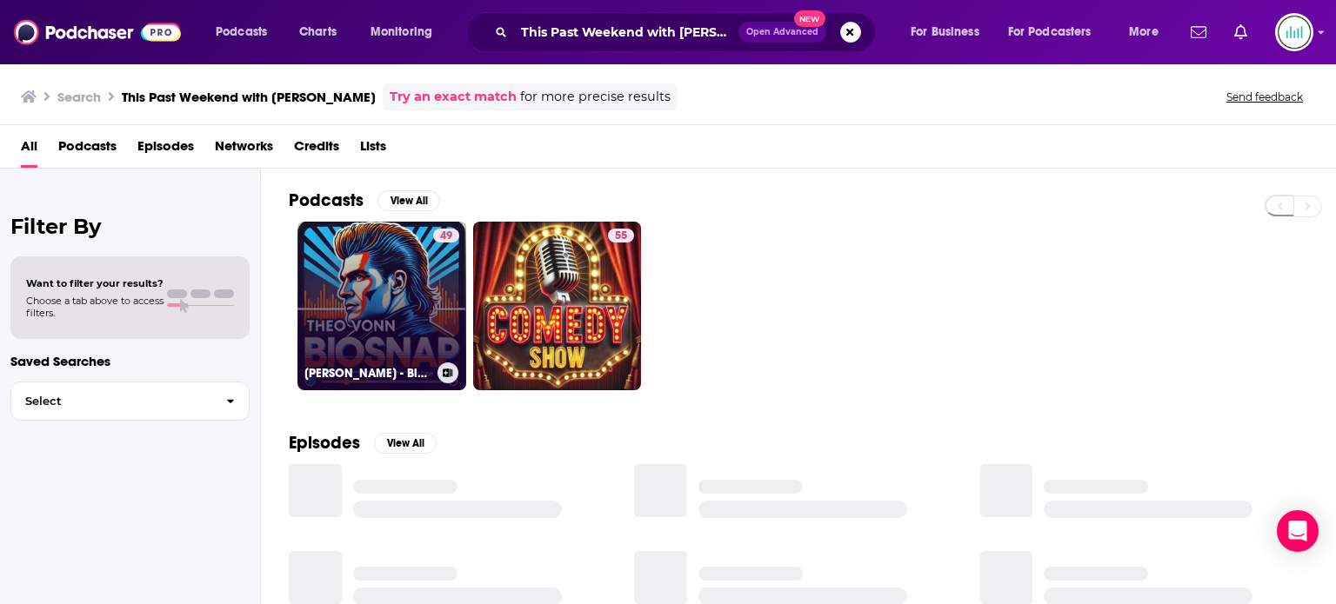
click at [400, 293] on link "49 [PERSON_NAME] - BioSnap living biography" at bounding box center [381, 306] width 169 height 169
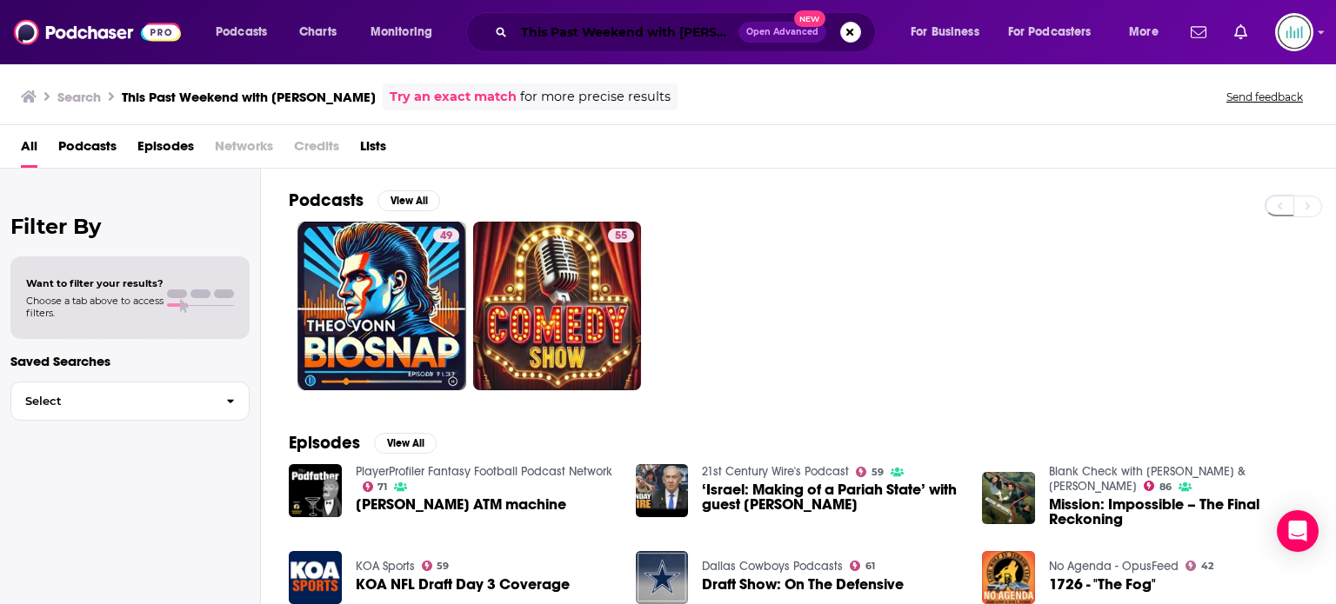
click at [523, 34] on input "This Past Weekend with [PERSON_NAME]" at bounding box center [626, 32] width 224 height 28
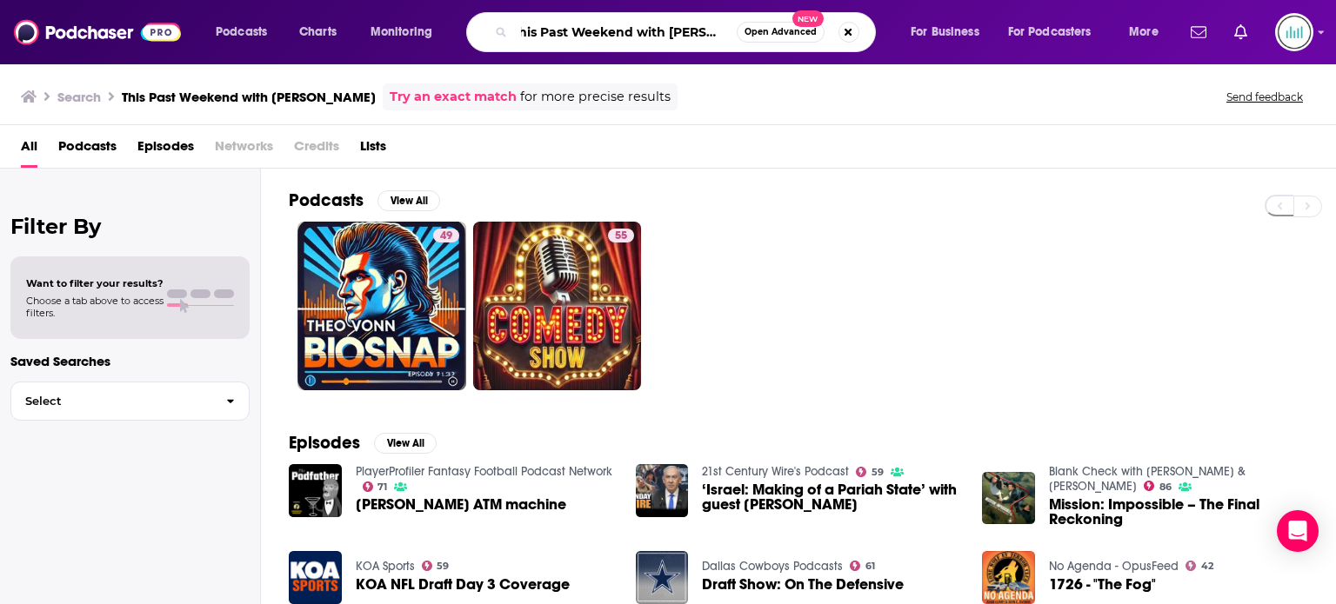
drag, startPoint x: 522, startPoint y: 31, endPoint x: 891, endPoint y: 31, distance: 368.8
click at [891, 31] on div "This Past Weekend with [PERSON_NAME] Open Advanced New" at bounding box center [688, 32] width 410 height 40
paste input "Unspeakable with [PERSON_NAME]"
type input "Unspeakable with [PERSON_NAME]"
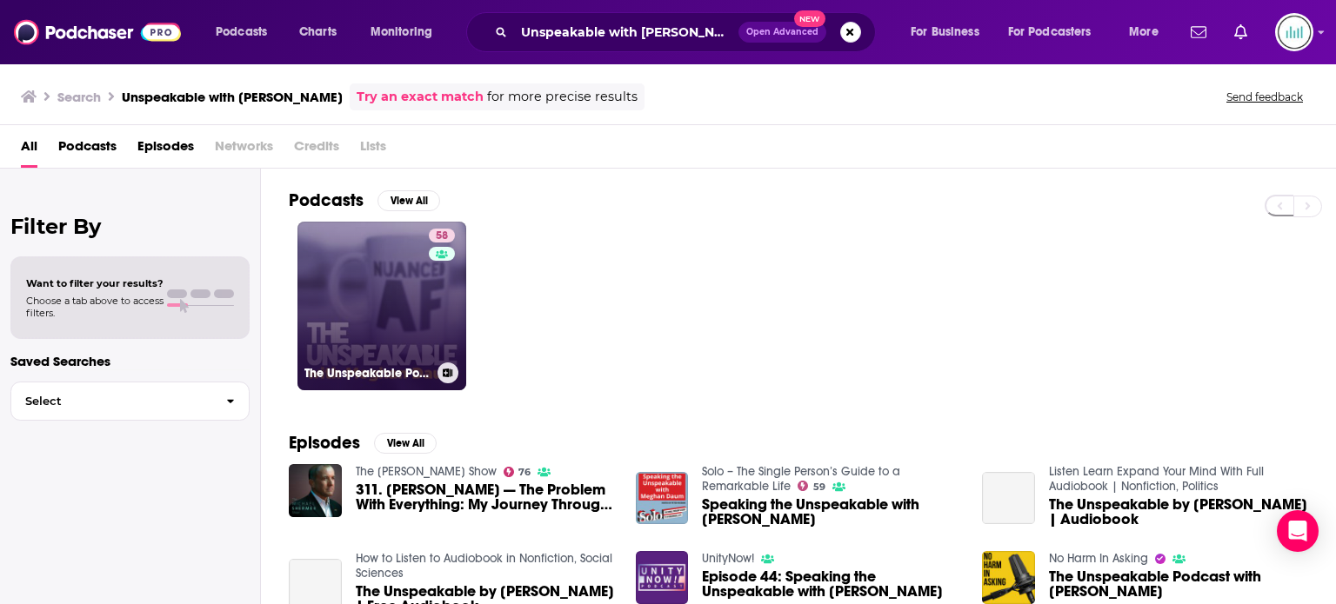
click at [337, 310] on link "58 The Unspeakable Podcast" at bounding box center [381, 306] width 169 height 169
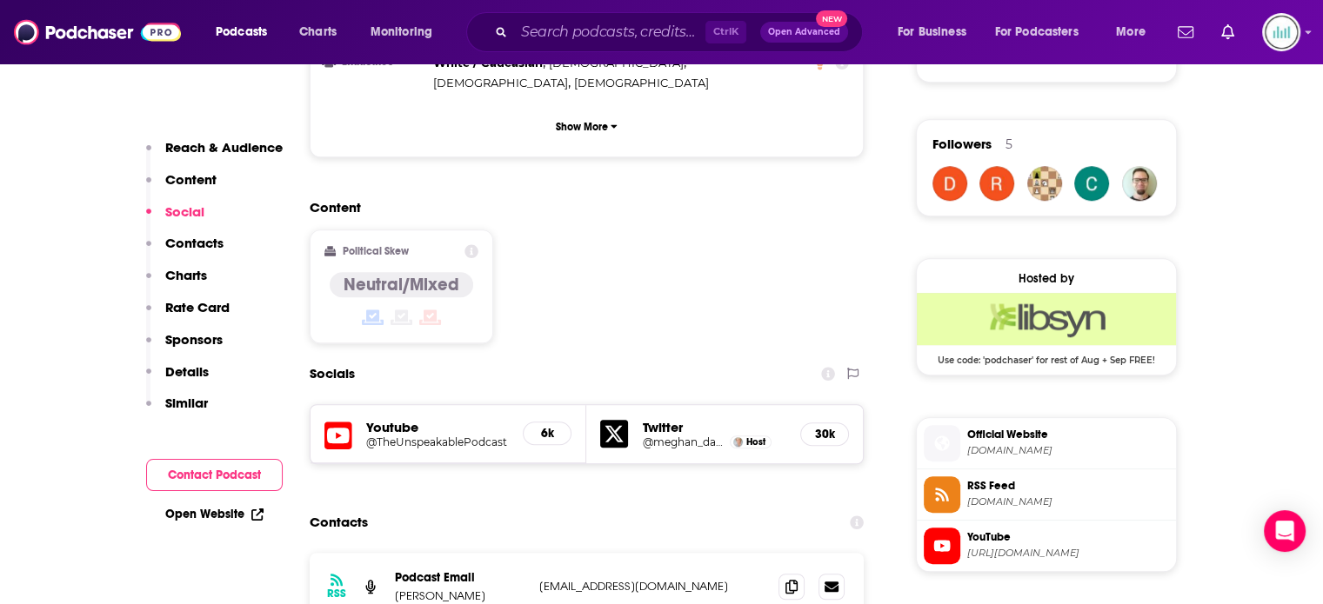
scroll to position [1479, 0]
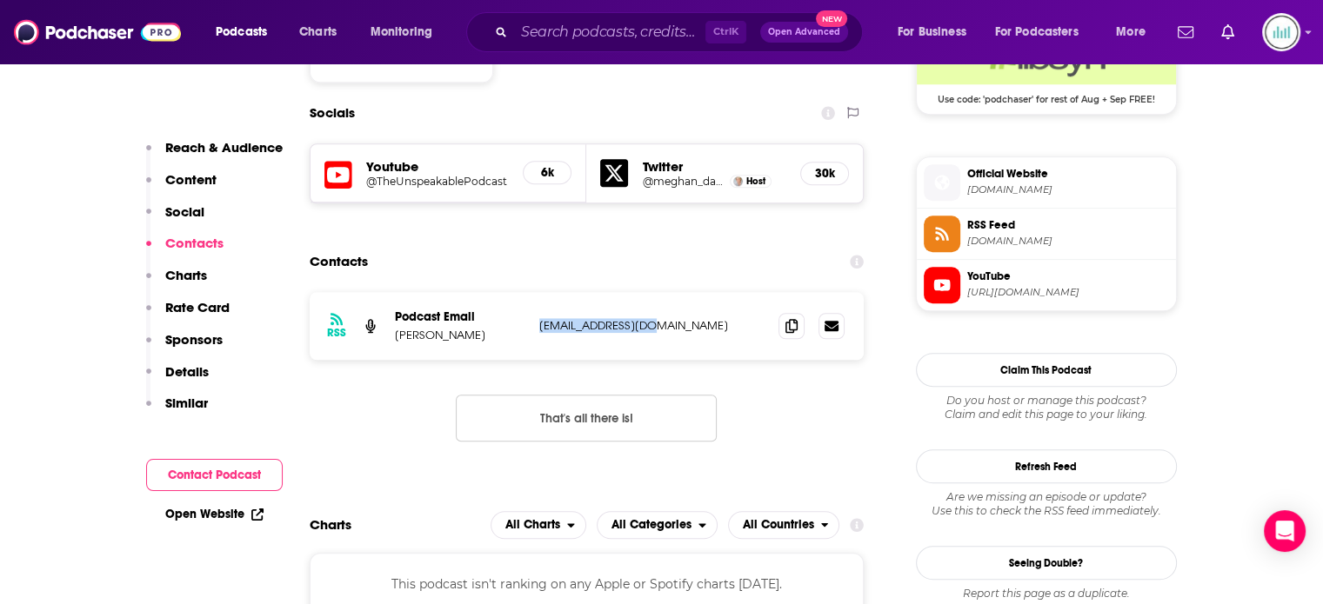
drag, startPoint x: 671, startPoint y: 277, endPoint x: 536, endPoint y: 274, distance: 134.9
click at [536, 292] on div "RSS Podcast Email [PERSON_NAME] [EMAIL_ADDRESS][DOMAIN_NAME] [EMAIL_ADDRESS][DO…" at bounding box center [587, 326] width 555 height 68
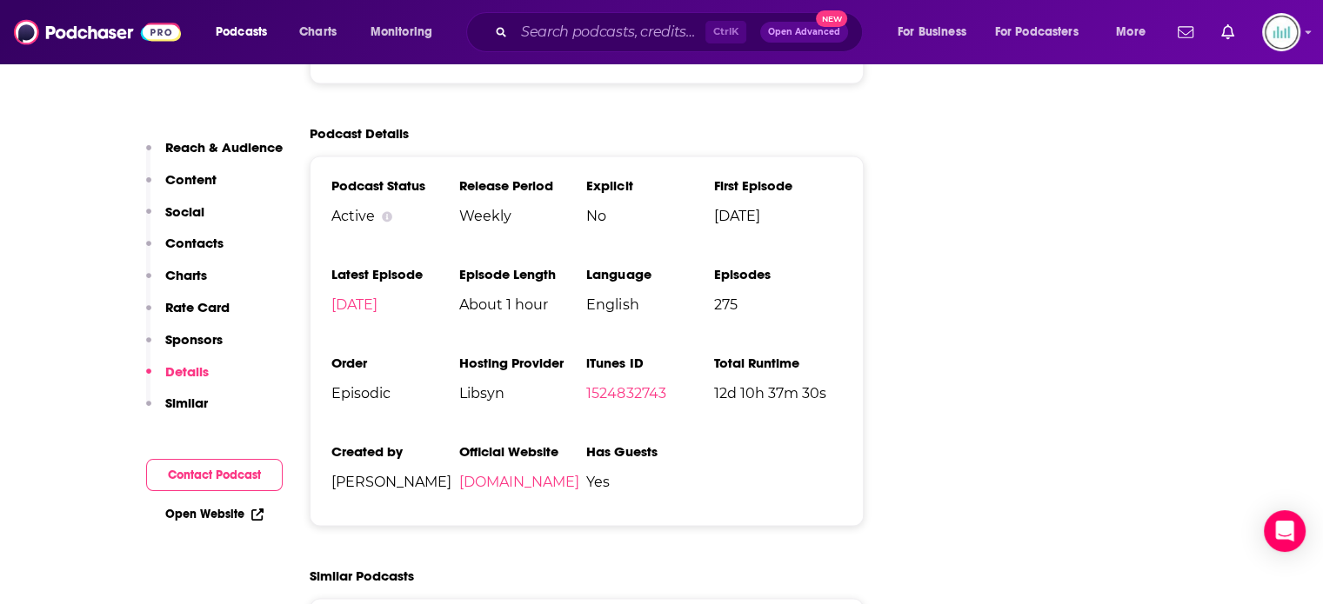
scroll to position [2435, 0]
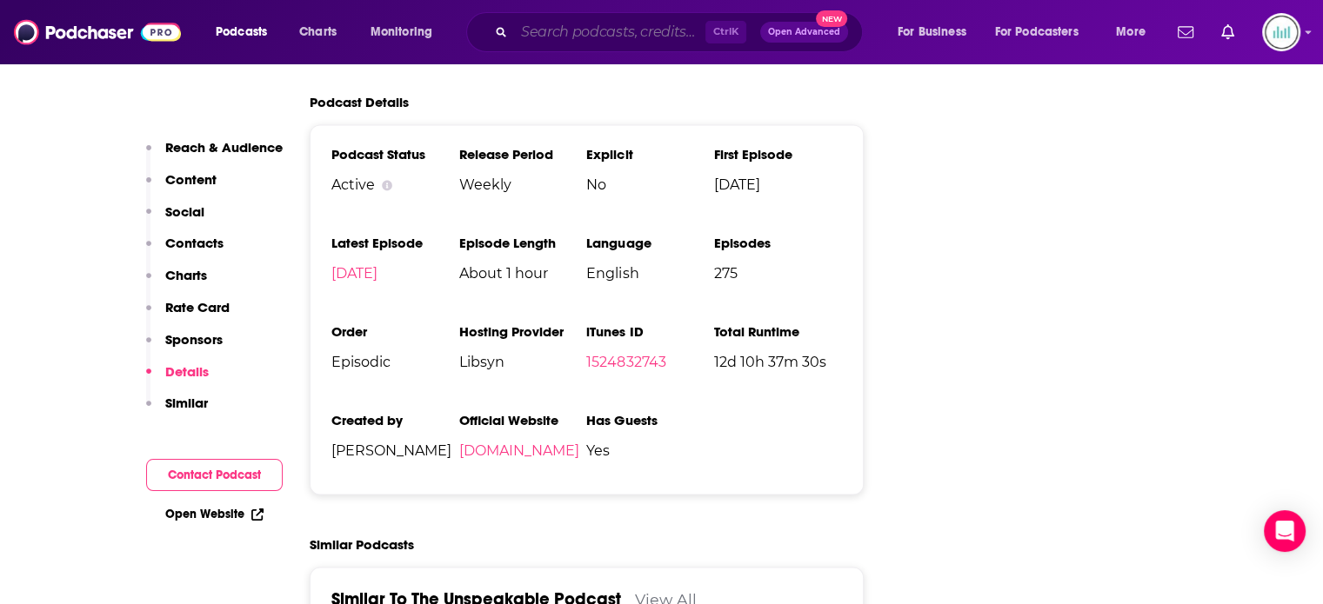
click at [525, 31] on input "Search podcasts, credits, & more..." at bounding box center [609, 32] width 191 height 28
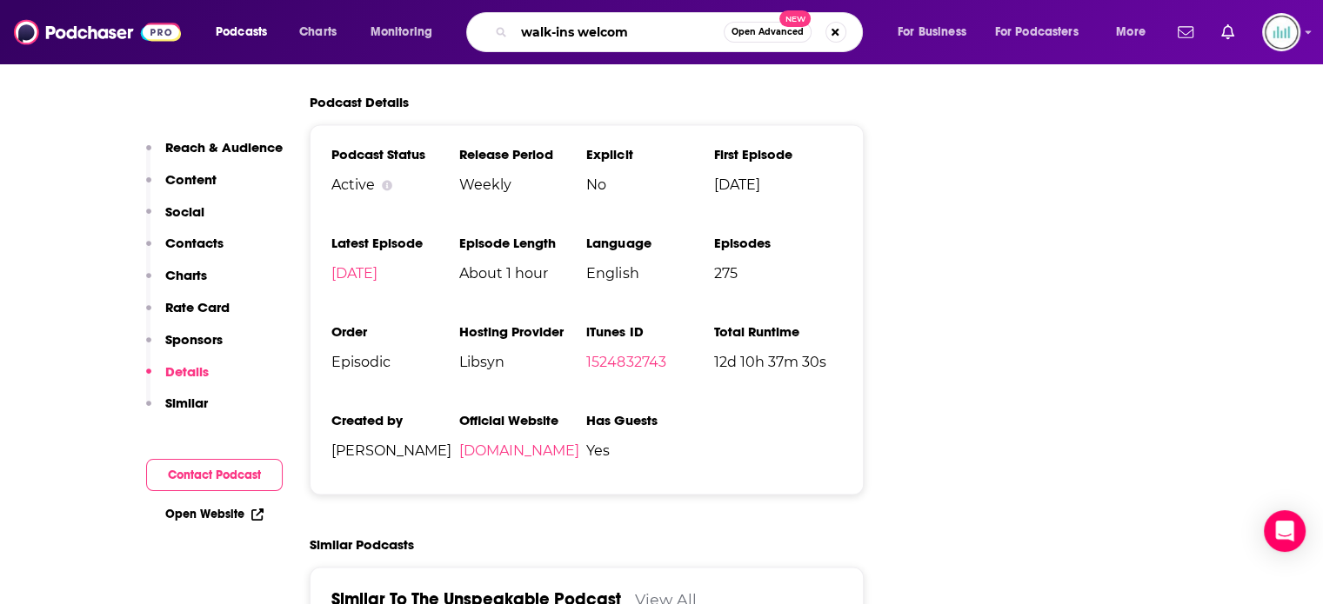
type input "walk-ins welcome"
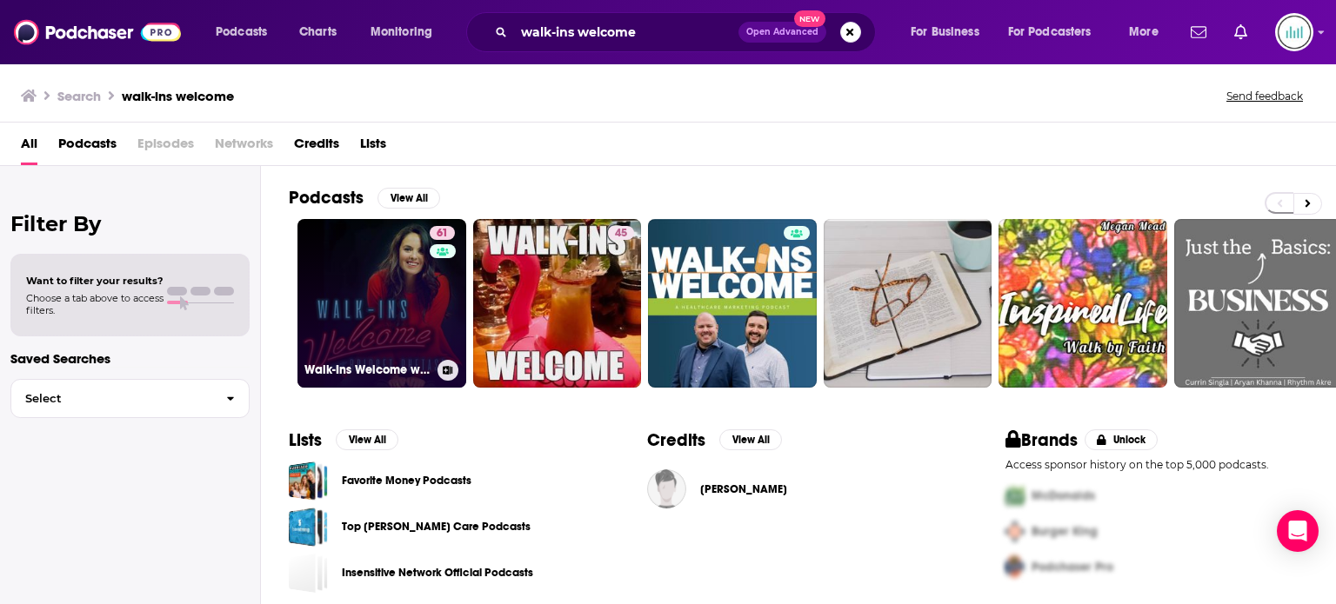
click at [413, 336] on link "61 Walk-Ins Welcome with [PERSON_NAME]" at bounding box center [381, 303] width 169 height 169
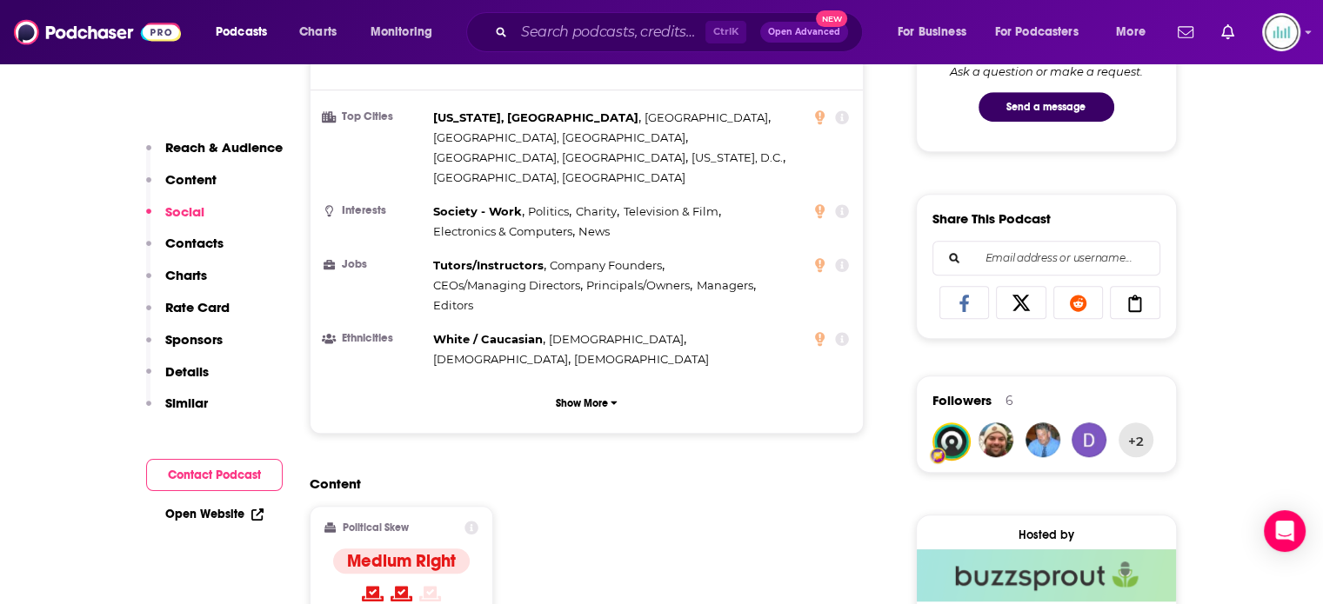
scroll to position [1479, 0]
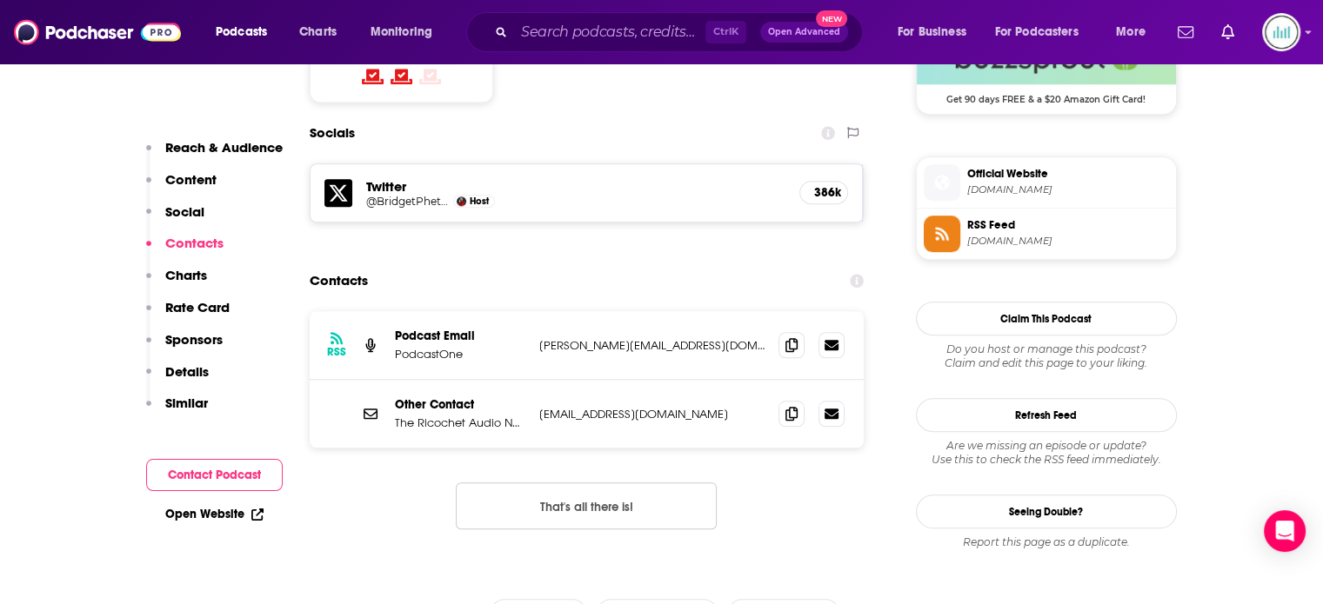
click at [647, 338] on p "[PERSON_NAME][EMAIL_ADDRESS][DOMAIN_NAME]" at bounding box center [652, 345] width 226 height 15
click at [792, 337] on icon at bounding box center [791, 344] width 12 height 14
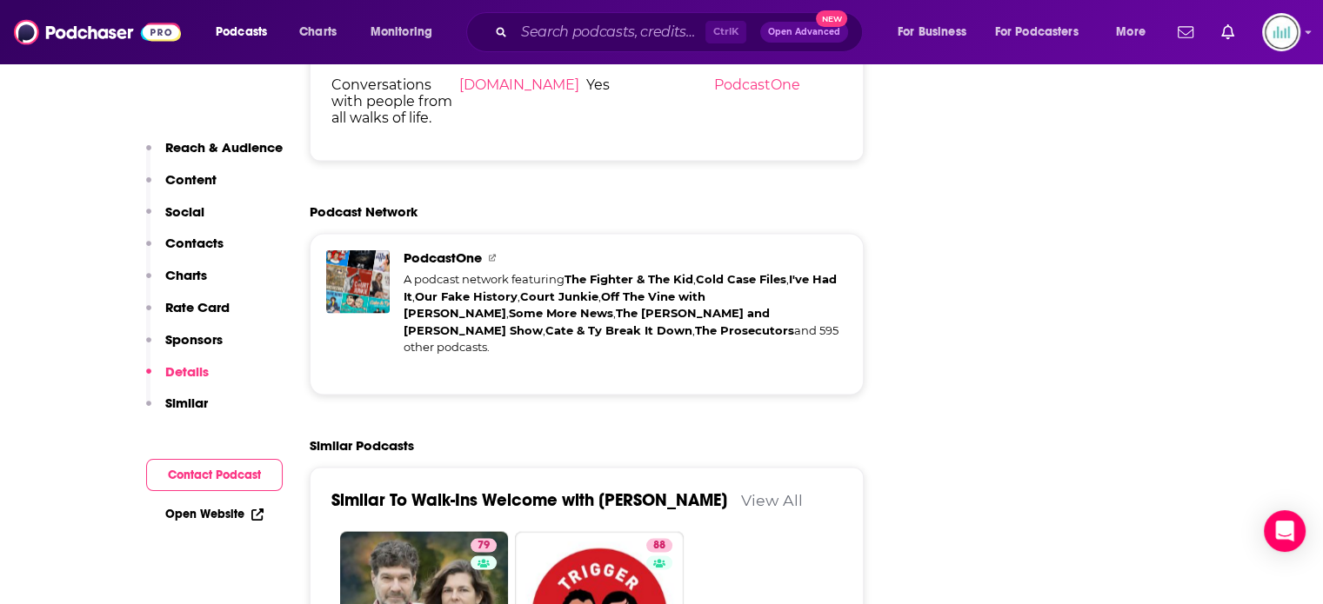
scroll to position [3131, 0]
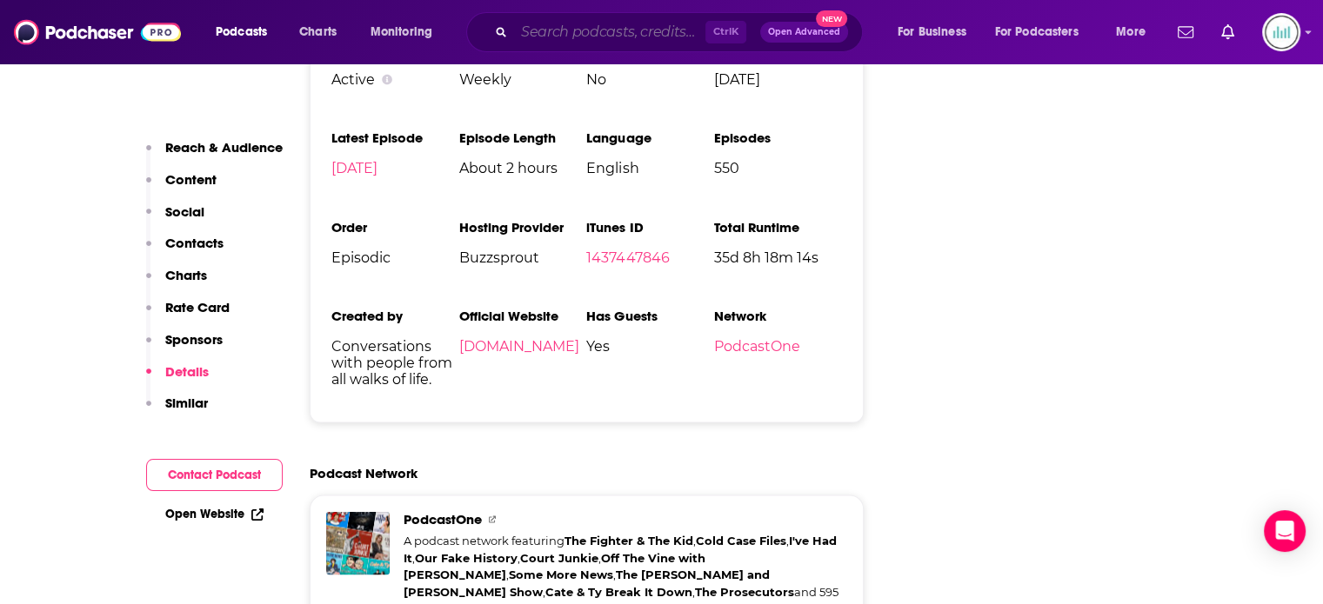
click at [531, 30] on input "Search podcasts, credits, & more..." at bounding box center [609, 32] width 191 height 28
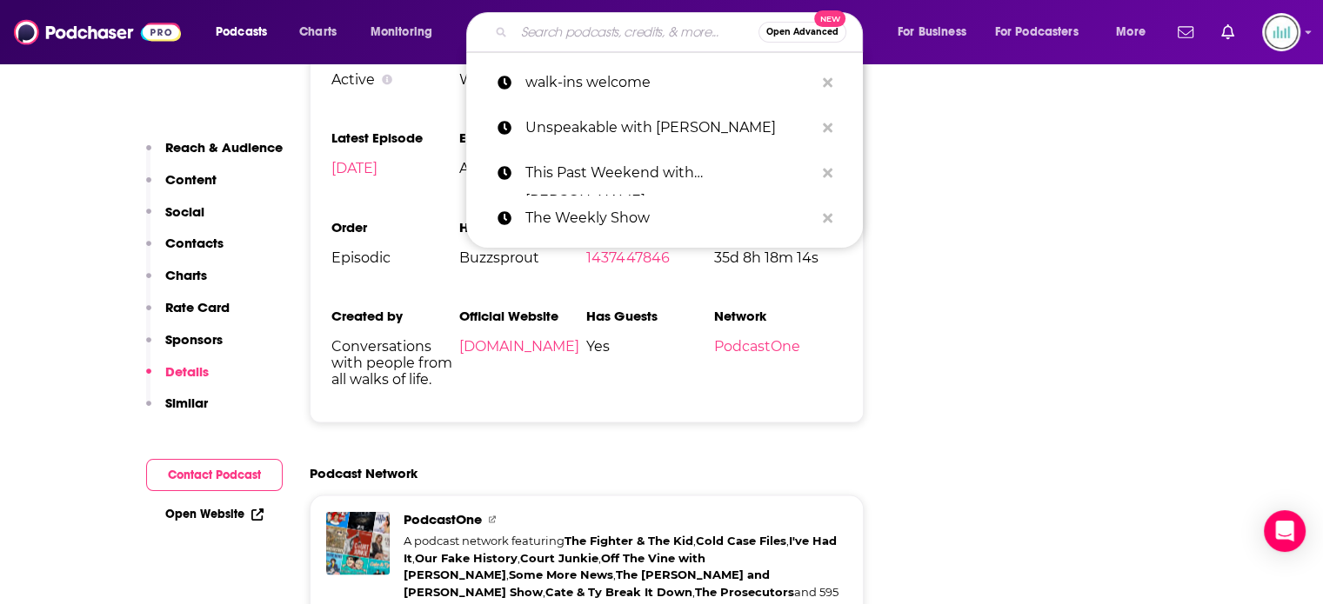
paste input "We Might Be Drunk"
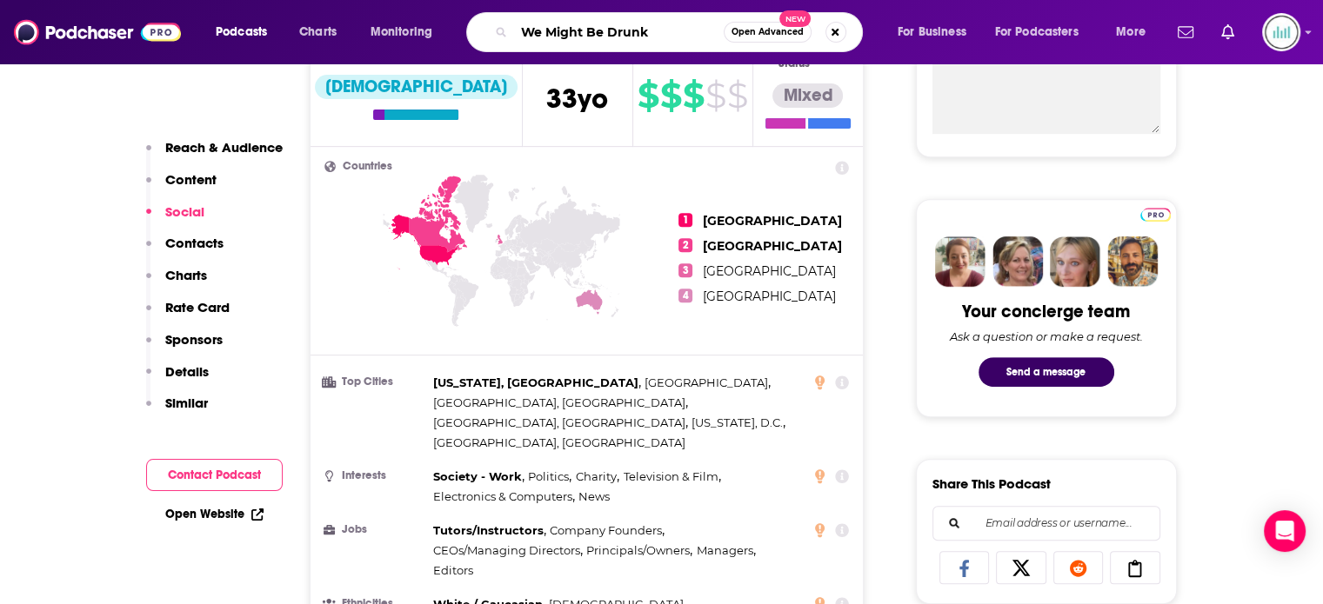
scroll to position [174, 0]
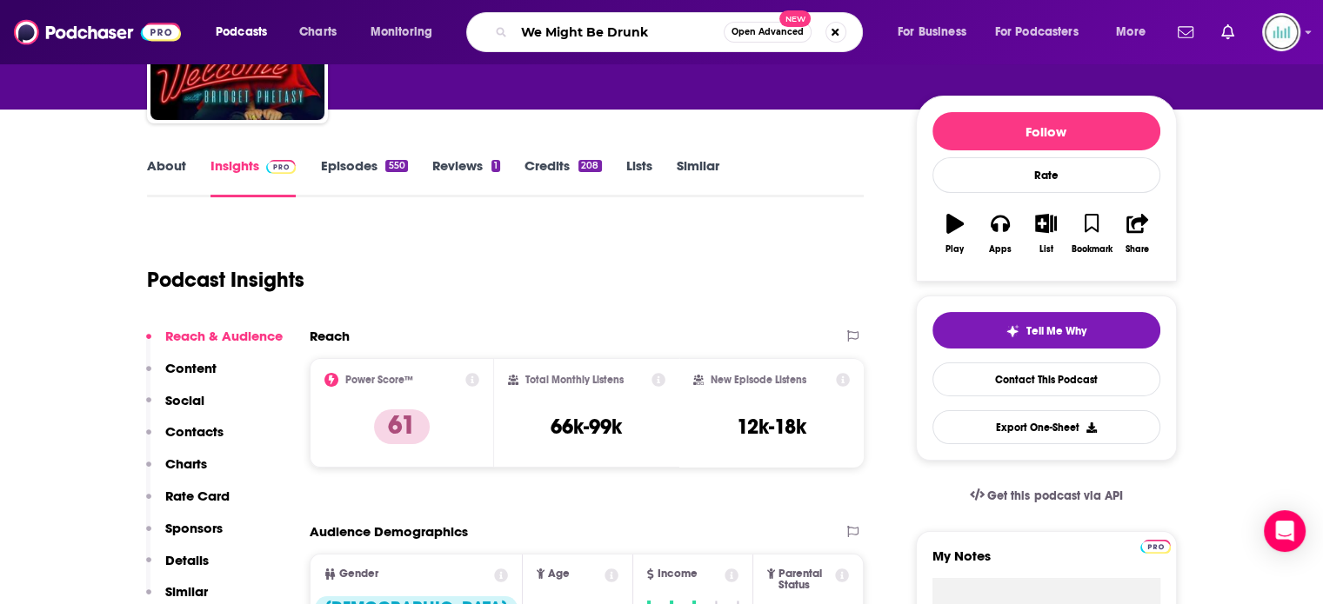
type input "We Might Be Drunk"
click at [695, 43] on input "We Might Be Drunk" at bounding box center [619, 32] width 210 height 28
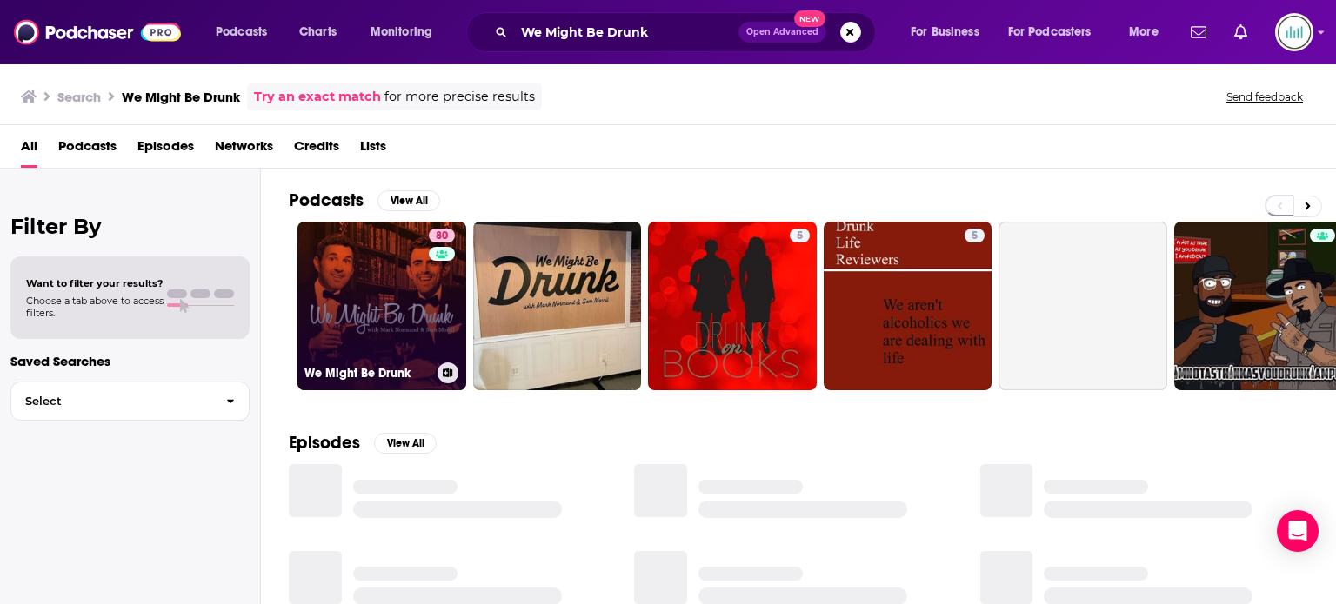
click at [390, 274] on link "80 We Might Be Drunk" at bounding box center [381, 306] width 169 height 169
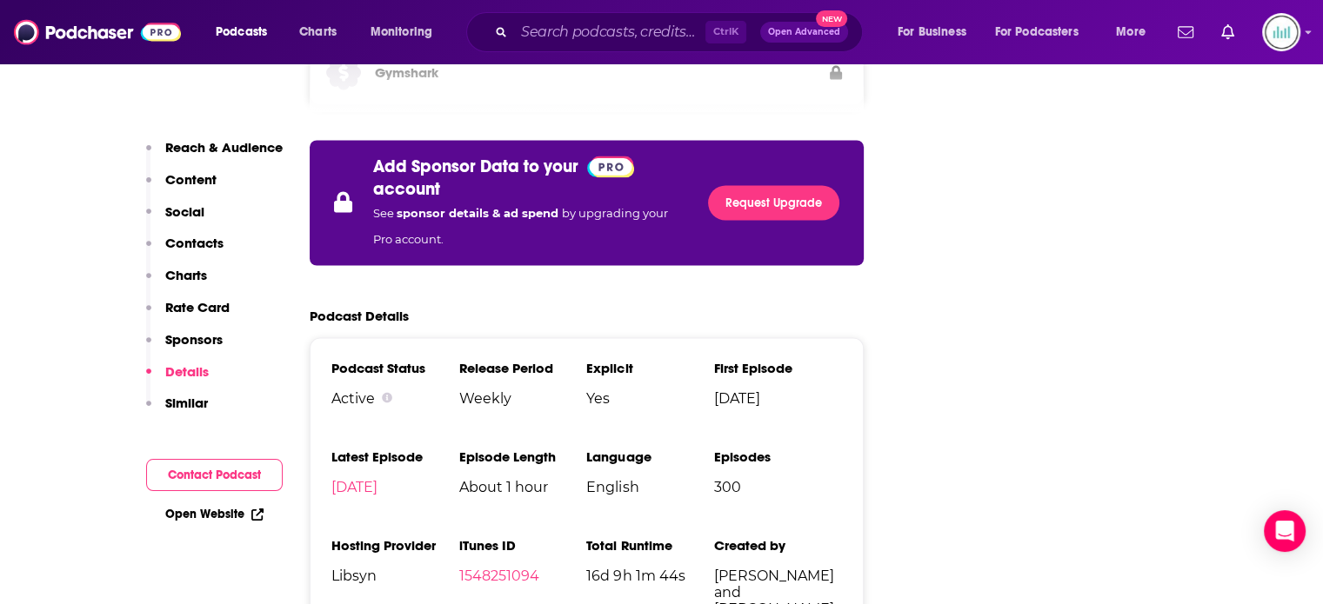
scroll to position [3218, 0]
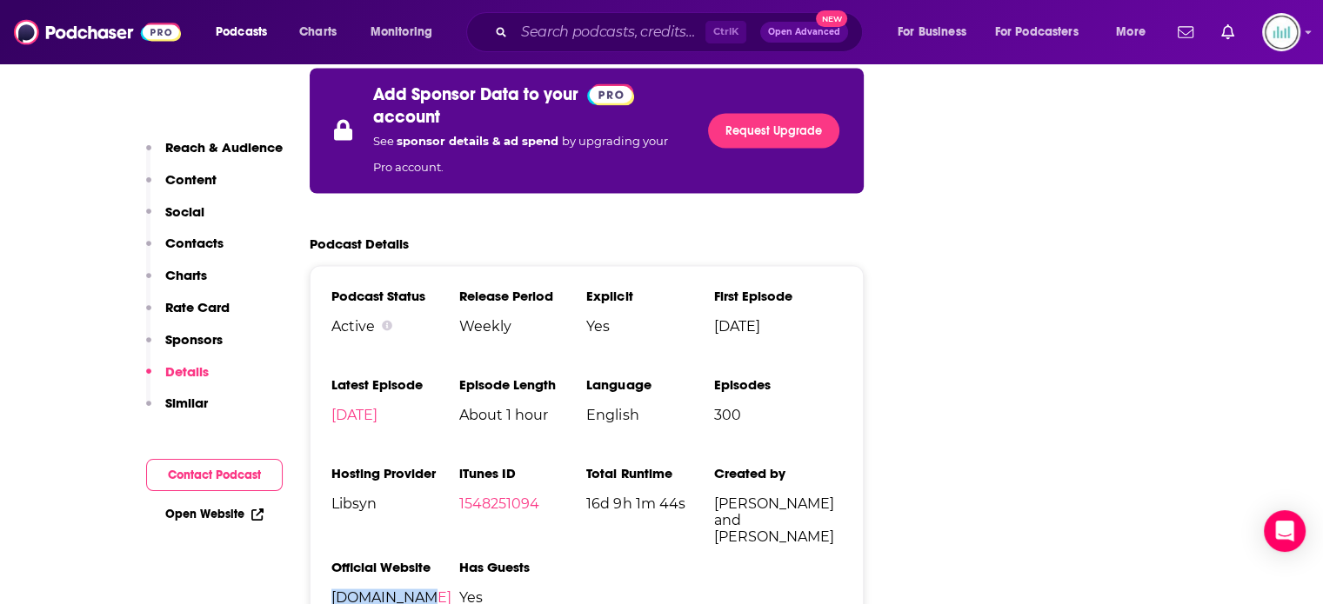
drag, startPoint x: 424, startPoint y: 494, endPoint x: 310, endPoint y: 493, distance: 113.1
click at [310, 493] on div "Podcast Status Active Release Period Weekly Explicit Yes First Episode [DATE] L…" at bounding box center [587, 453] width 555 height 376
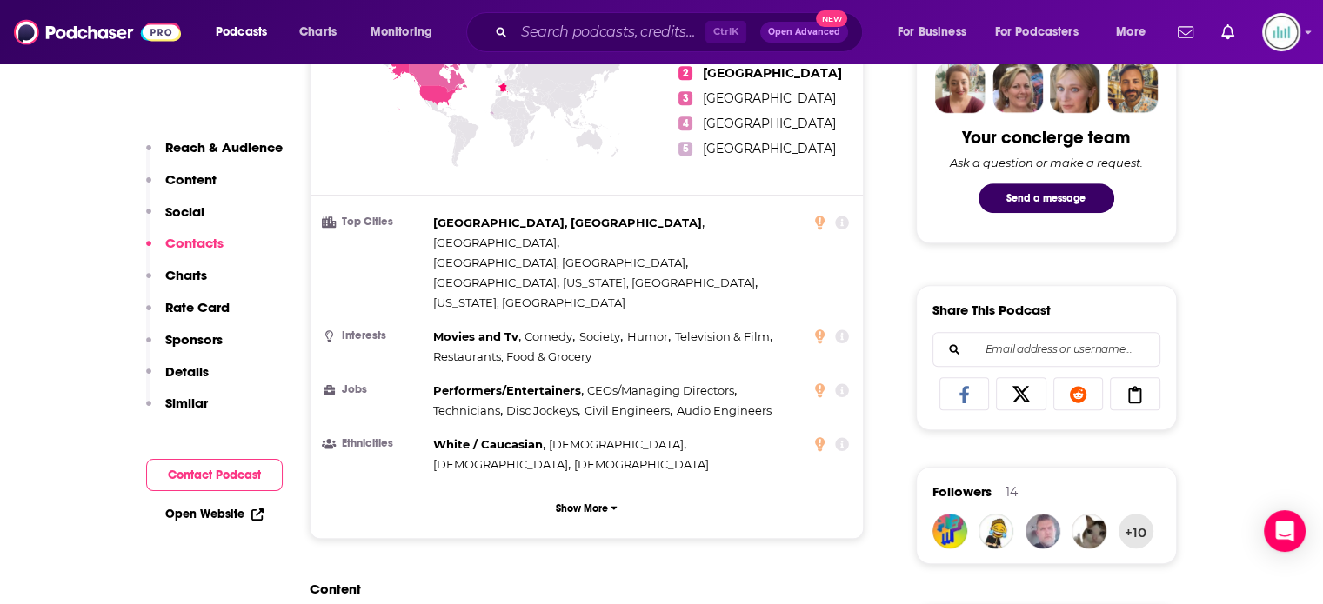
scroll to position [1392, 0]
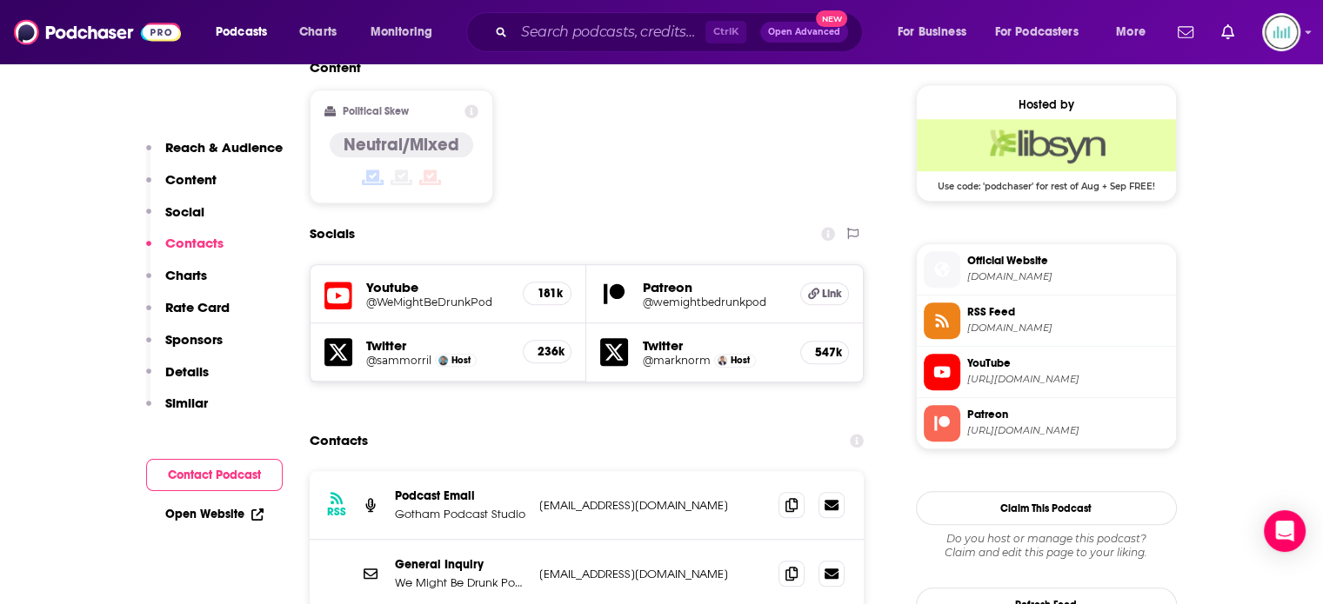
drag, startPoint x: 744, startPoint y: 405, endPoint x: 532, endPoint y: 404, distance: 212.2
click at [532, 471] on div "RSS Podcast Email Gotham Podcast Studio [EMAIL_ADDRESS][DOMAIN_NAME] [EMAIL_ADD…" at bounding box center [587, 505] width 555 height 69
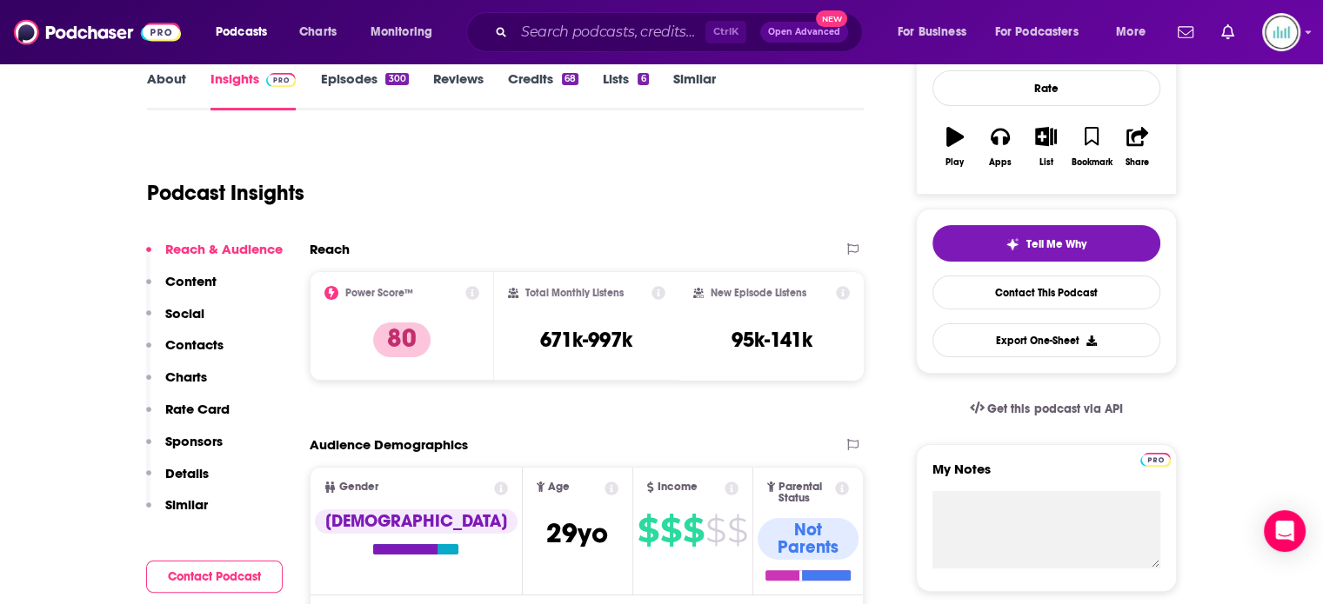
scroll to position [0, 0]
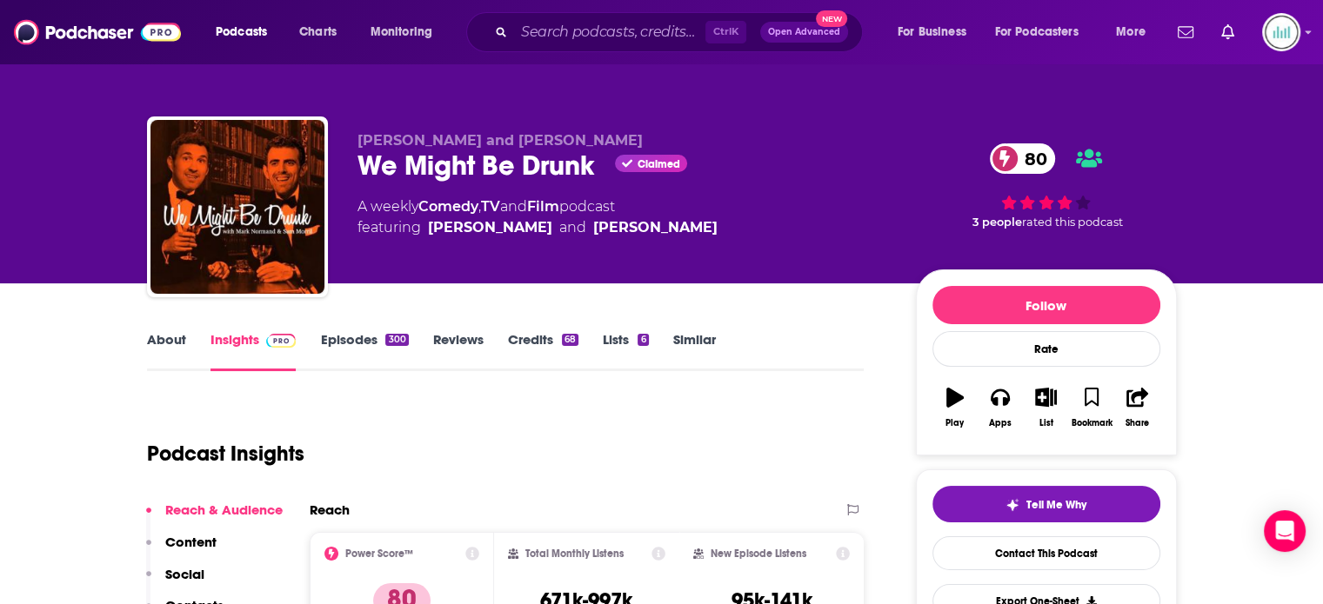
click at [470, 343] on link "Reviews" at bounding box center [458, 351] width 50 height 40
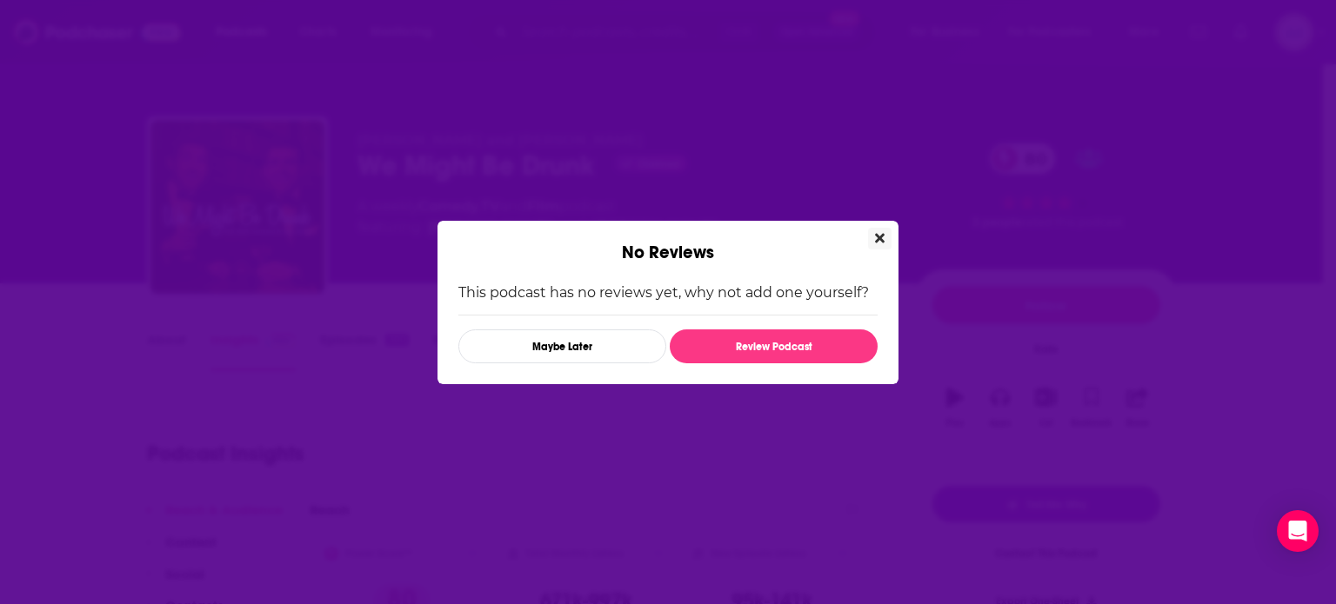
click at [877, 241] on icon "Close" at bounding box center [880, 238] width 10 height 10
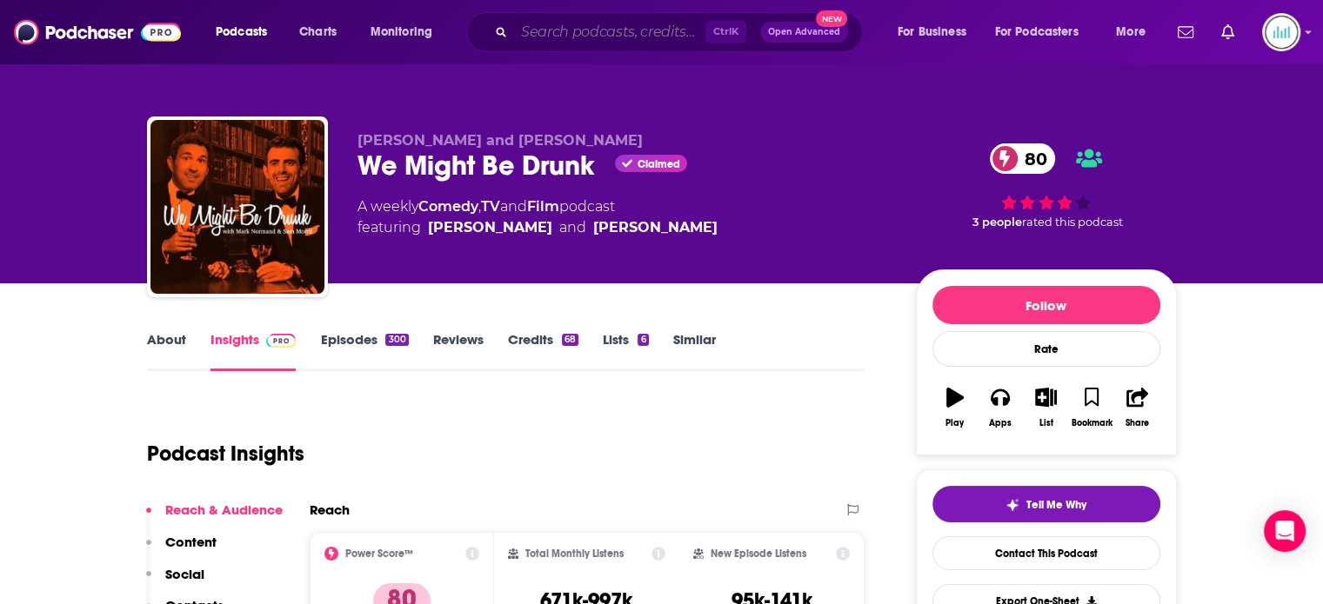
click at [531, 36] on input "Search podcasts, credits, & more..." at bounding box center [609, 32] width 191 height 28
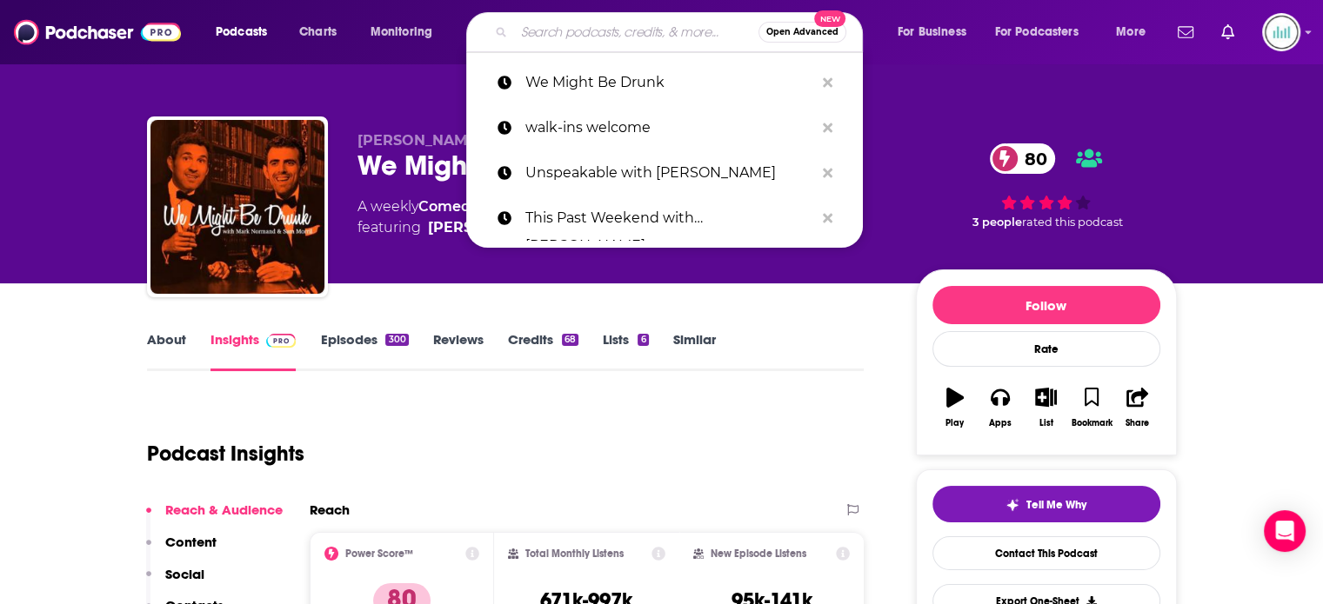
paste input "WTF with [PERSON_NAME]"
type input "WTF with [PERSON_NAME]"
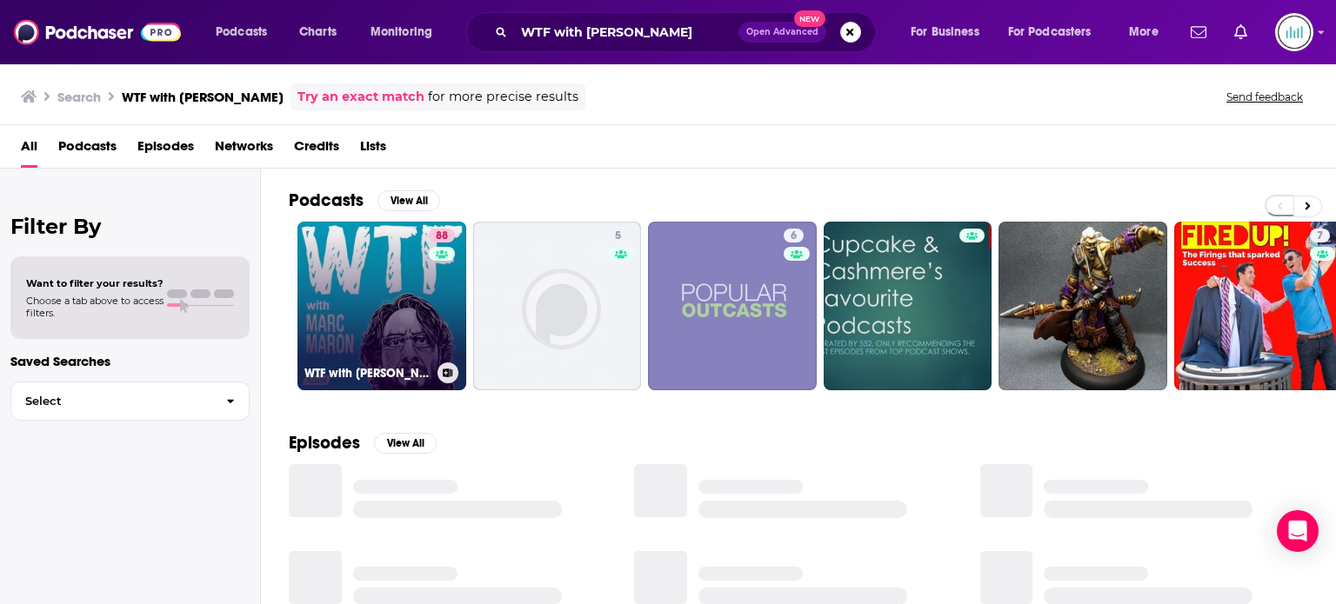
click at [391, 299] on link "88 WTF with [PERSON_NAME] Podcast" at bounding box center [381, 306] width 169 height 169
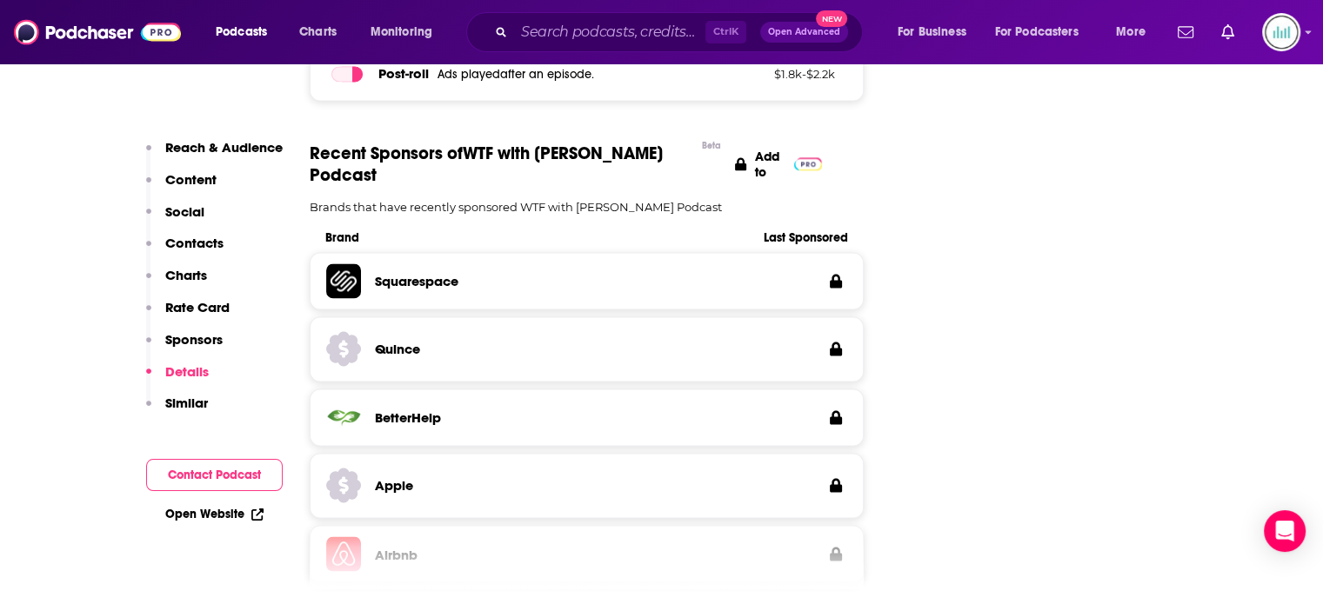
scroll to position [3305, 0]
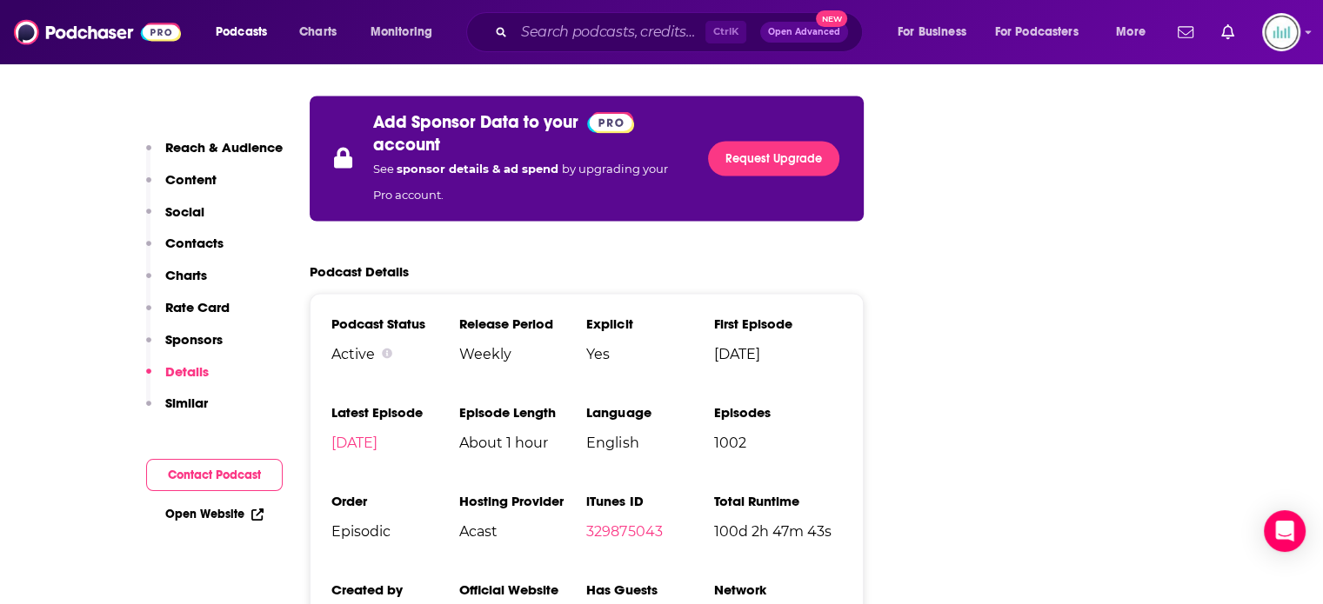
drag, startPoint x: 549, startPoint y: 520, endPoint x: 462, endPoint y: 524, distance: 87.1
click at [560, 41] on input "Search podcasts, credits, & more..." at bounding box center [609, 32] width 191 height 28
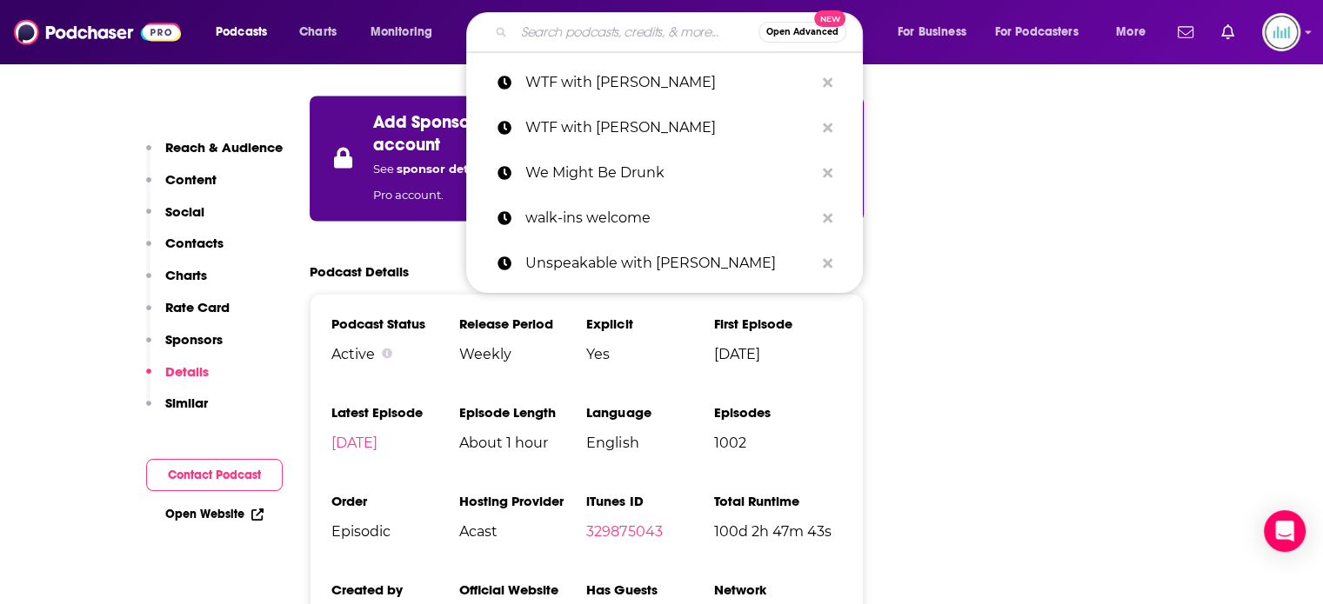
paste input "Across The Movie Aisle"
type input "Across The Movie Aisle"
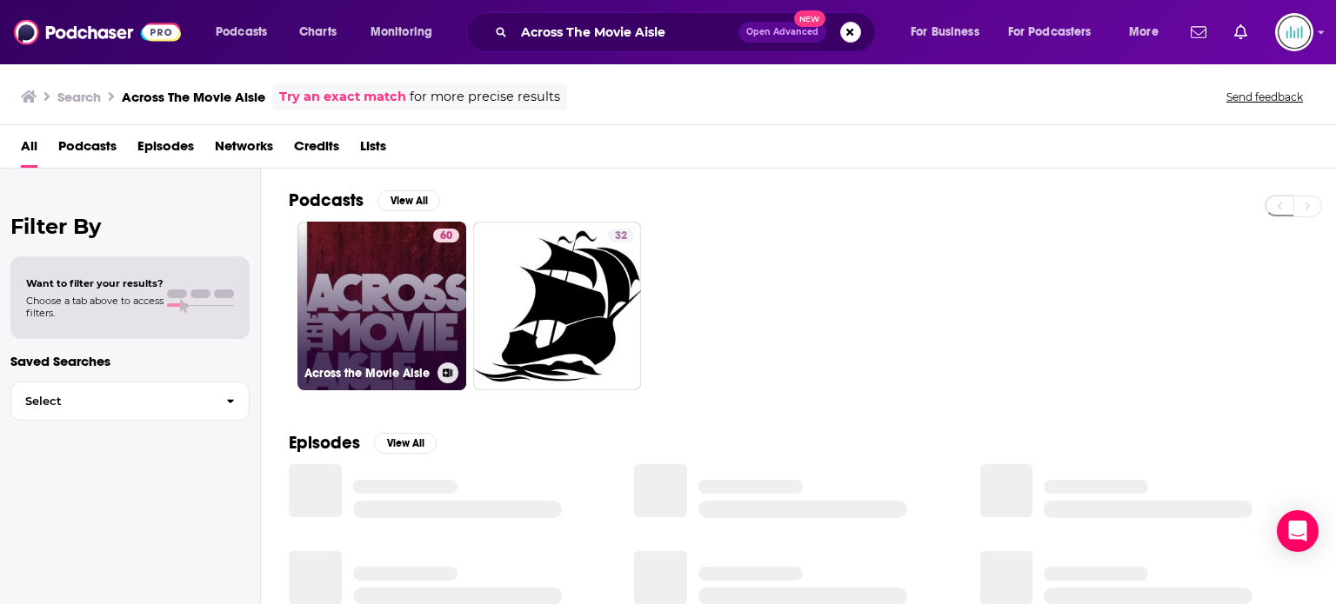
click at [348, 302] on link "60 Across the Movie Aisle" at bounding box center [381, 306] width 169 height 169
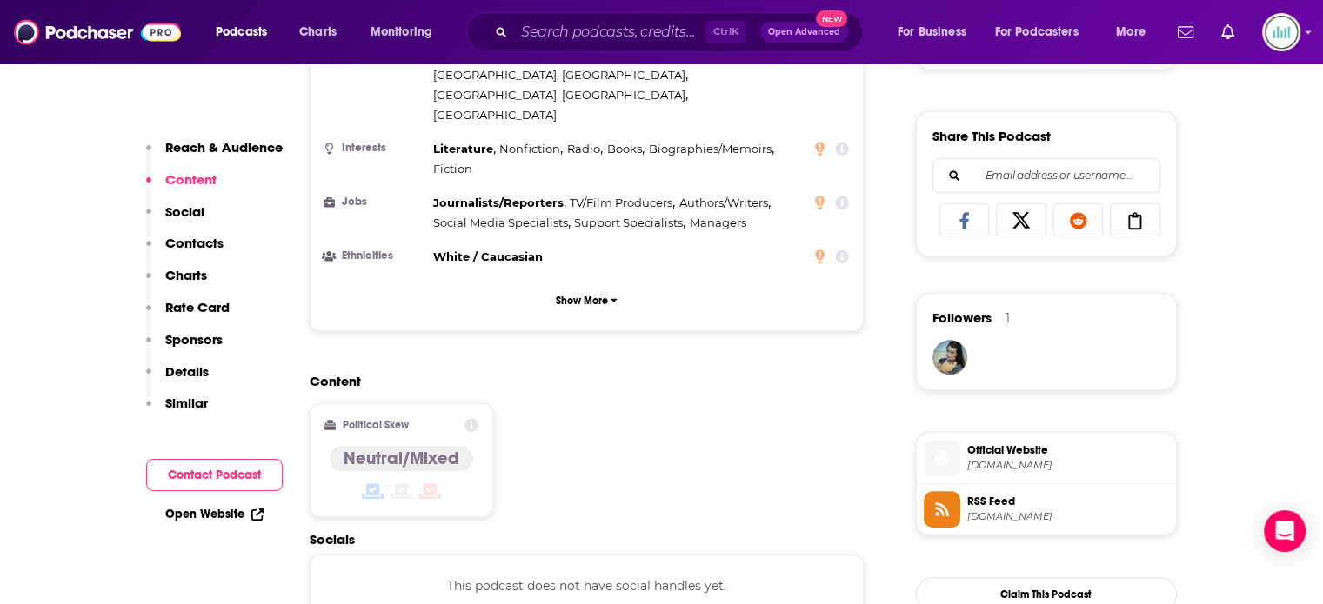
scroll to position [1392, 0]
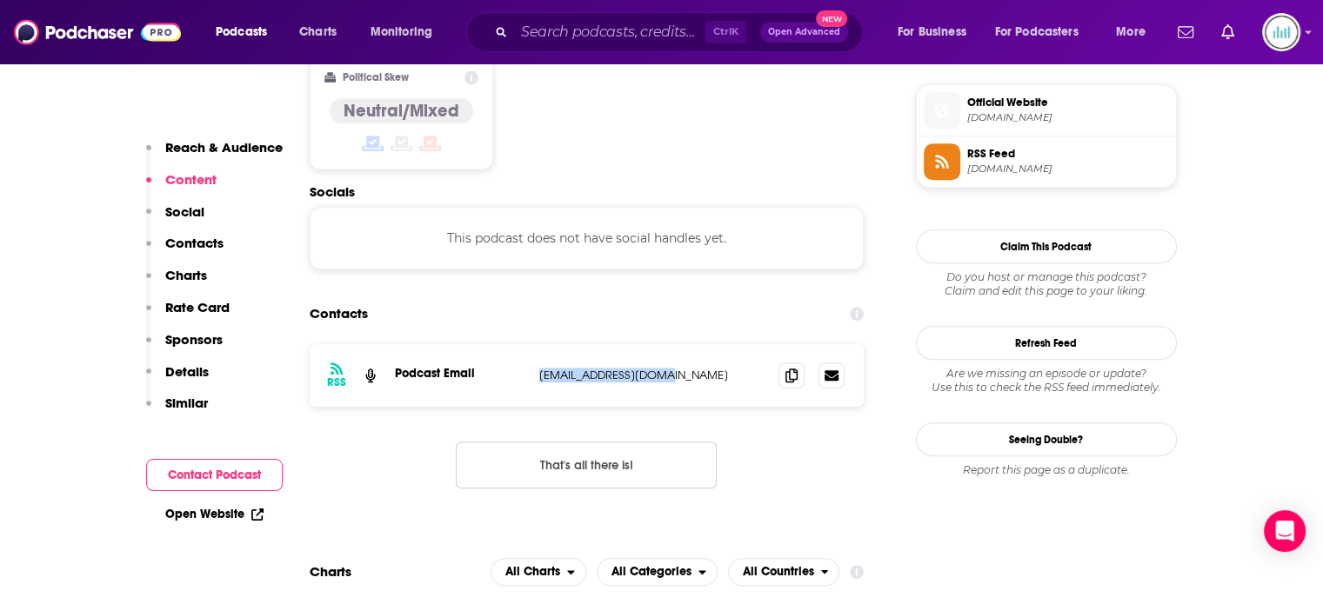
drag, startPoint x: 673, startPoint y: 306, endPoint x: 531, endPoint y: 305, distance: 142.6
click at [531, 344] on div "RSS Podcast Email [EMAIL_ADDRESS][DOMAIN_NAME] [EMAIL_ADDRESS][DOMAIN_NAME]" at bounding box center [587, 375] width 555 height 63
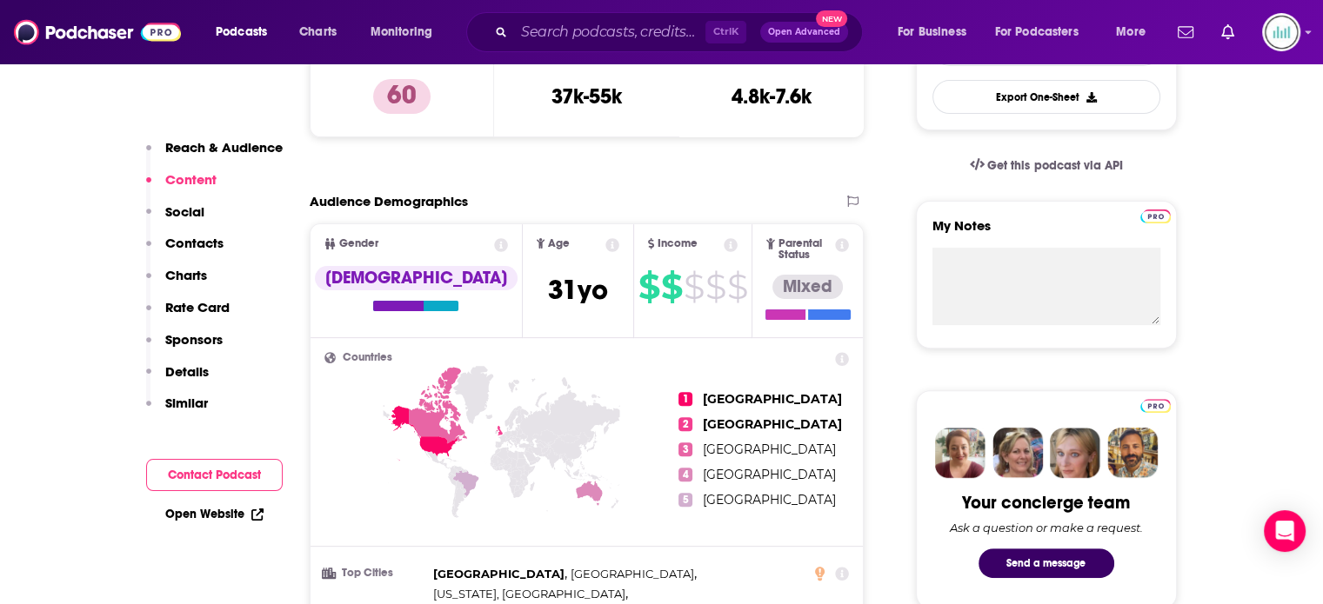
scroll to position [435, 0]
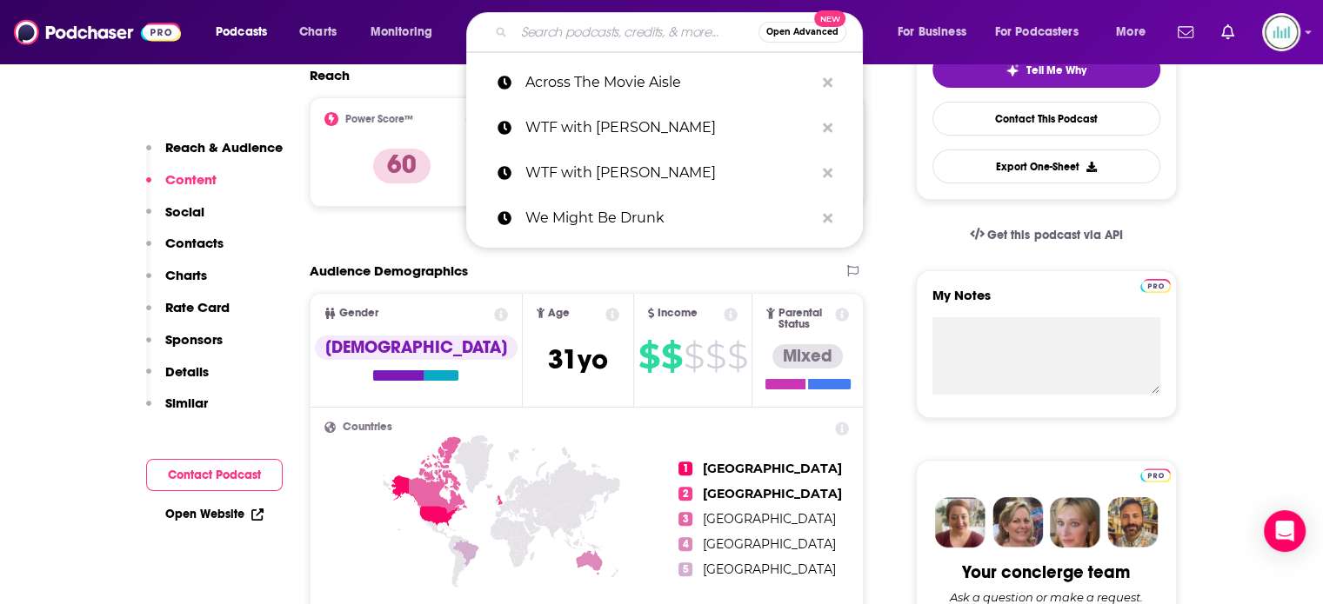
click at [561, 29] on input "Search podcasts, credits, & more..." at bounding box center [636, 32] width 244 height 28
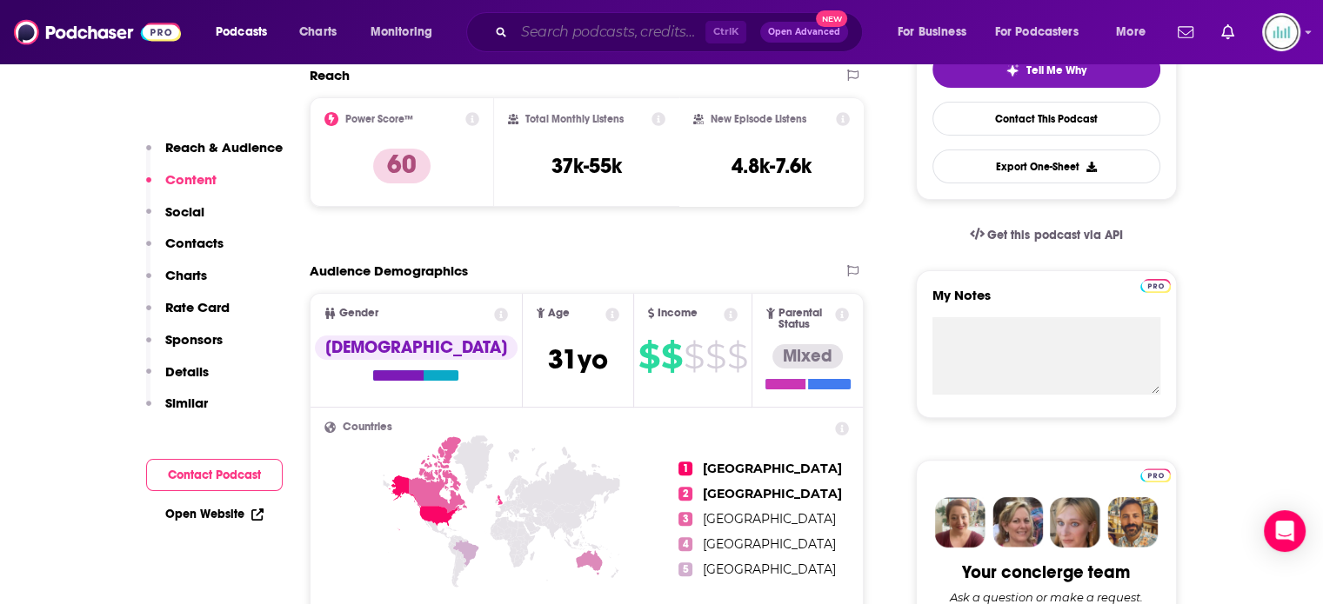
click at [581, 34] on input "Search podcasts, credits, & more..." at bounding box center [609, 32] width 191 height 28
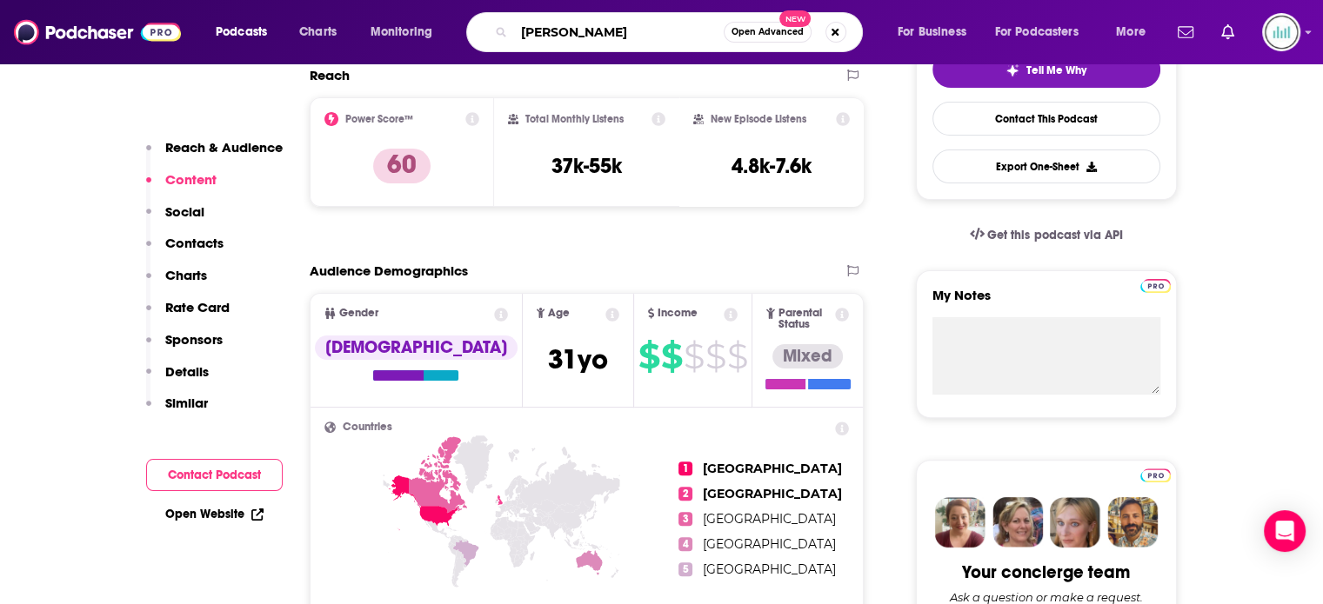
type input "[PERSON_NAME] podcast"
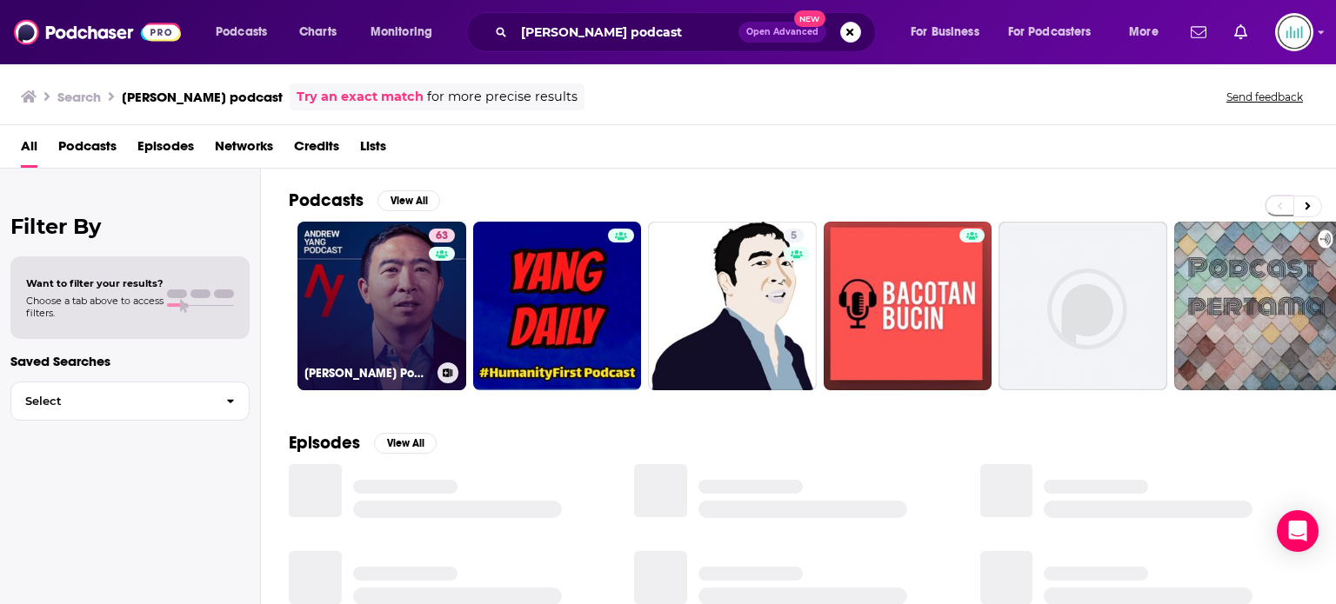
click at [375, 307] on link "63 [PERSON_NAME] Podcast" at bounding box center [381, 306] width 169 height 169
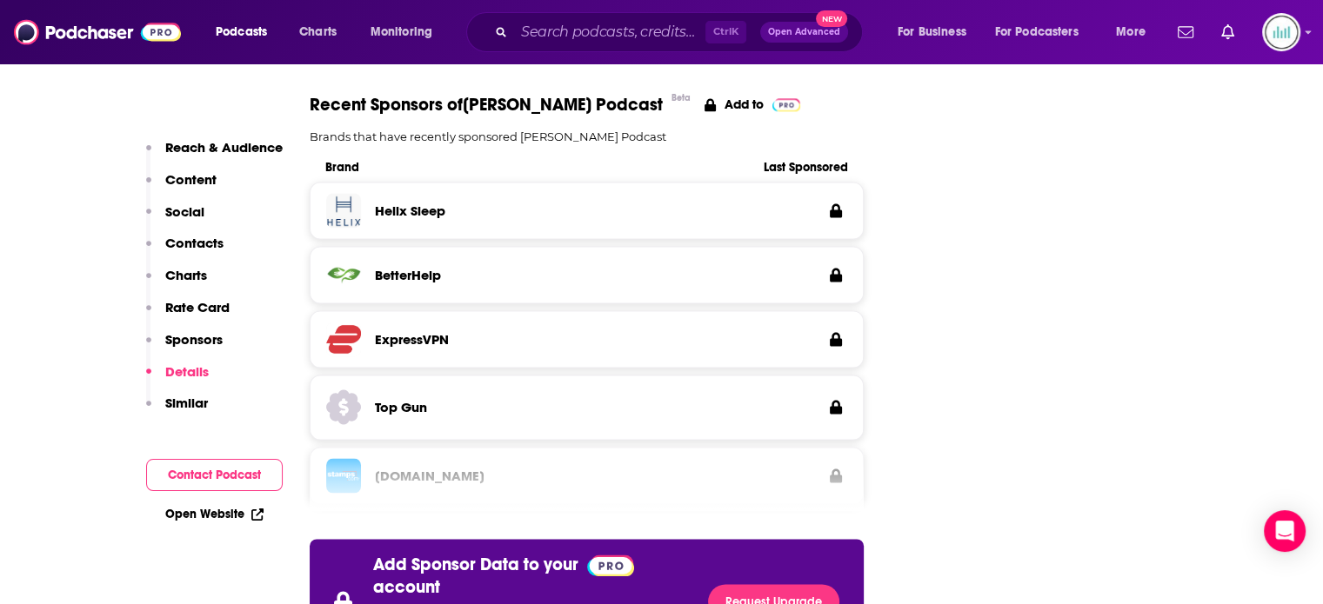
scroll to position [3392, 0]
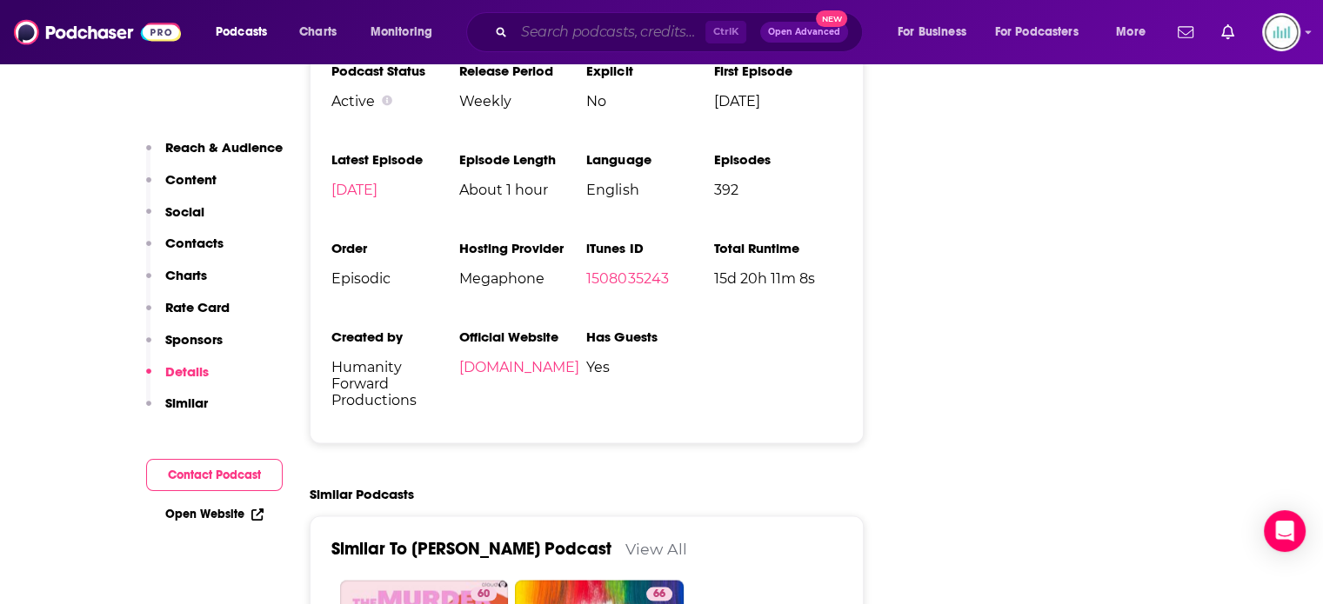
click at [548, 25] on input "Search podcasts, credits, & more..." at bounding box center [609, 32] width 191 height 28
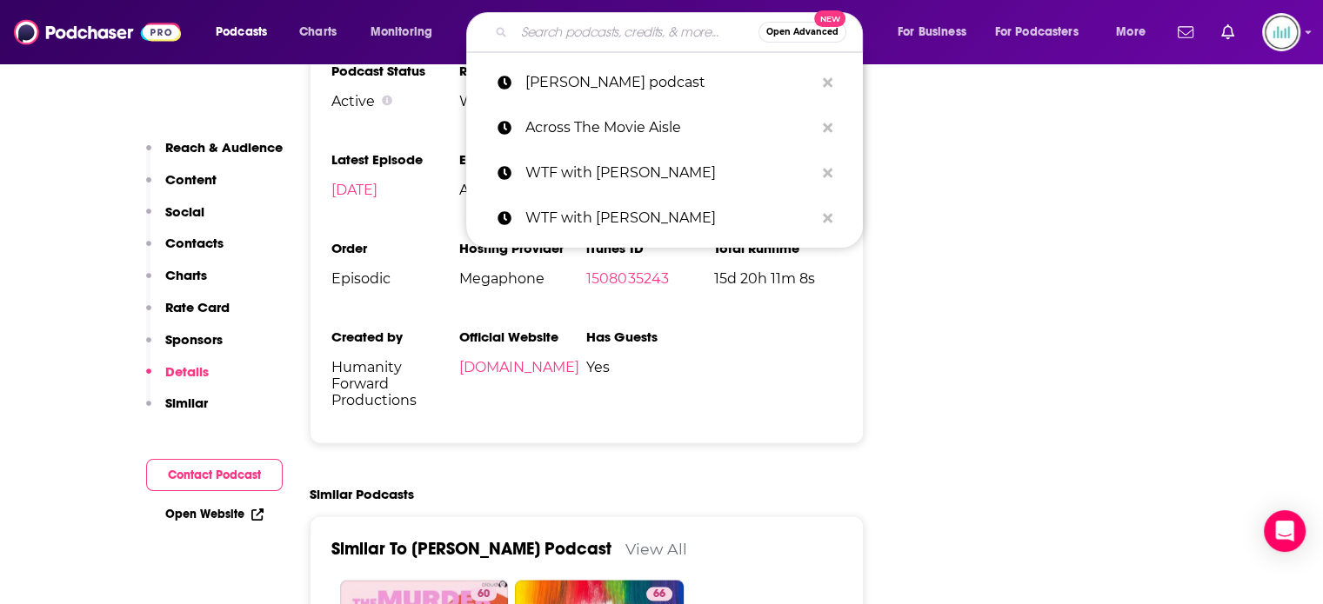
paste input "Another Day with [PERSON_NAME]"
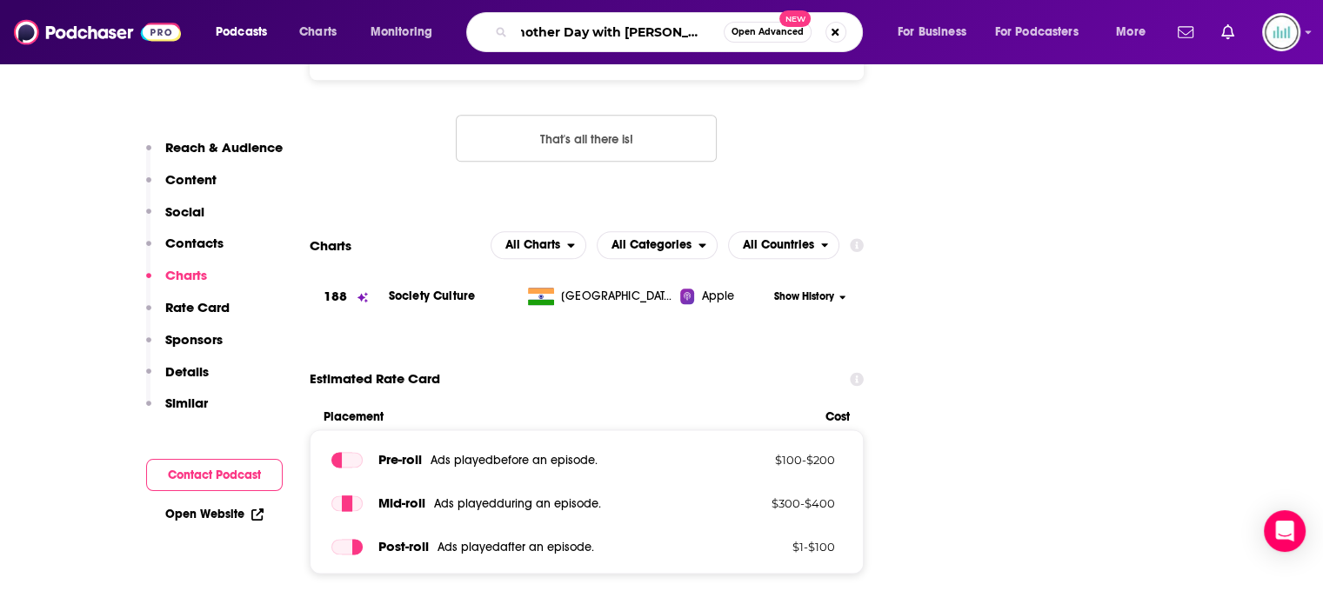
scroll to position [1652, 0]
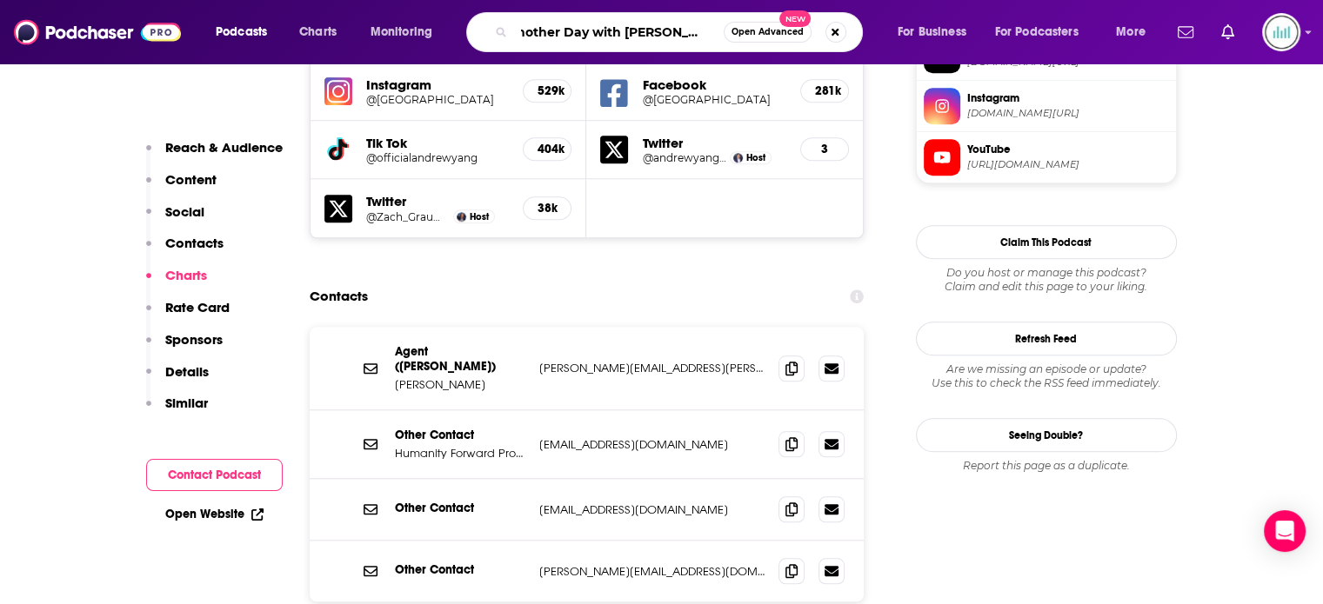
type input "Another Day with [PERSON_NAME]"
click at [717, 27] on input "Another Day with [PERSON_NAME]" at bounding box center [619, 32] width 210 height 28
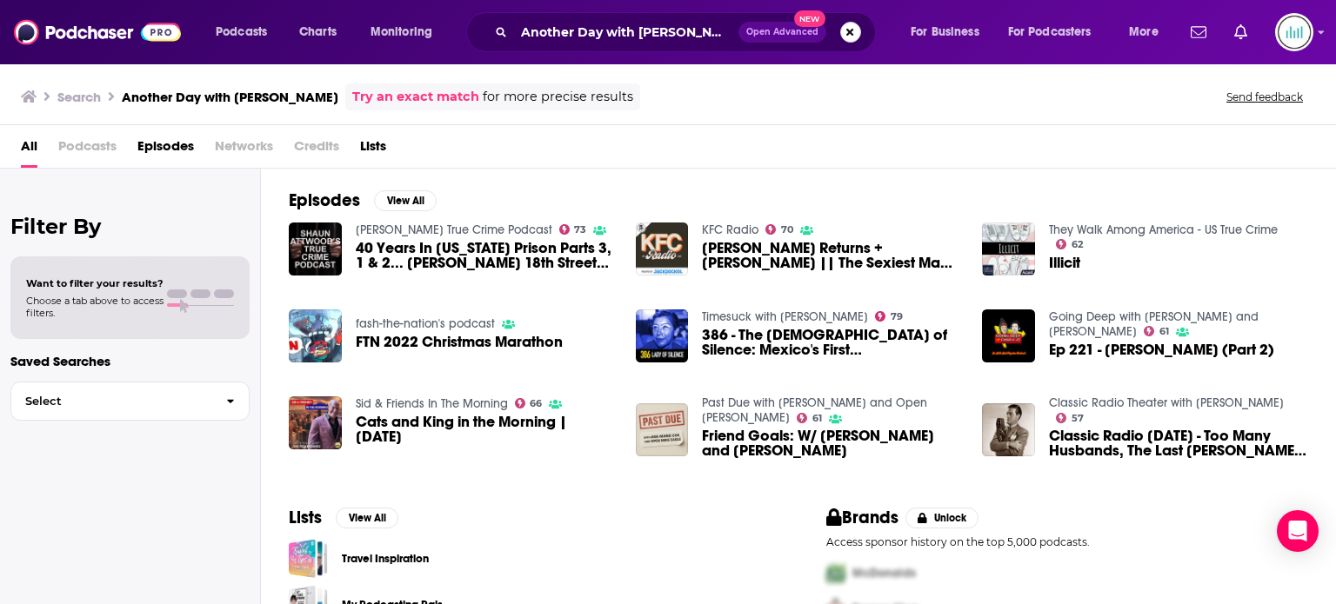
drag, startPoint x: 845, startPoint y: 39, endPoint x: 804, endPoint y: 41, distance: 41.8
click at [845, 39] on button "Search podcasts, credits, & more..." at bounding box center [850, 32] width 21 height 21
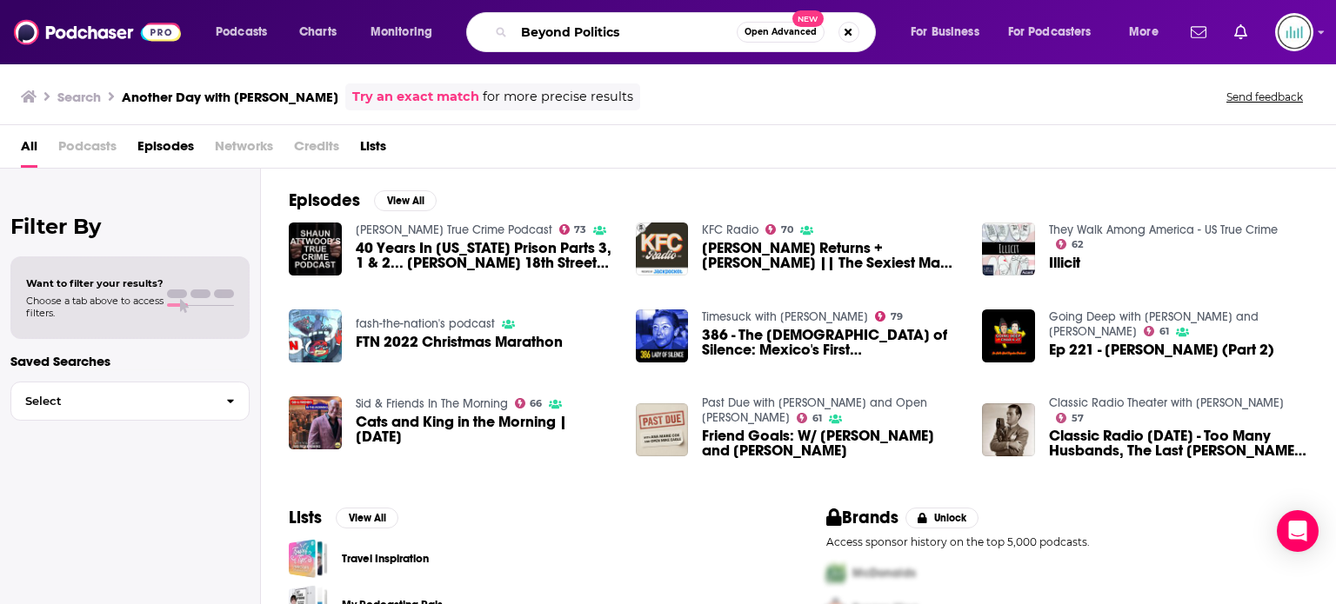
type input "Beyond Politics"
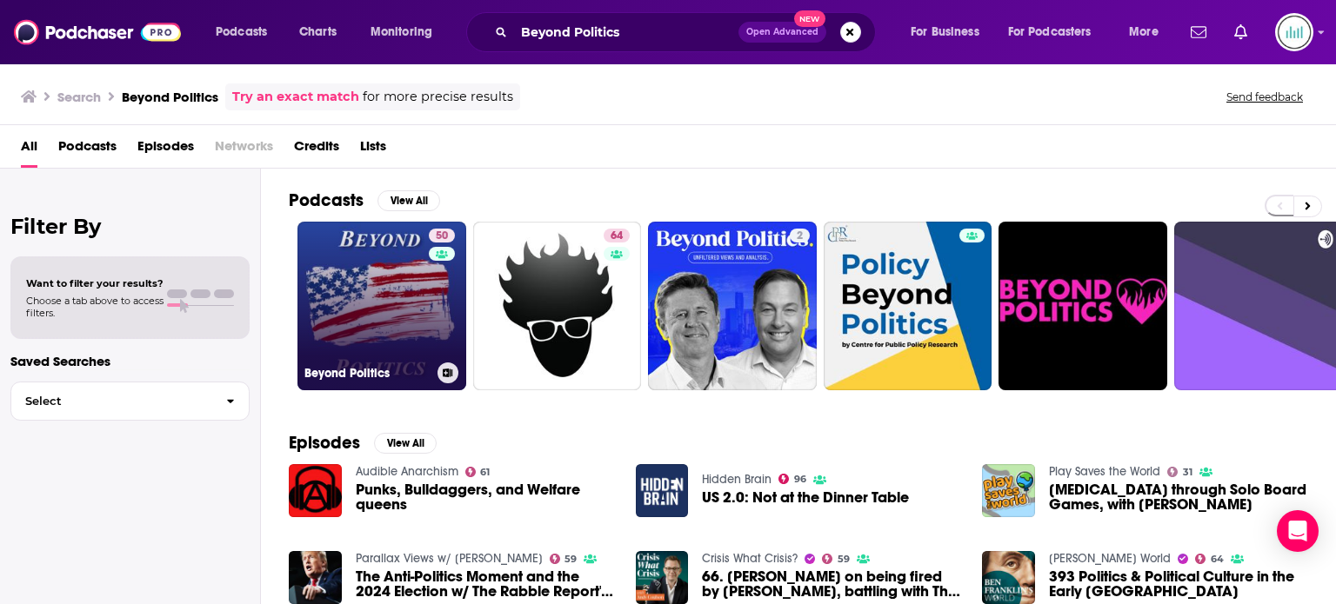
click at [390, 314] on link "50 Beyond Politics" at bounding box center [381, 306] width 169 height 169
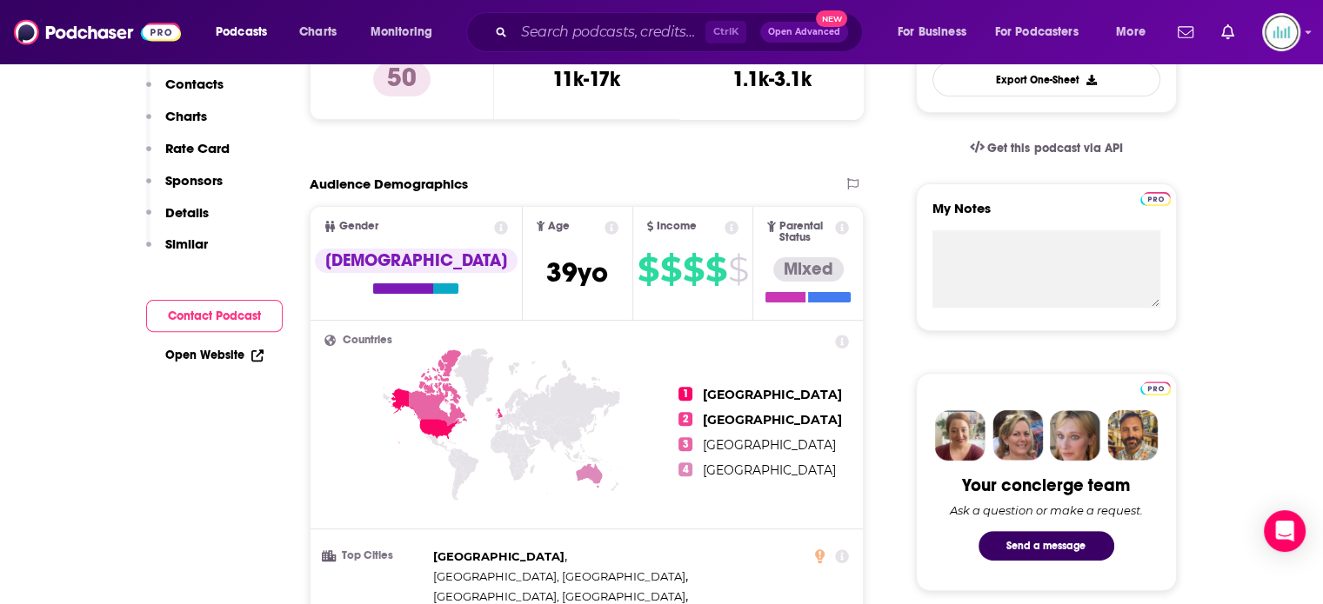
scroll to position [174, 0]
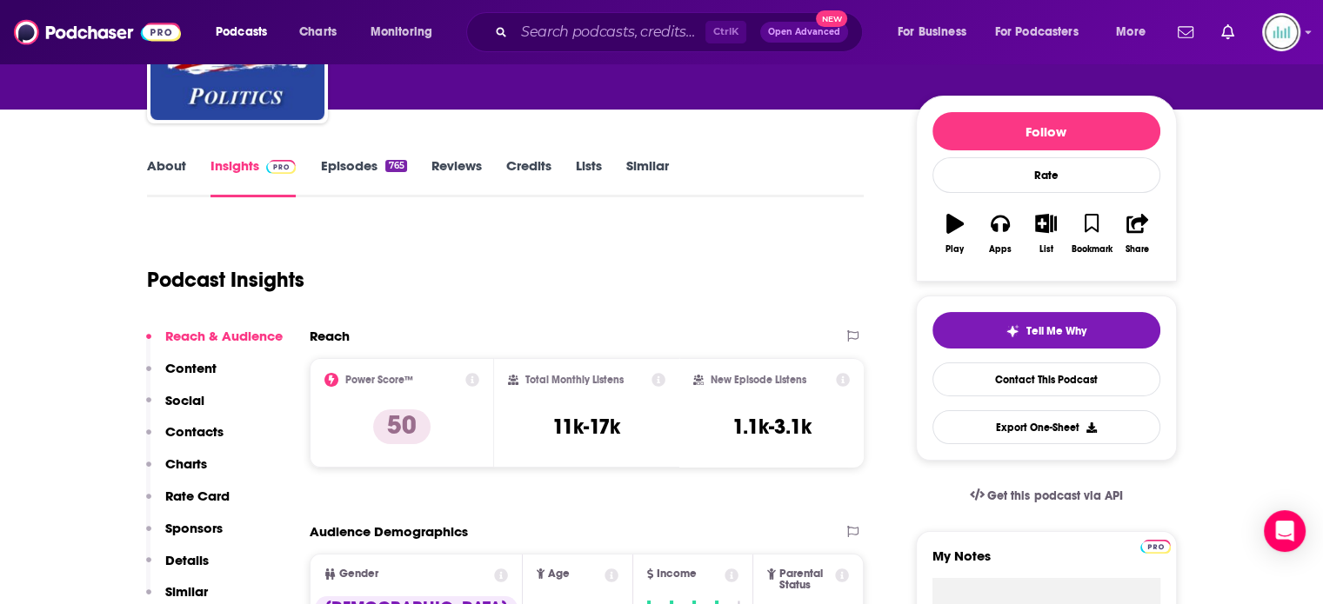
click at [170, 168] on link "About" at bounding box center [166, 177] width 39 height 40
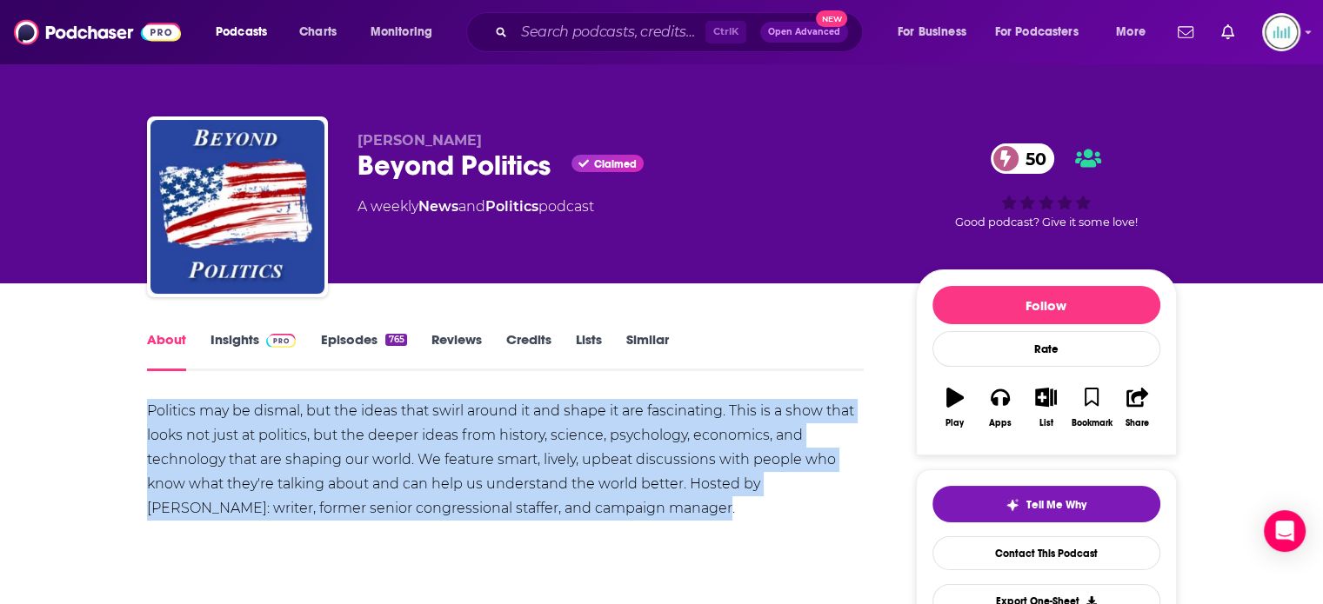
drag, startPoint x: 151, startPoint y: 407, endPoint x: 628, endPoint y: 514, distance: 488.5
click at [628, 514] on div "Politics may be dismal, but the ideas that swirl around it and shape it are fas…" at bounding box center [506, 460] width 718 height 122
click at [243, 342] on link "Insights" at bounding box center [253, 351] width 86 height 40
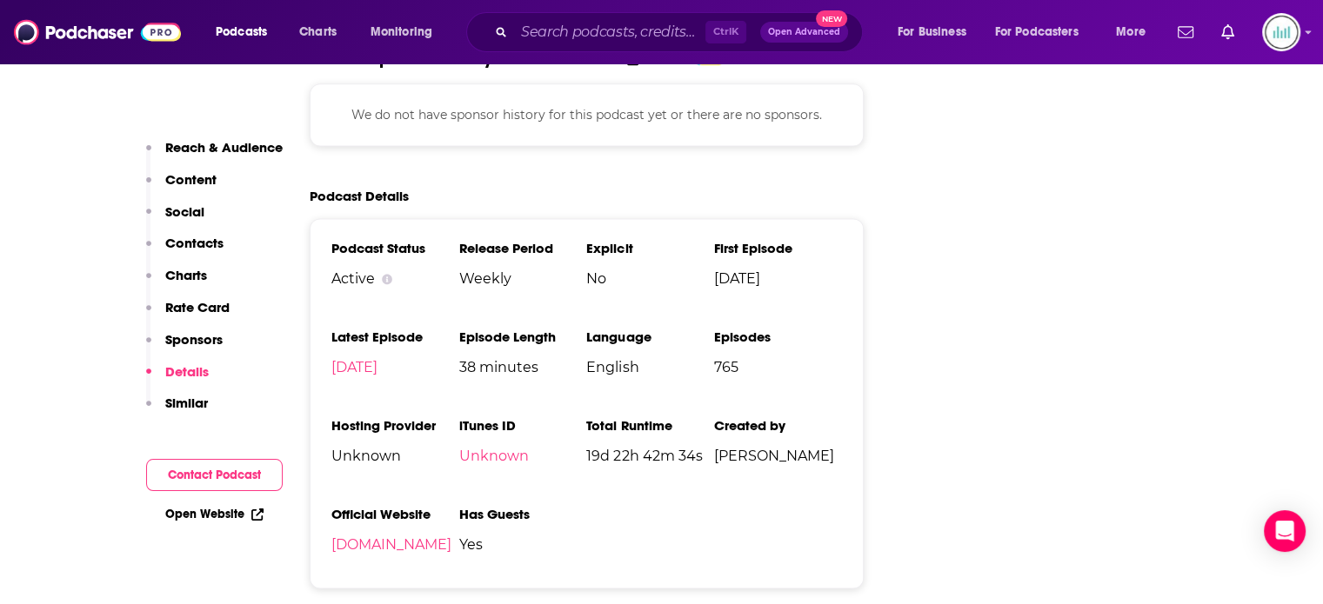
scroll to position [2348, 0]
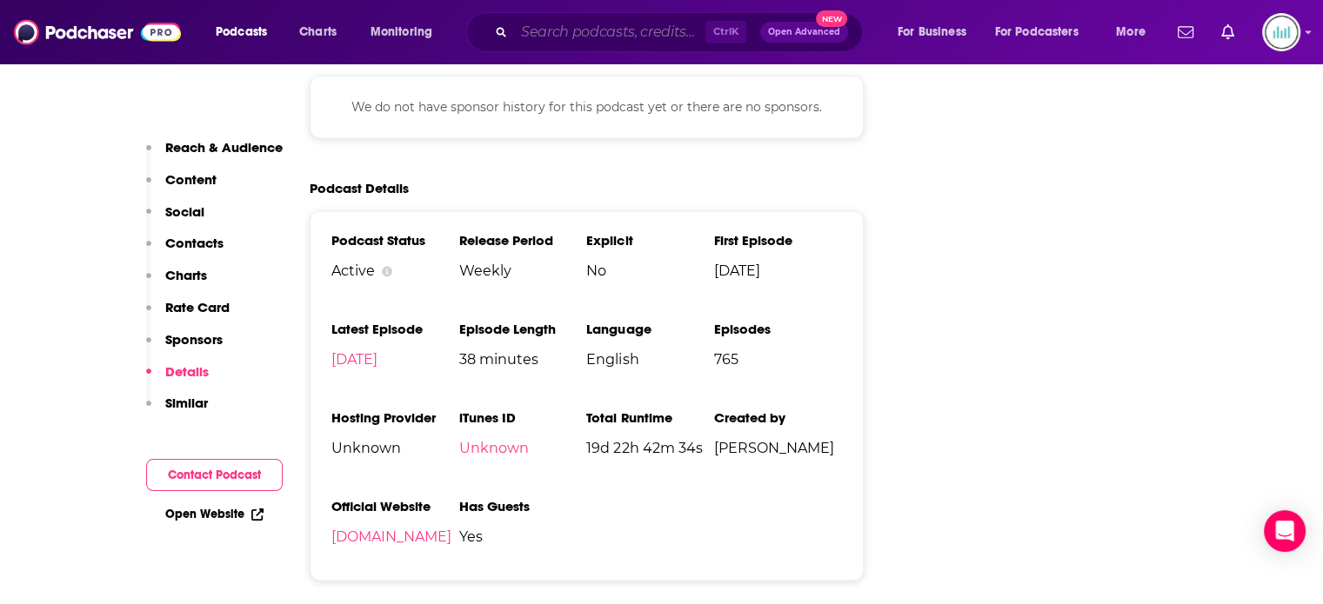
click at [586, 37] on input "Search podcasts, credits, & more..." at bounding box center [609, 32] width 191 height 28
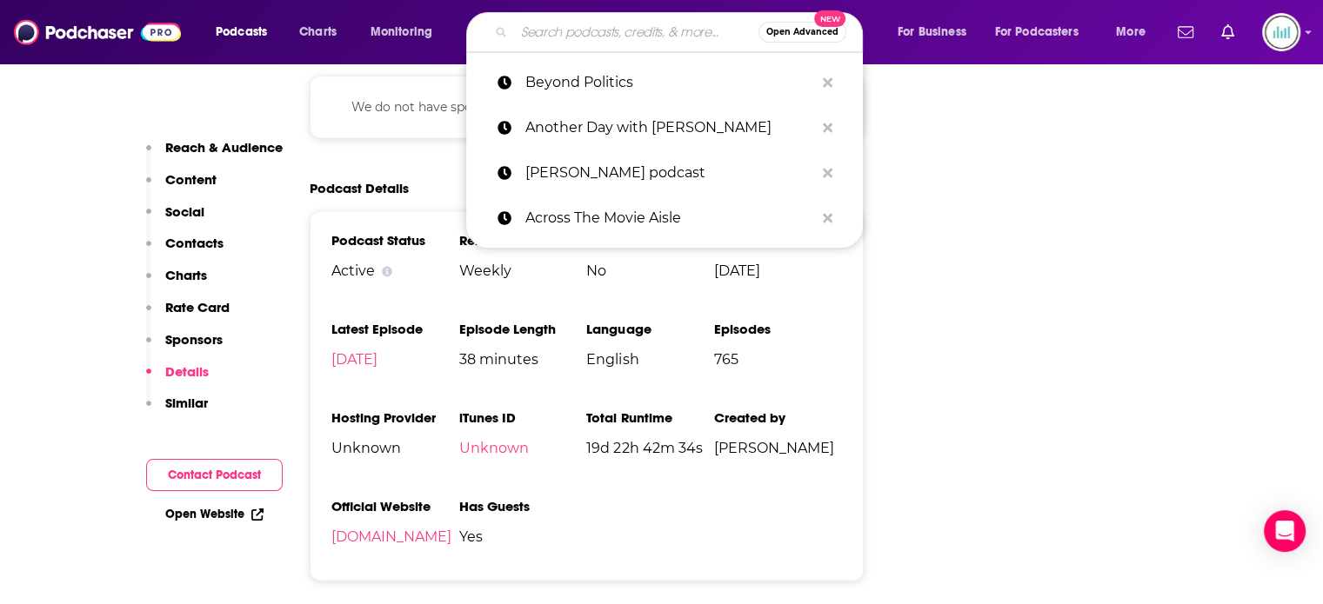
paste input "Big Take Daily"
type input "Big Take Daily"
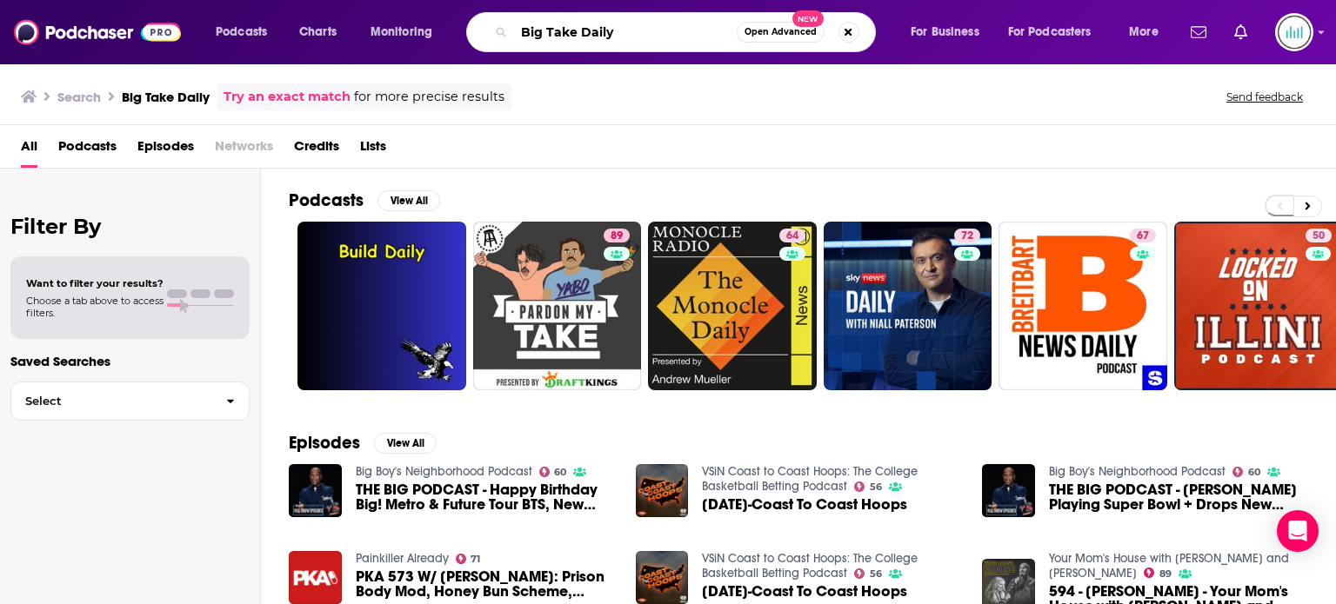
drag, startPoint x: 651, startPoint y: 30, endPoint x: 511, endPoint y: 31, distance: 140.0
click at [511, 31] on div "Big Take Daily Open Advanced New" at bounding box center [671, 32] width 410 height 40
paste input "10 Blocks"
type input "10 Blocks"
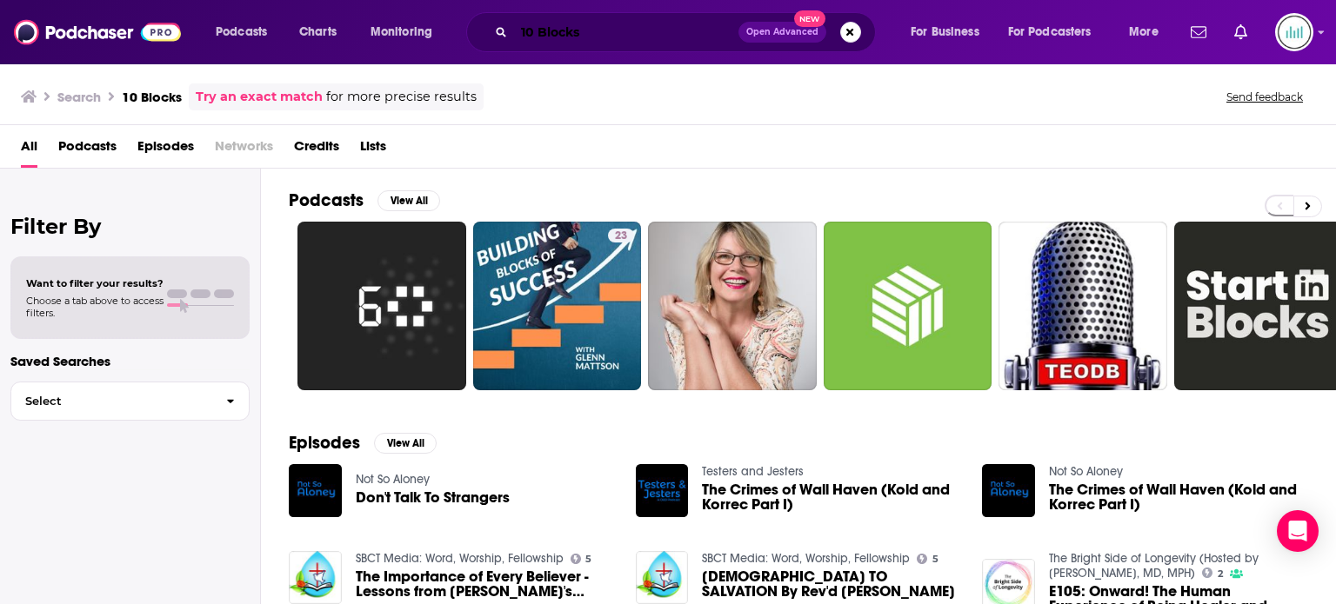
click at [629, 30] on input "10 Blocks" at bounding box center [626, 32] width 224 height 28
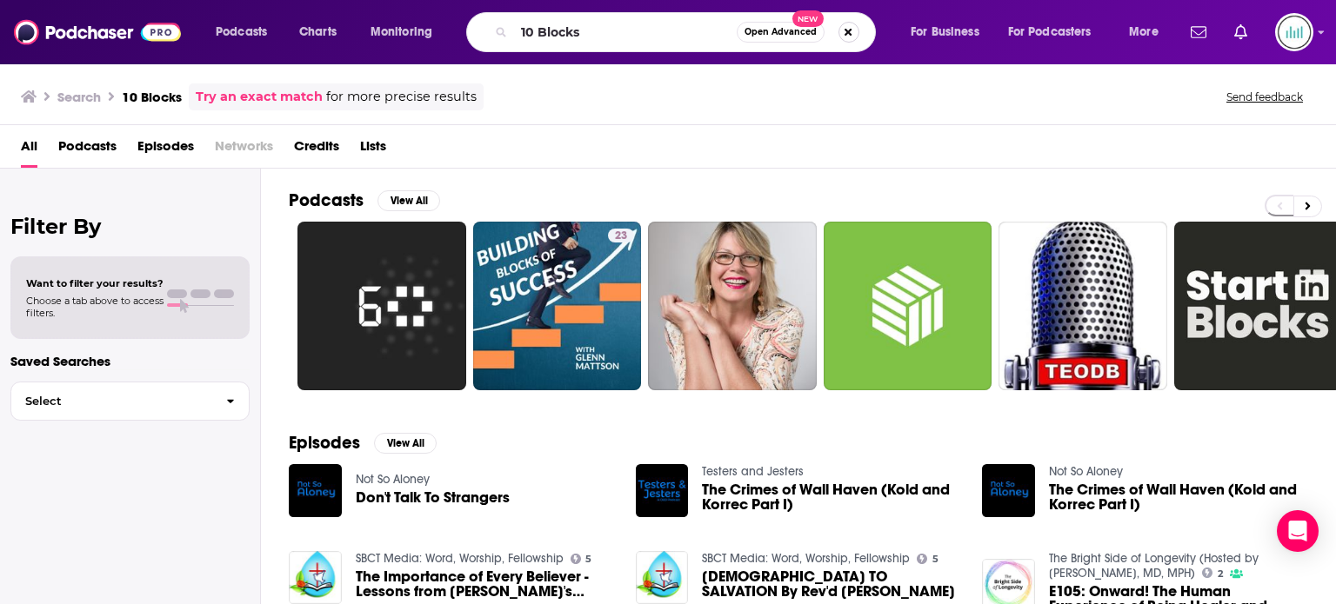
click at [840, 36] on button "Search podcasts, credits, & more..." at bounding box center [848, 32] width 21 height 21
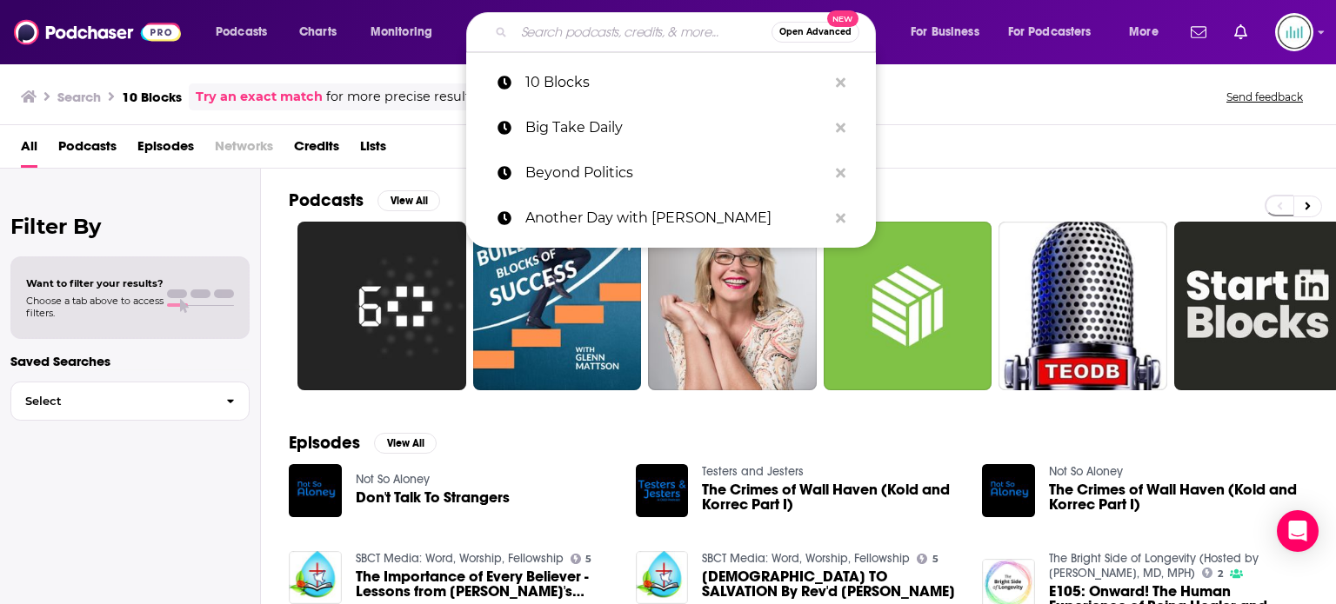
paste input "A Bit of Optimism"
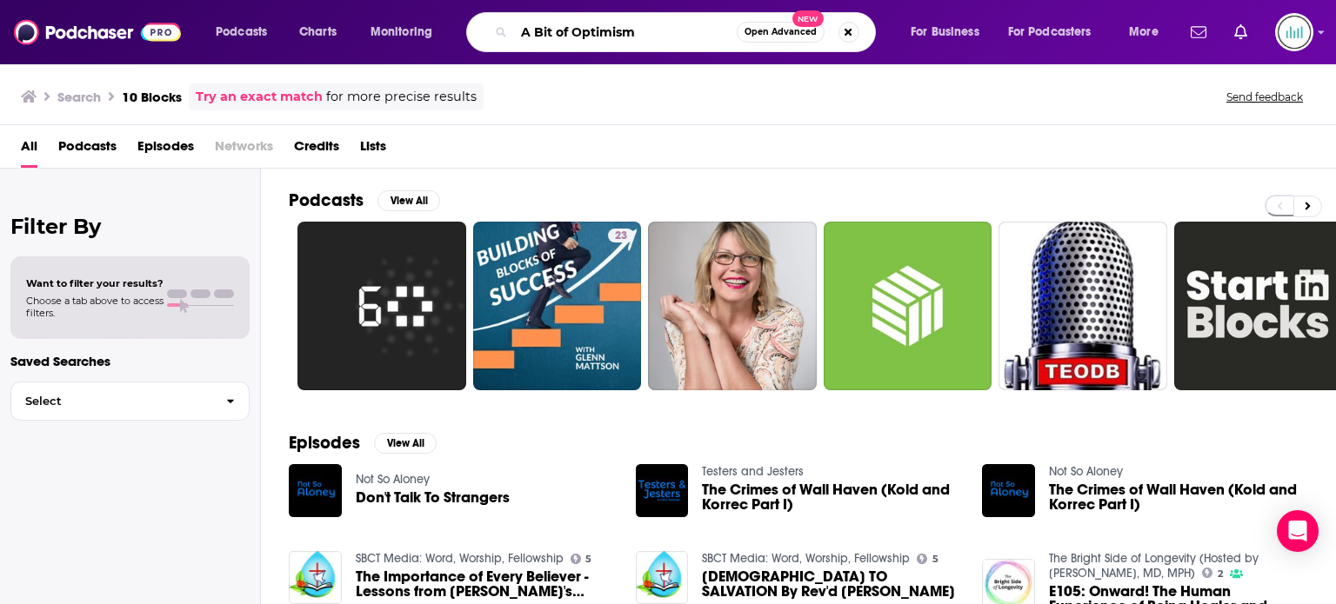
type input "A Bit of Optimism"
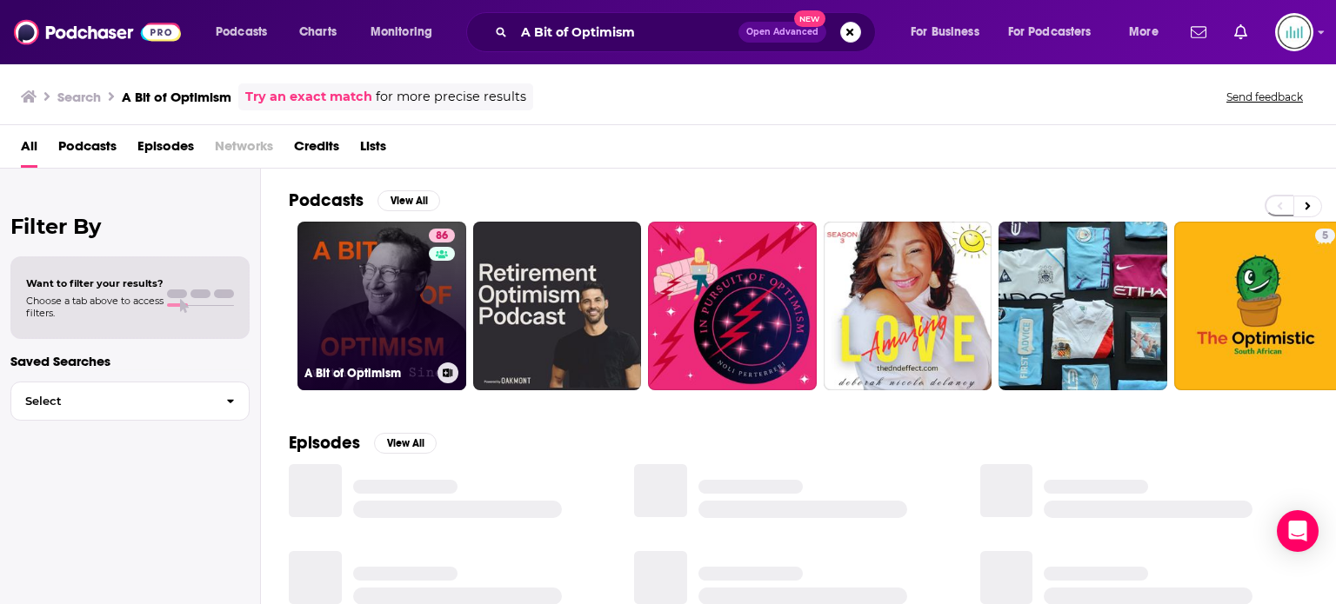
click at [368, 311] on link "86 A Bit of Optimism" at bounding box center [381, 306] width 169 height 169
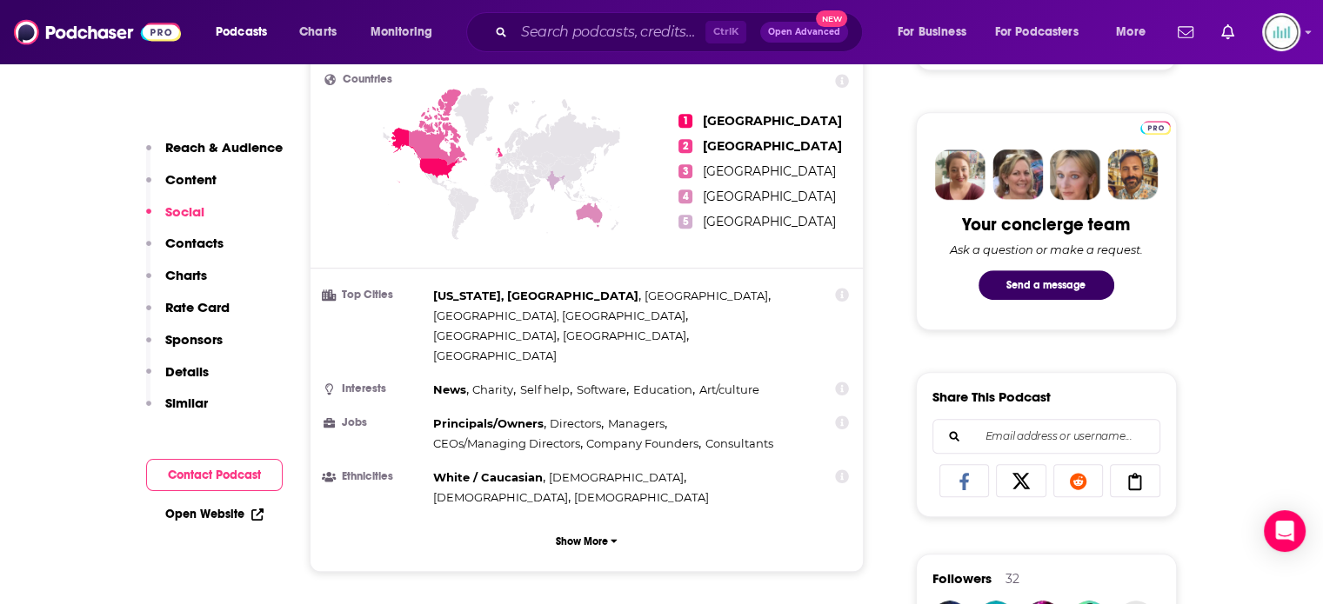
scroll to position [1566, 0]
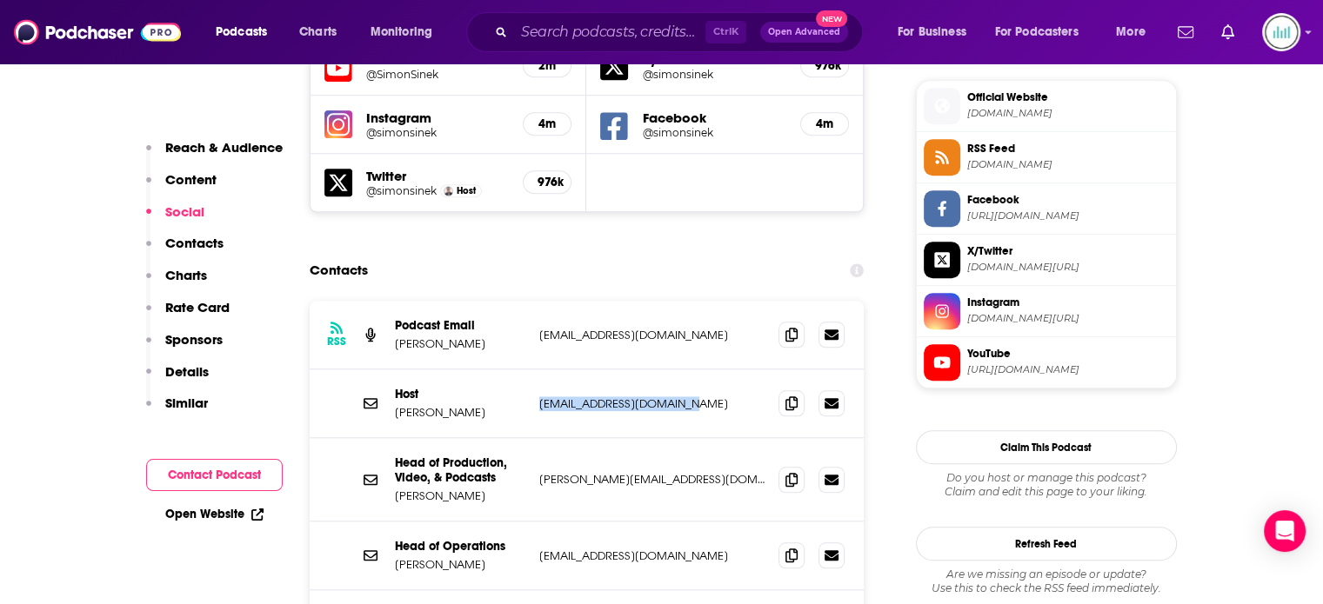
drag, startPoint x: 684, startPoint y: 335, endPoint x: 536, endPoint y: 335, distance: 147.9
click at [536, 370] on div "Host [PERSON_NAME] [EMAIL_ADDRESS][DOMAIN_NAME] [EMAIL_ADDRESS][DOMAIN_NAME]" at bounding box center [587, 404] width 555 height 69
click at [789, 327] on icon at bounding box center [791, 334] width 12 height 14
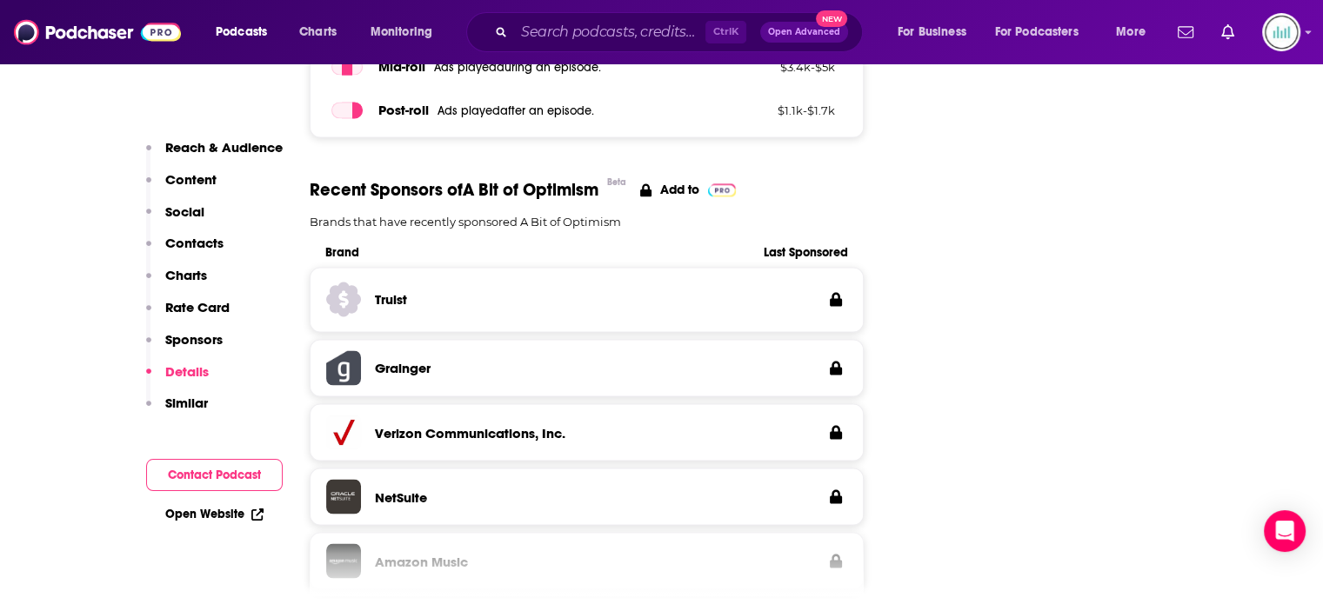
scroll to position [3566, 0]
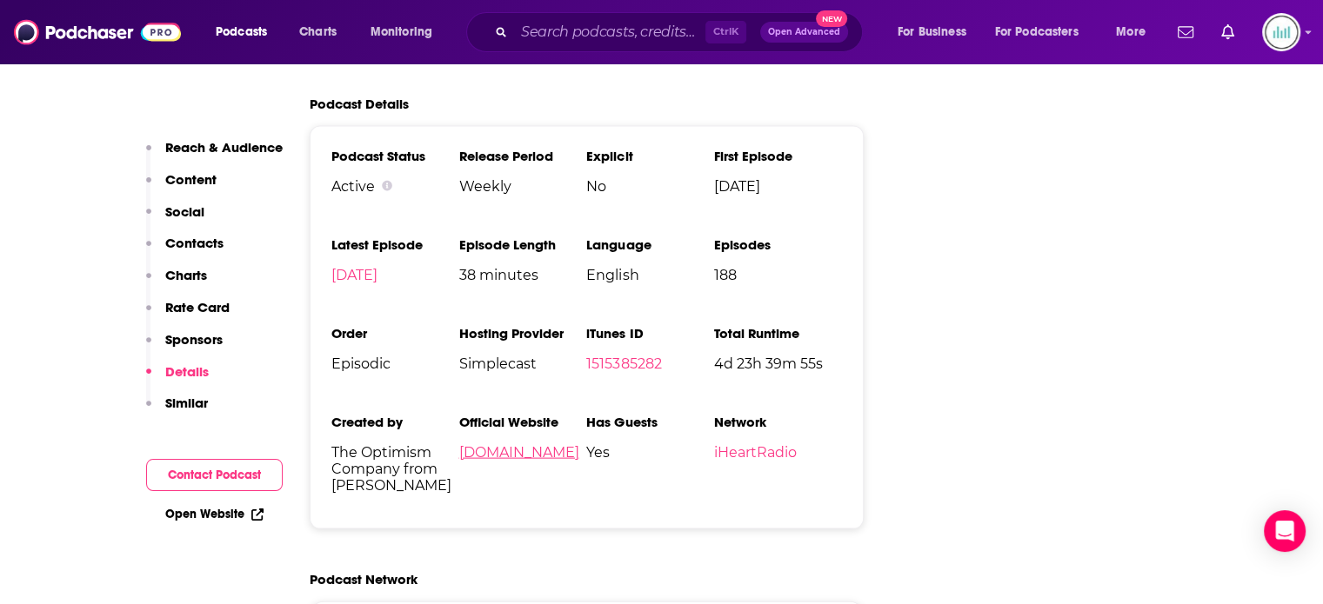
click at [495, 444] on link "[DOMAIN_NAME]" at bounding box center [518, 452] width 120 height 17
